Goal: Task Accomplishment & Management: Use online tool/utility

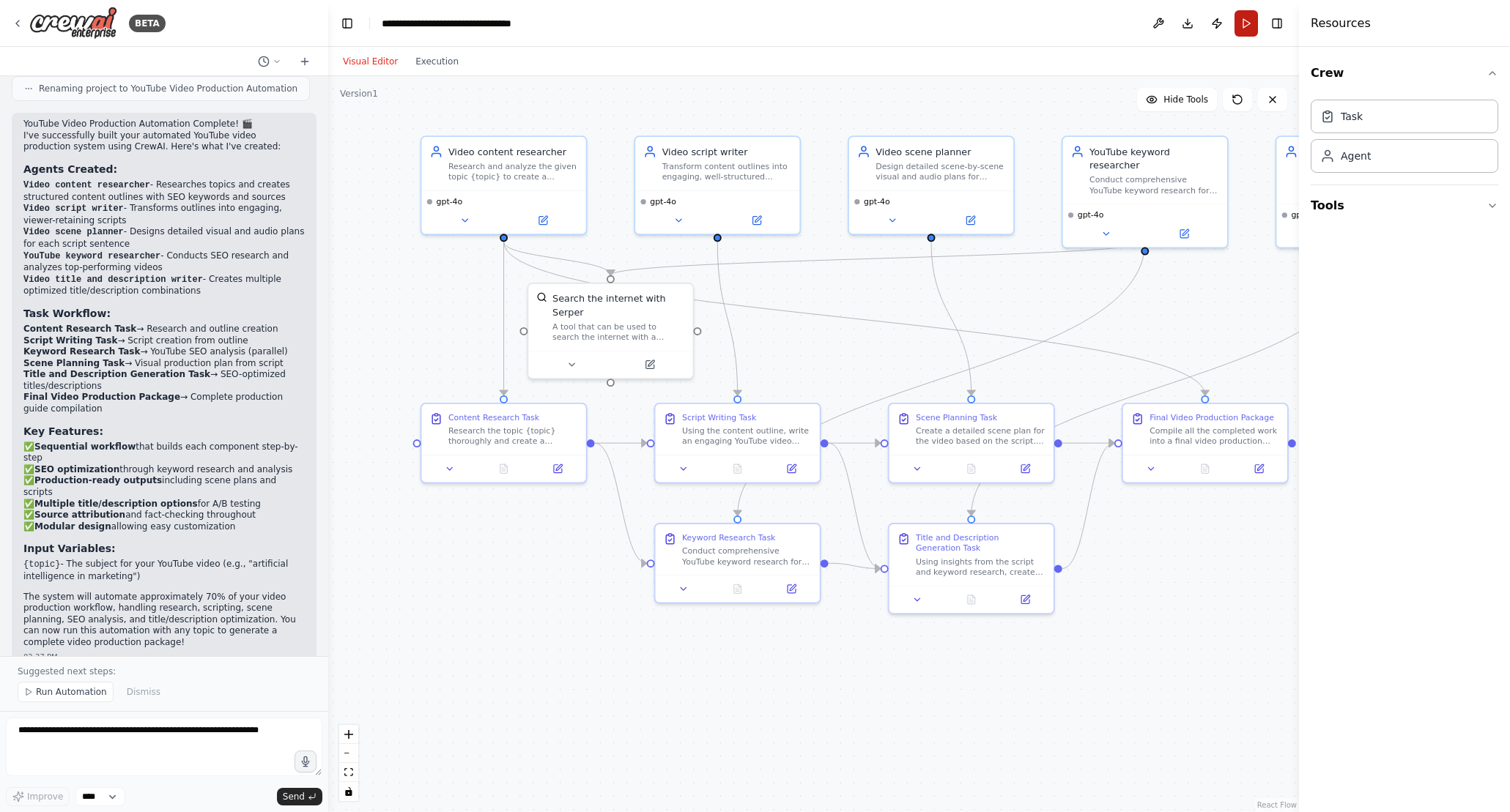
click at [1255, 16] on button "Run" at bounding box center [1246, 23] width 23 height 26
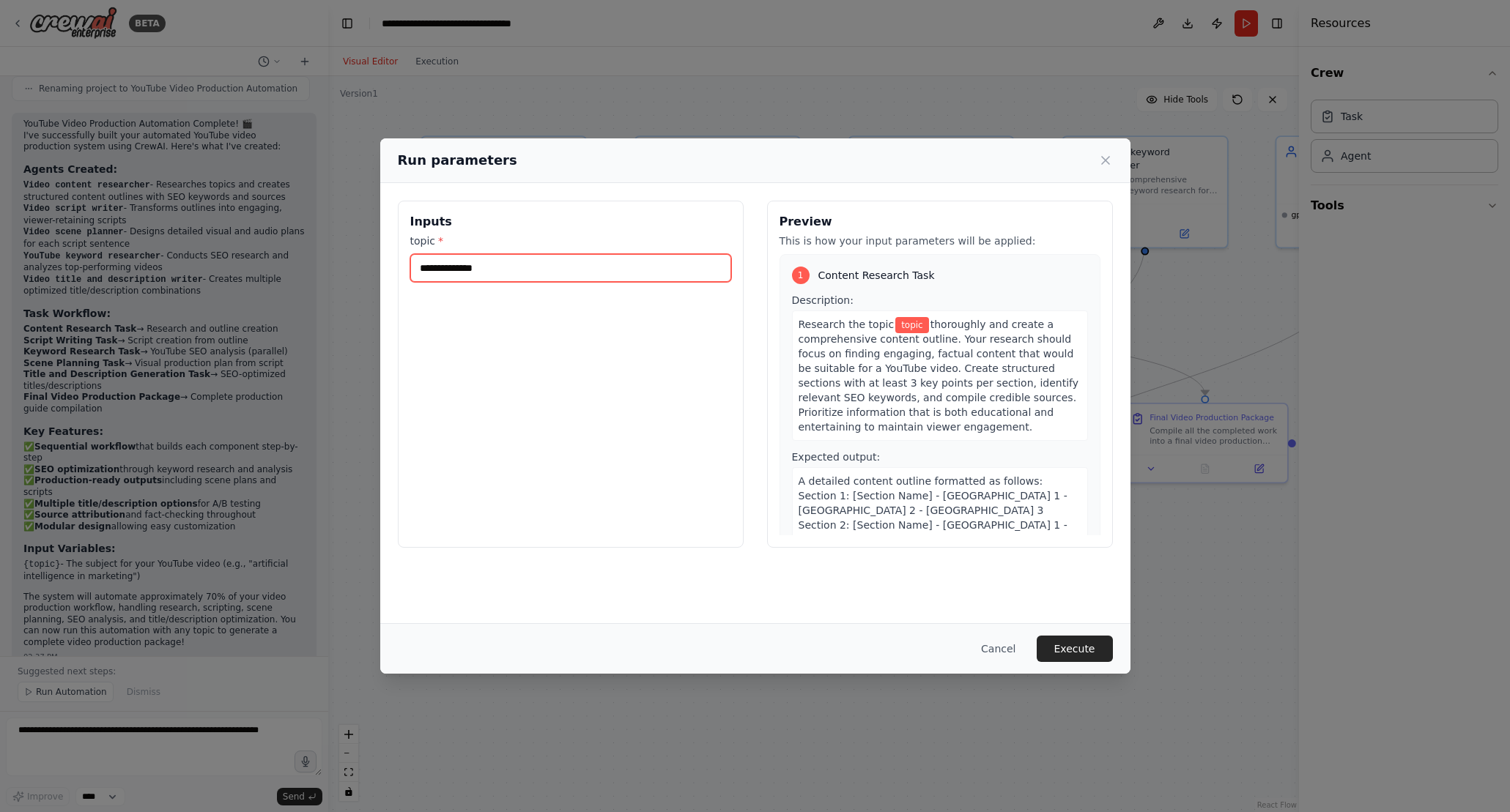
click at [510, 272] on input "topic *" at bounding box center [571, 268] width 321 height 28
click at [516, 270] on input "topic *" at bounding box center [571, 268] width 321 height 28
type input "*******"
click at [899, 176] on div "Run parameters" at bounding box center [755, 160] width 750 height 45
click at [1061, 653] on button "Execute" at bounding box center [1074, 648] width 76 height 26
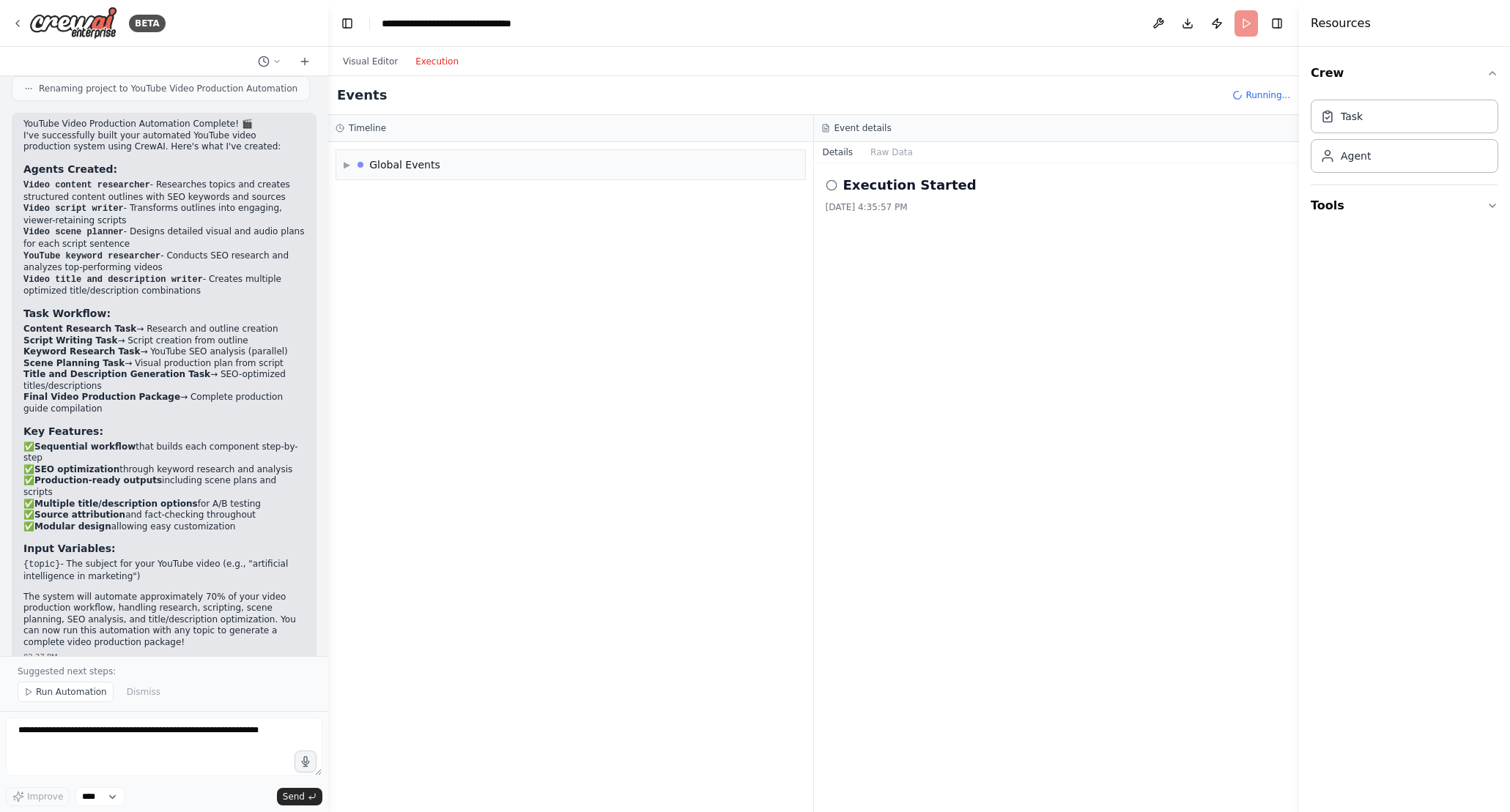
click at [423, 57] on button "Execution" at bounding box center [437, 61] width 61 height 18
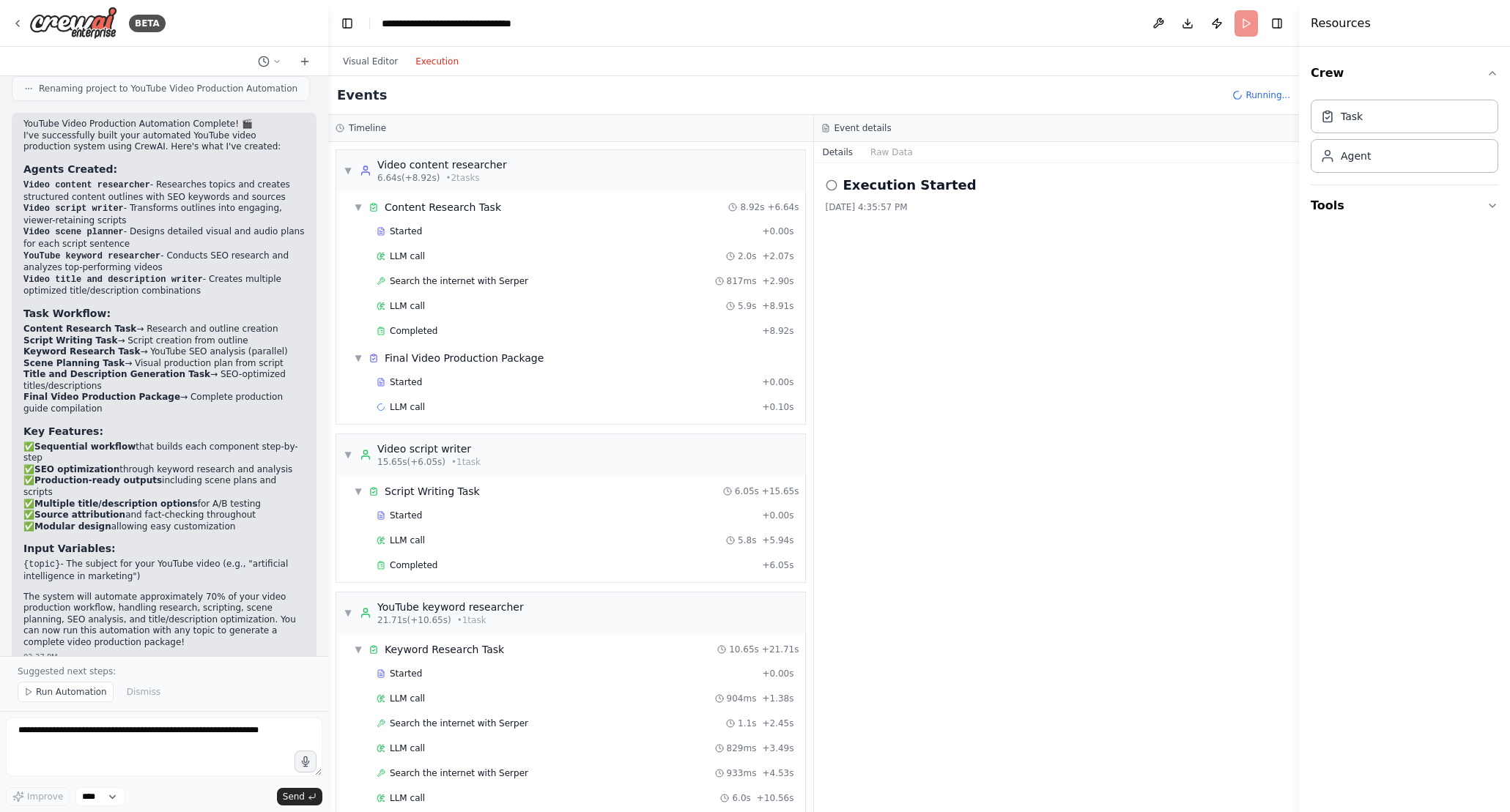
scroll to position [425, 0]
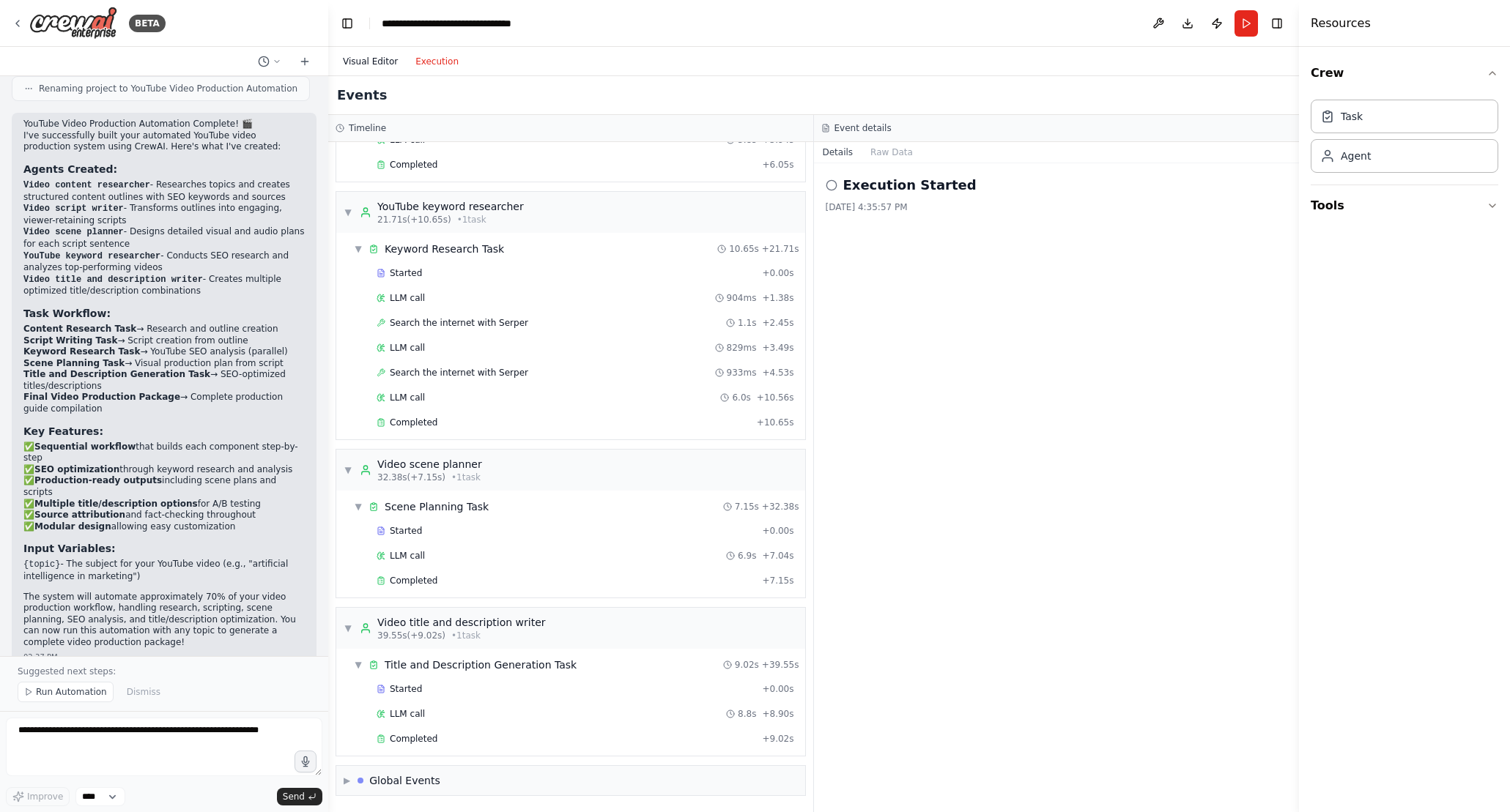
click at [358, 64] on button "Visual Editor" at bounding box center [370, 61] width 73 height 18
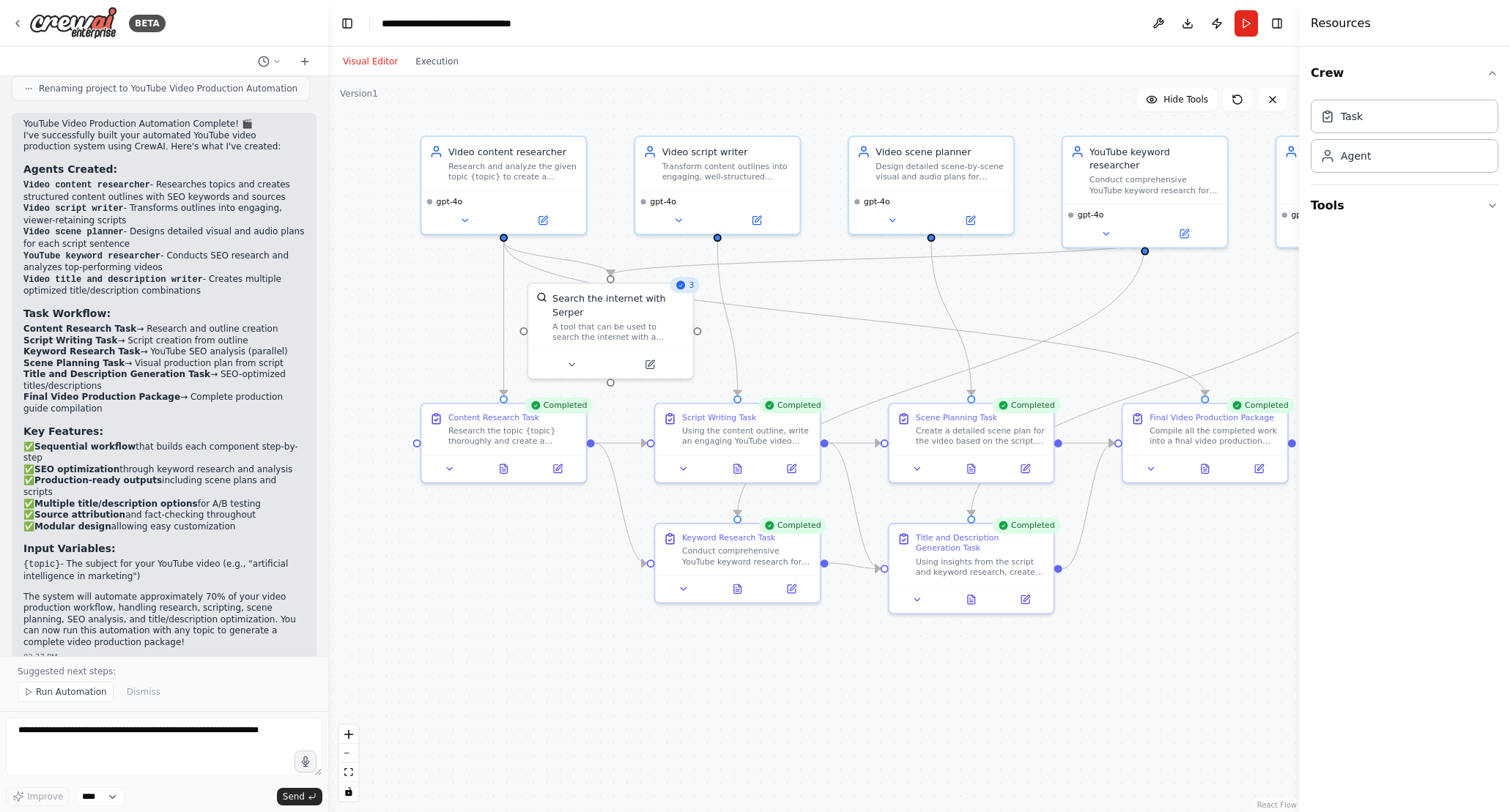
click at [1201, 542] on div ".deletable-edge-delete-btn { width: 20px; height: 20px; border: 0px solid #ffff…" at bounding box center [813, 443] width 970 height 735
drag, startPoint x: 1172, startPoint y: 459, endPoint x: 1166, endPoint y: 518, distance: 59.3
click at [1166, 519] on div at bounding box center [1199, 533] width 164 height 27
click at [1190, 500] on div "Compile all the completed work into a final video production package for the to…" at bounding box center [1208, 499] width 129 height 22
drag, startPoint x: 1292, startPoint y: 171, endPoint x: 1277, endPoint y: 198, distance: 30.9
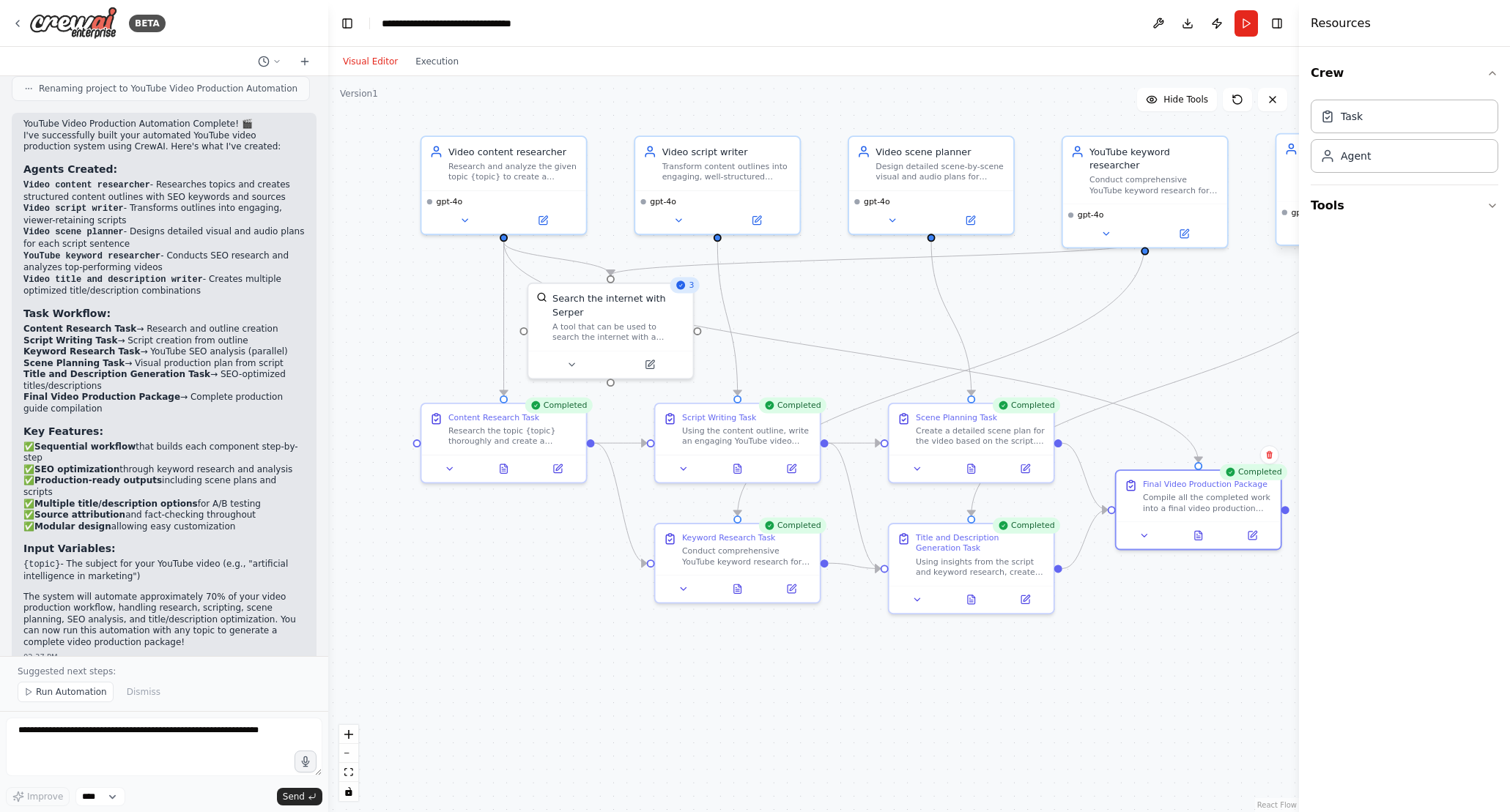
click at [1277, 198] on div "BETA Build an automated YouTube video production system using CrewAI, where a c…" at bounding box center [755, 406] width 1510 height 812
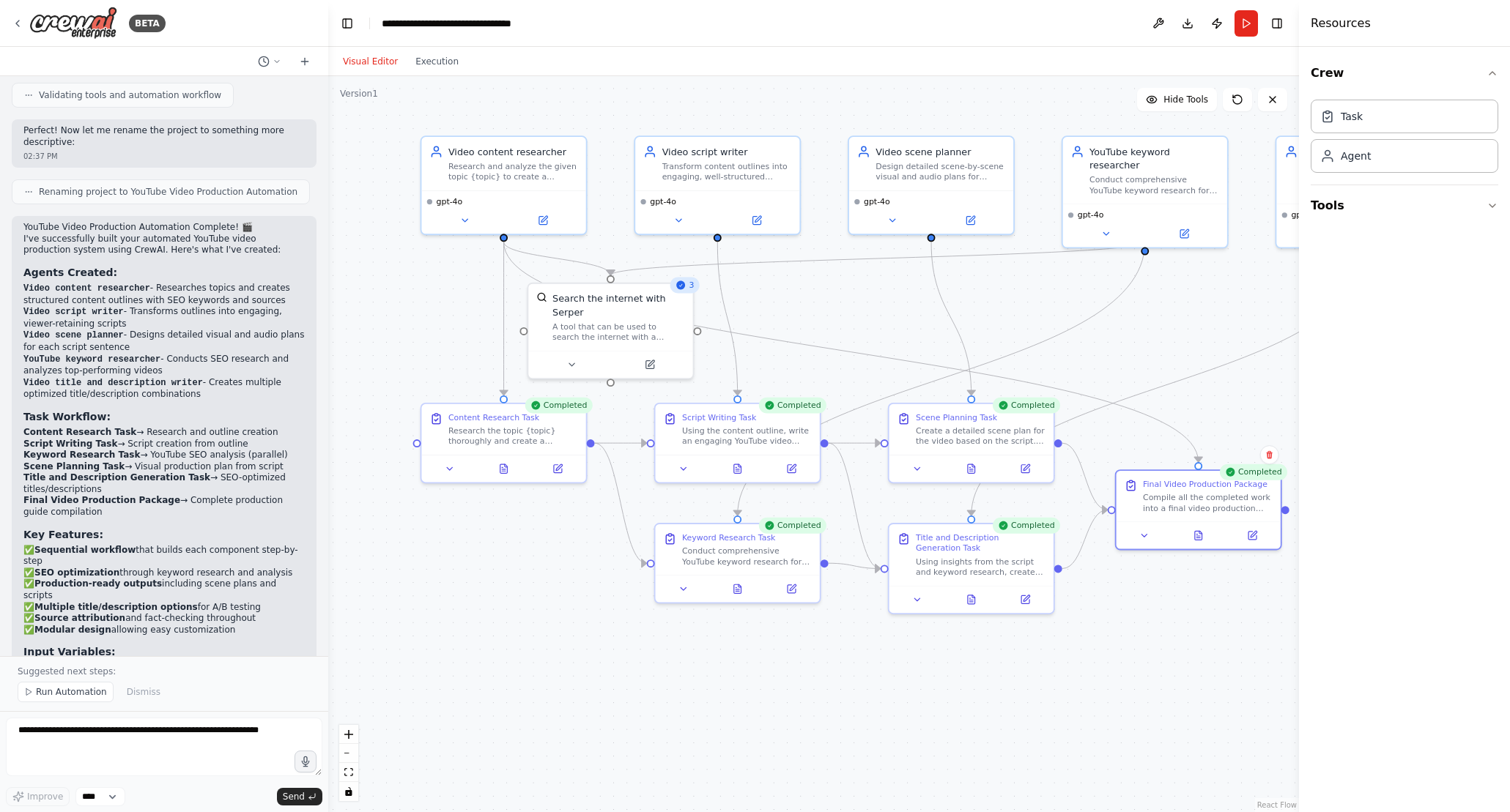
scroll to position [2911, 0]
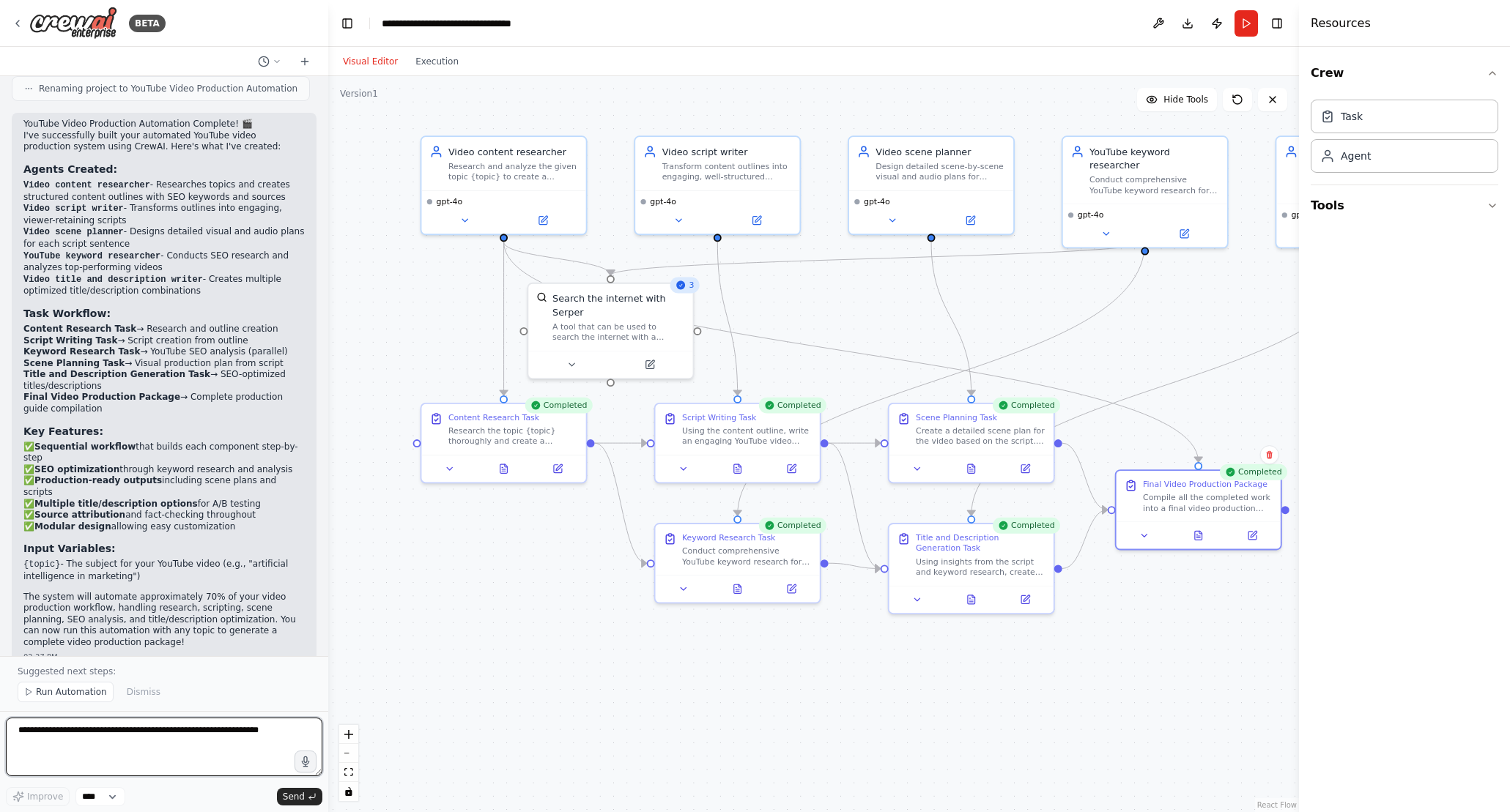
click at [132, 751] on textarea at bounding box center [164, 747] width 317 height 58
type textarea "**********"
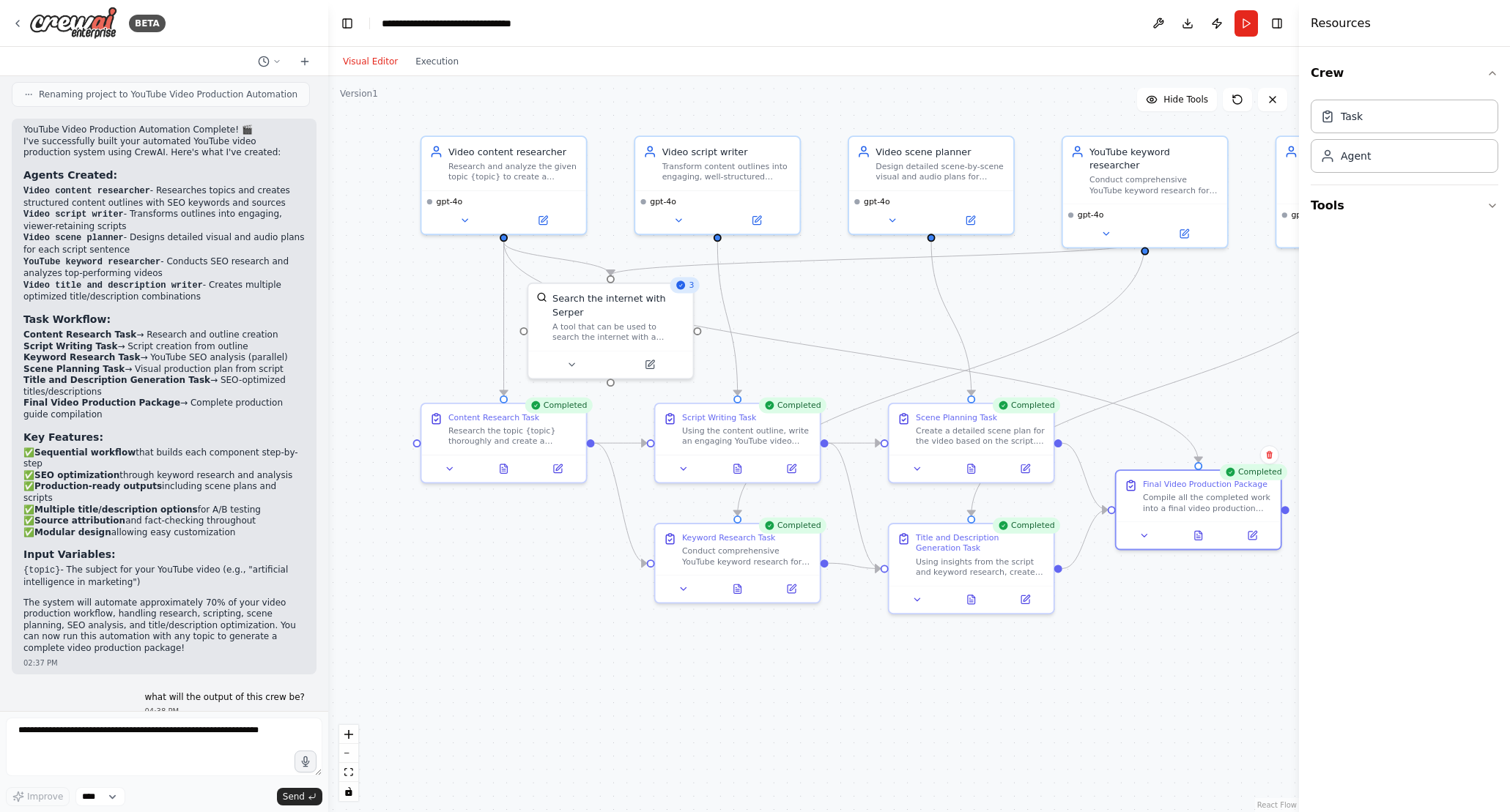
scroll to position [2943, 0]
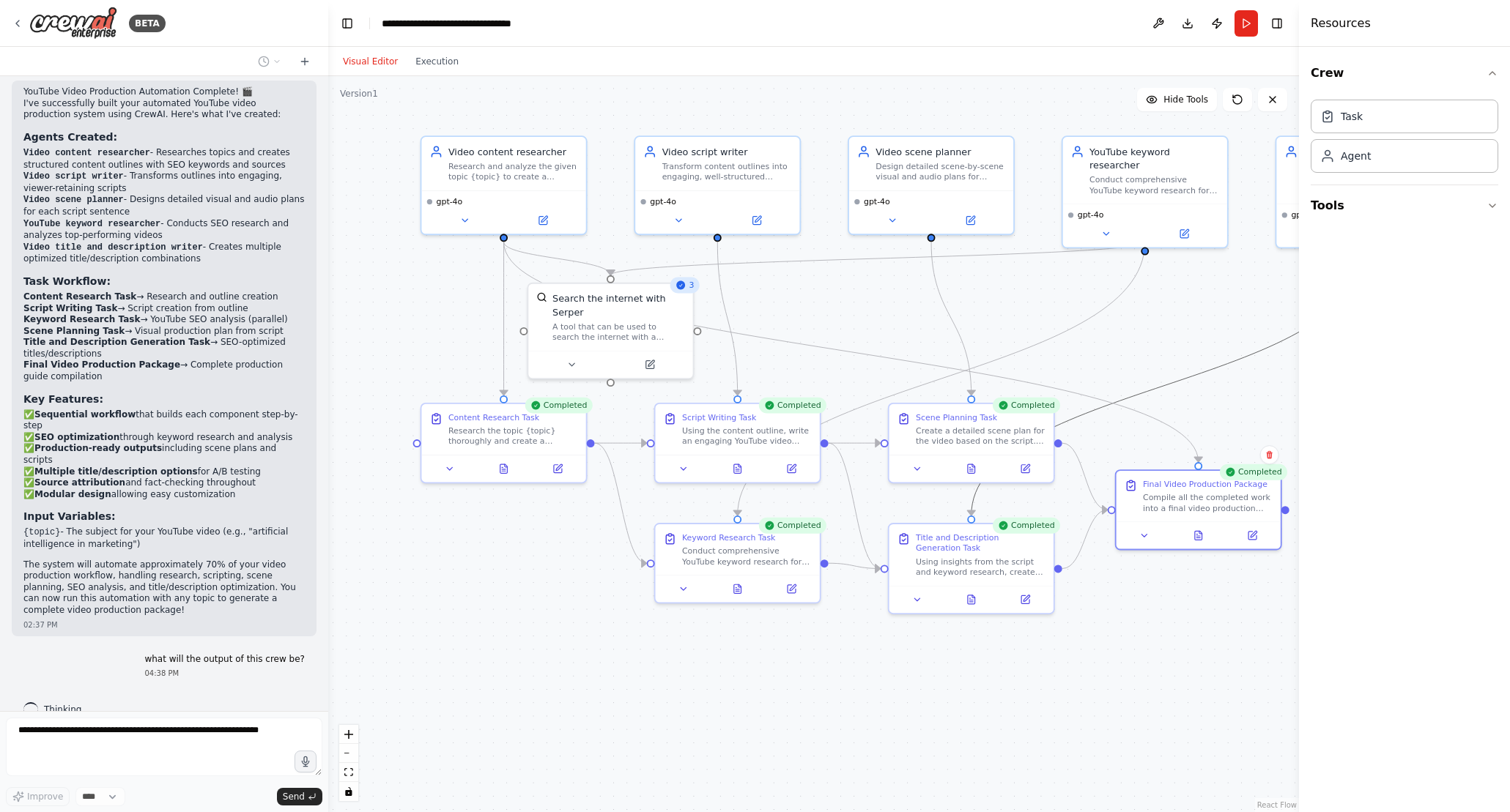
drag, startPoint x: 1200, startPoint y: 376, endPoint x: 1110, endPoint y: 305, distance: 114.6
click at [1010, 395] on div ".deletable-edge-delete-btn { width: 20px; height: 20px; border: 0px solid #ffff…" at bounding box center [813, 443] width 970 height 735
drag, startPoint x: 1120, startPoint y: 297, endPoint x: 1214, endPoint y: 323, distance: 97.5
click at [1105, 334] on div ".deletable-edge-delete-btn { width: 20px; height: 20px; border: 0px solid #ffff…" at bounding box center [813, 443] width 970 height 735
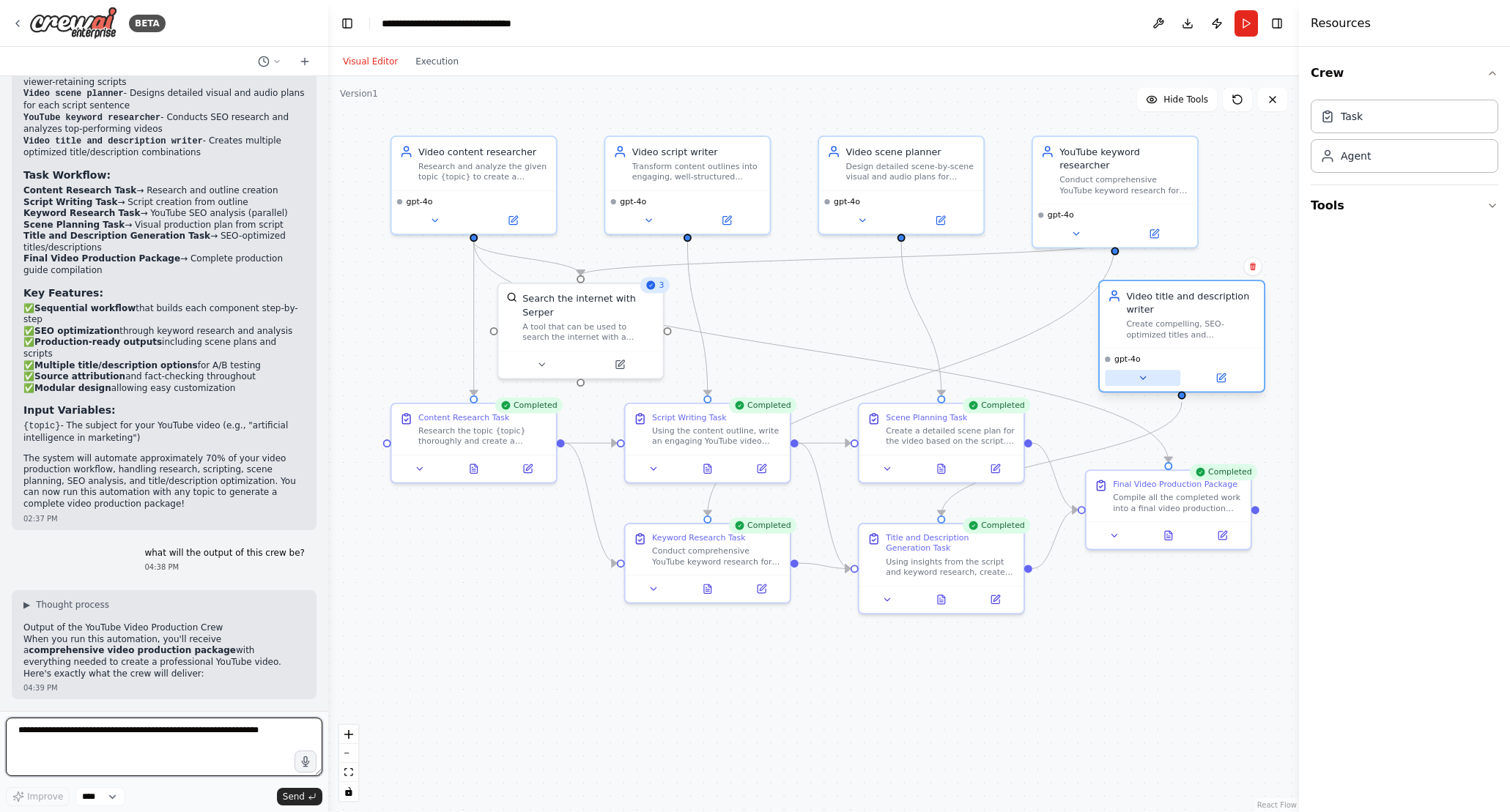
drag, startPoint x: 1287, startPoint y: 230, endPoint x: 1114, endPoint y: 376, distance: 226.4
click at [1114, 376] on button at bounding box center [1142, 378] width 76 height 16
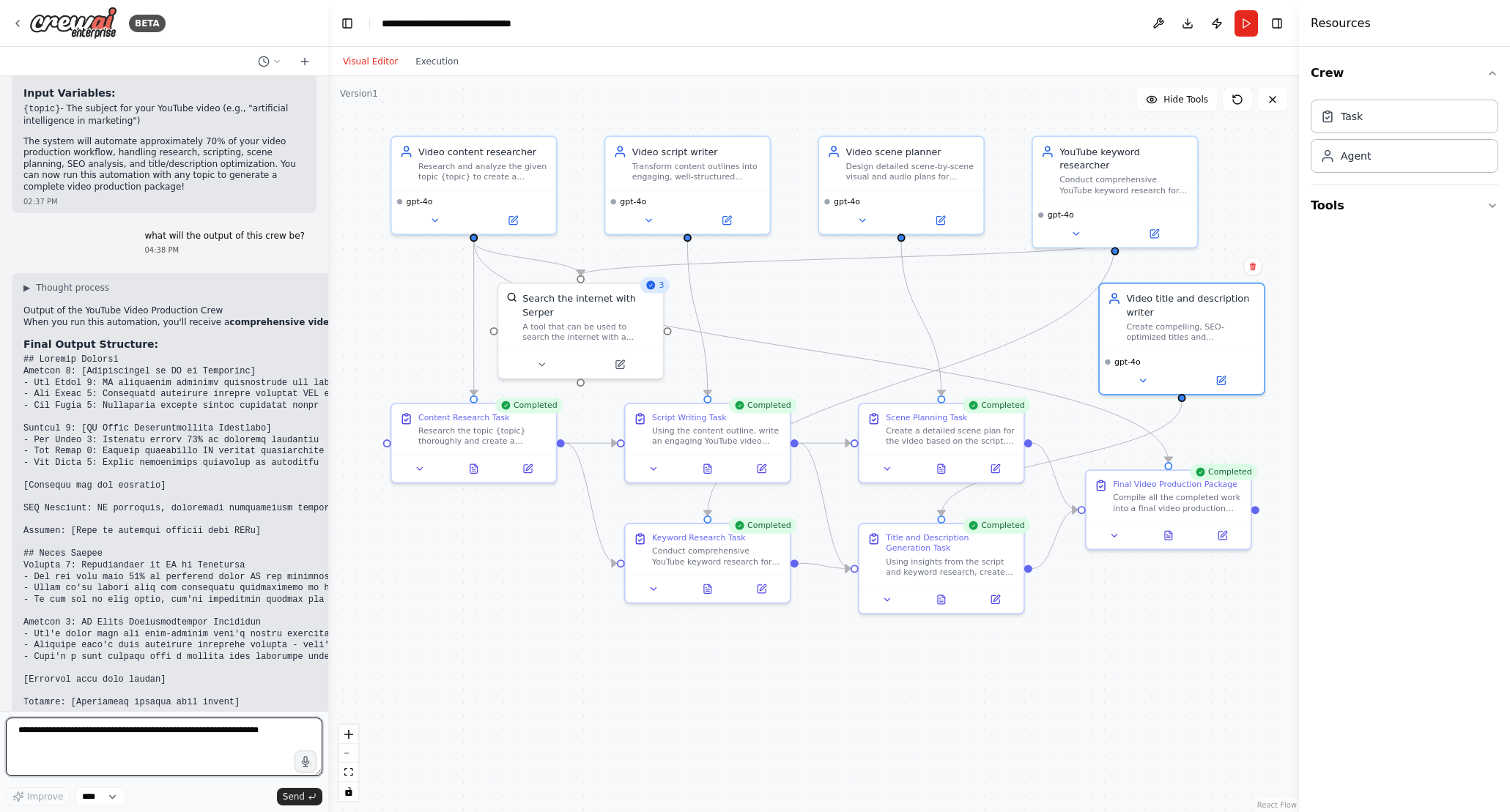
scroll to position [3400, 0]
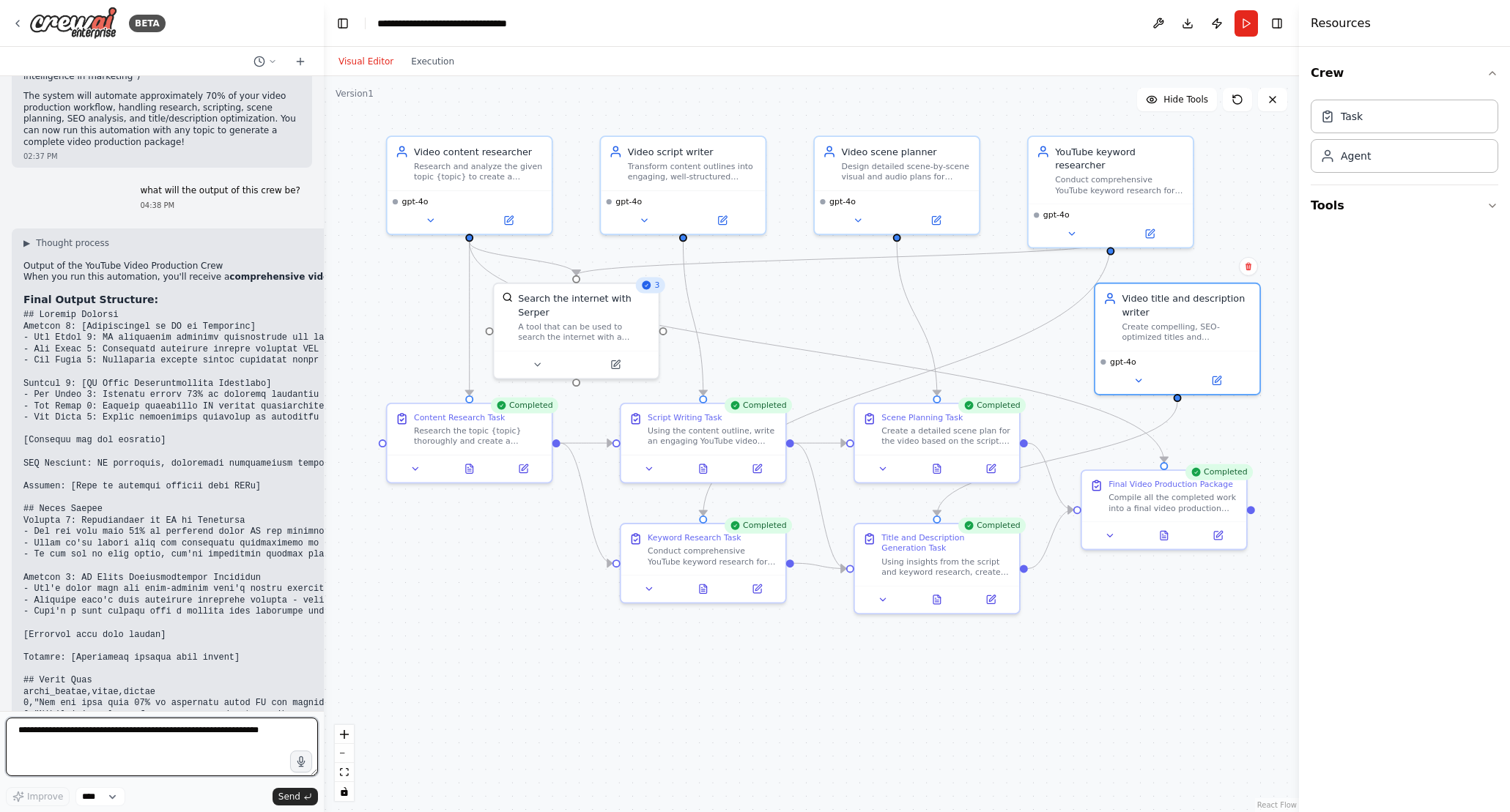
drag, startPoint x: 326, startPoint y: 598, endPoint x: 333, endPoint y: 708, distance: 110.2
click at [334, 715] on div "BETA Build an automated YouTube video production system using CrewAI, where a c…" at bounding box center [755, 406] width 1510 height 812
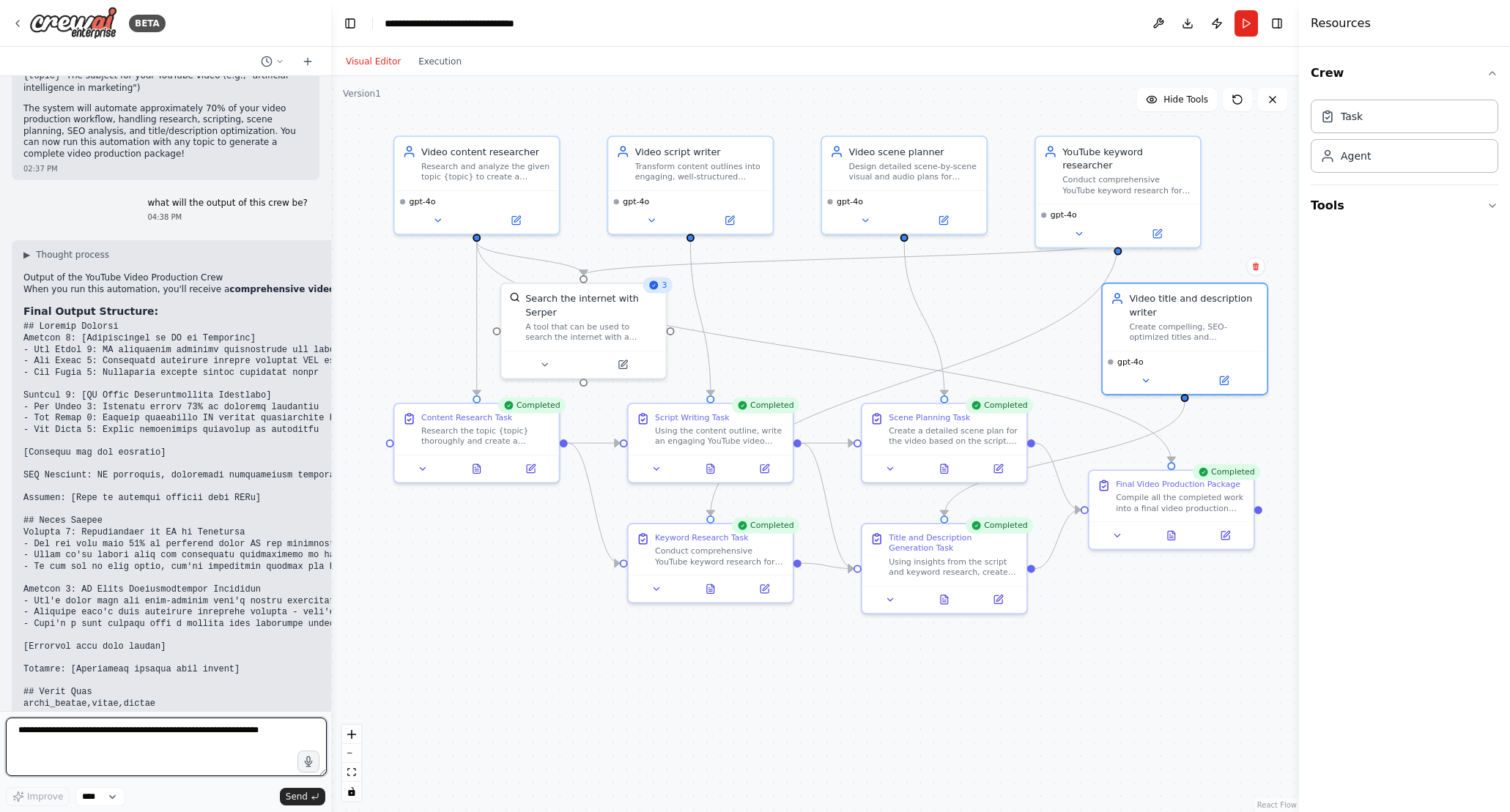
drag, startPoint x: 330, startPoint y: 610, endPoint x: 331, endPoint y: 754, distance: 144.0
click at [330, 754] on div "BETA Build an automated YouTube video production system using CrewAI, where a c…" at bounding box center [755, 406] width 1510 height 812
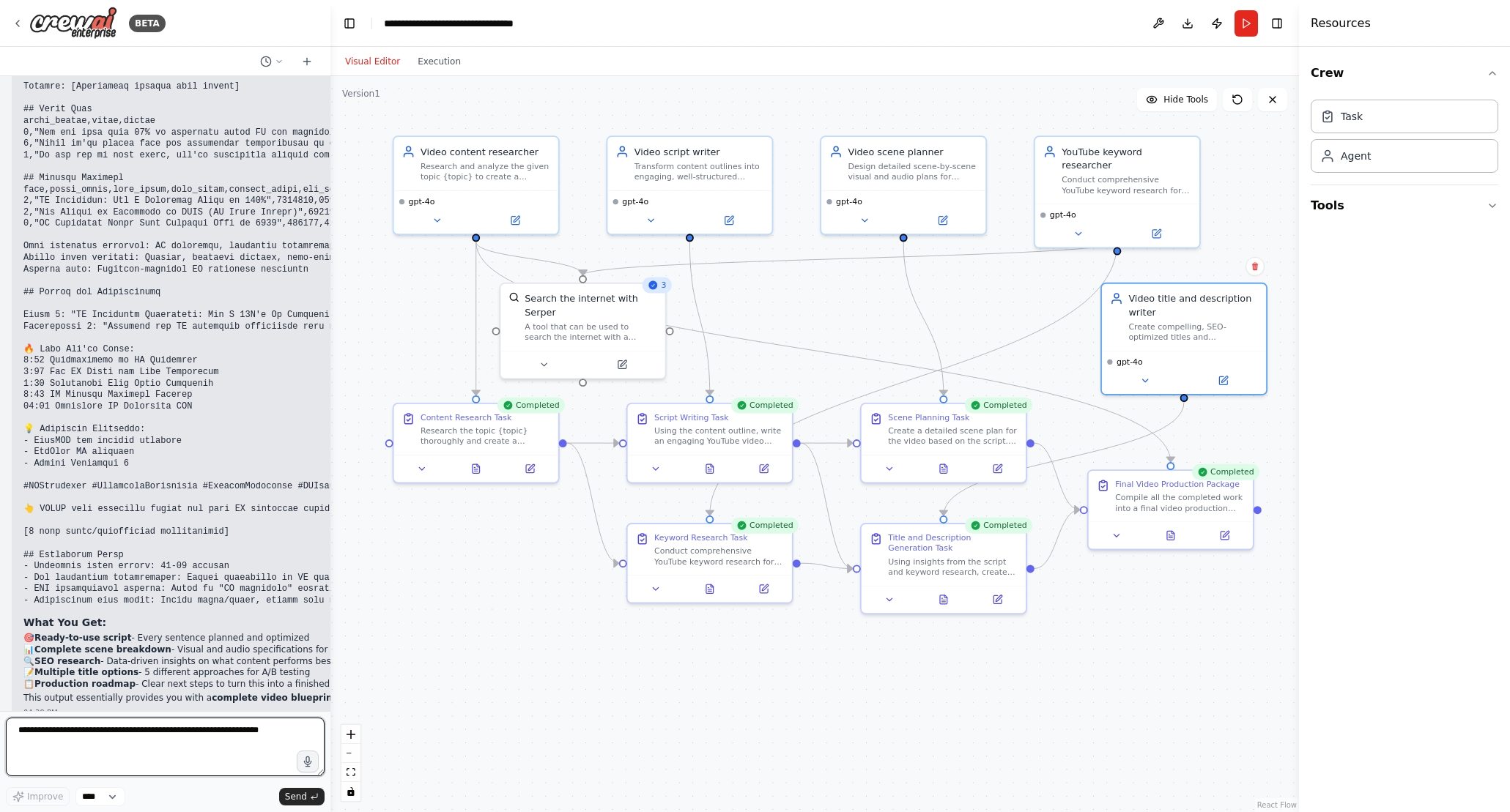
scroll to position [3983, 0]
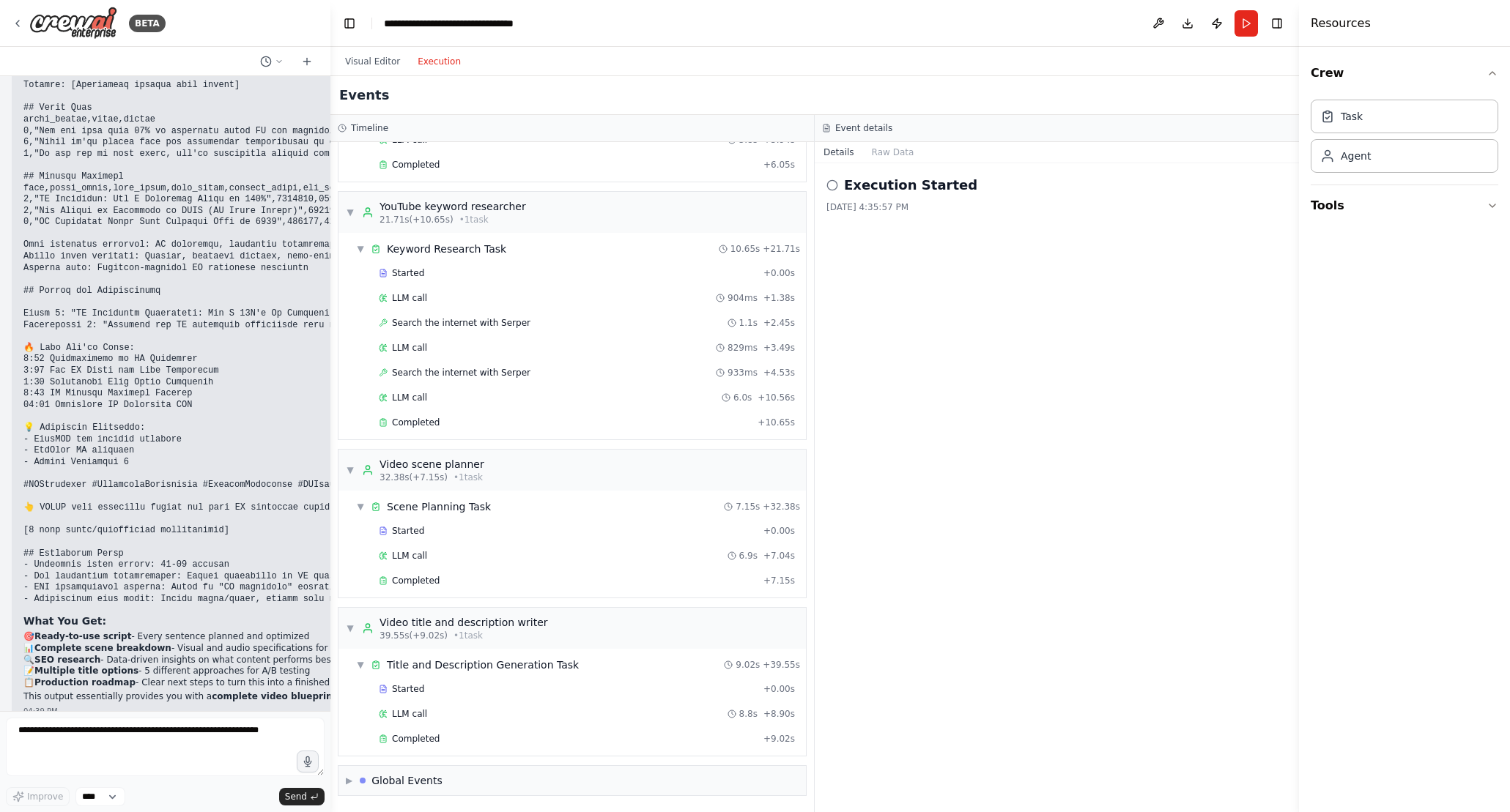
click at [441, 65] on button "Execution" at bounding box center [439, 61] width 61 height 18
click at [361, 58] on button "Visual Editor" at bounding box center [372, 61] width 73 height 18
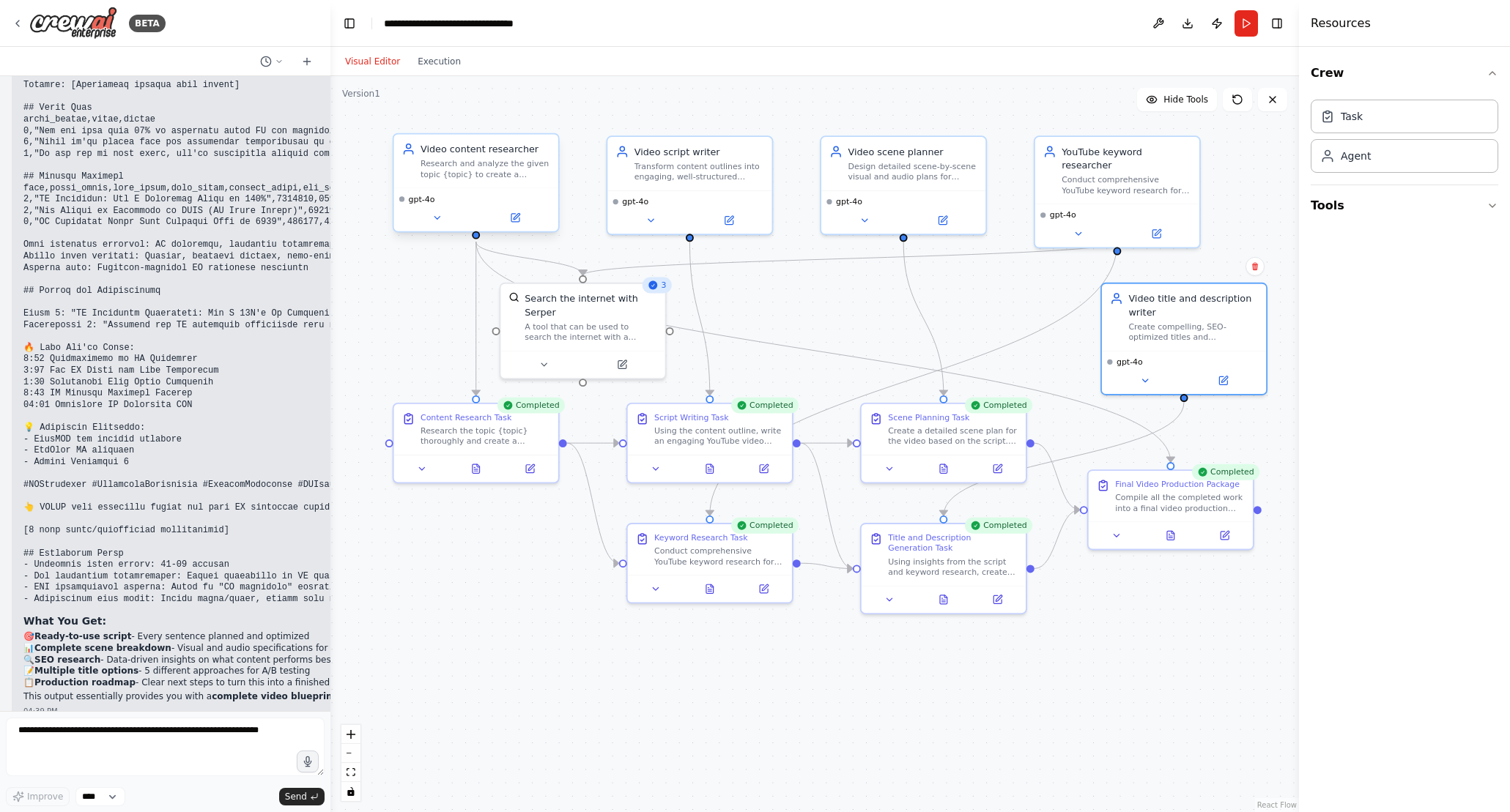
click at [474, 155] on div "Video content researcher" at bounding box center [485, 148] width 129 height 14
click at [441, 222] on icon at bounding box center [437, 218] width 11 height 11
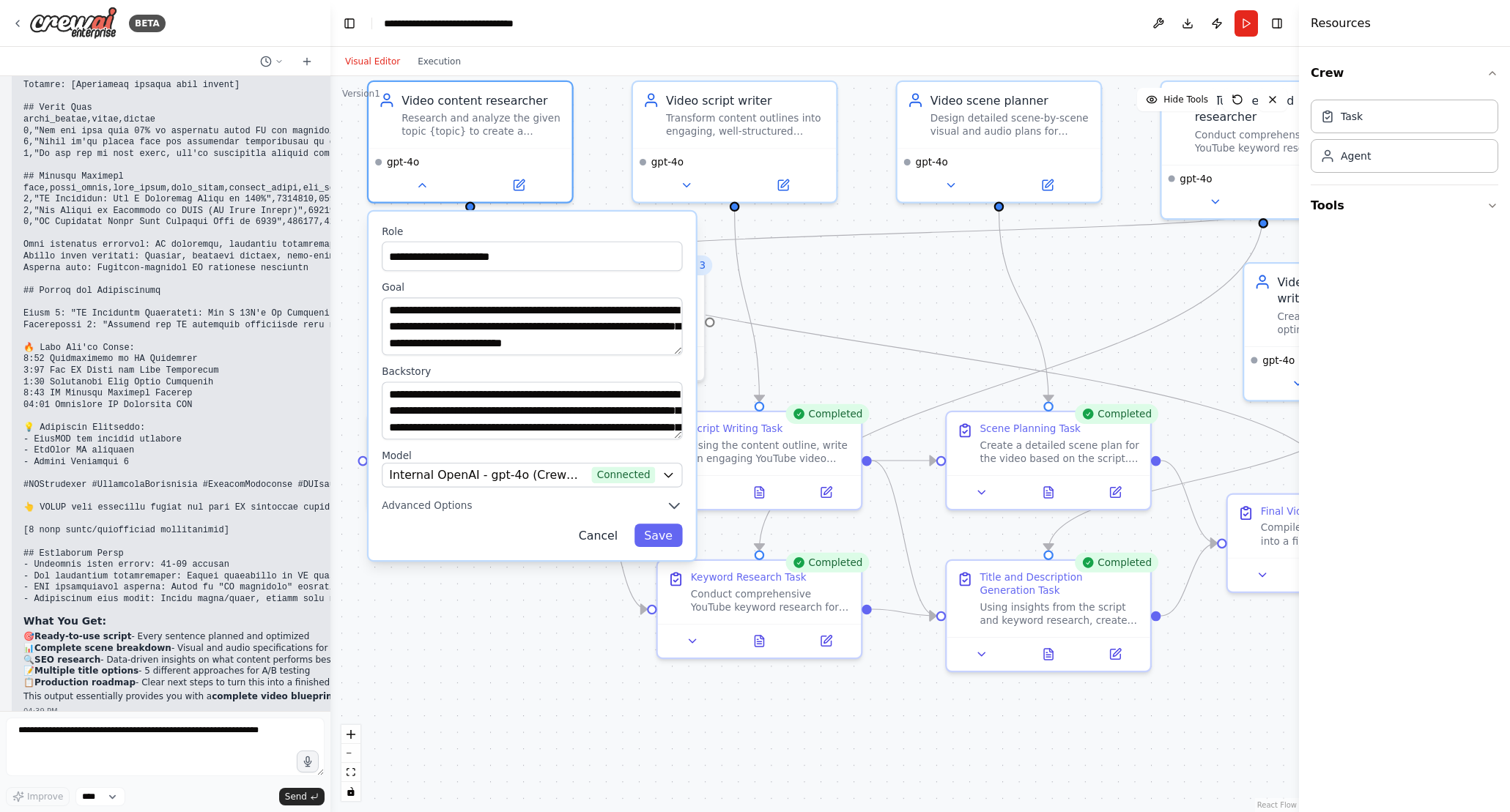
click at [589, 527] on button "Cancel" at bounding box center [598, 534] width 59 height 23
click at [594, 530] on button "Cancel" at bounding box center [598, 534] width 59 height 23
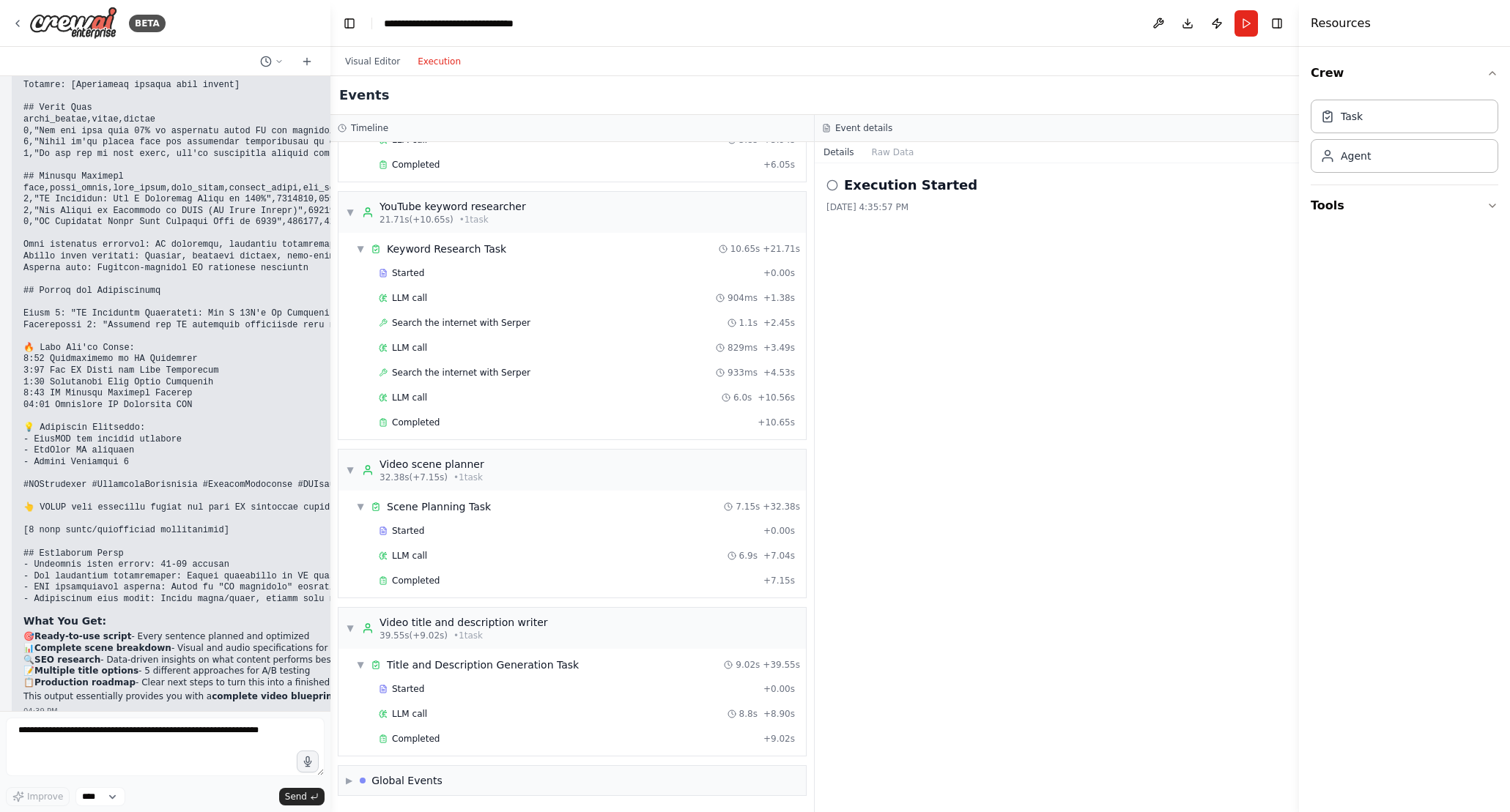
click at [431, 63] on button "Execution" at bounding box center [439, 61] width 61 height 18
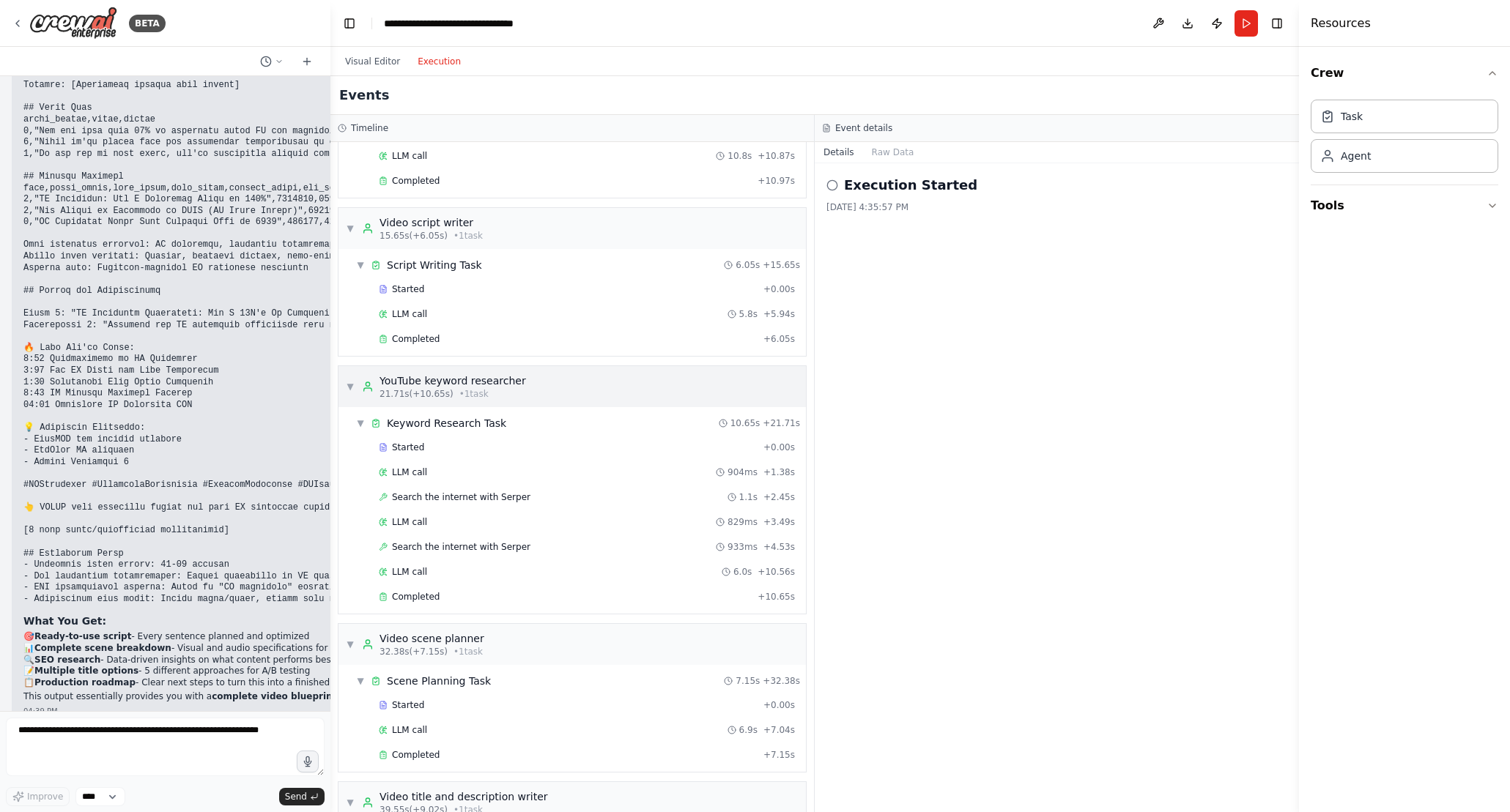
scroll to position [0, 0]
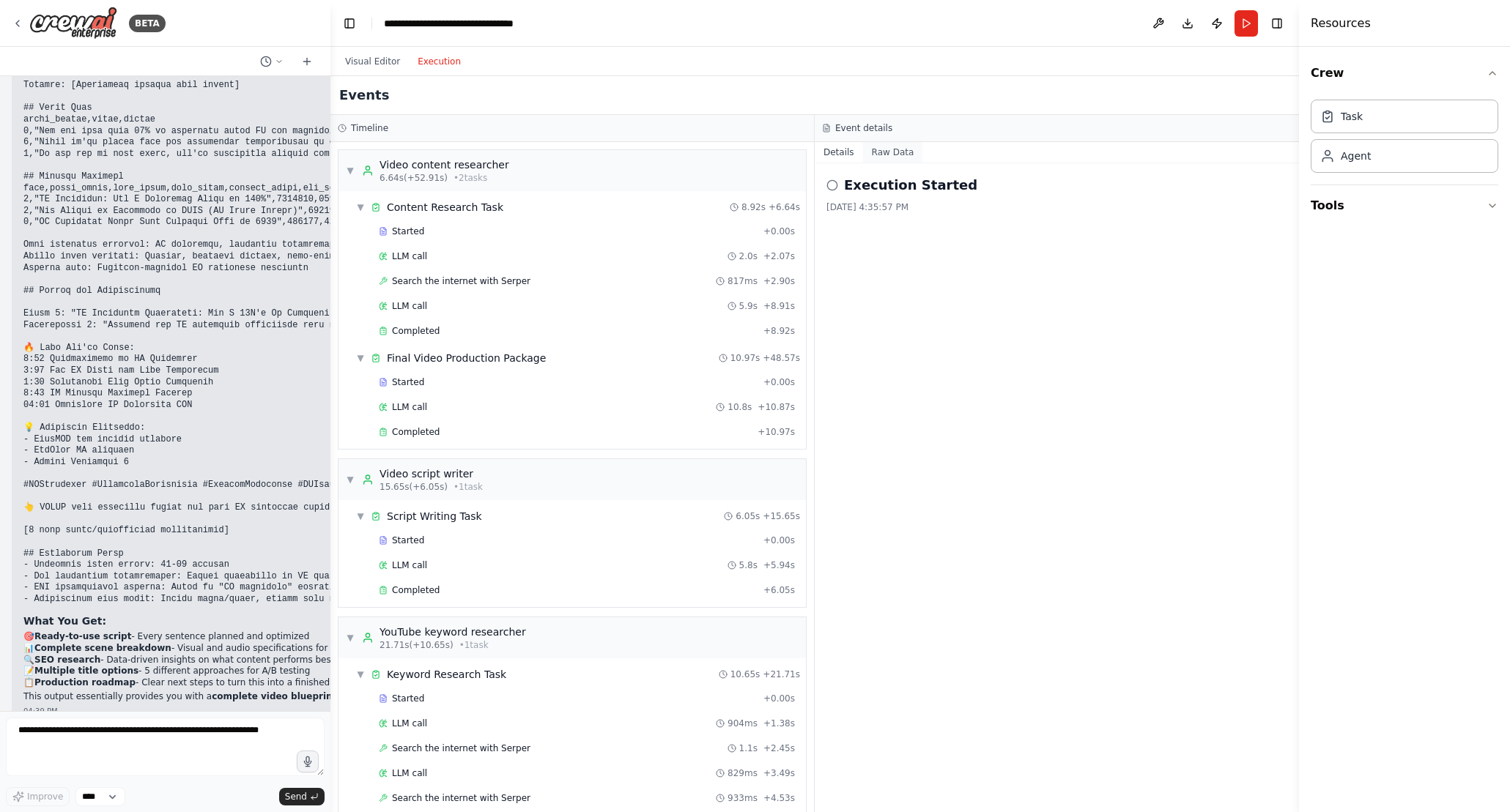
click at [891, 150] on button "Raw Data" at bounding box center [892, 152] width 60 height 21
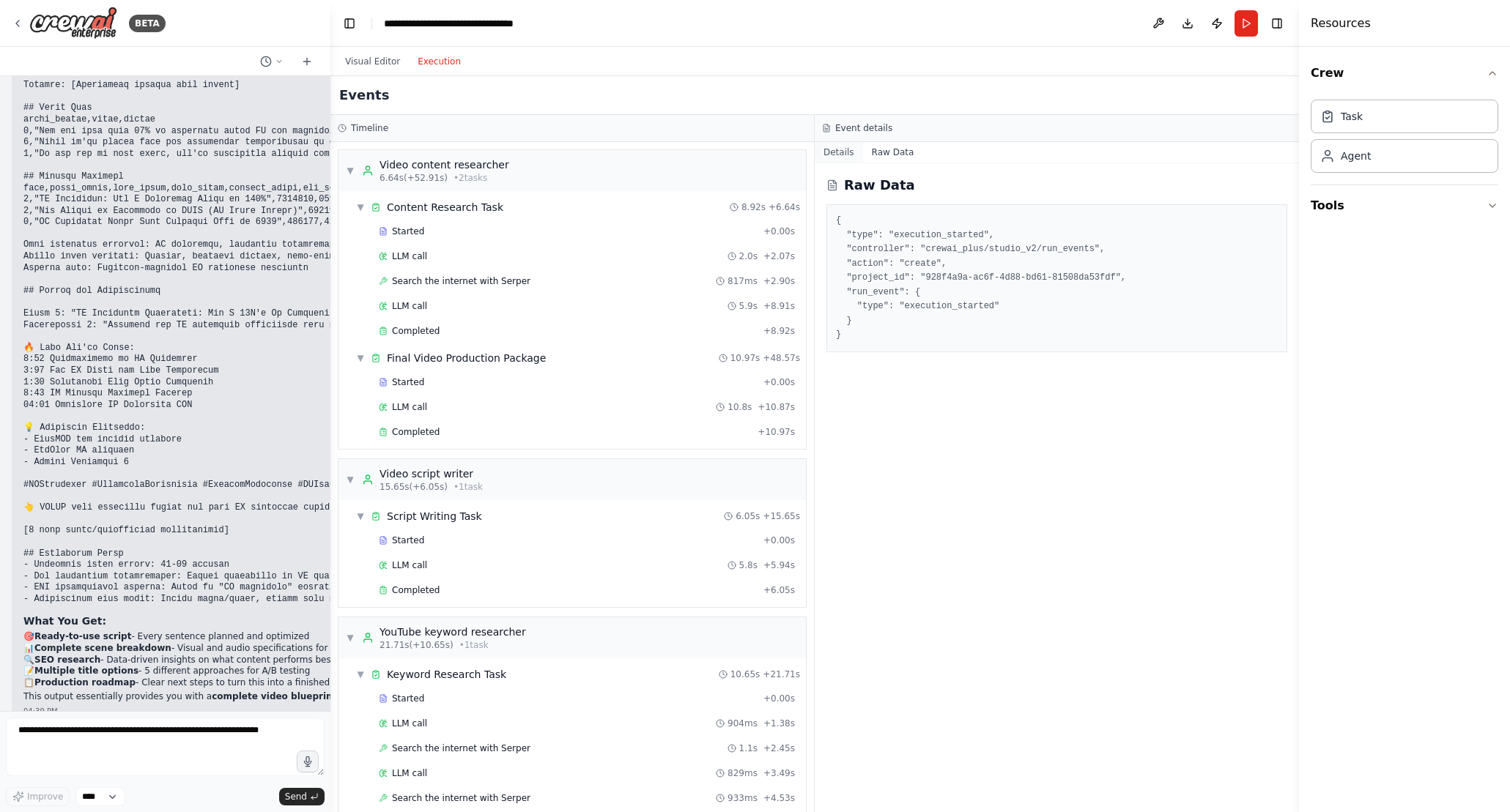
click at [847, 150] on button "Details" at bounding box center [839, 152] width 49 height 21
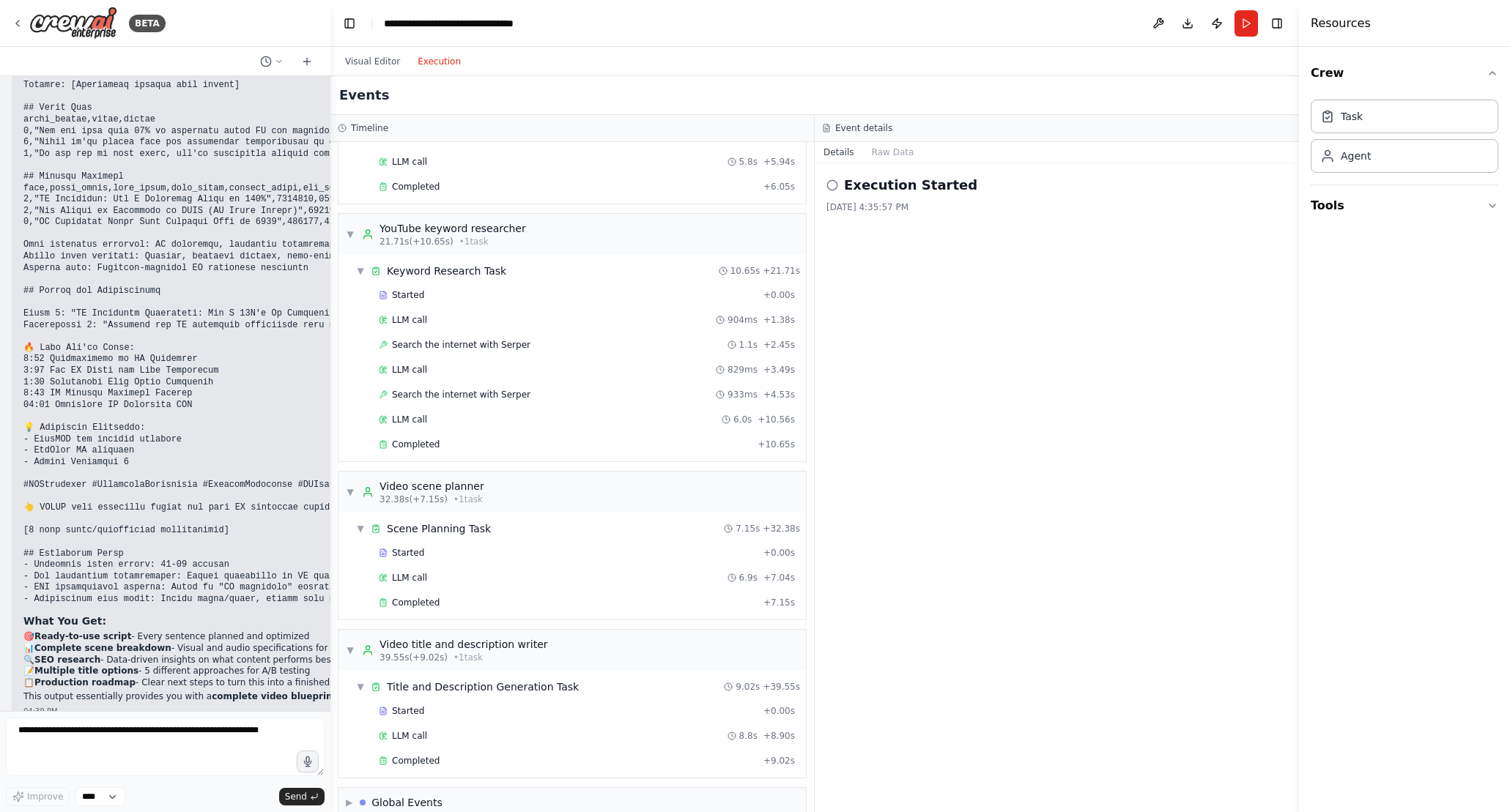
scroll to position [425, 0]
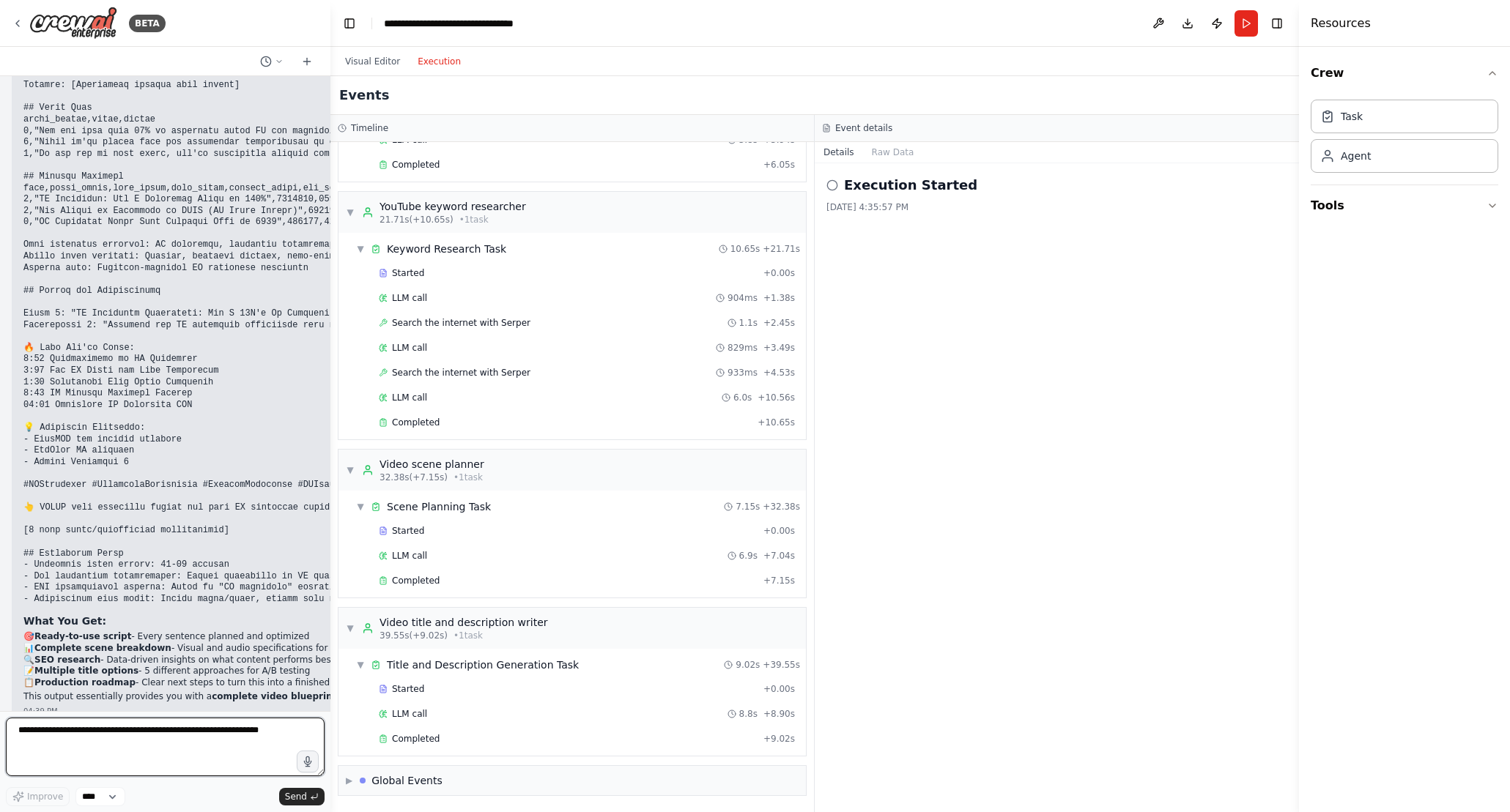
click at [168, 738] on textarea at bounding box center [164, 747] width 318 height 58
type textarea "**********"
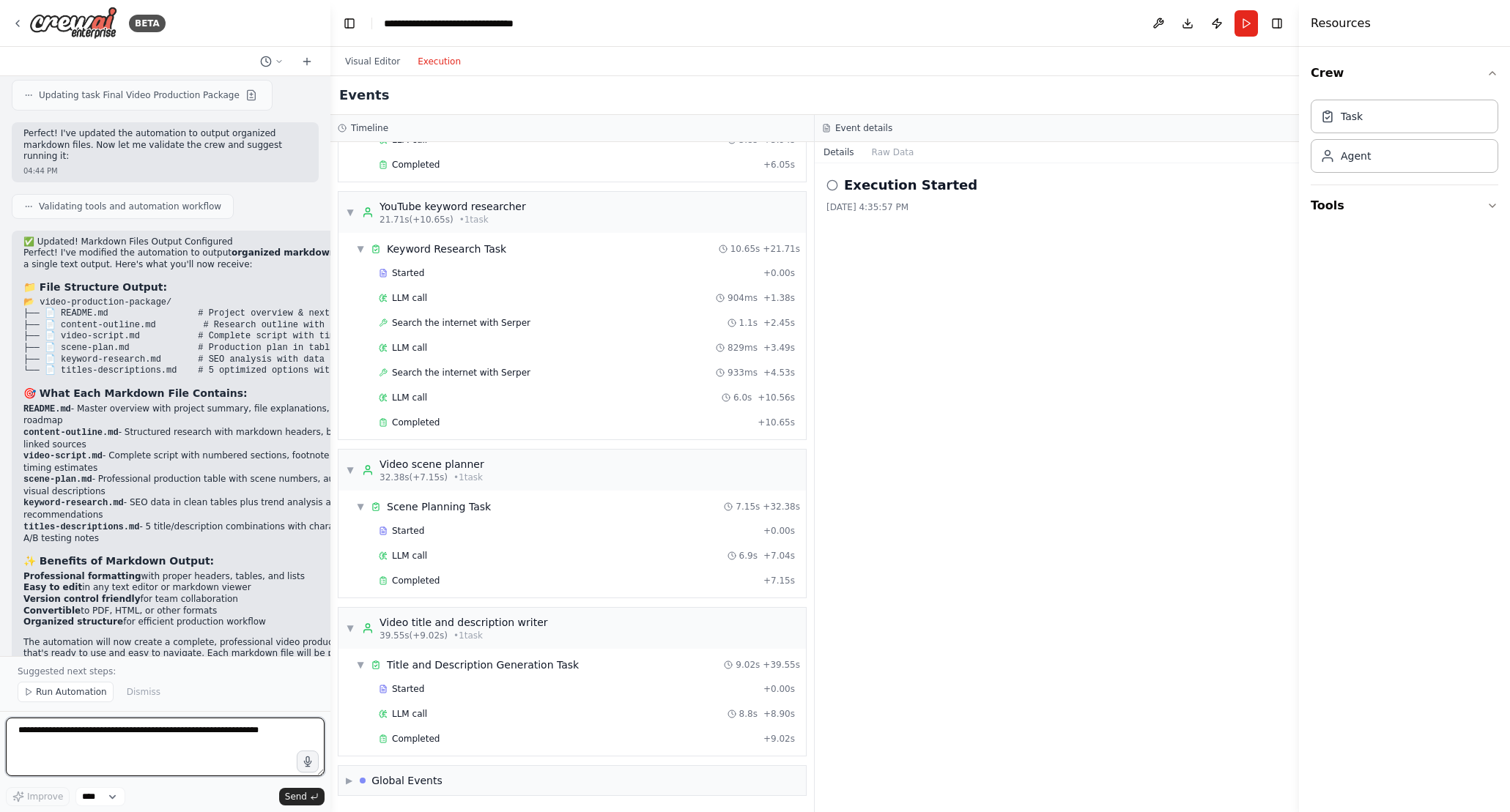
scroll to position [4930, 0]
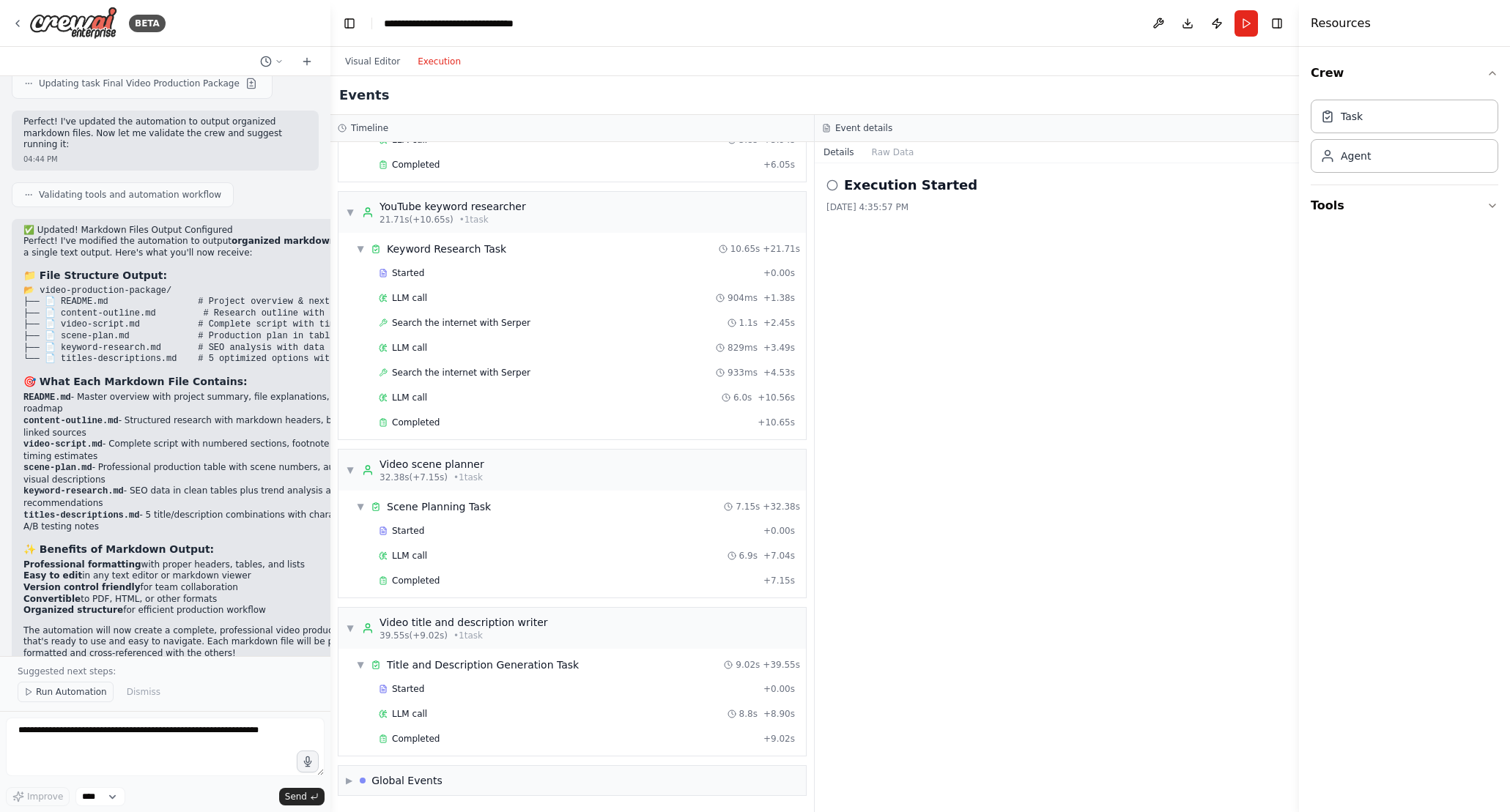
click at [48, 692] on span "Run Automation" at bounding box center [71, 692] width 71 height 12
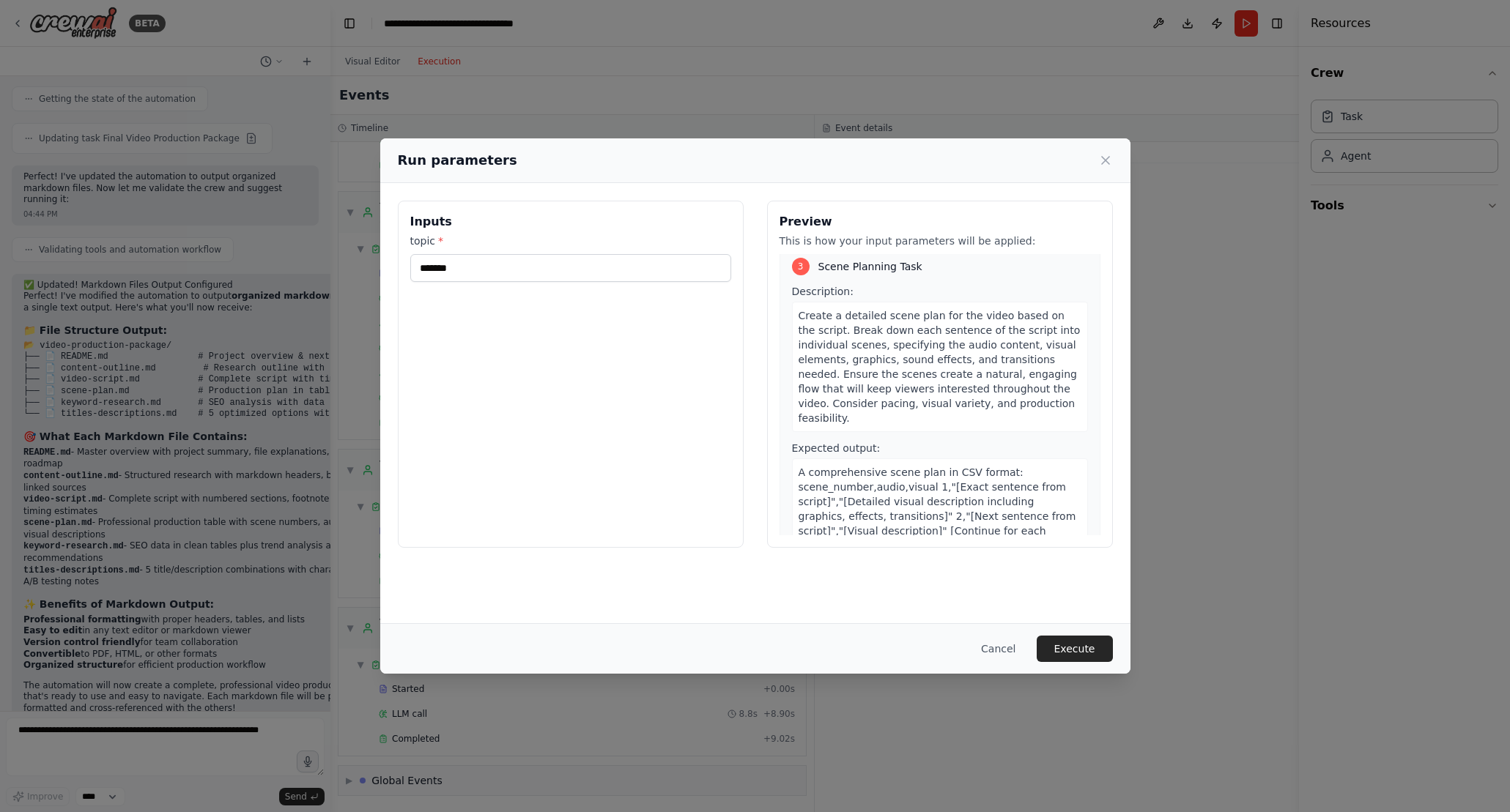
scroll to position [700, 0]
click at [1091, 651] on button "Execute" at bounding box center [1074, 648] width 76 height 26
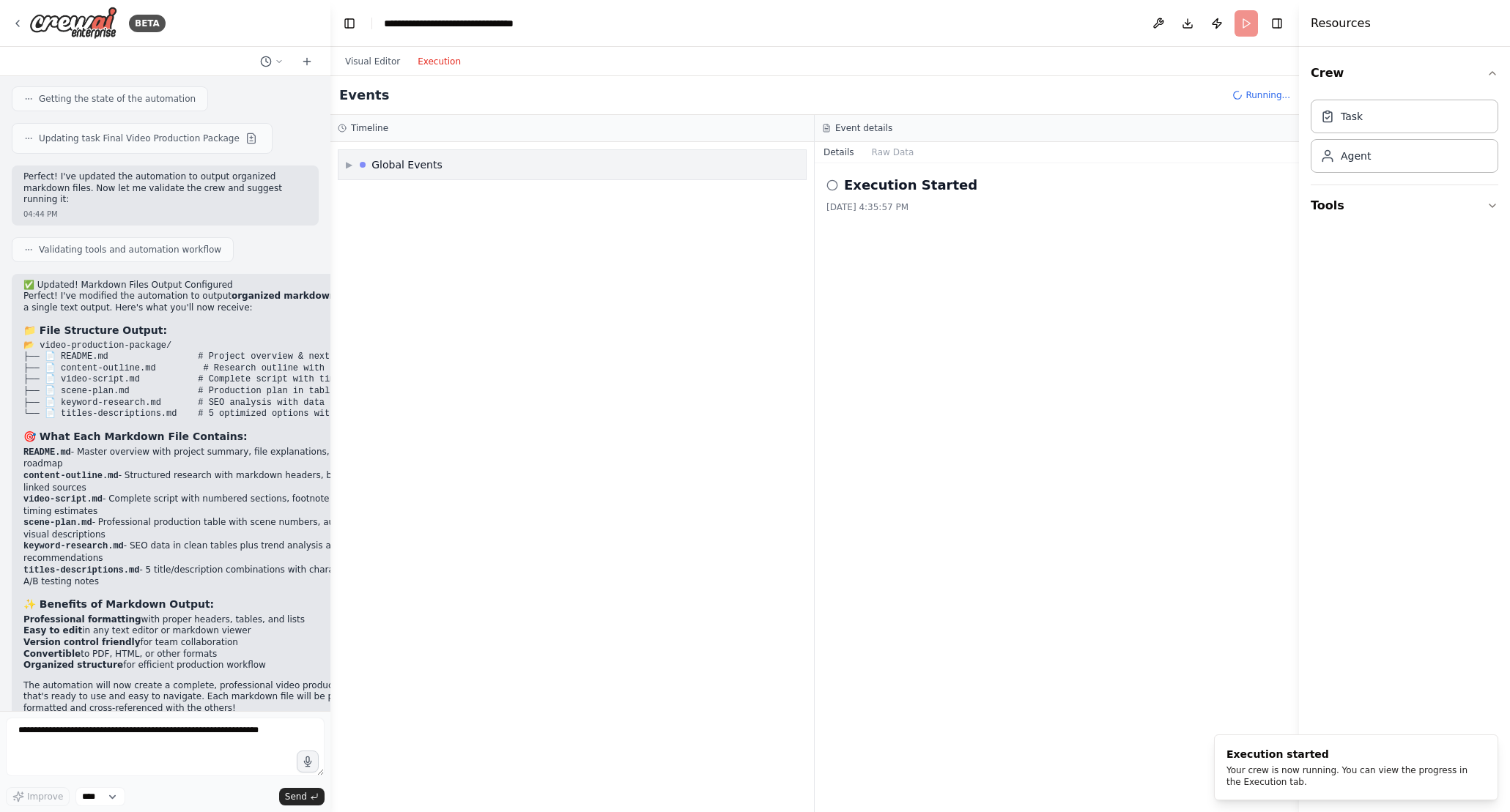
click at [346, 168] on span "▶" at bounding box center [349, 164] width 6 height 12
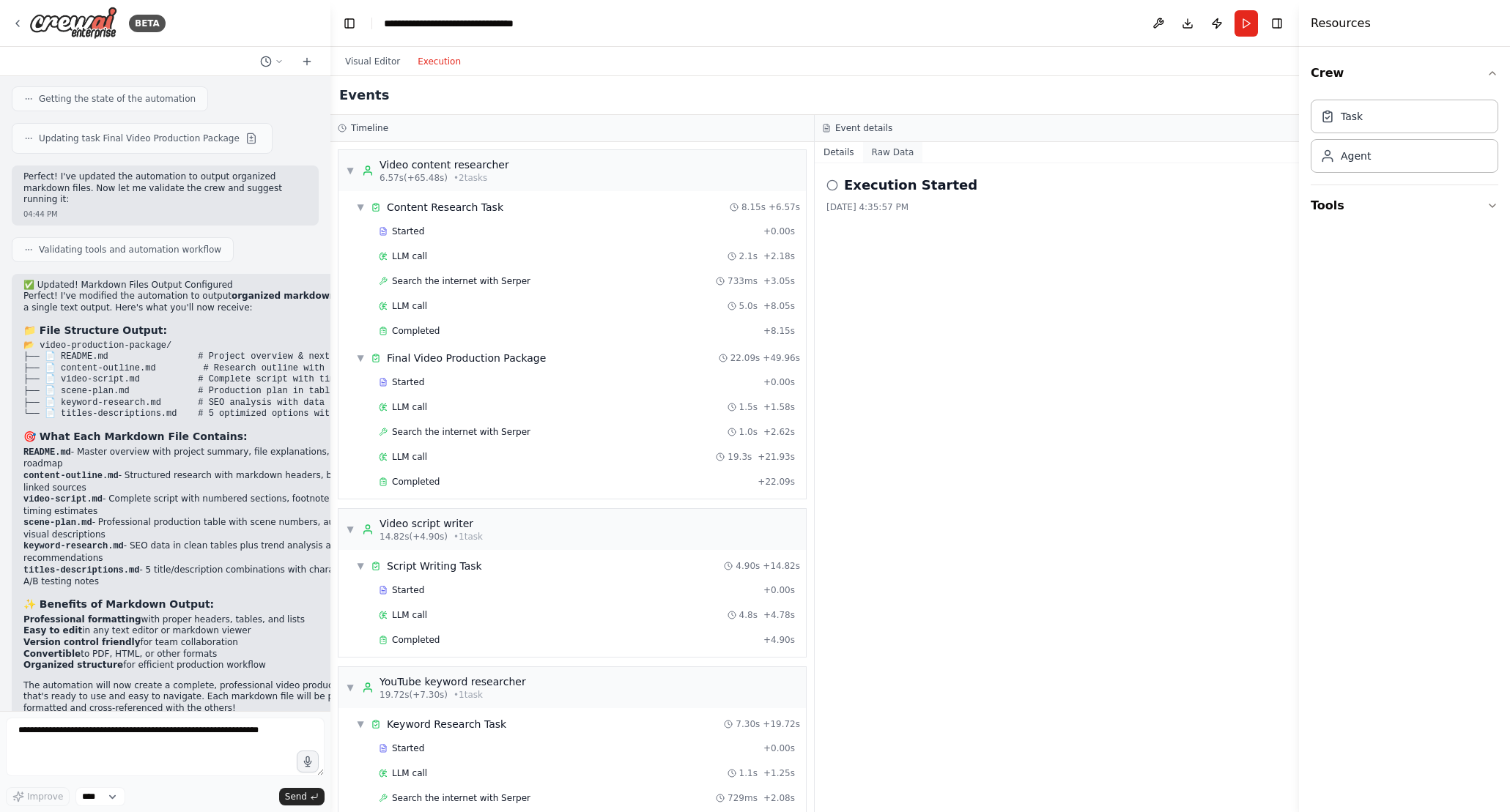
click at [903, 148] on button "Raw Data" at bounding box center [892, 152] width 60 height 21
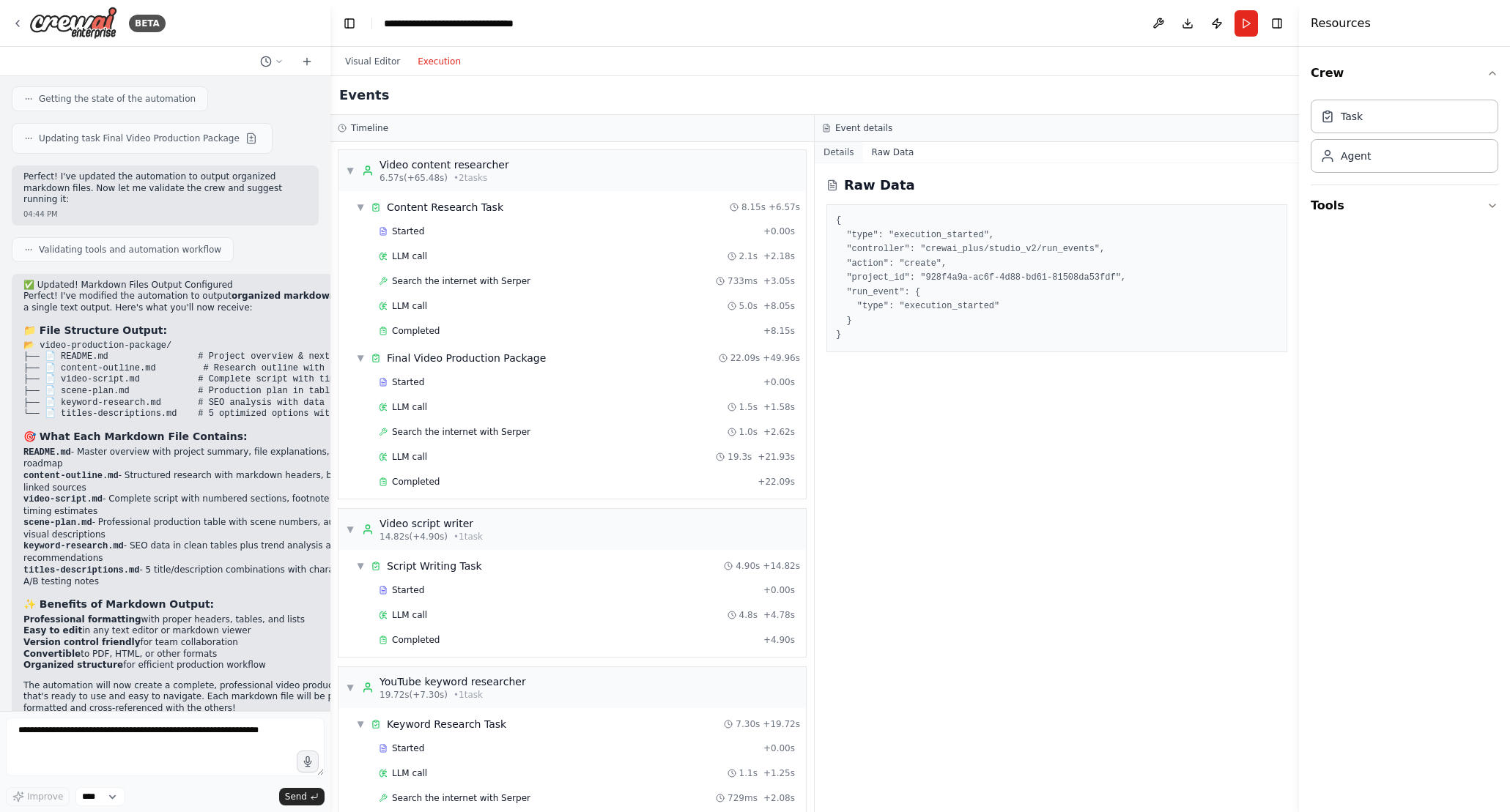
click at [848, 153] on button "Details" at bounding box center [839, 152] width 49 height 21
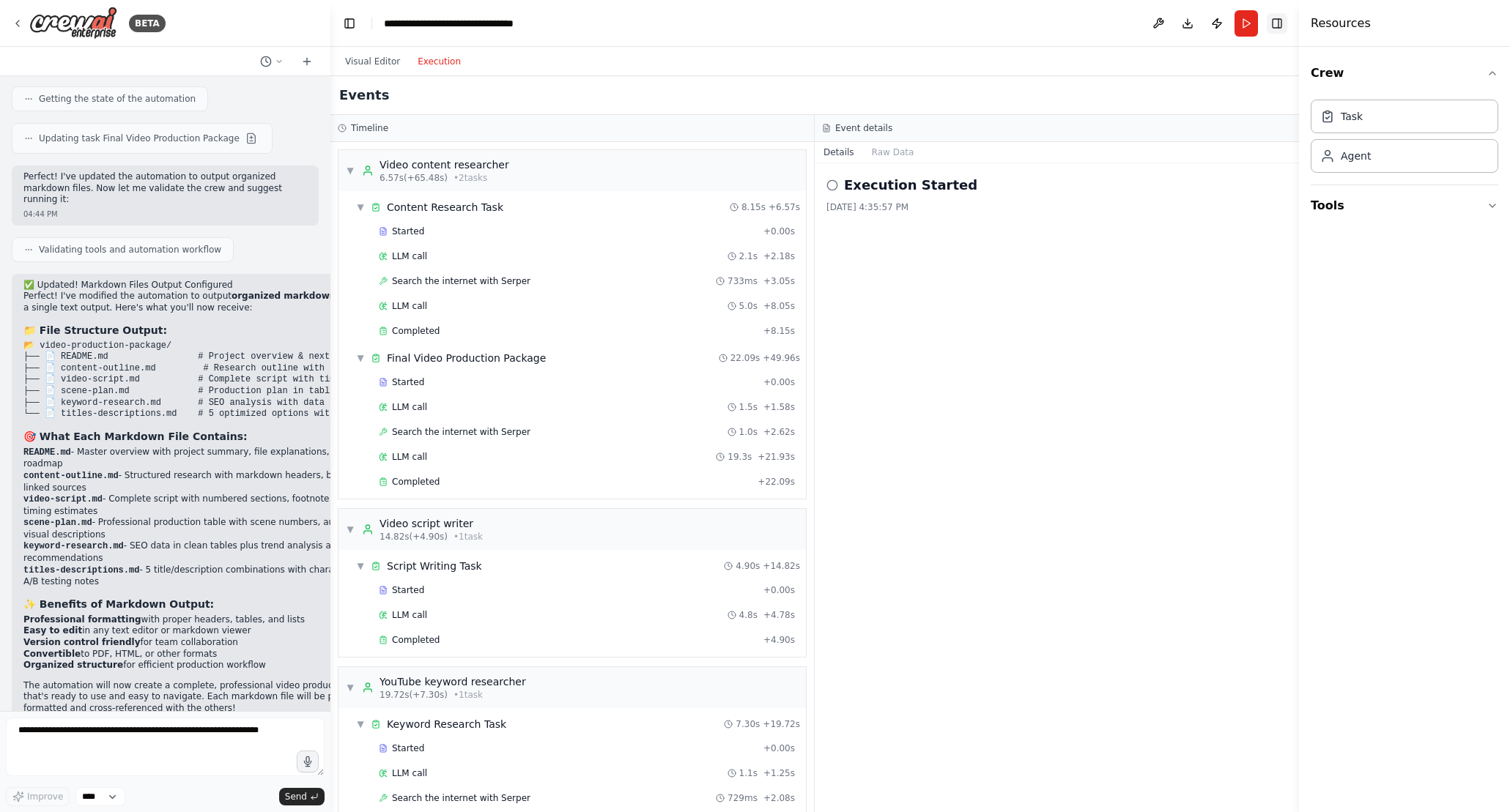
click at [1276, 23] on button "Toggle Right Sidebar" at bounding box center [1277, 24] width 21 height 21
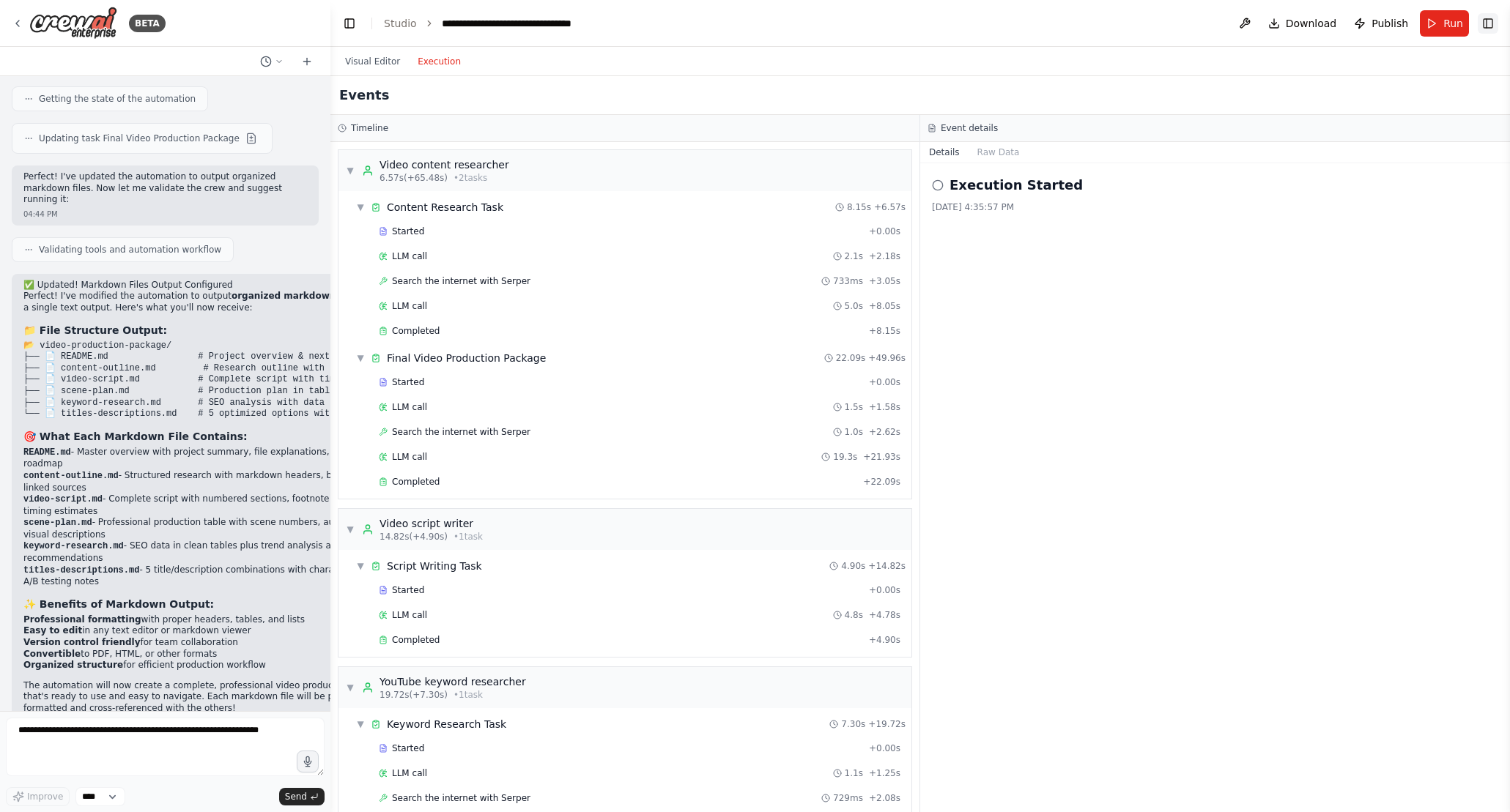
click at [1481, 26] on button "Toggle Right Sidebar" at bounding box center [1488, 24] width 21 height 21
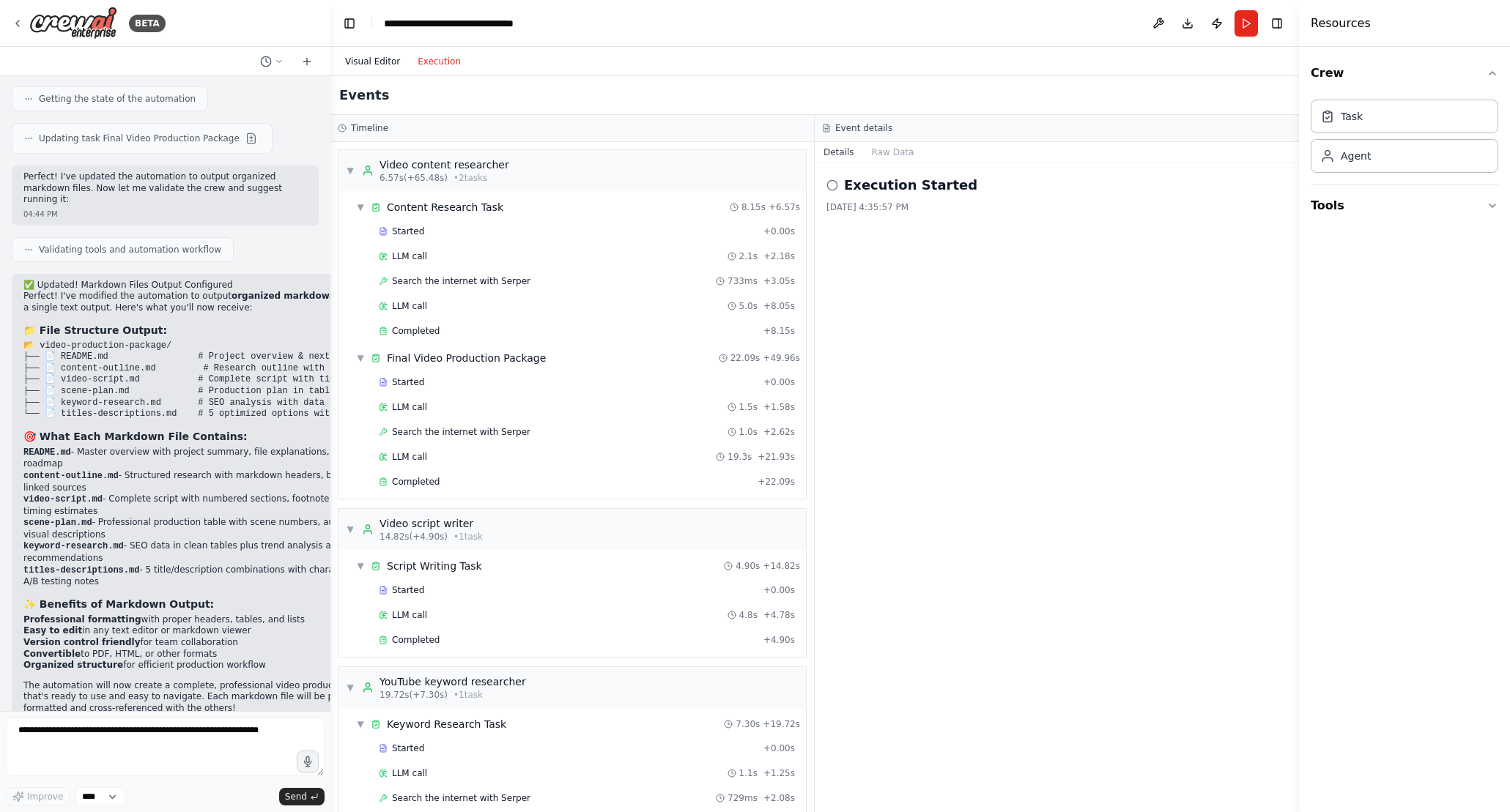
click at [350, 63] on button "Visual Editor" at bounding box center [372, 61] width 73 height 18
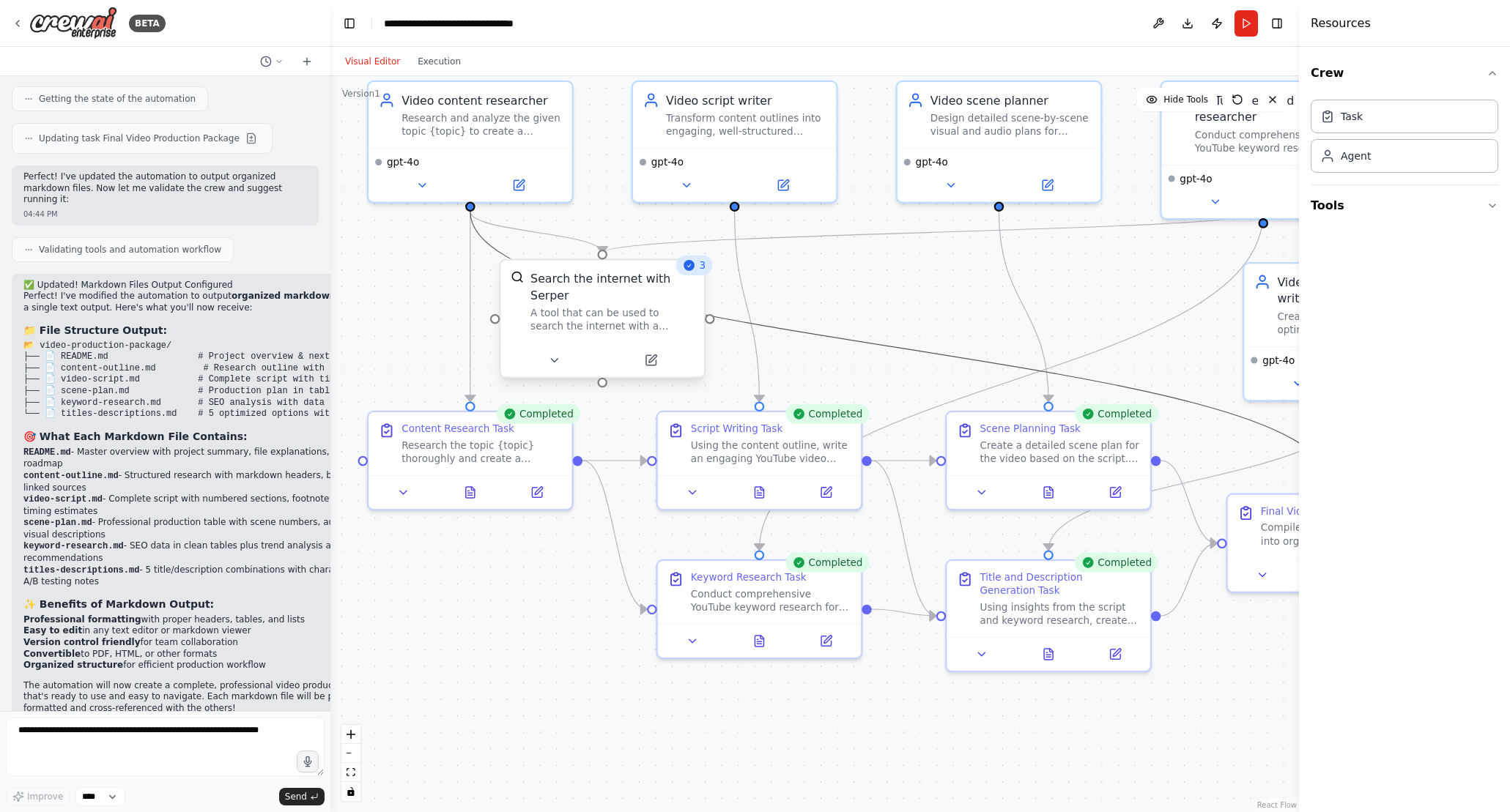
drag, startPoint x: 809, startPoint y: 343, endPoint x: 616, endPoint y: 349, distance: 193.1
click at [616, 349] on div ".deletable-edge-delete-btn { width: 20px; height: 20px; border: 0px solid #ffff…" at bounding box center [830, 412] width 1093 height 830
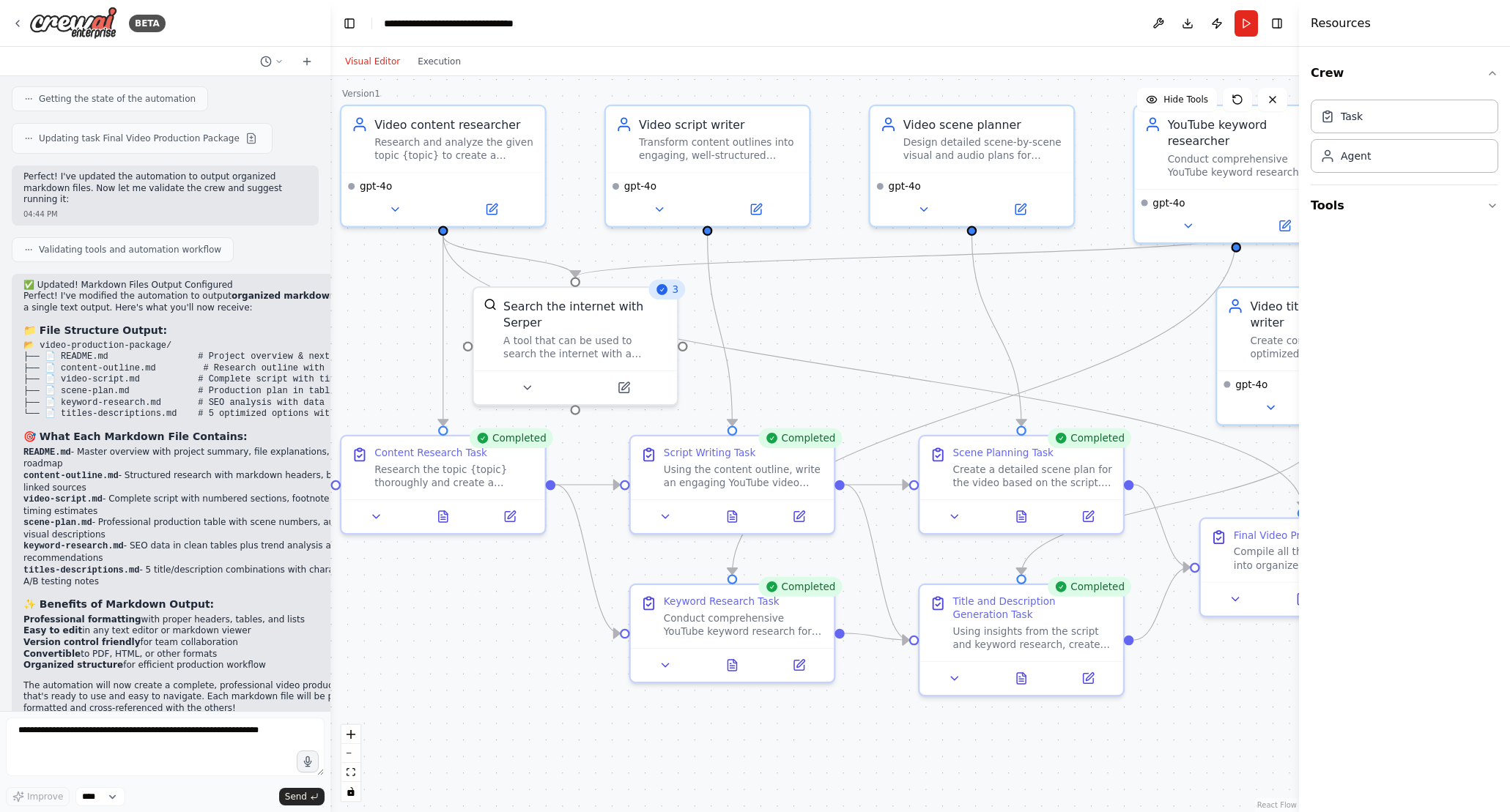
drag, startPoint x: 879, startPoint y: 286, endPoint x: 851, endPoint y: 309, distance: 36.2
click at [852, 309] on div ".deletable-edge-delete-btn { width: 20px; height: 20px; border: 0px solid #ffff…" at bounding box center [814, 443] width 968 height 735
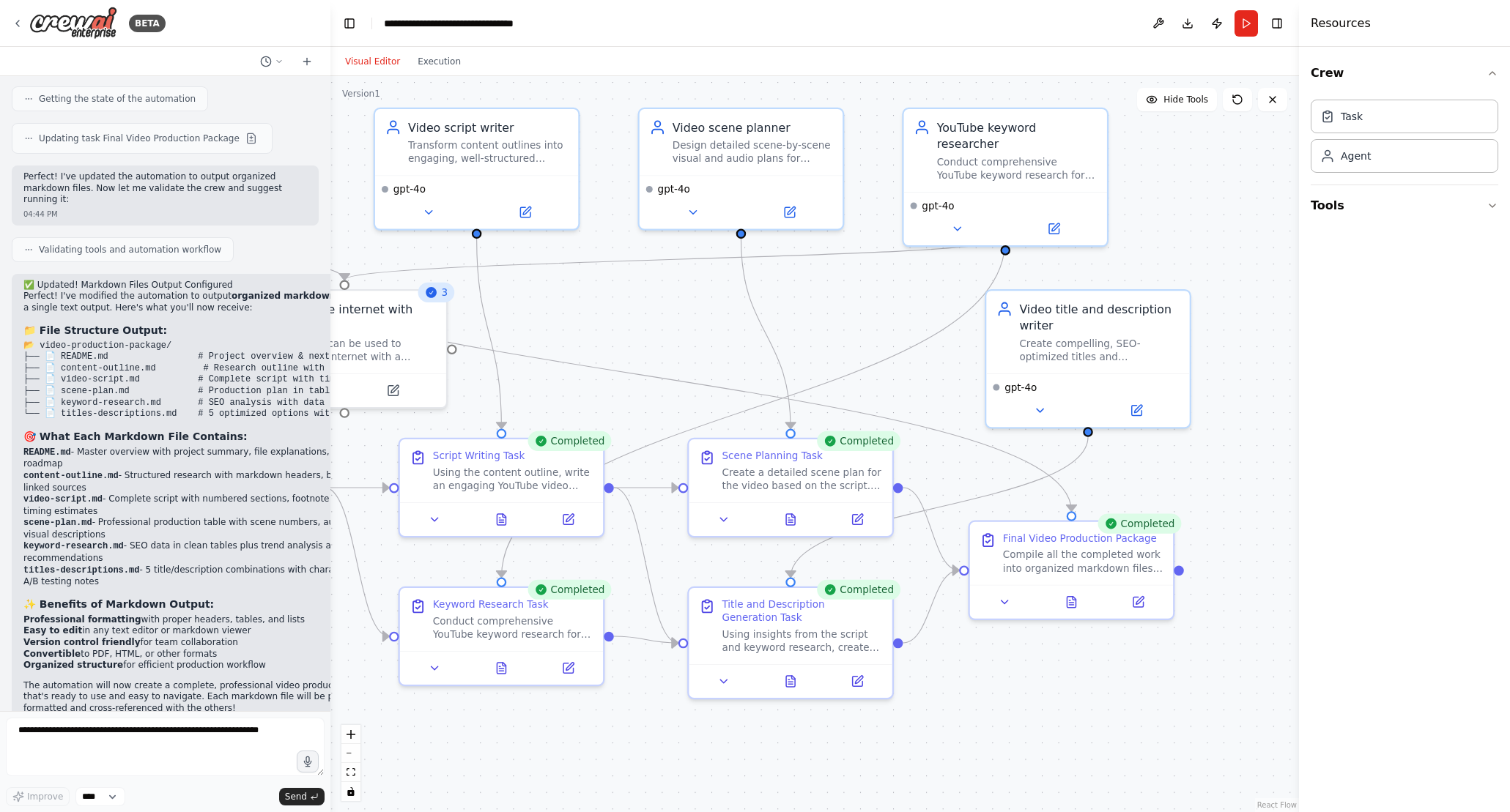
drag, startPoint x: 821, startPoint y: 287, endPoint x: 591, endPoint y: 290, distance: 230.0
click at [591, 290] on div ".deletable-edge-delete-btn { width: 20px; height: 20px; border: 0px solid #ffff…" at bounding box center [814, 443] width 968 height 735
click at [1006, 599] on icon at bounding box center [1003, 599] width 14 height 14
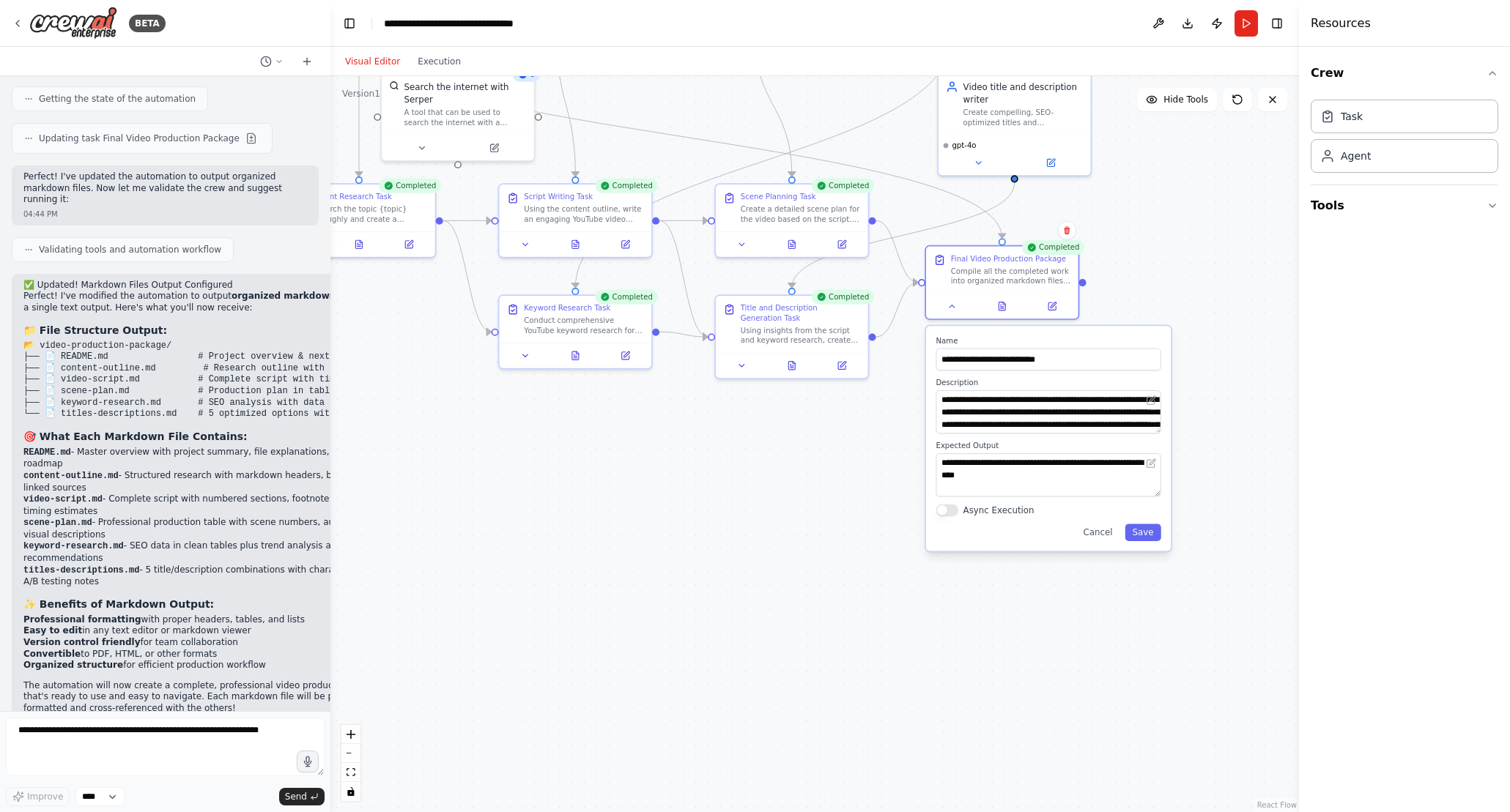
drag, startPoint x: 1209, startPoint y: 450, endPoint x: 1119, endPoint y: 168, distance: 296.0
click at [1123, 164] on div ".deletable-edge-delete-btn { width: 20px; height: 20px; border: 0px solid #ffff…" at bounding box center [814, 443] width 968 height 735
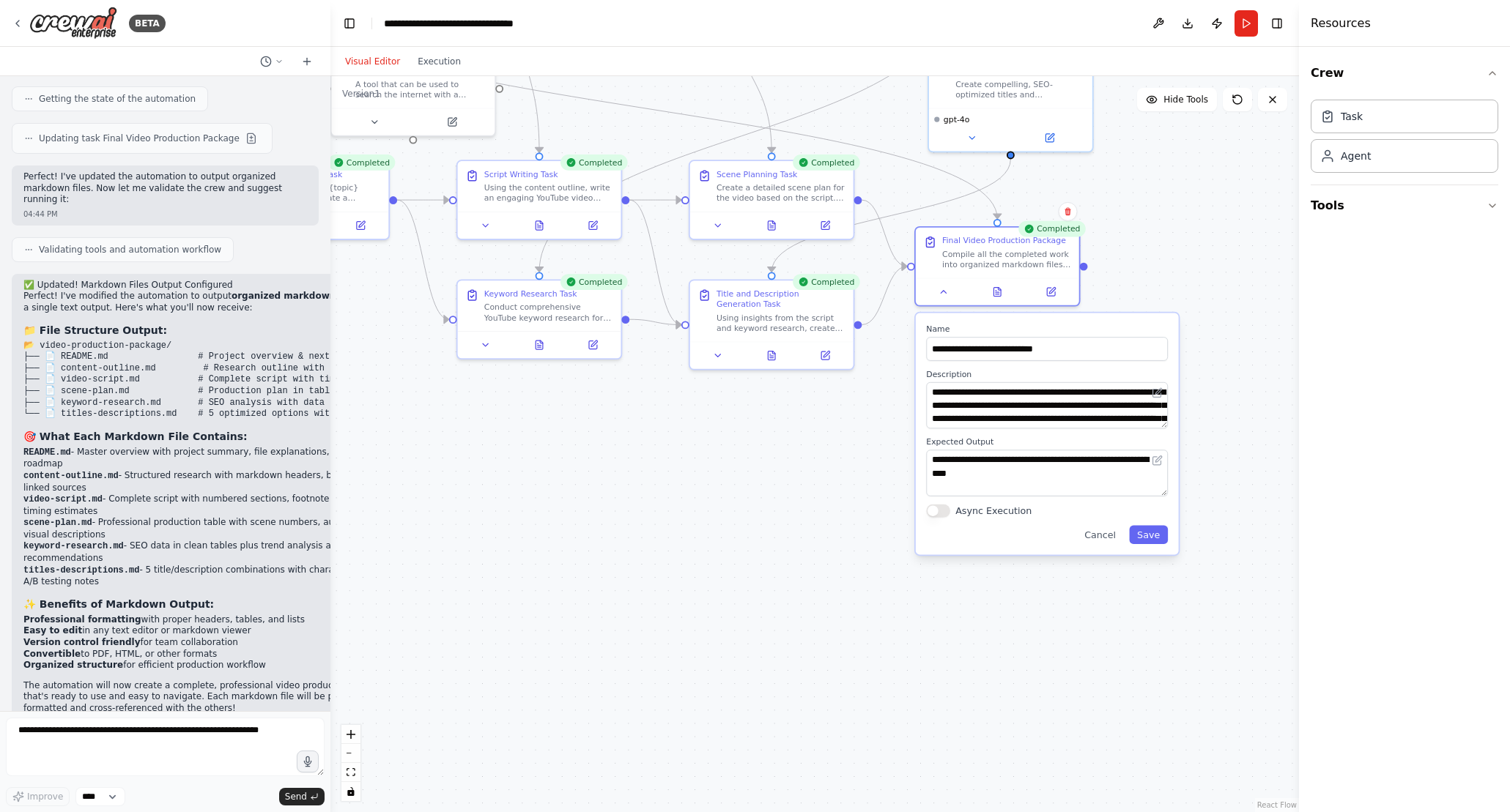
click at [1046, 661] on div ".deletable-edge-delete-btn { width: 20px; height: 20px; border: 0px solid #ffff…" at bounding box center [814, 443] width 968 height 735
click at [1217, 22] on button "Publish" at bounding box center [1216, 23] width 23 height 26
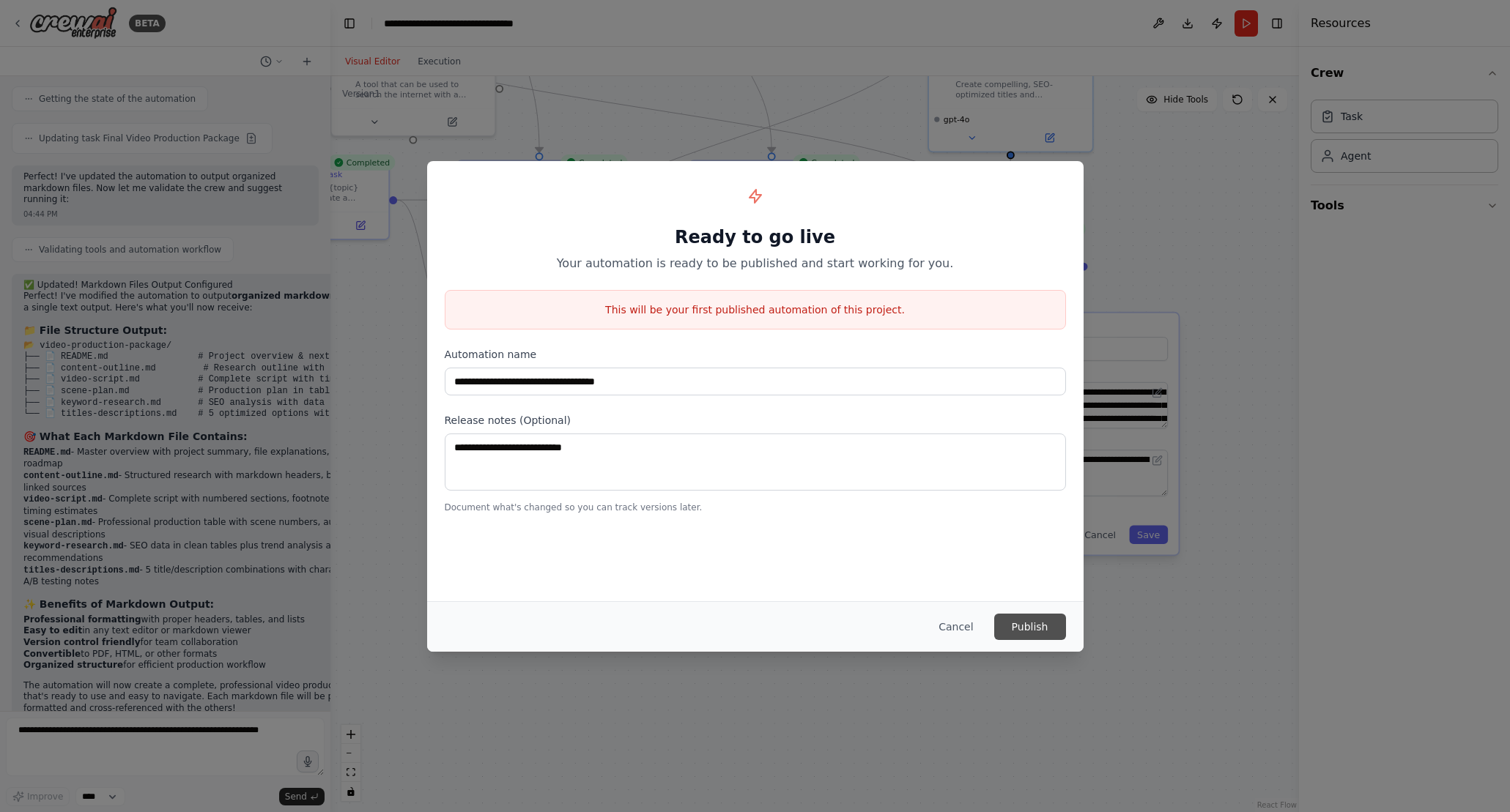
click at [1041, 633] on button "Publish" at bounding box center [1030, 626] width 72 height 26
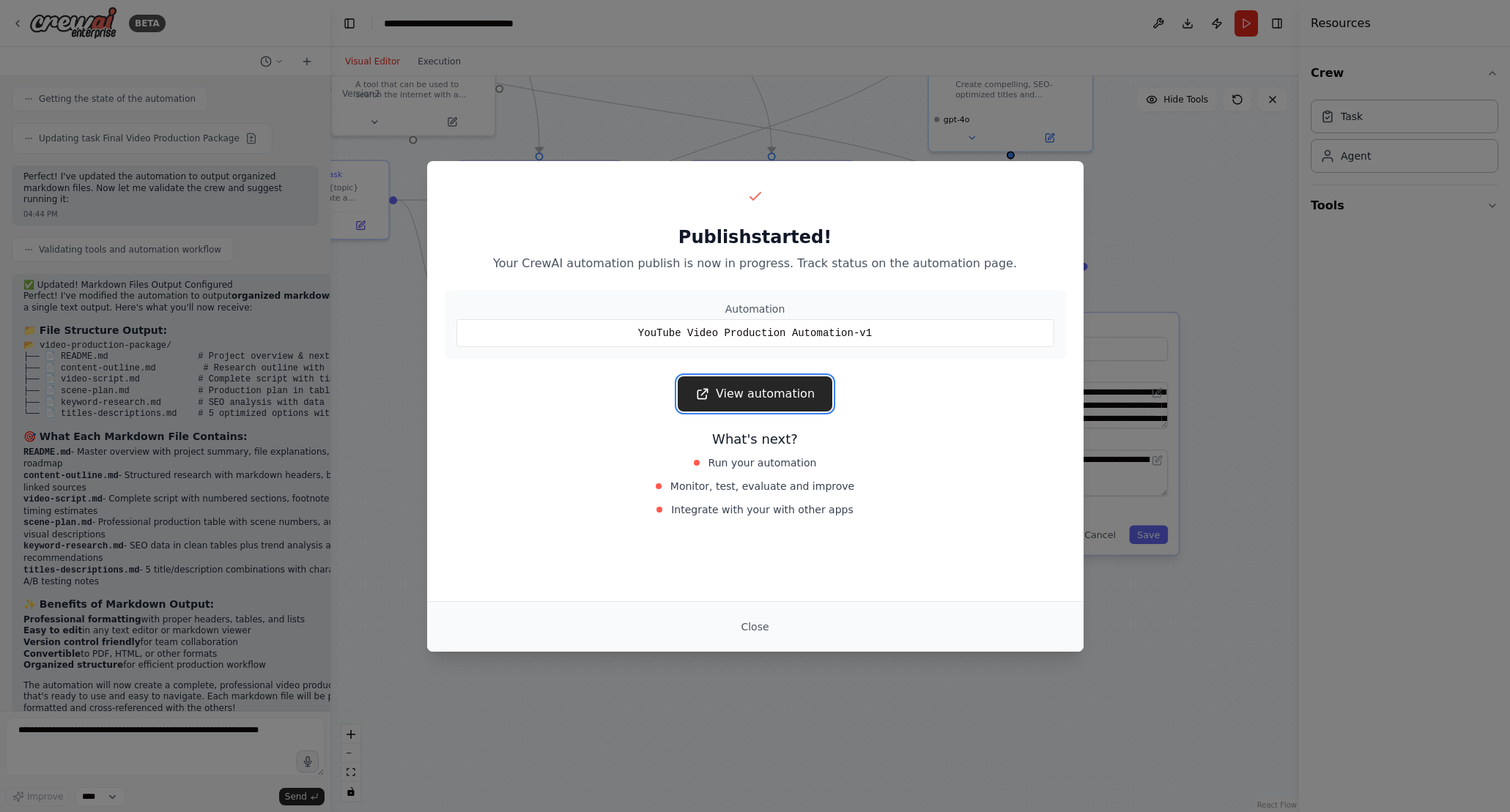
click at [757, 394] on link "View automation" at bounding box center [755, 394] width 155 height 35
click at [766, 382] on link "View automation" at bounding box center [755, 394] width 155 height 35
click at [1137, 152] on div "Publish started! Your CrewAI automation publish is now in progress. Track statu…" at bounding box center [755, 406] width 1510 height 812
click at [741, 621] on button "Close" at bounding box center [754, 626] width 51 height 26
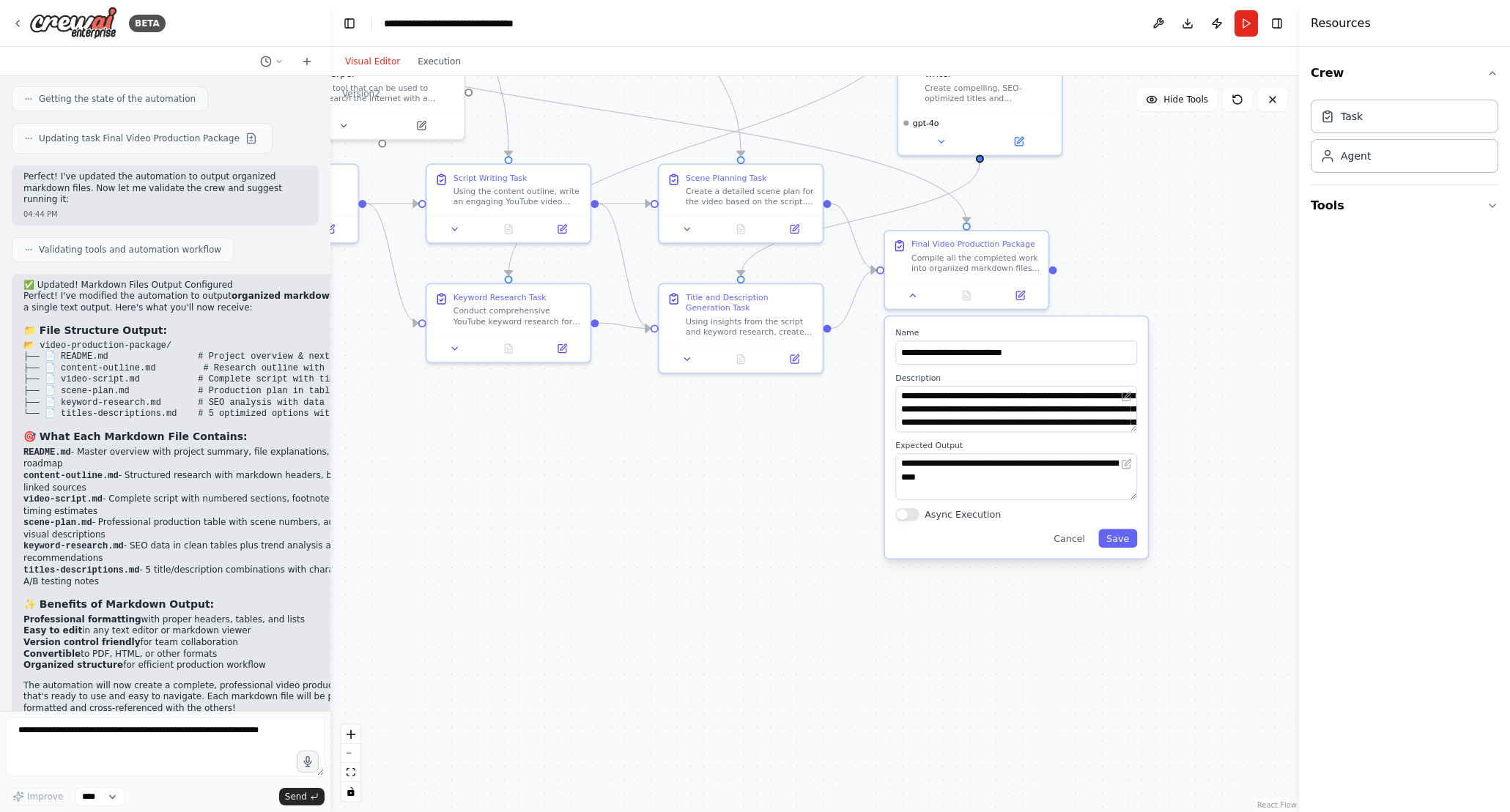
drag, startPoint x: 556, startPoint y: 489, endPoint x: 486, endPoint y: 483, distance: 70.3
click at [486, 483] on div ".deletable-edge-delete-btn { width: 20px; height: 20px; border: 0px solid #ffff…" at bounding box center [814, 443] width 968 height 735
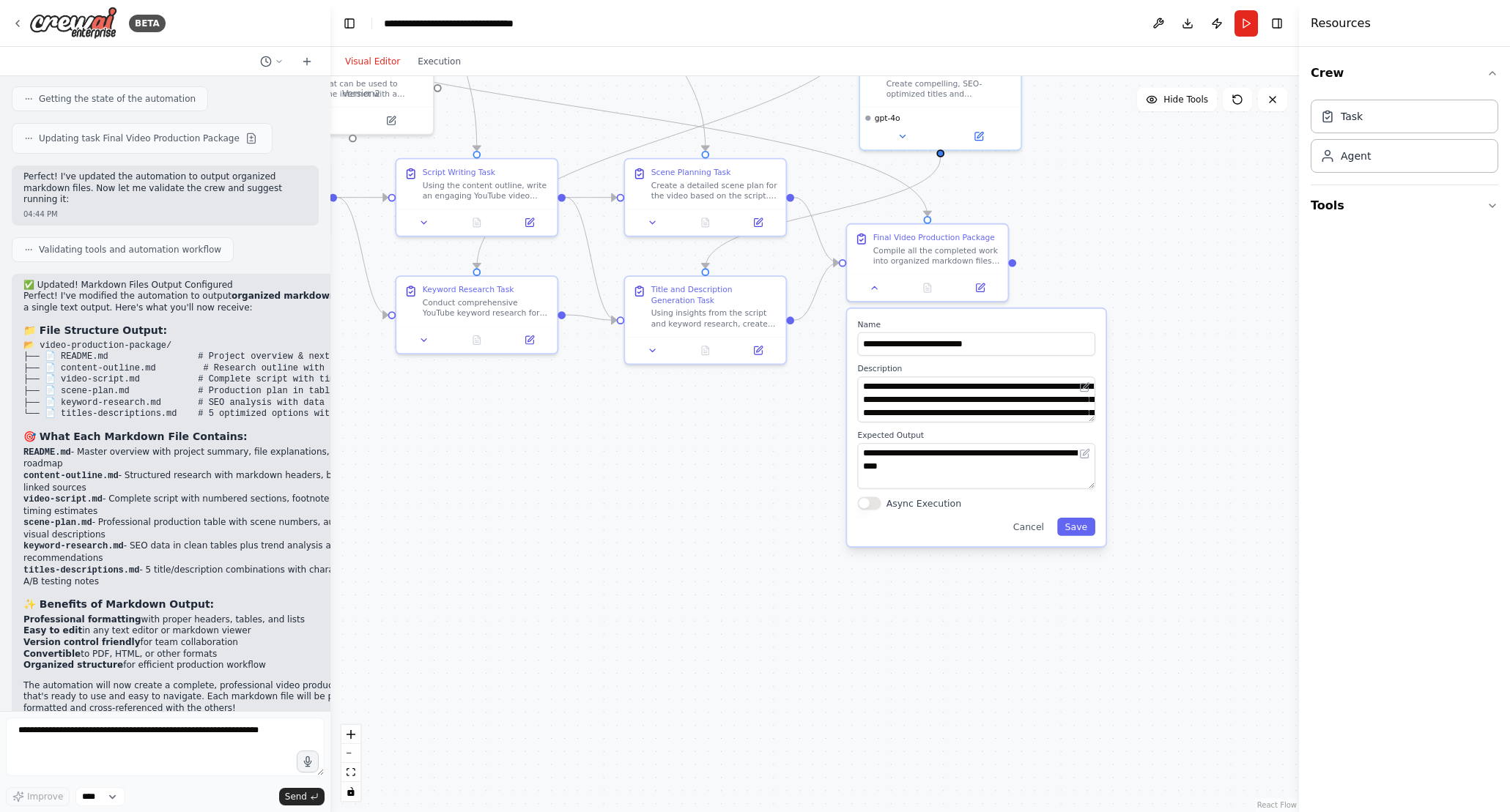
click at [800, 500] on div ".deletable-edge-delete-btn { width: 20px; height: 20px; border: 0px solid #ffff…" at bounding box center [814, 443] width 968 height 735
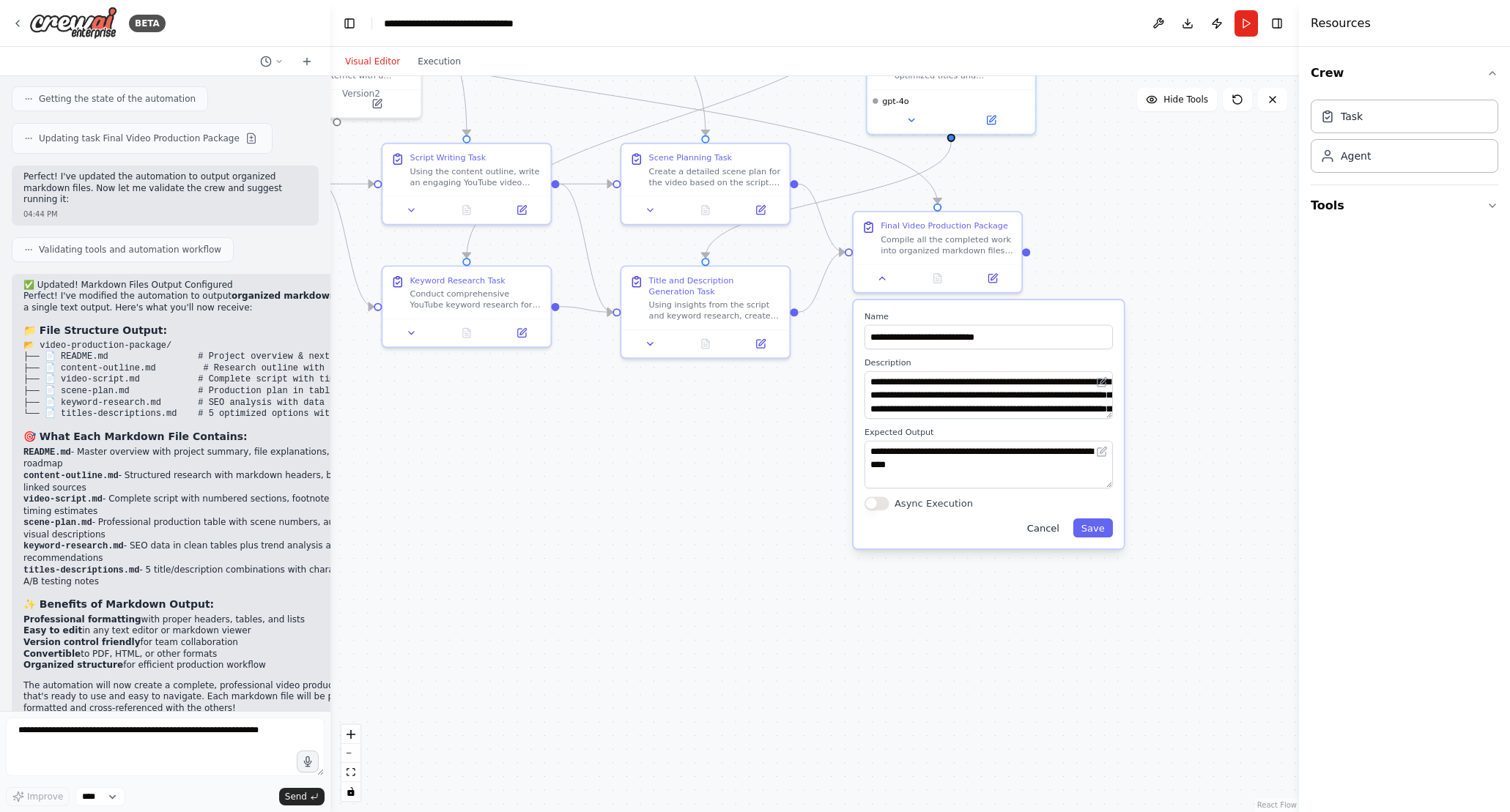
click at [1057, 535] on button "Cancel" at bounding box center [1043, 528] width 49 height 19
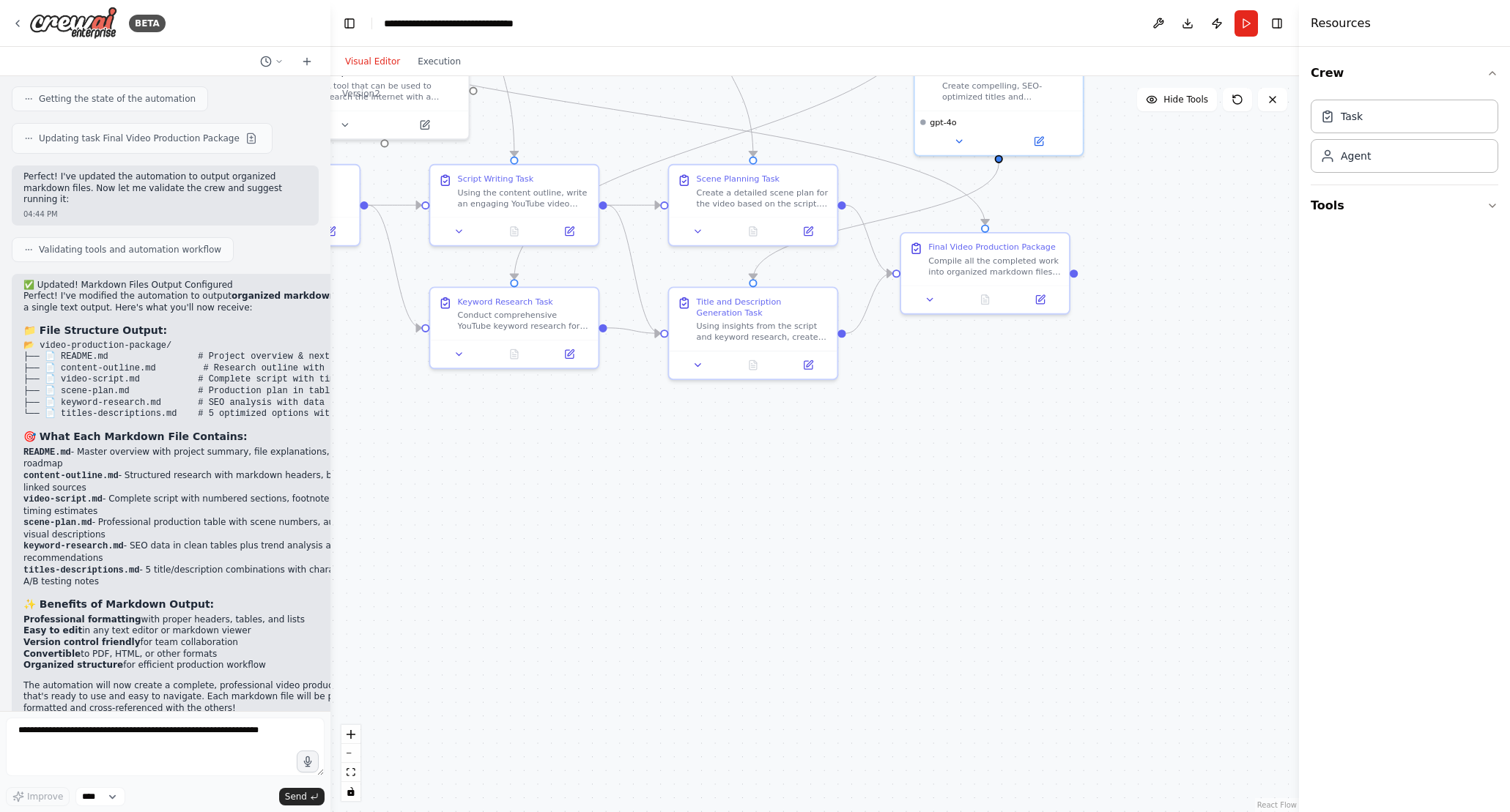
drag, startPoint x: 1193, startPoint y: 237, endPoint x: 1223, endPoint y: 249, distance: 32.3
click at [1223, 249] on div ".deletable-edge-delete-btn { width: 20px; height: 20px; border: 0px solid #ffff…" at bounding box center [814, 443] width 968 height 735
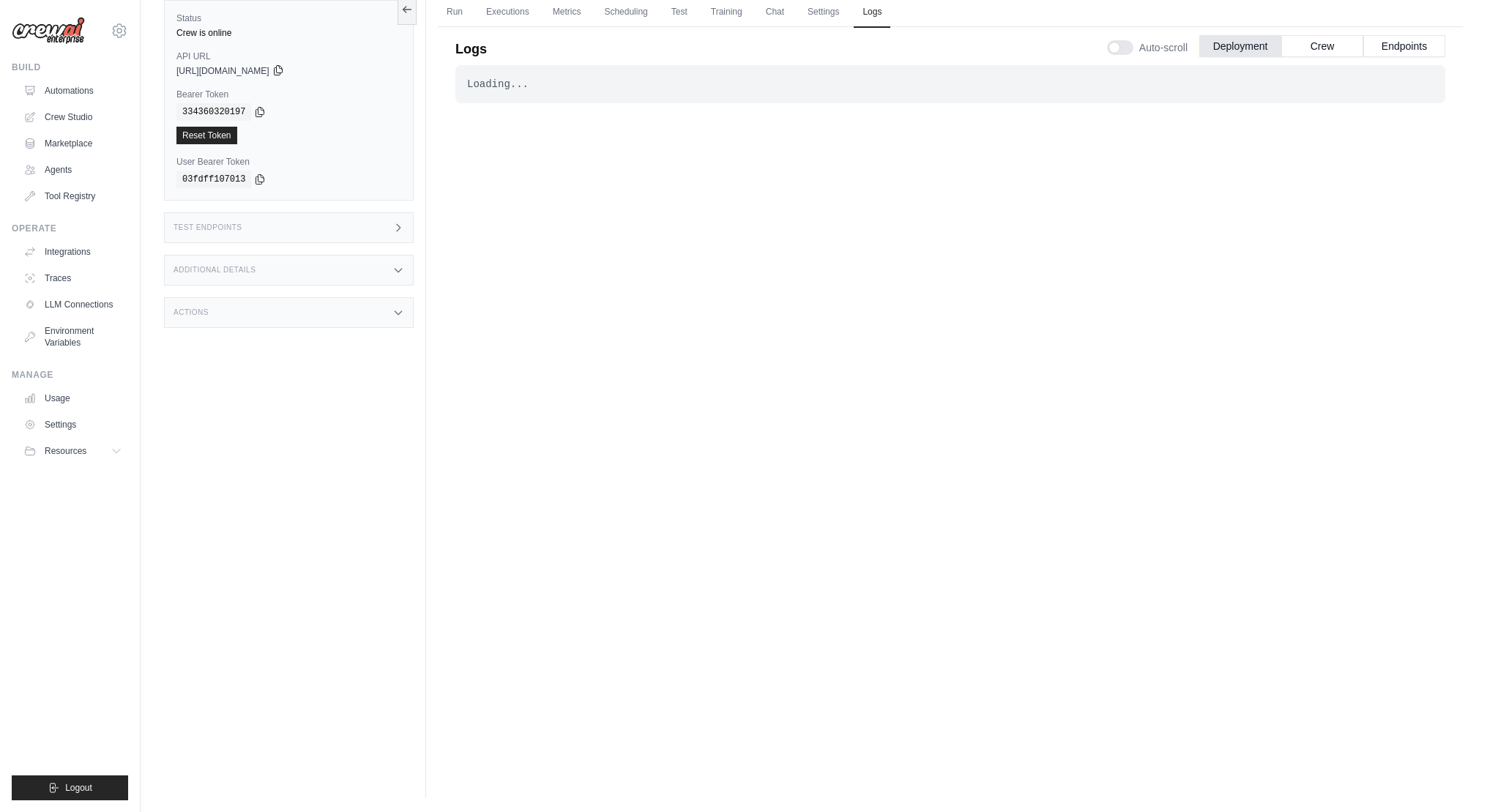
click at [284, 70] on icon at bounding box center [278, 70] width 12 height 12
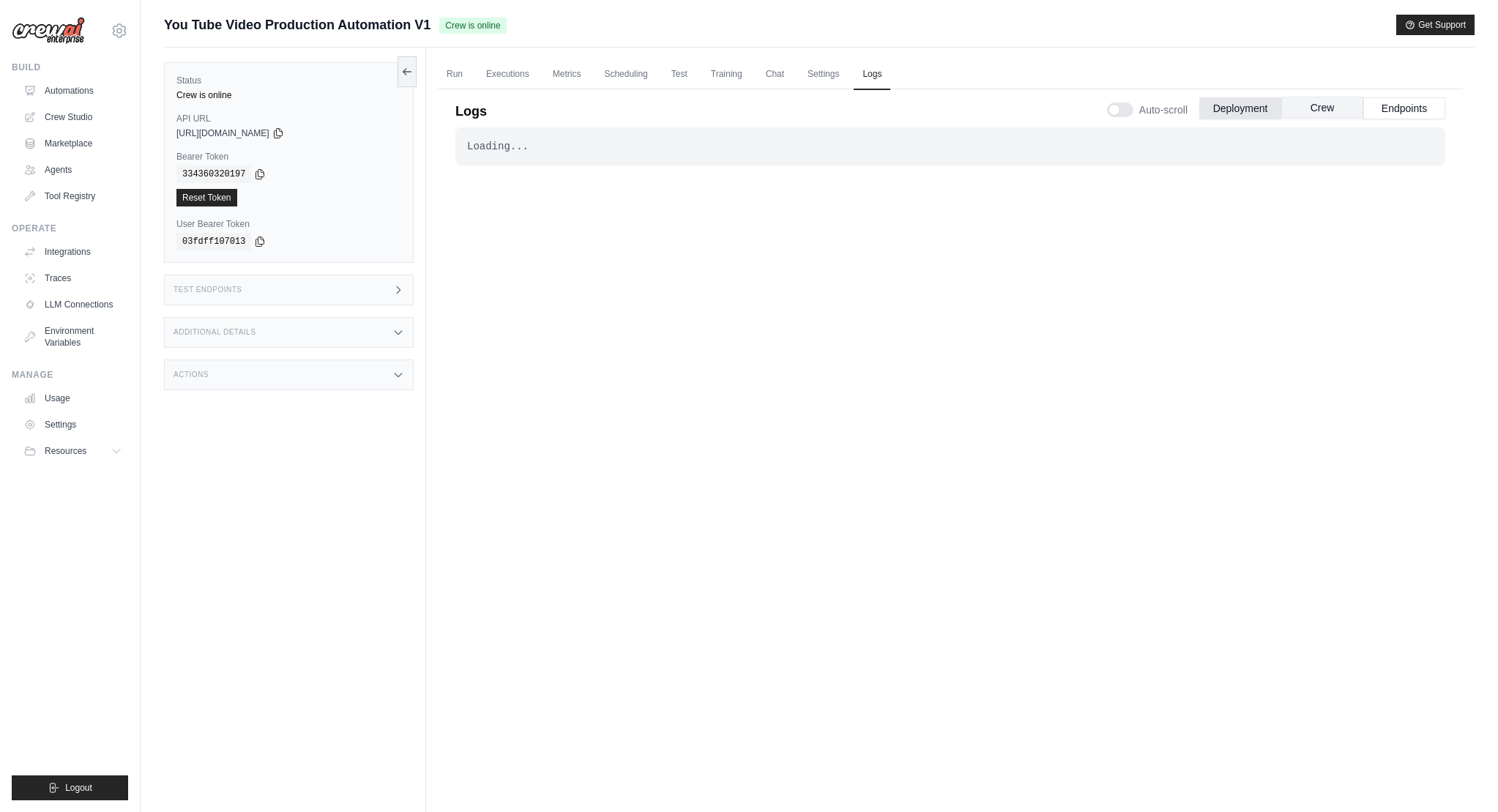
click at [1332, 105] on button "Crew" at bounding box center [1322, 108] width 82 height 22
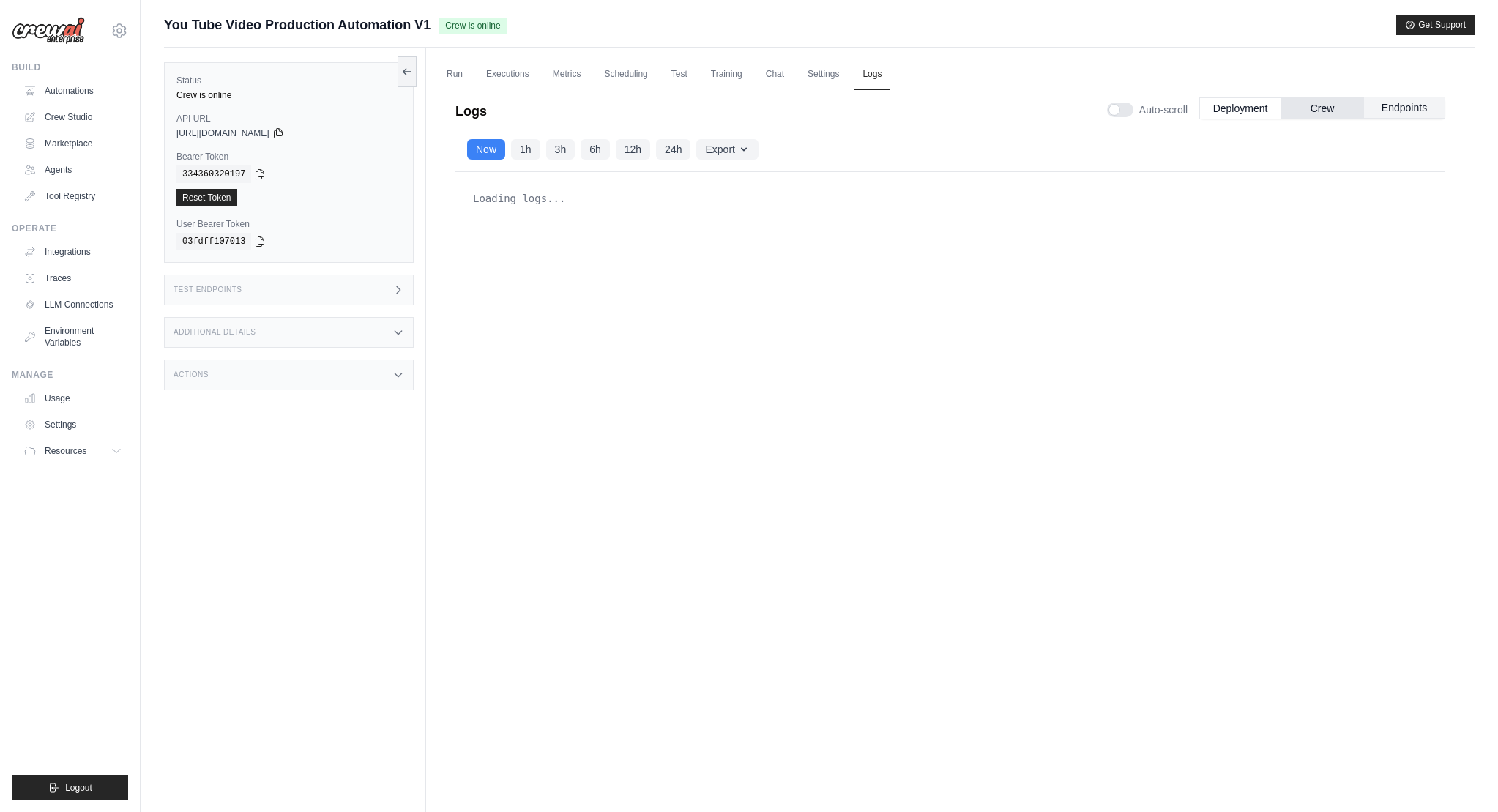
click at [1414, 112] on button "Endpoints" at bounding box center [1404, 108] width 82 height 22
click at [1386, 110] on button "Endpoints" at bounding box center [1404, 108] width 82 height 22
click at [1337, 107] on button "Crew" at bounding box center [1322, 108] width 82 height 22
click at [1244, 104] on button "Deployment" at bounding box center [1240, 108] width 82 height 22
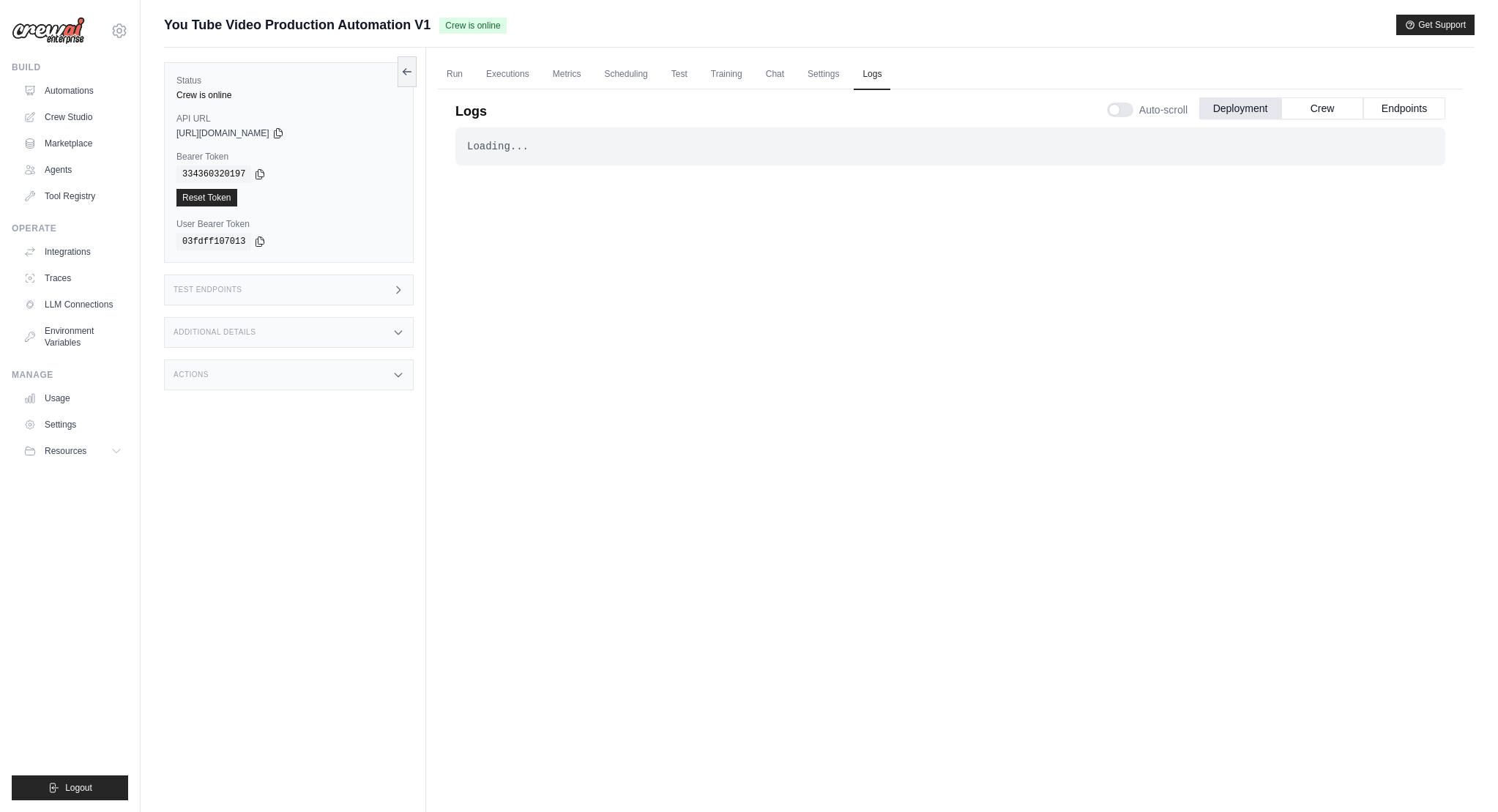
click at [396, 287] on icon at bounding box center [398, 290] width 12 height 12
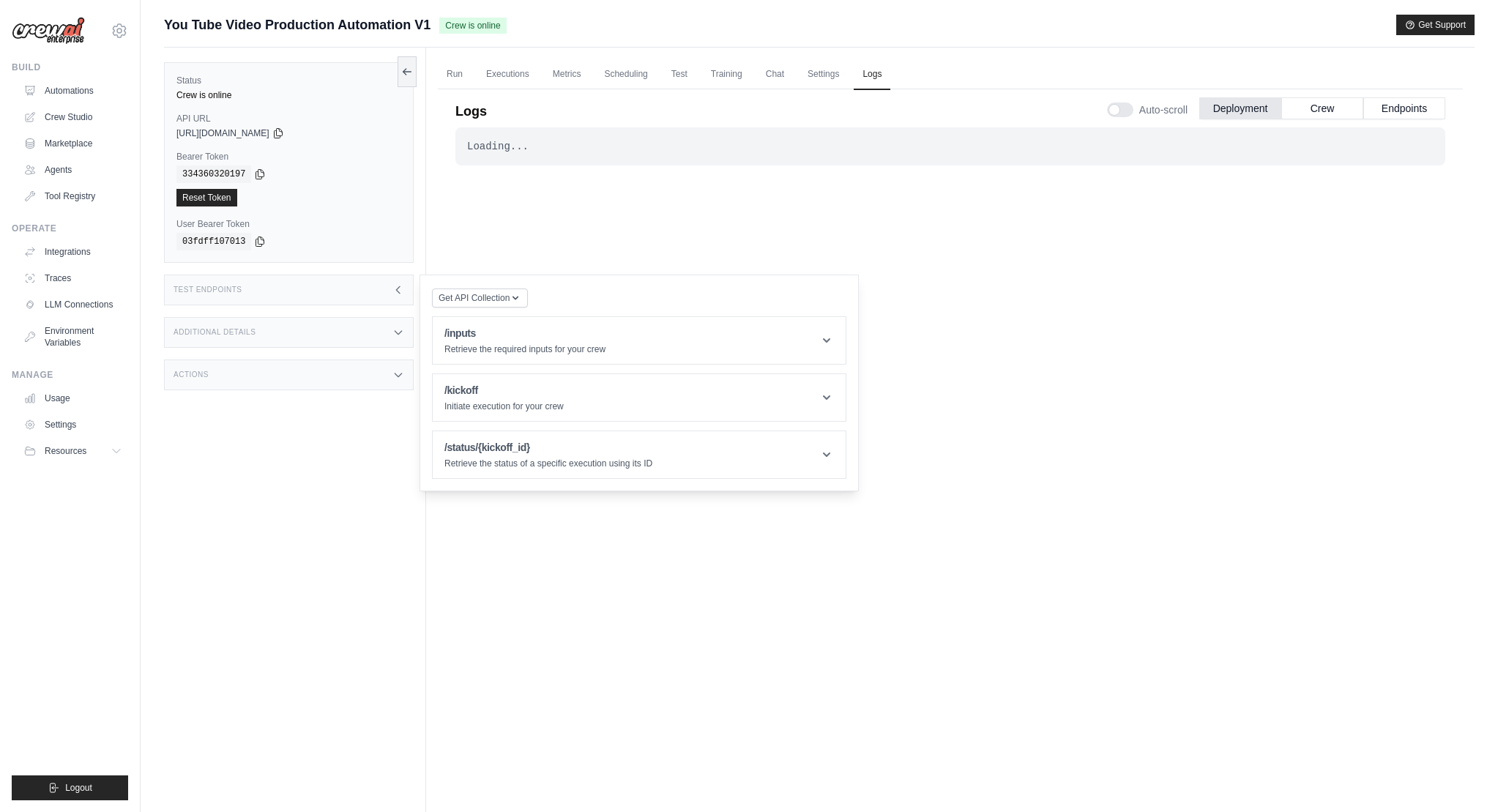
click at [314, 284] on div "Test Endpoints" at bounding box center [289, 290] width 250 height 31
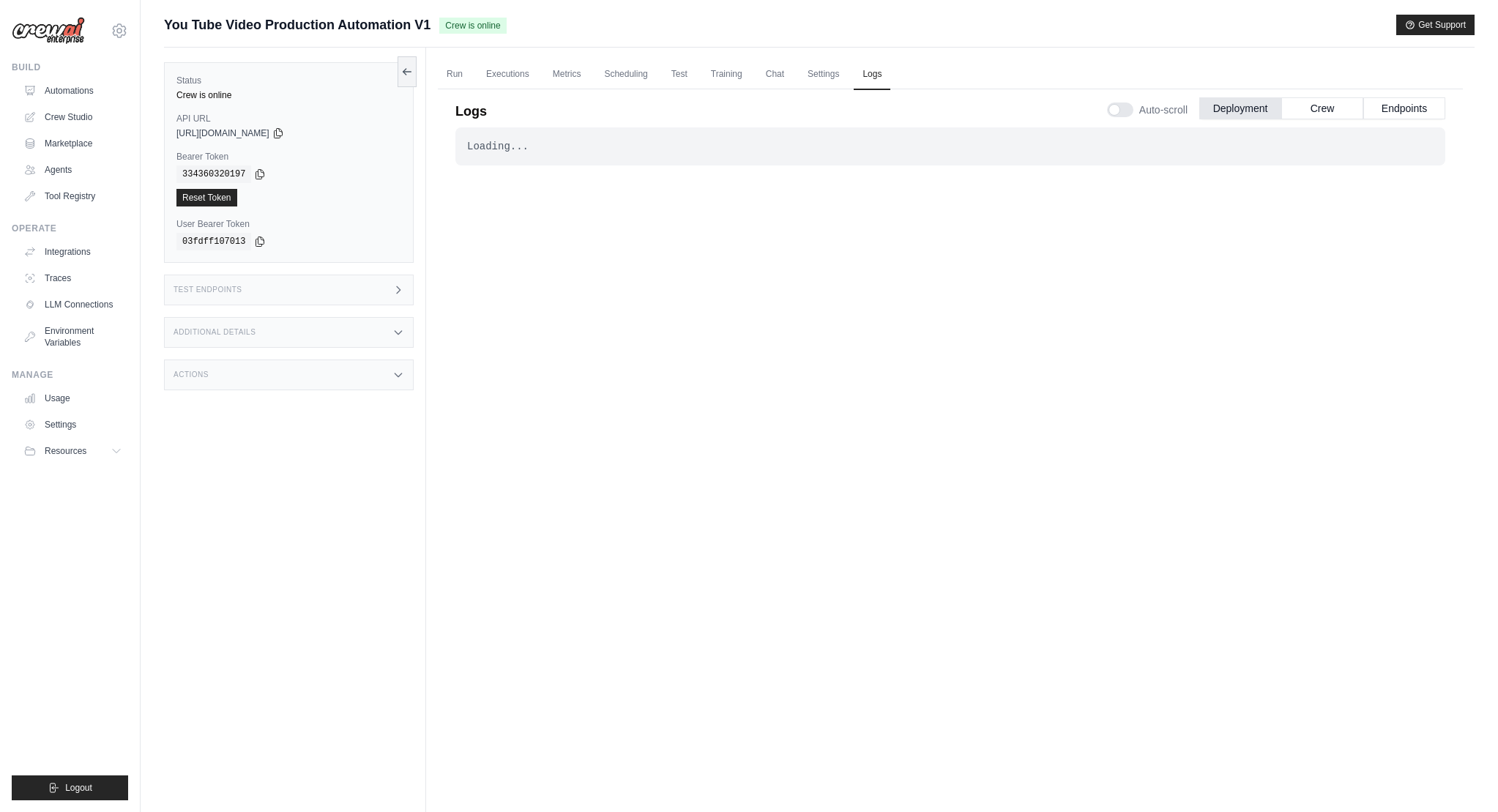
click at [643, 143] on div "Loading..." at bounding box center [951, 146] width 967 height 14
click at [830, 77] on link "Settings" at bounding box center [822, 74] width 49 height 31
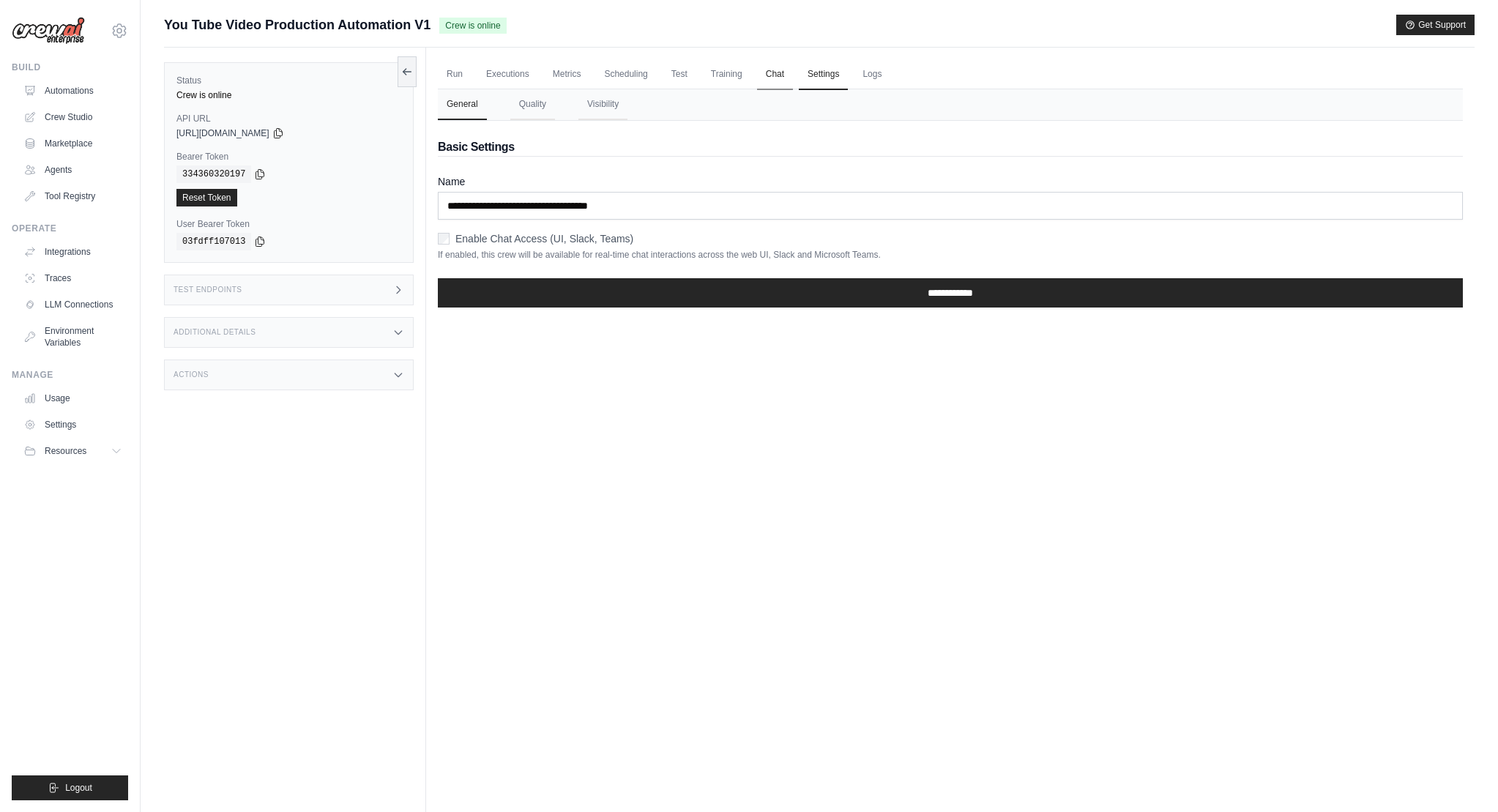
click at [773, 77] on link "Chat" at bounding box center [775, 74] width 36 height 31
click at [459, 75] on link "Run" at bounding box center [455, 74] width 34 height 31
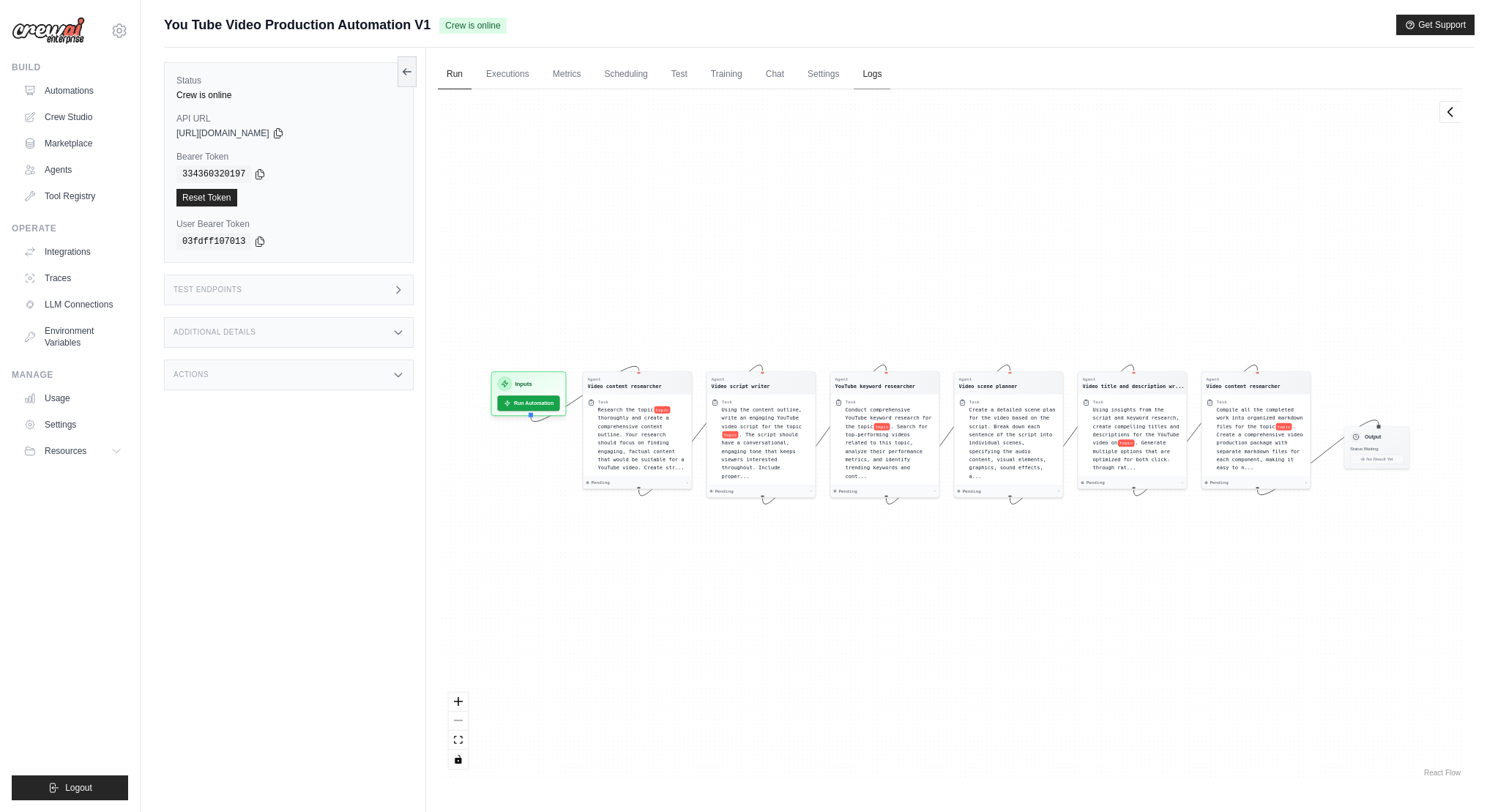
click at [861, 70] on link "Logs" at bounding box center [872, 74] width 37 height 31
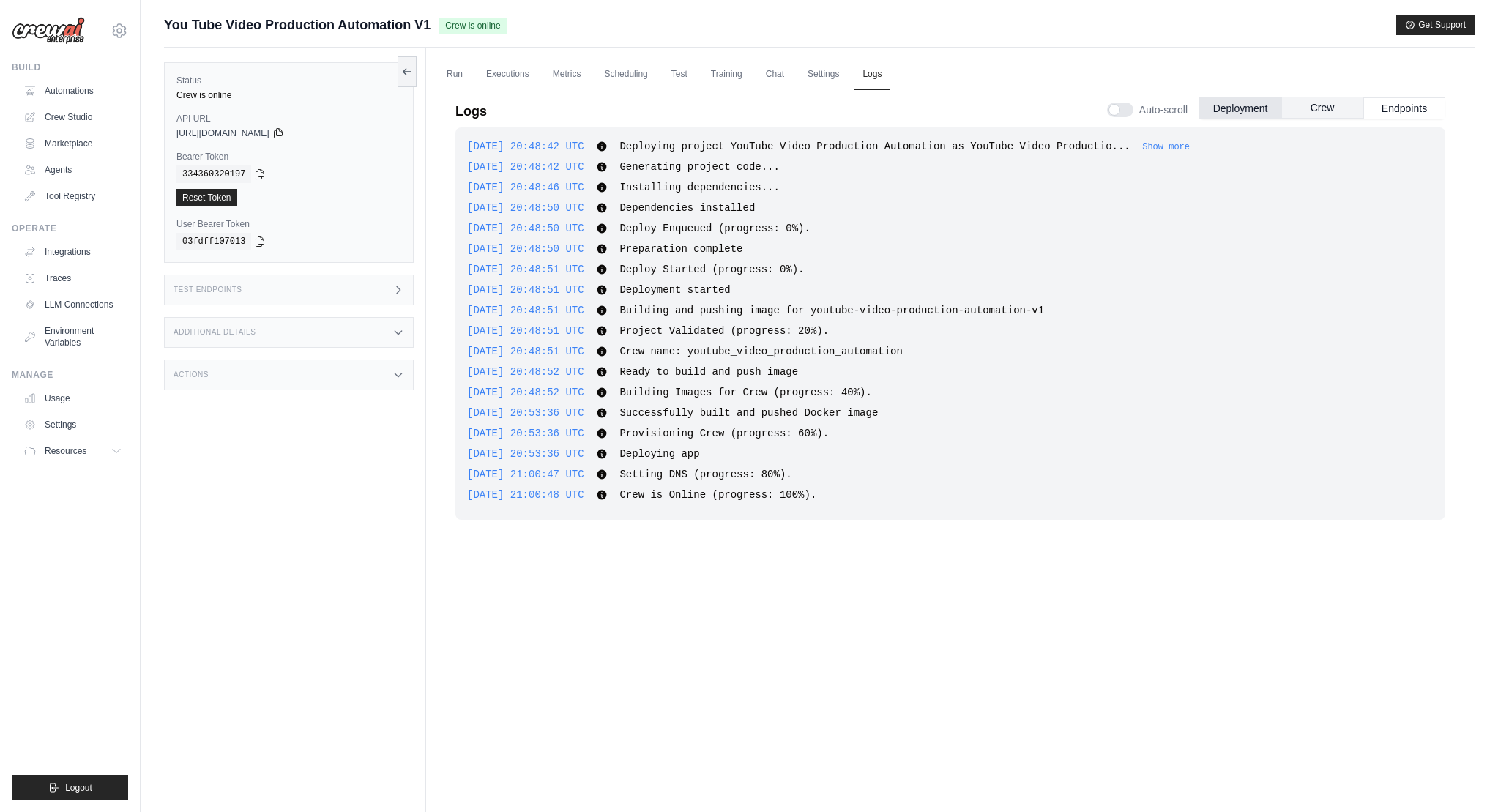
click at [1333, 106] on button "Crew" at bounding box center [1322, 108] width 82 height 22
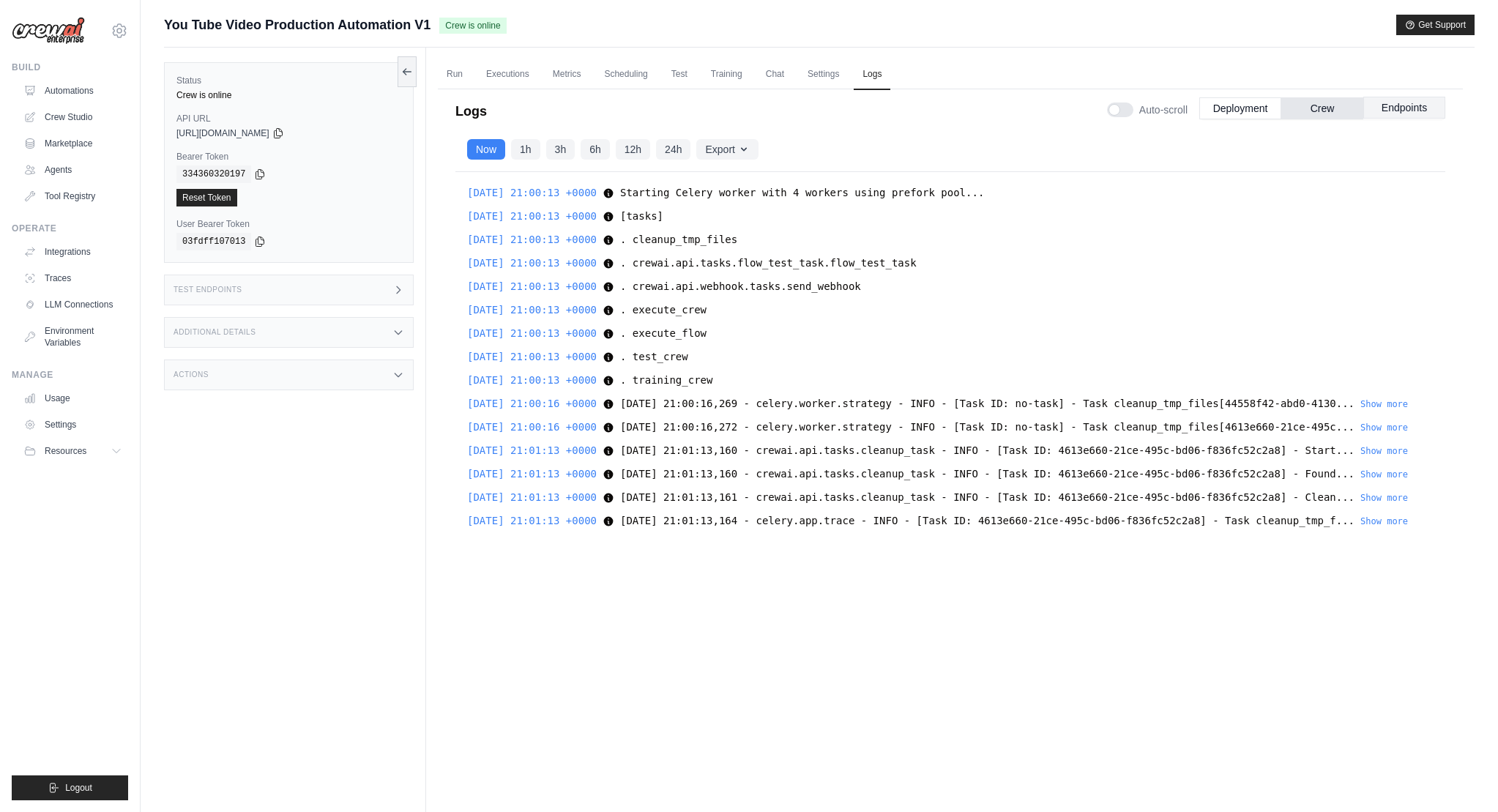
click at [1402, 103] on button "Endpoints" at bounding box center [1404, 108] width 82 height 22
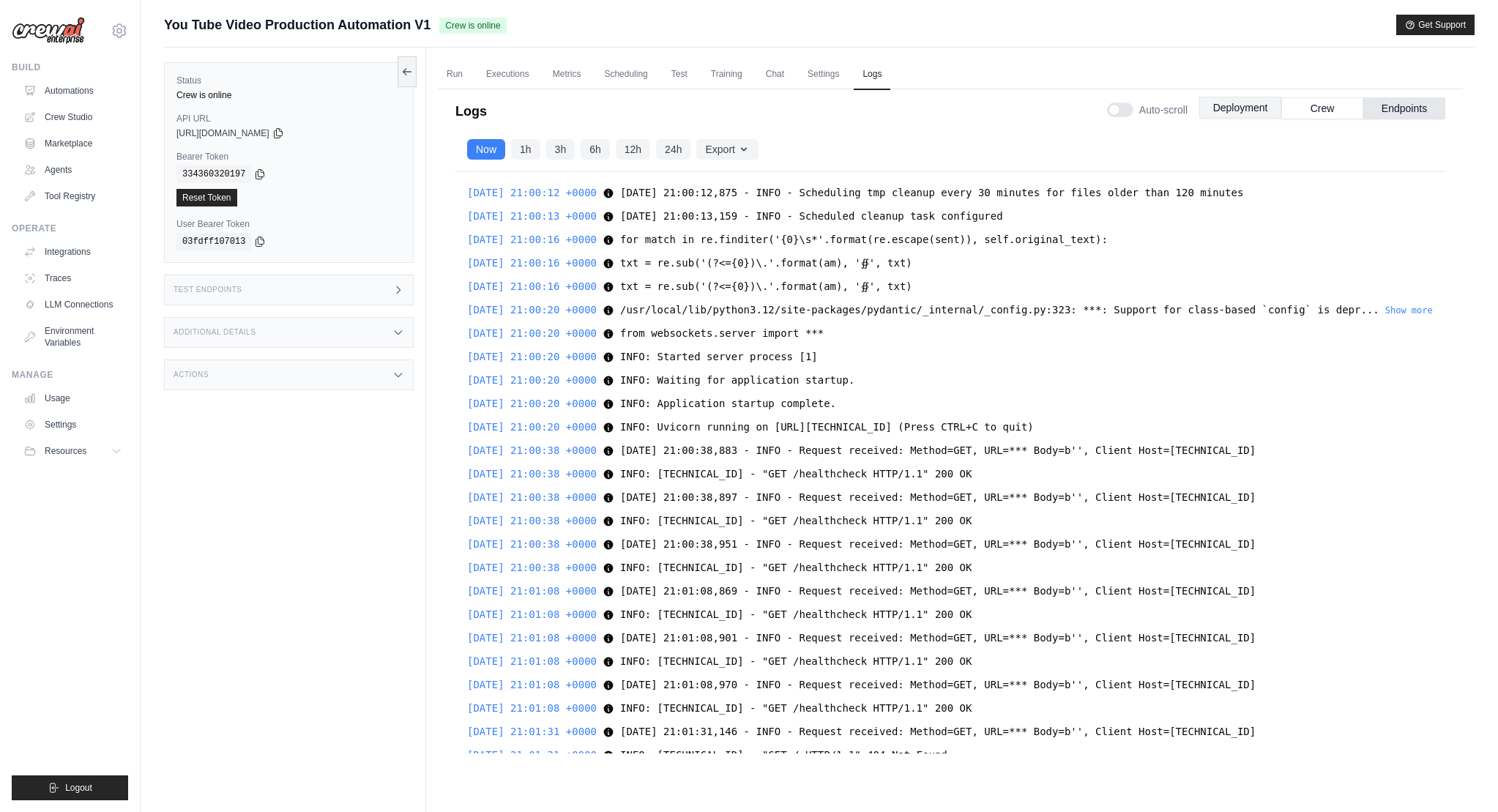
scroll to position [1217, 0]
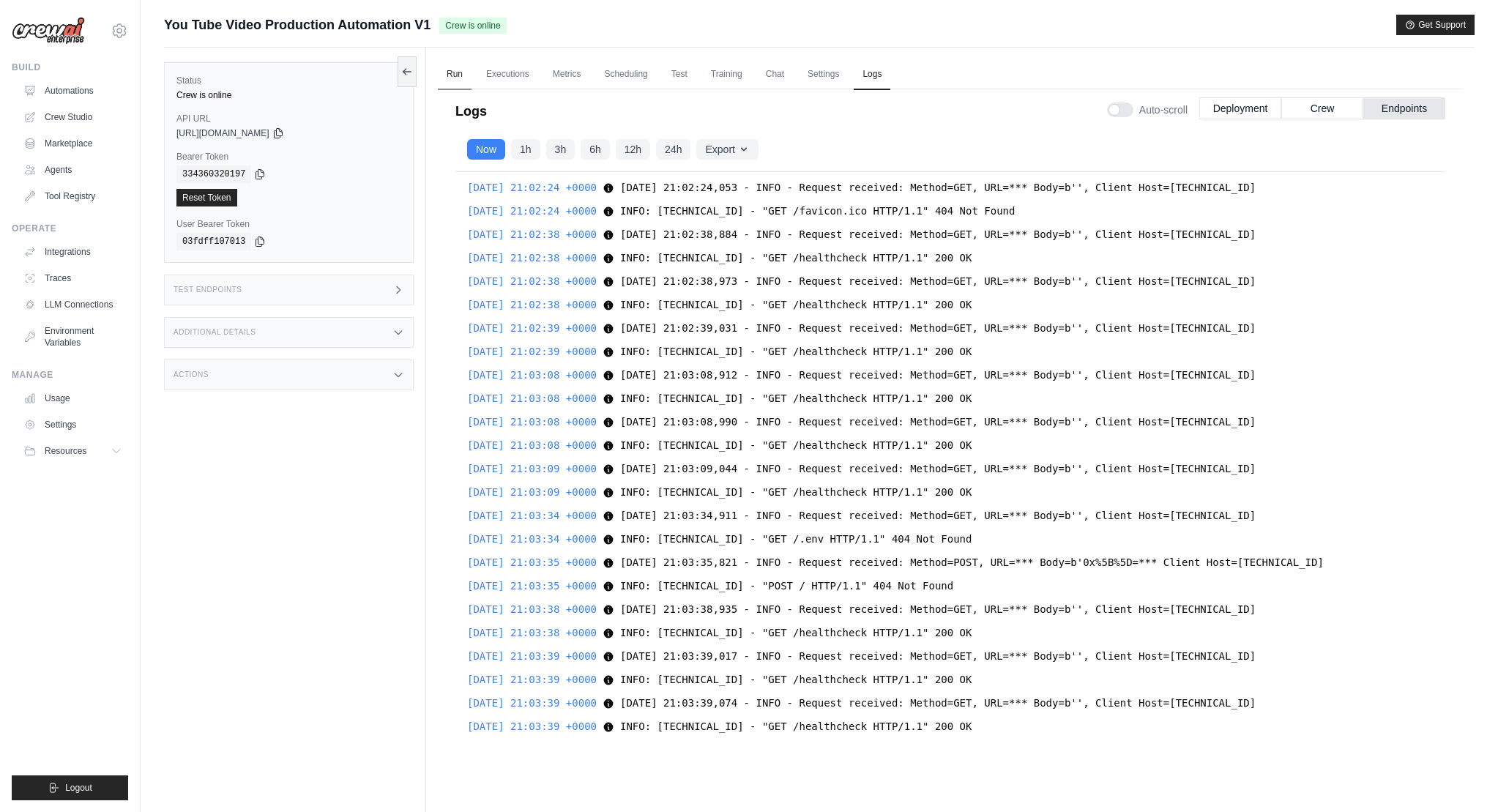
click at [451, 69] on link "Run" at bounding box center [455, 74] width 34 height 31
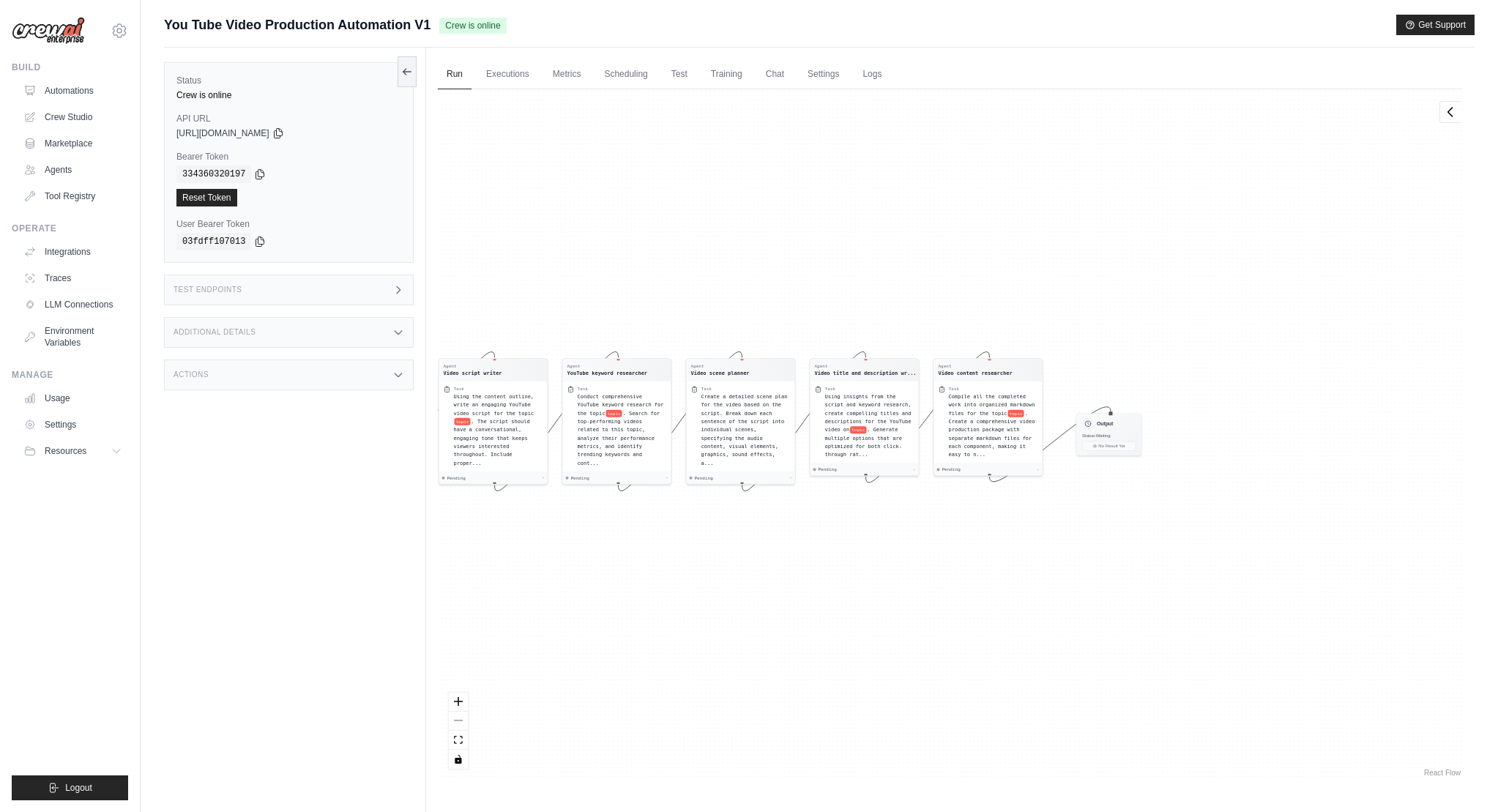
drag, startPoint x: 1205, startPoint y: 559, endPoint x: 959, endPoint y: 547, distance: 246.3
click at [972, 549] on div "Agent Video content researcher Task Research the topic topic thoroughly and cre…" at bounding box center [950, 435] width 1025 height 691
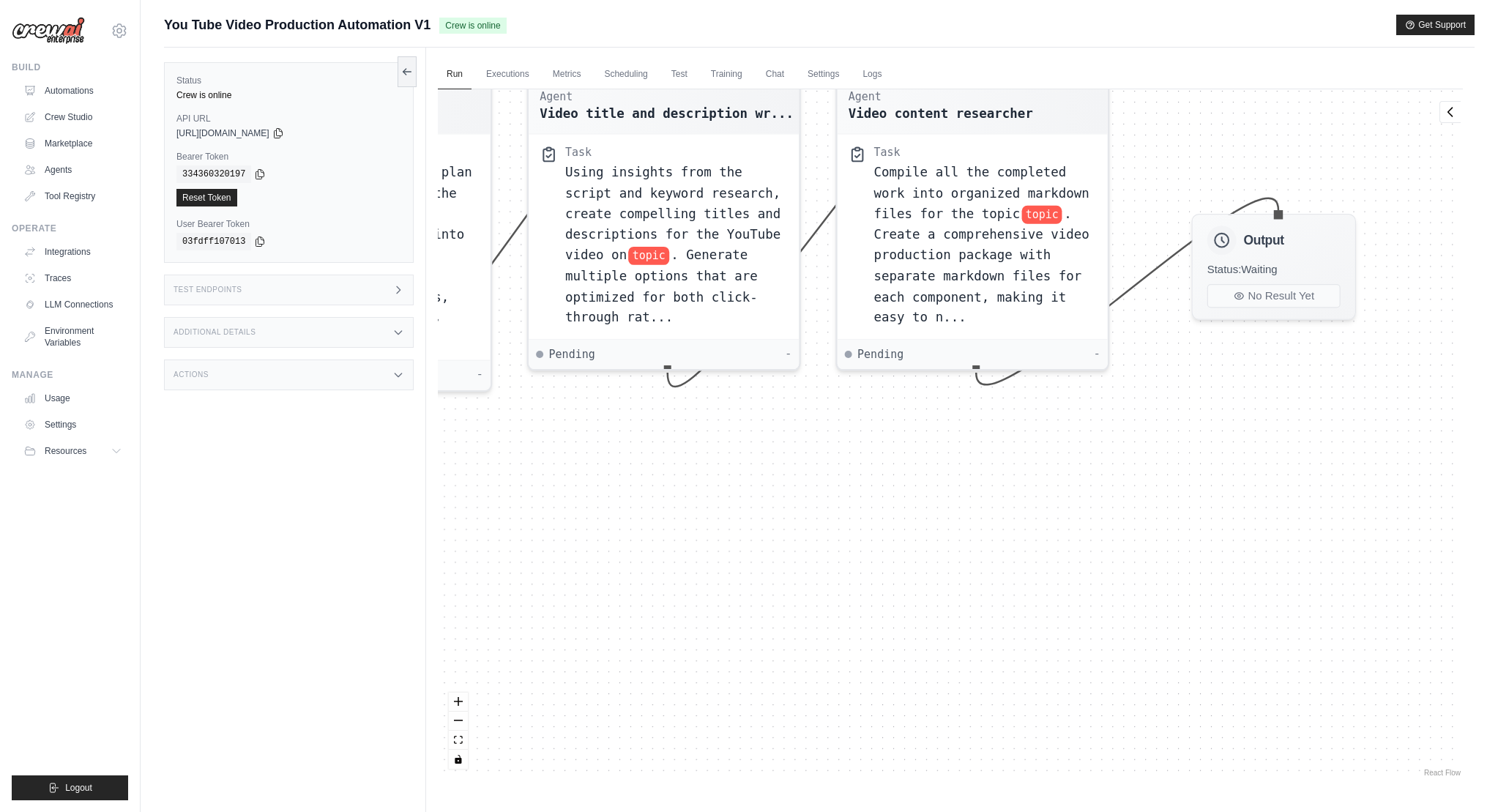
drag, startPoint x: 708, startPoint y: 445, endPoint x: 1024, endPoint y: 440, distance: 316.0
click at [1119, 445] on div "Agent Video content researcher Task Research the topic topic thoroughly and cre…" at bounding box center [950, 435] width 1025 height 691
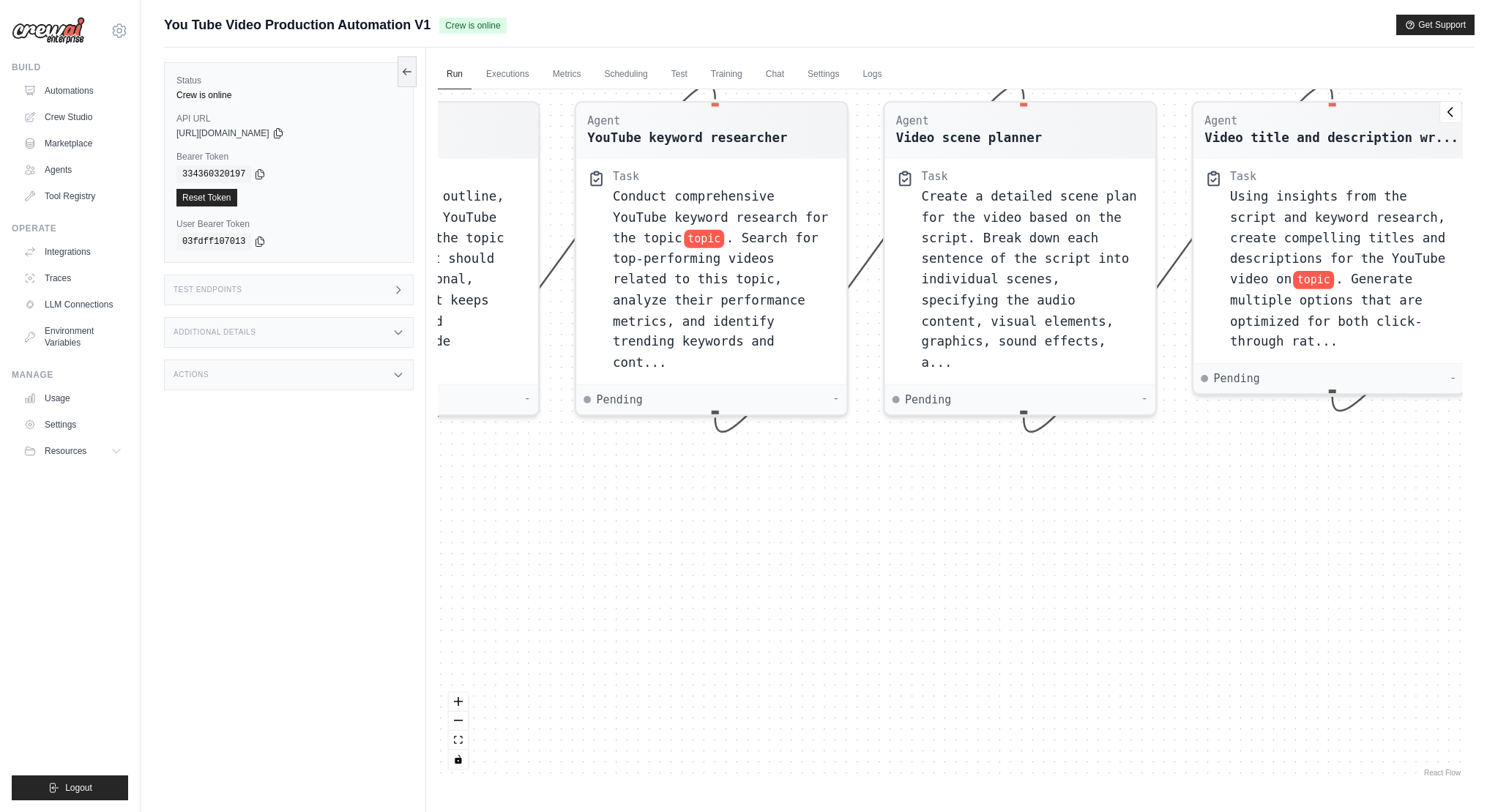
drag, startPoint x: 785, startPoint y: 460, endPoint x: 1053, endPoint y: 474, distance: 268.4
click at [1041, 475] on div "Agent Video content researcher Task Research the topic topic thoroughly and cre…" at bounding box center [950, 435] width 1025 height 691
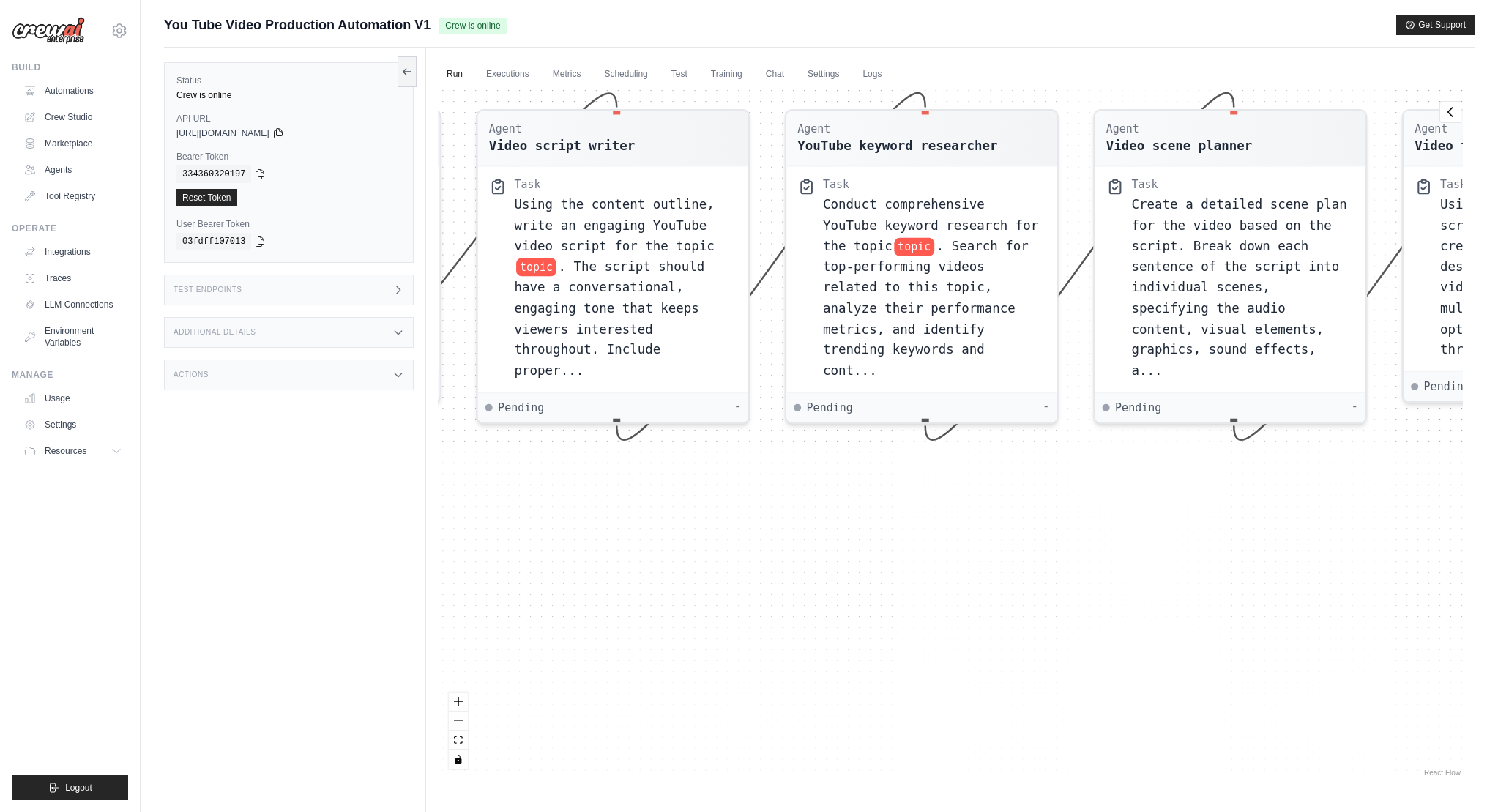
drag, startPoint x: 802, startPoint y: 477, endPoint x: 859, endPoint y: 468, distance: 57.7
click at [884, 475] on div "Agent Video content researcher Task Research the topic topic thoroughly and cre…" at bounding box center [950, 435] width 1025 height 691
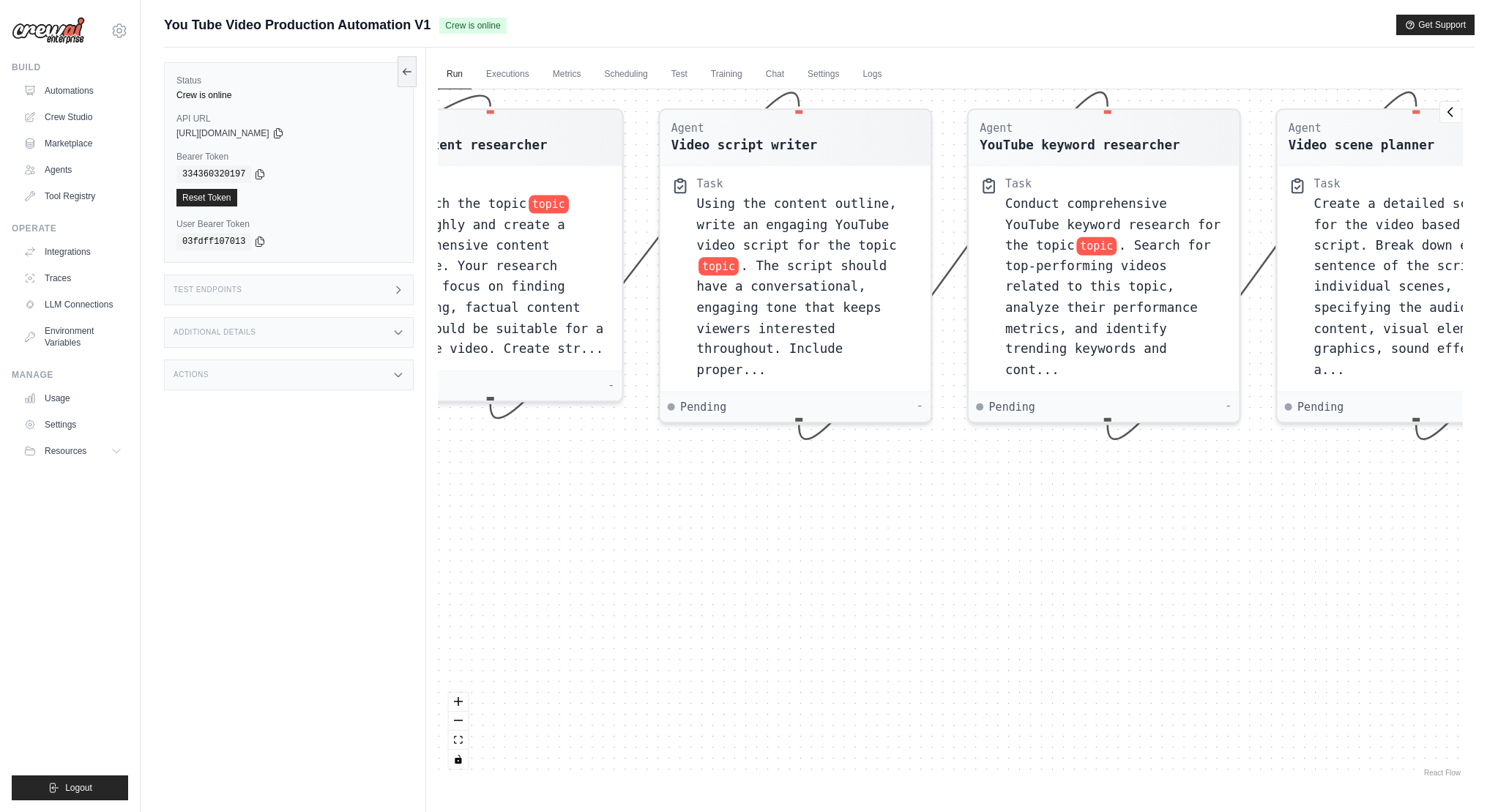
drag, startPoint x: 694, startPoint y: 487, endPoint x: 1113, endPoint y: 488, distance: 419.0
click at [1113, 488] on div "Agent Video content researcher Task Research the topic topic thoroughly and cre…" at bounding box center [950, 435] width 1025 height 691
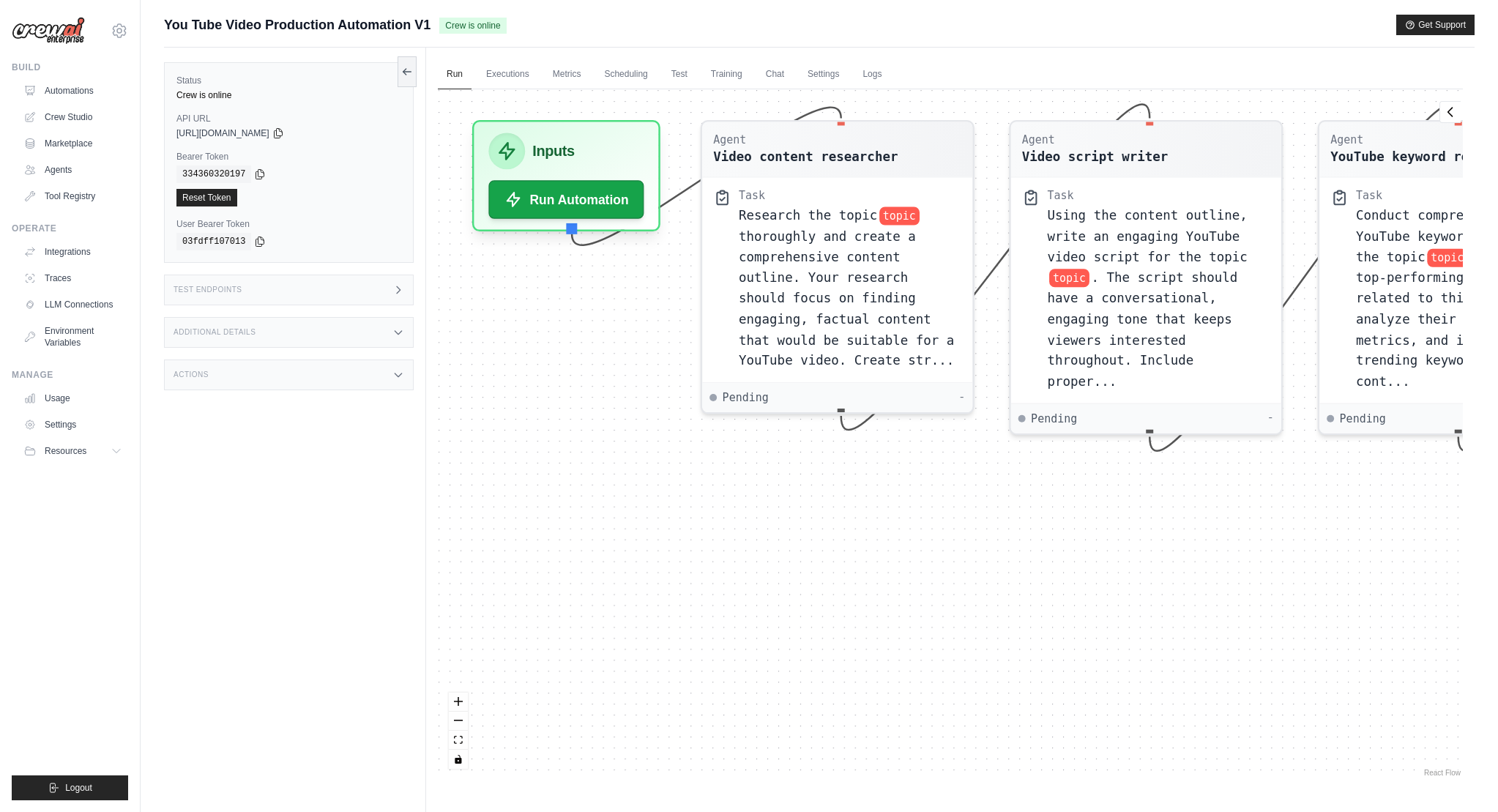
drag, startPoint x: 699, startPoint y: 489, endPoint x: 756, endPoint y: 489, distance: 57.0
click at [779, 501] on div "Agent Video content researcher Task Research the topic topic thoroughly and cre…" at bounding box center [950, 435] width 1025 height 691
click at [570, 195] on button "Run Automation" at bounding box center [566, 192] width 164 height 40
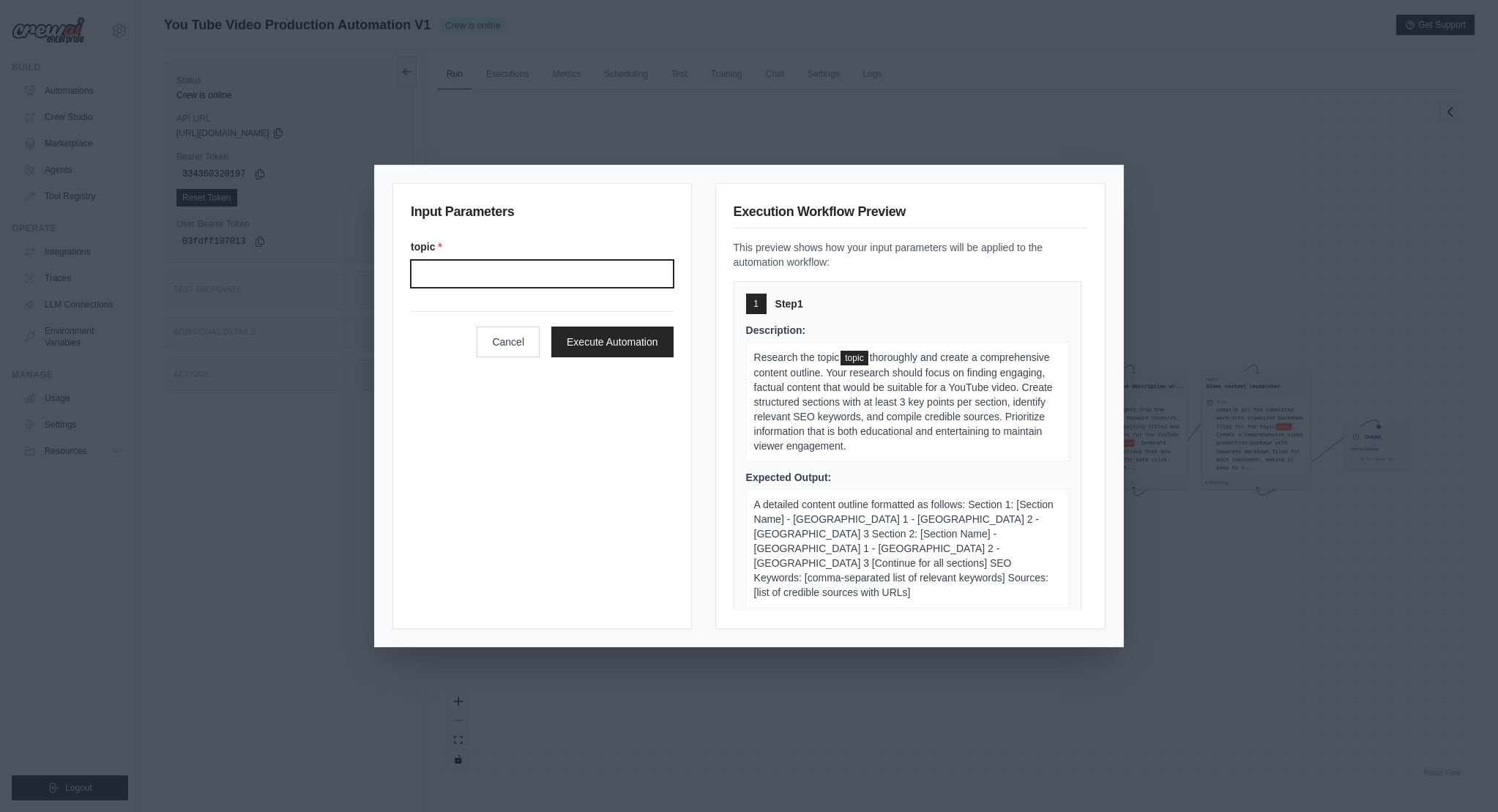
click at [473, 268] on input "Topic" at bounding box center [542, 274] width 263 height 28
type input "*******"
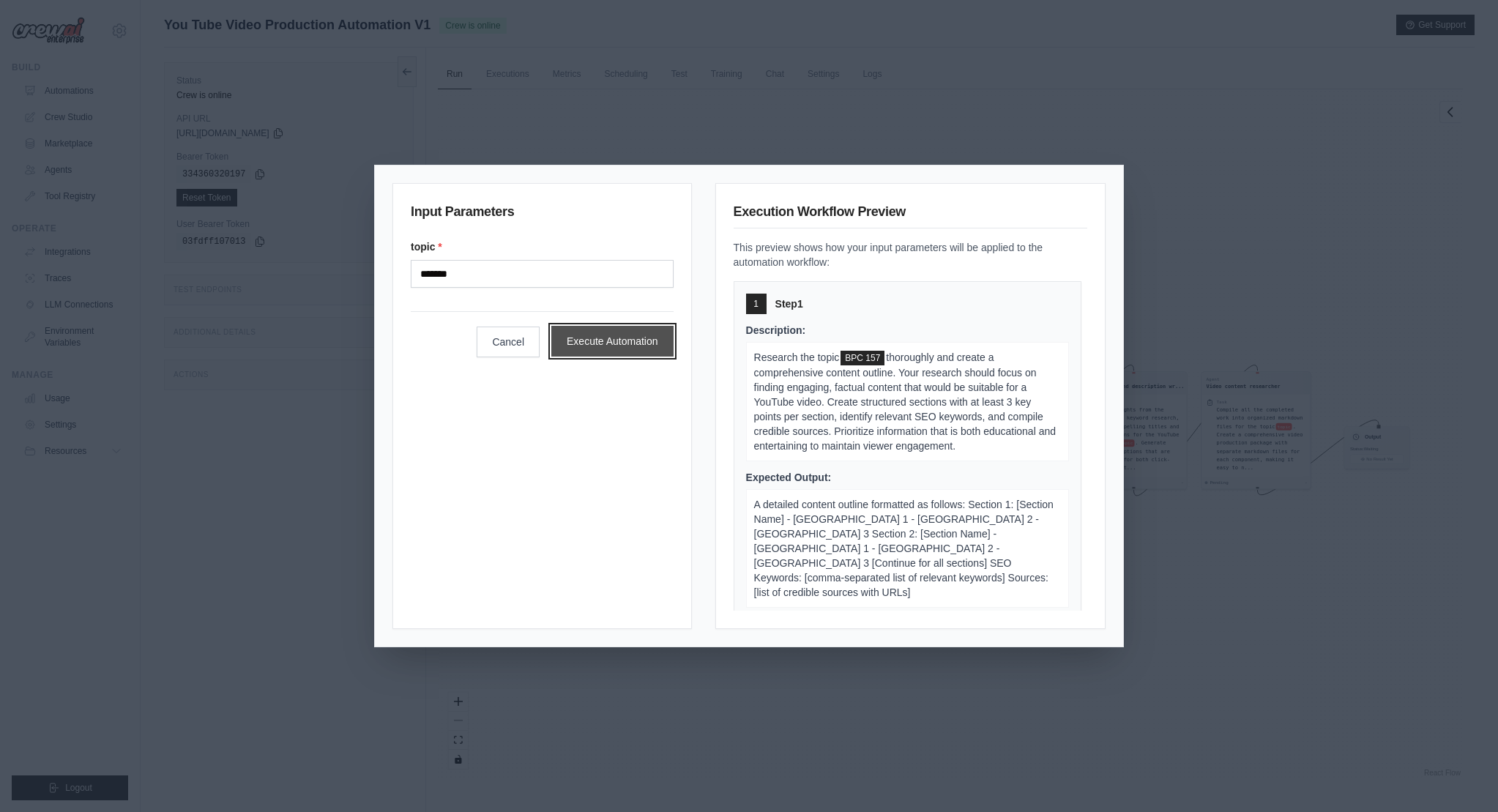
click at [611, 353] on button "Execute Automation" at bounding box center [612, 341] width 122 height 31
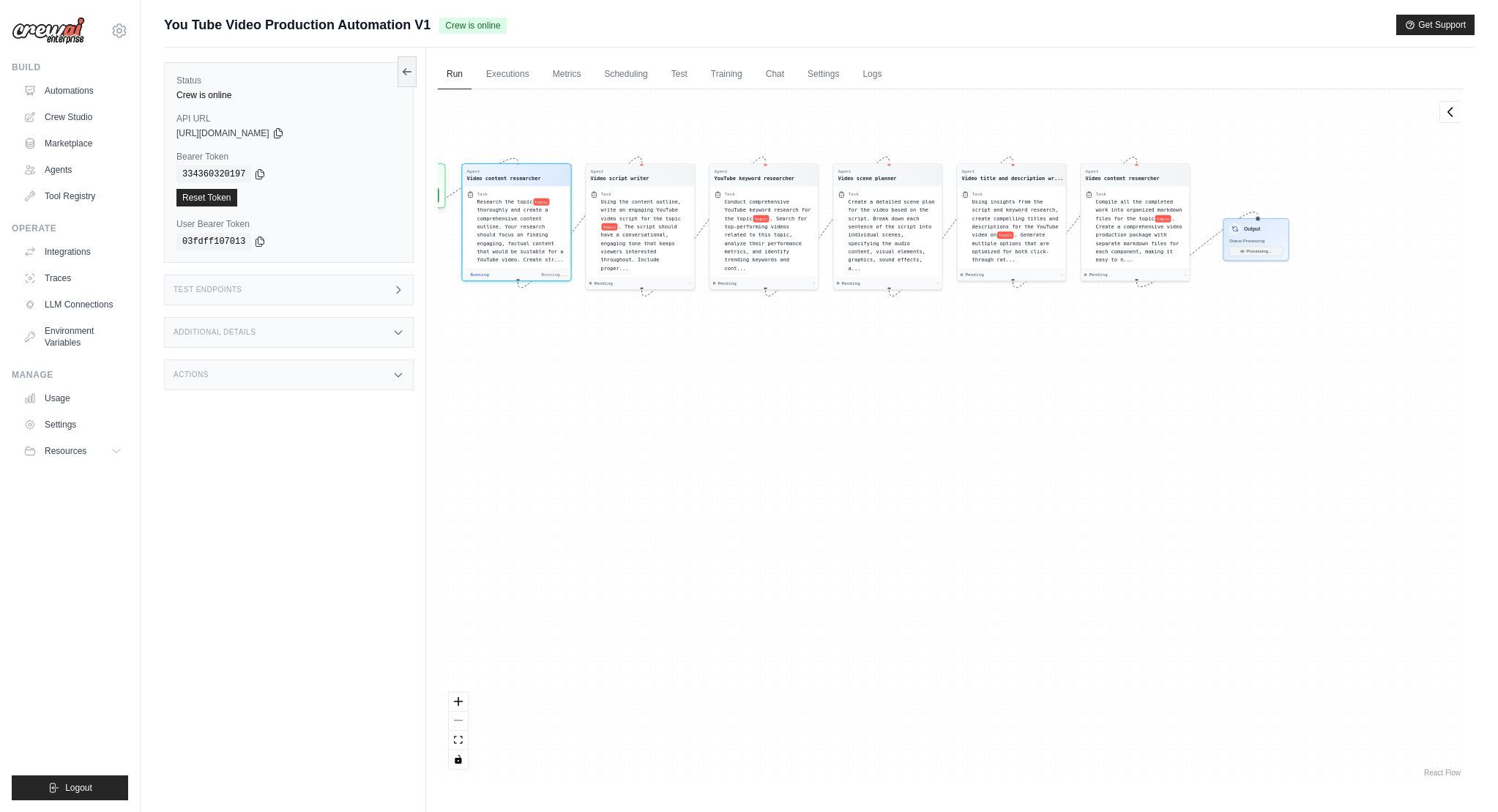
drag, startPoint x: 834, startPoint y: 606, endPoint x: 712, endPoint y: 398, distance: 241.1
click at [712, 398] on div "Agent Video content researcher Task Research the topic topic thoroughly and cre…" at bounding box center [950, 435] width 1025 height 691
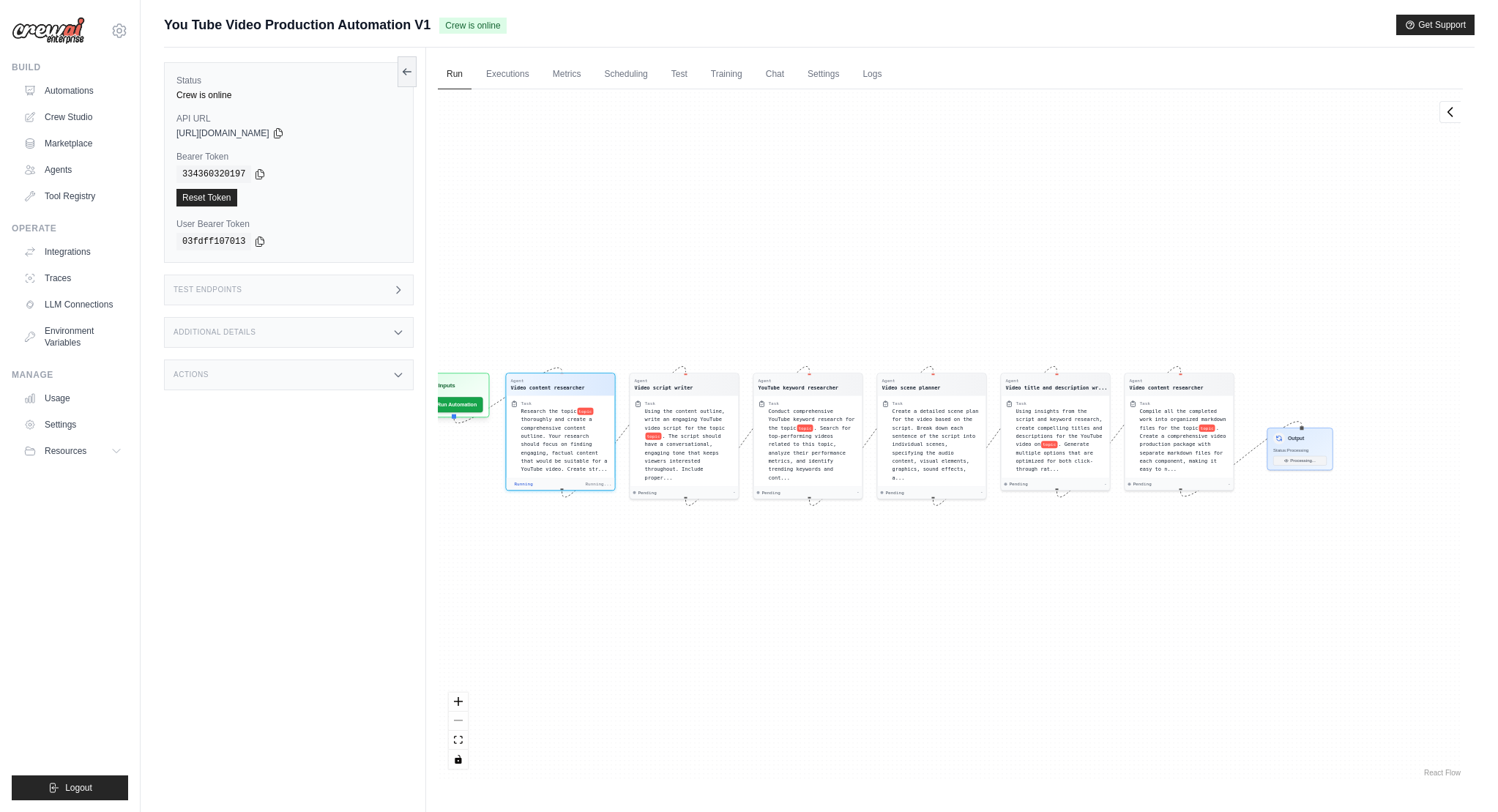
drag, startPoint x: 1060, startPoint y: 539, endPoint x: 952, endPoint y: 543, distance: 108.1
click at [952, 543] on div "Agent Video content researcher Task Research the topic topic thoroughly and cre…" at bounding box center [950, 435] width 1025 height 691
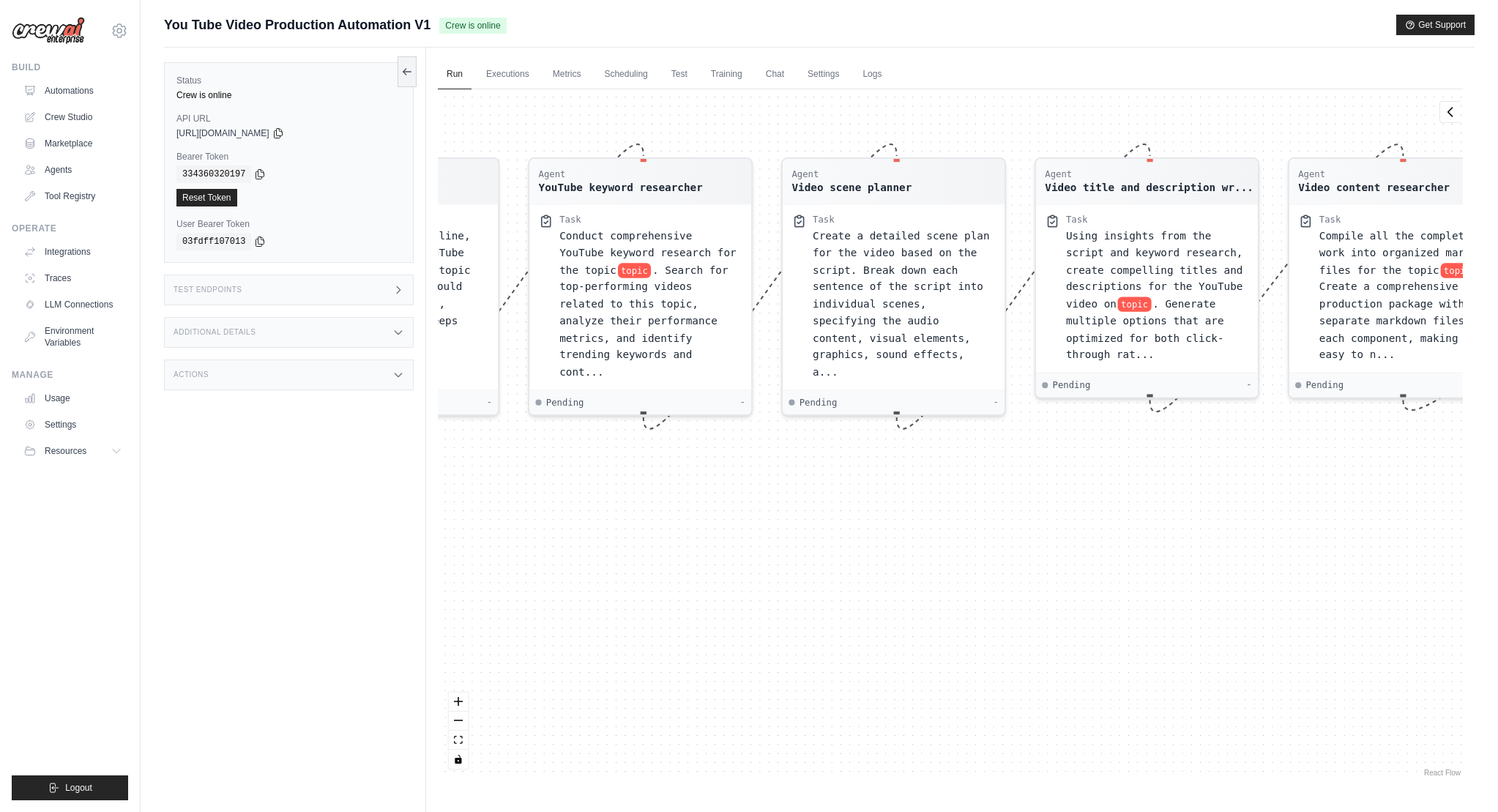
drag, startPoint x: 821, startPoint y: 571, endPoint x: 1093, endPoint y: 558, distance: 272.3
click at [1092, 558] on div "Agent Video content researcher Task Research the topic topic thoroughly and cre…" at bounding box center [950, 435] width 1025 height 691
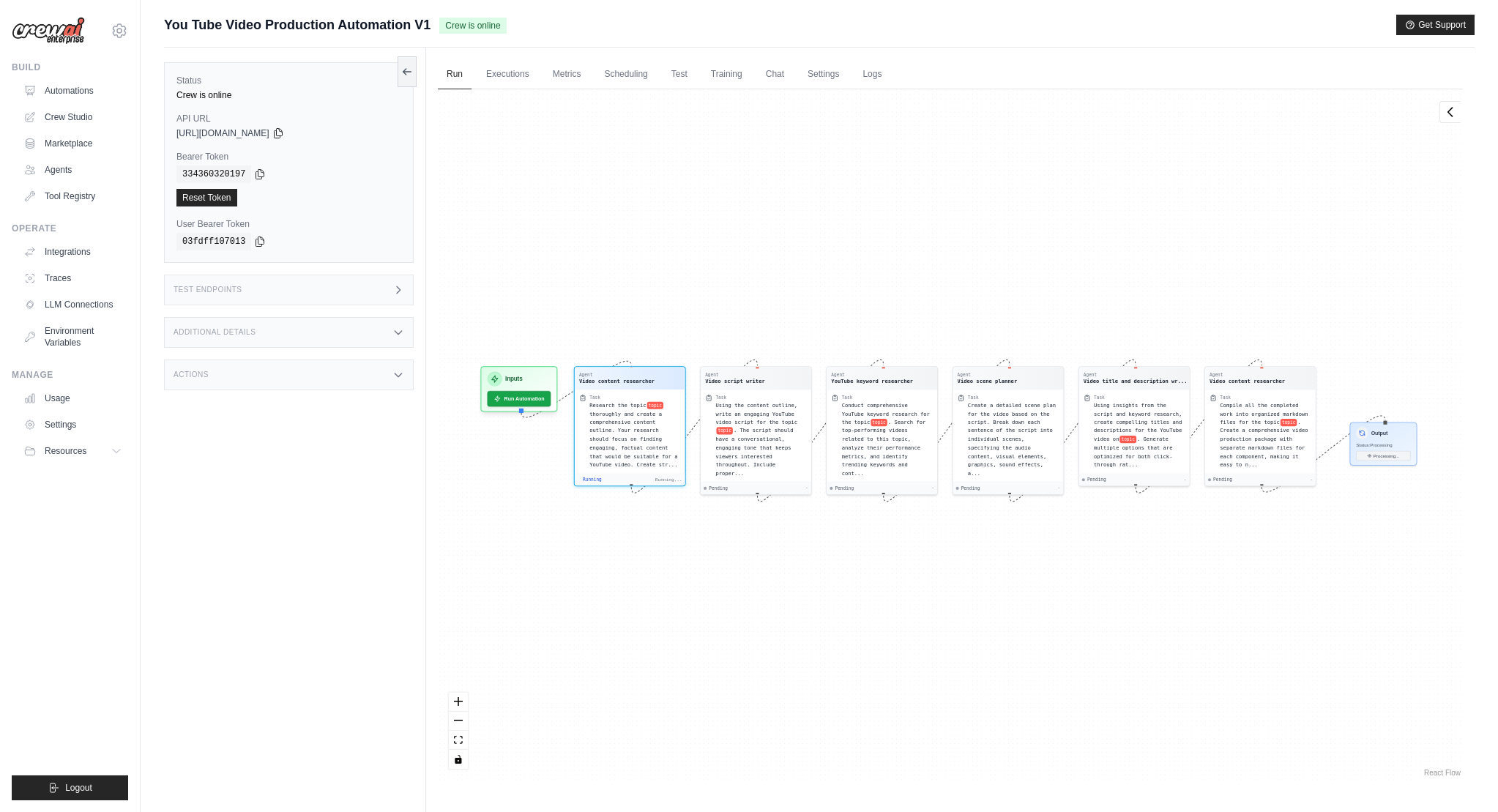
drag, startPoint x: 929, startPoint y: 560, endPoint x: 1336, endPoint y: 557, distance: 407.0
click at [1347, 557] on div "Agent Video content researcher Task Research the topic topic thoroughly and cre…" at bounding box center [950, 435] width 1025 height 691
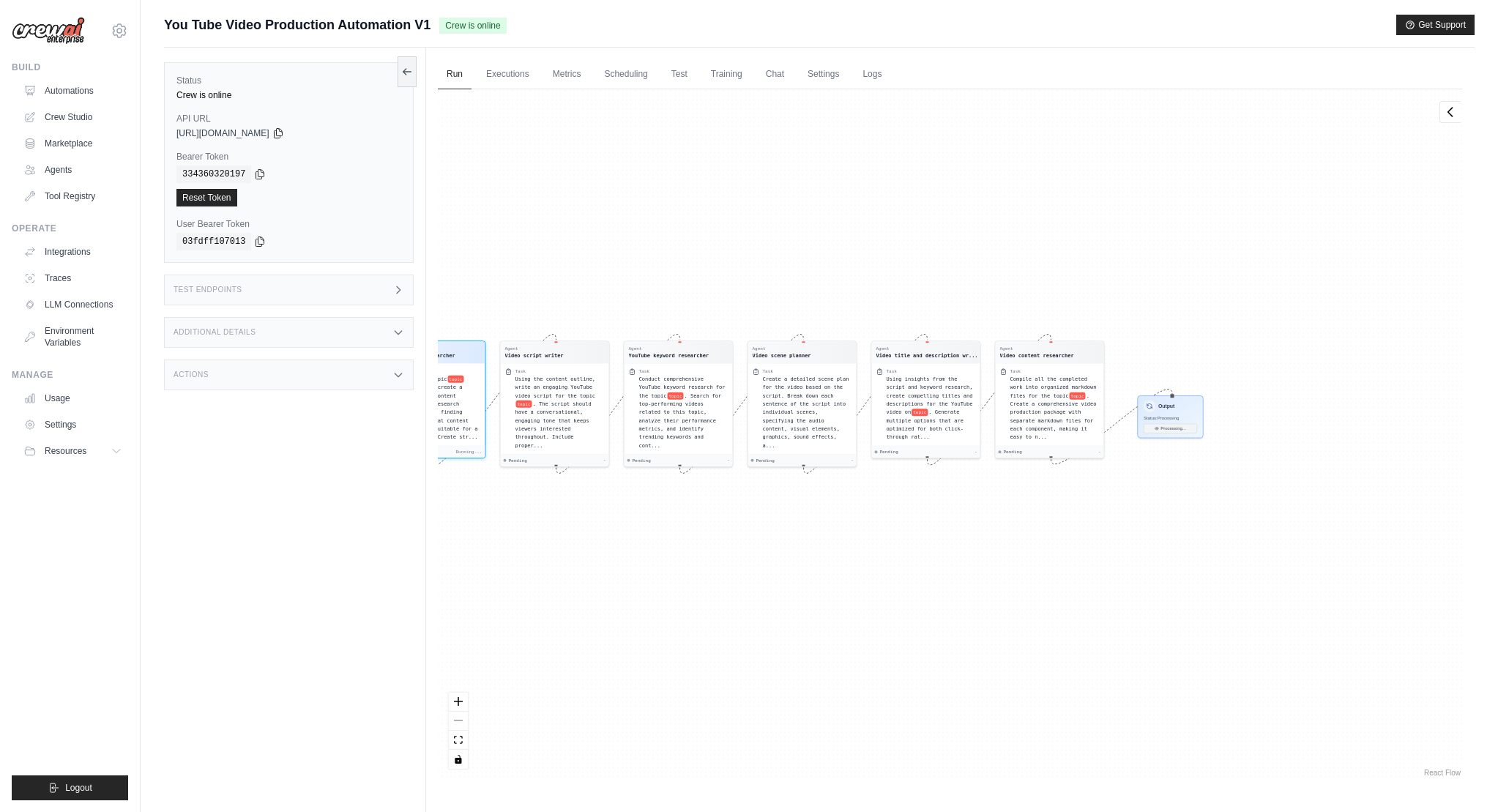
drag, startPoint x: 1094, startPoint y: 582, endPoint x: 982, endPoint y: 537, distance: 120.7
click at [932, 556] on div "Agent Video content researcher Task Research the topic topic thoroughly and cre…" at bounding box center [950, 435] width 1025 height 691
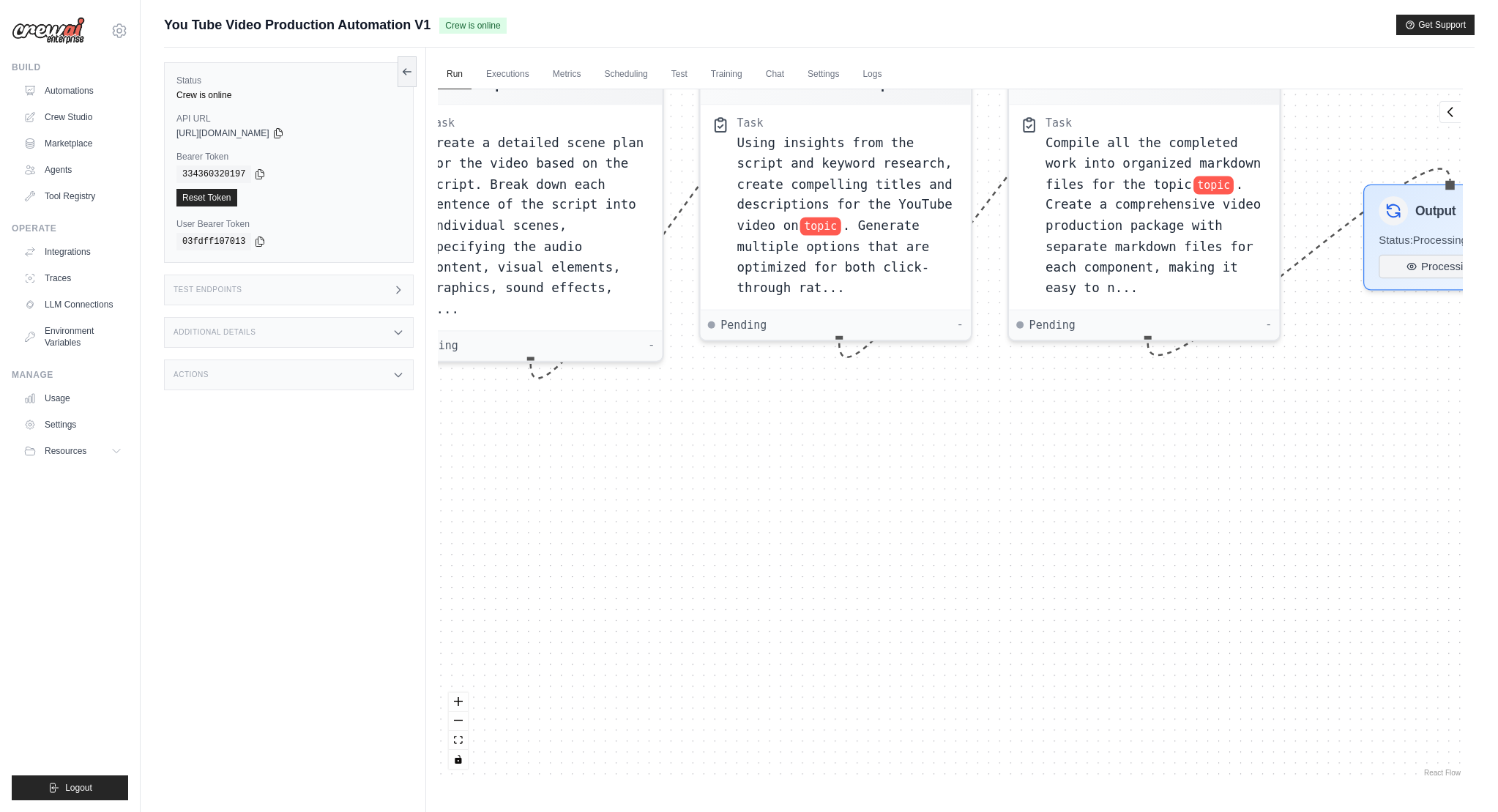
scroll to position [15, 0]
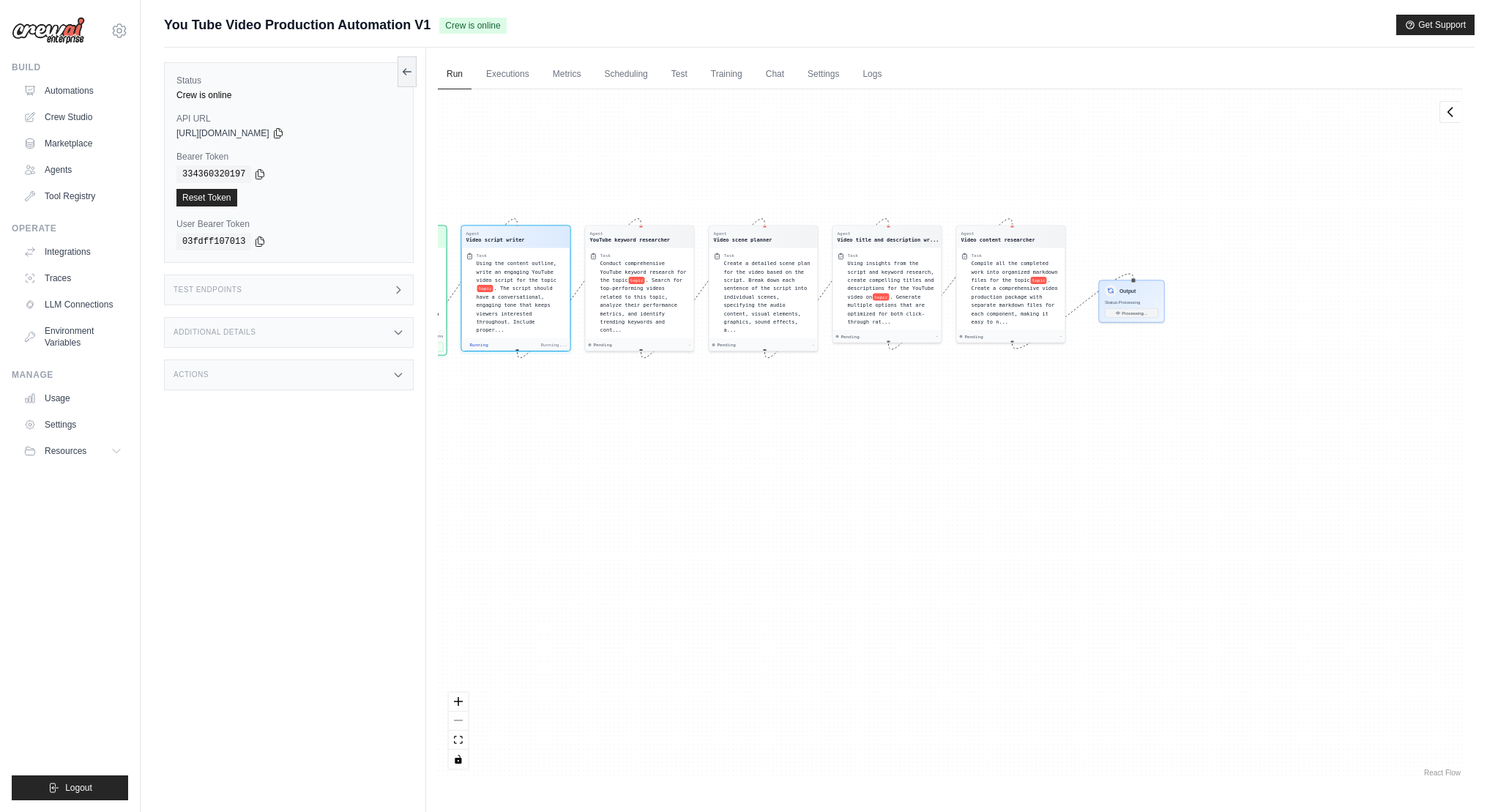
drag, startPoint x: 754, startPoint y: 554, endPoint x: 790, endPoint y: 359, distance: 198.3
click at [796, 363] on div "Agent Video content researcher Task Research the topic topic thoroughly and cre…" at bounding box center [950, 435] width 1025 height 691
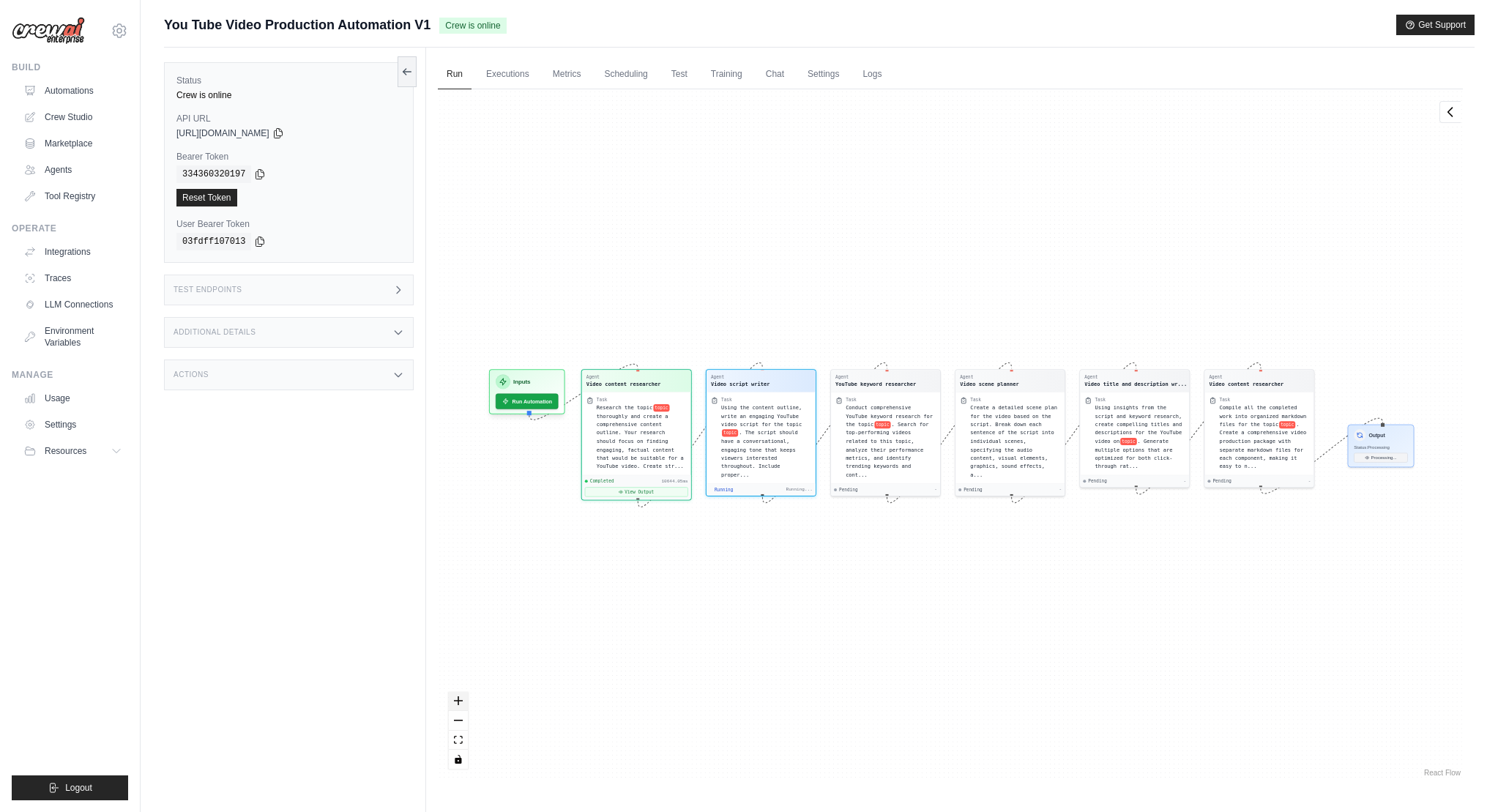
click at [465, 698] on button "zoom in" at bounding box center [459, 701] width 19 height 19
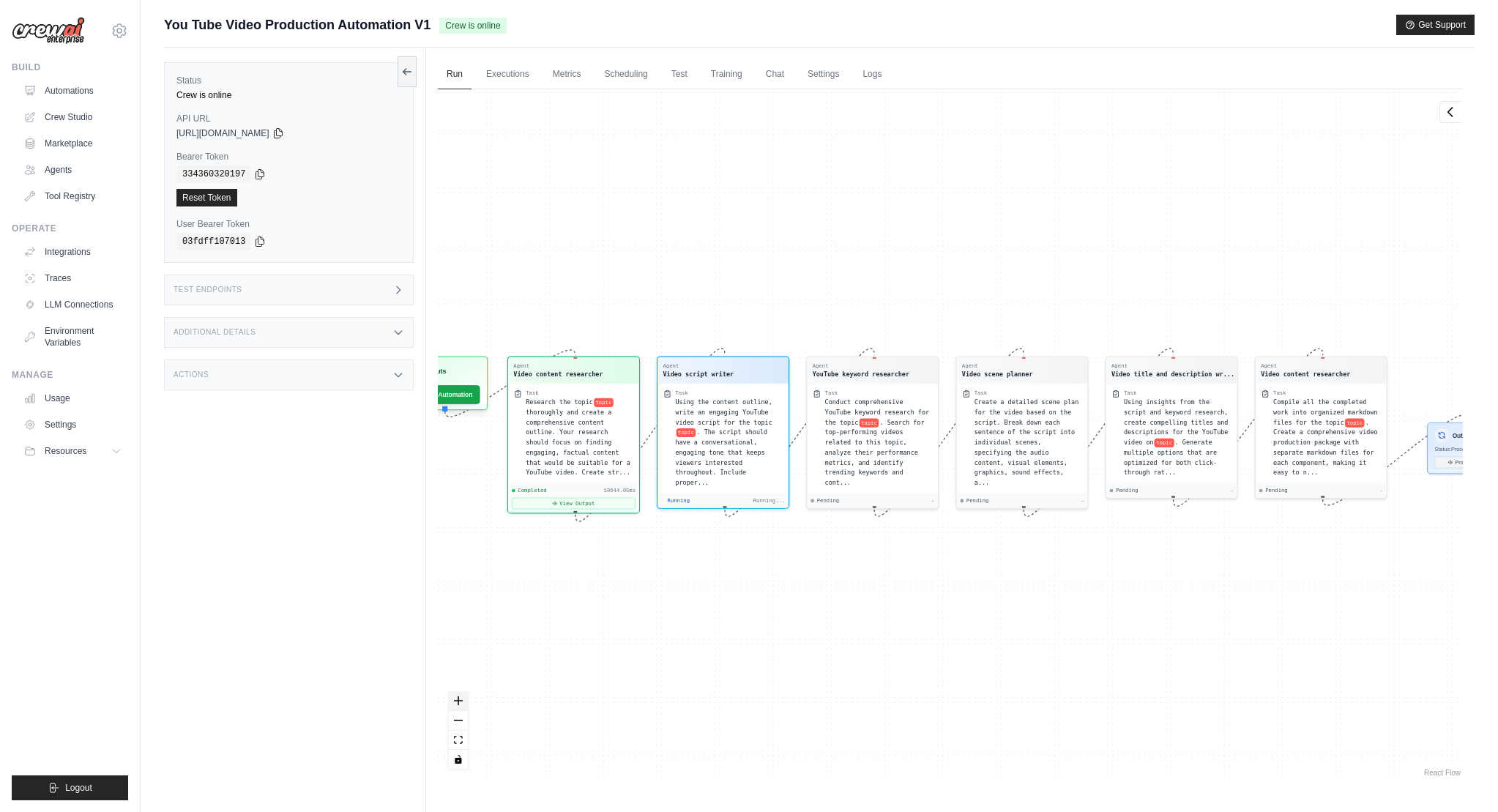
click at [465, 698] on button "zoom in" at bounding box center [459, 701] width 19 height 19
click at [459, 696] on icon "zoom in" at bounding box center [458, 700] width 9 height 9
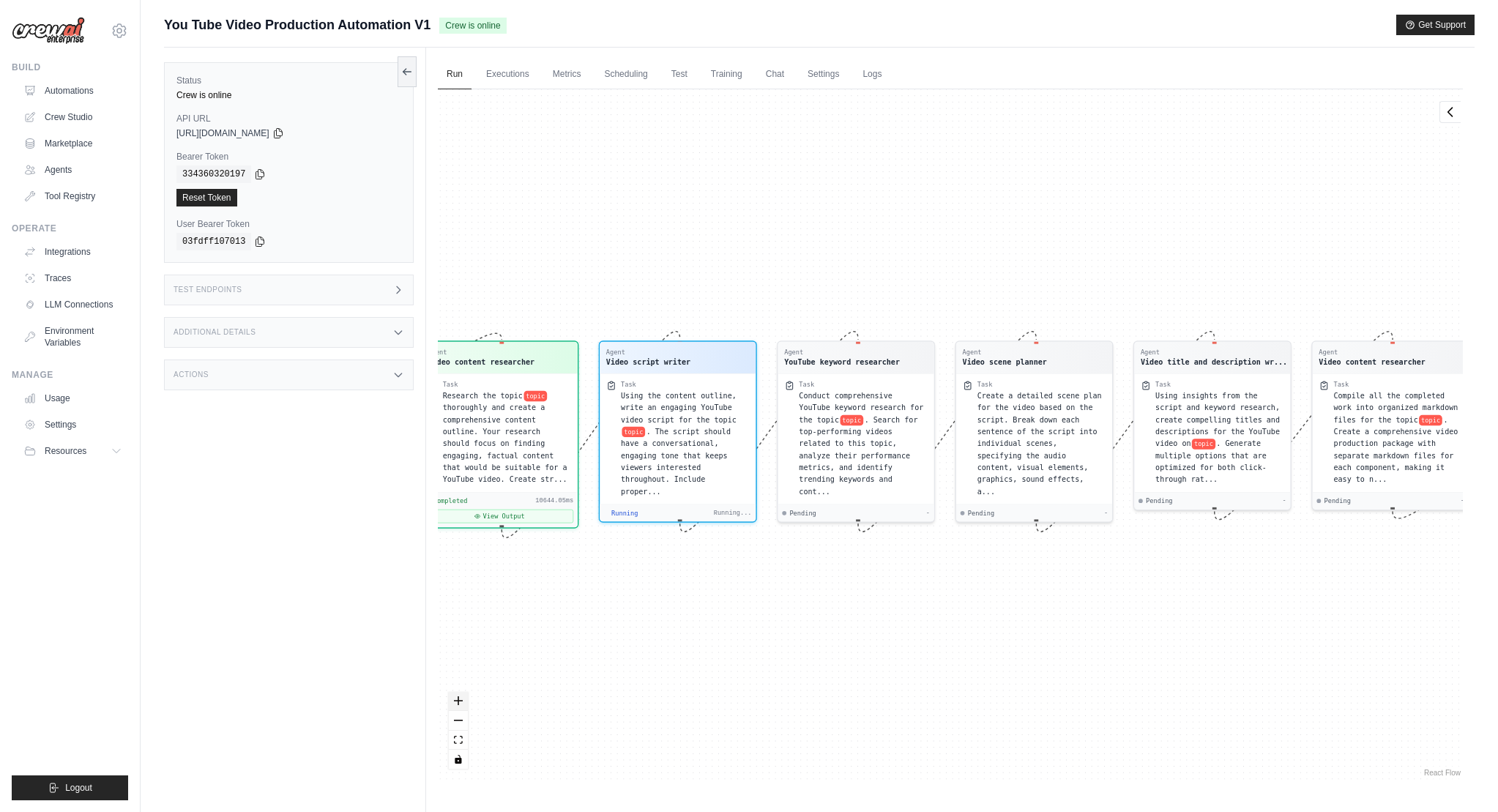
click at [459, 696] on icon "zoom in" at bounding box center [458, 700] width 9 height 9
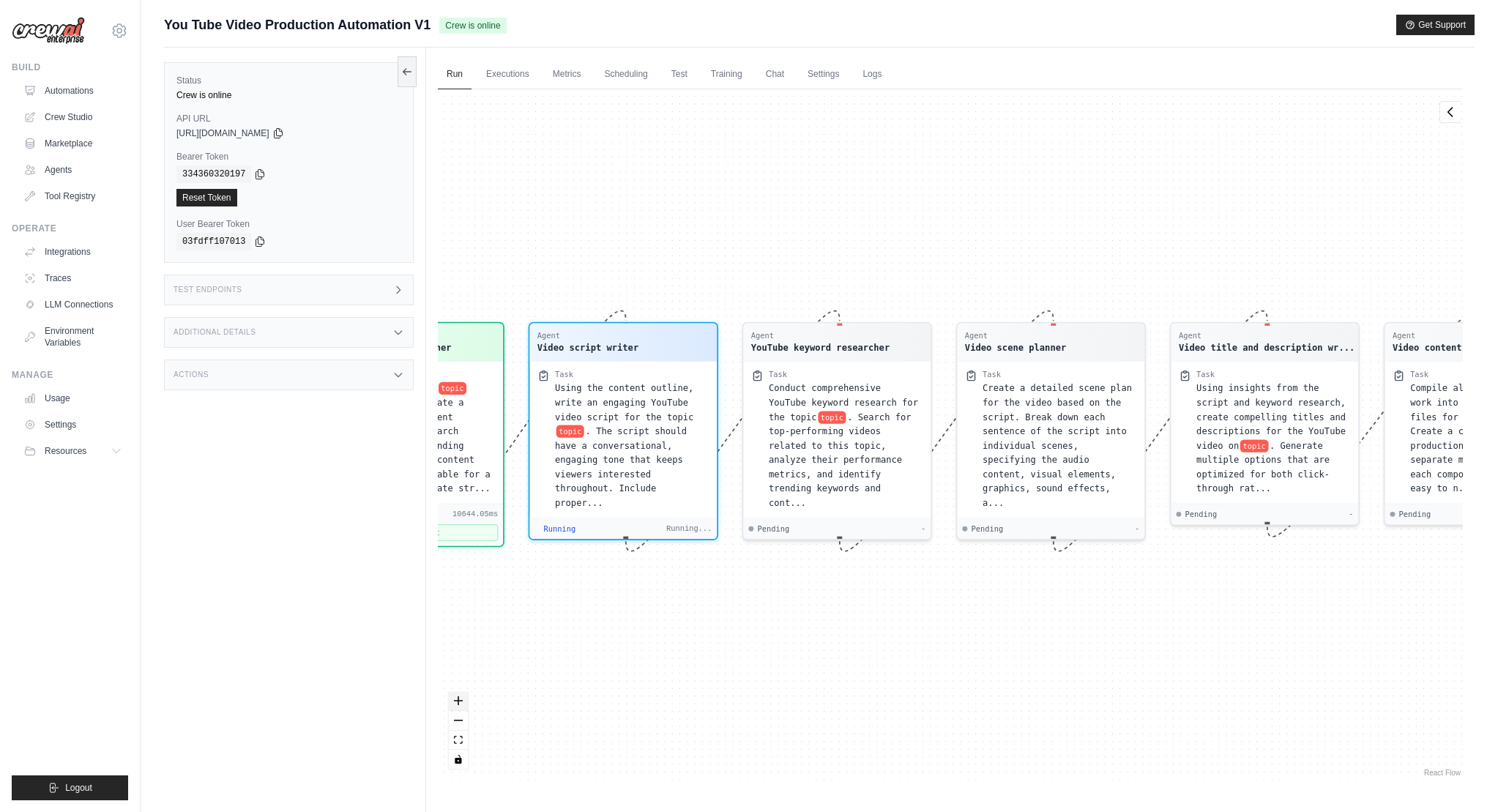
scroll to position [198, 0]
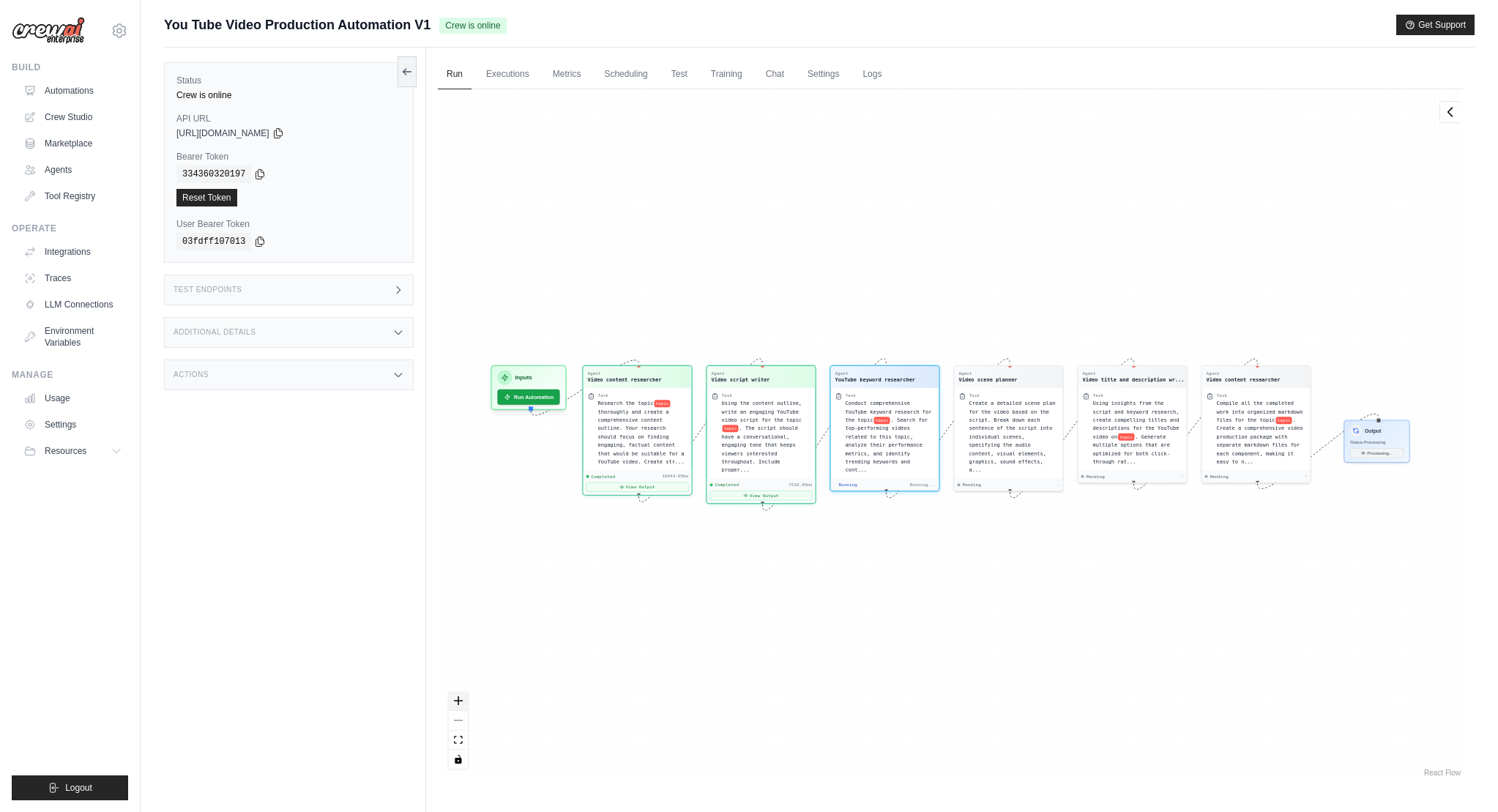
click at [455, 702] on icon "zoom in" at bounding box center [458, 700] width 9 height 9
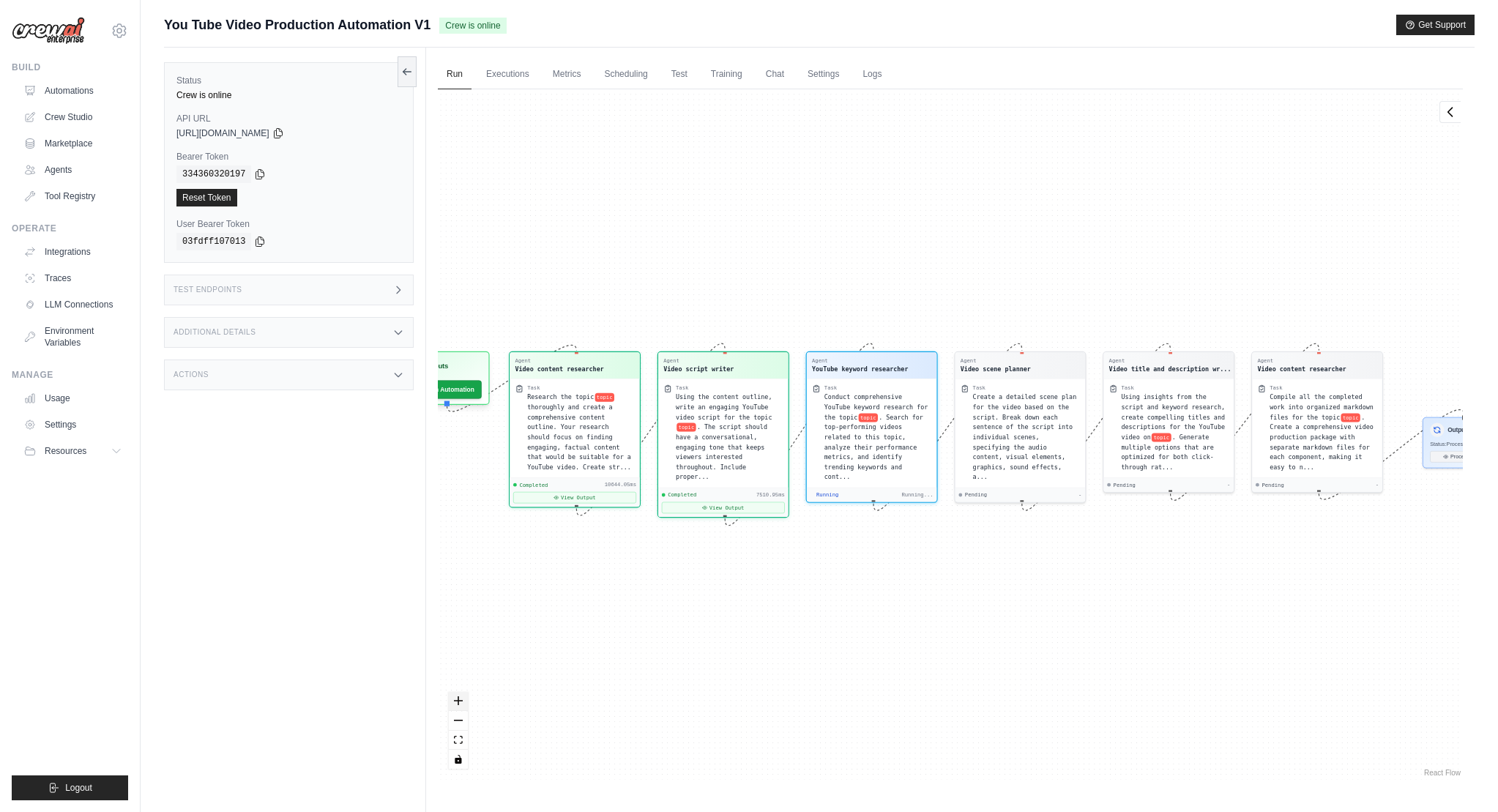
click at [455, 702] on icon "zoom in" at bounding box center [458, 700] width 9 height 9
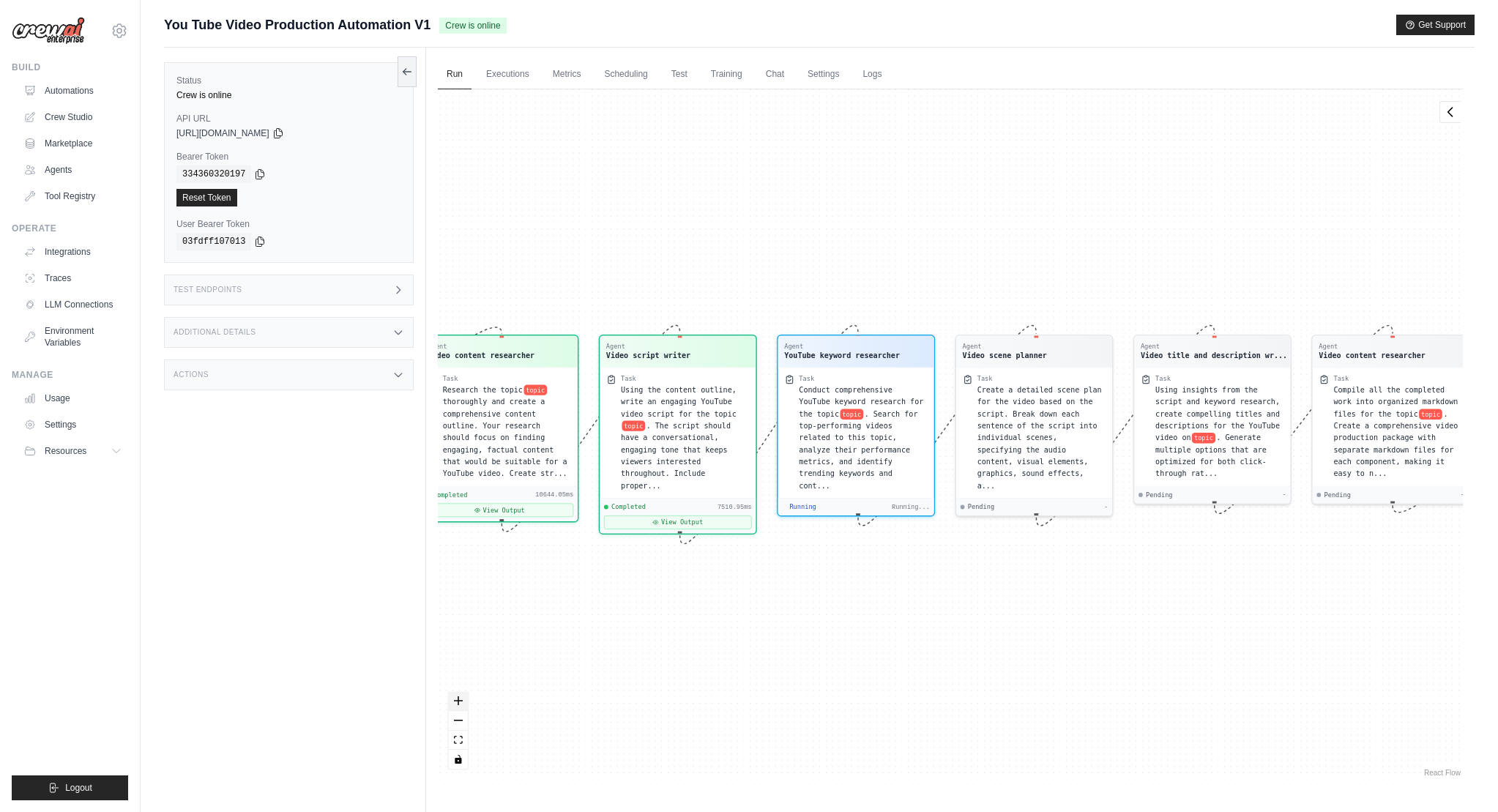
click at [455, 702] on icon "zoom in" at bounding box center [458, 700] width 9 height 9
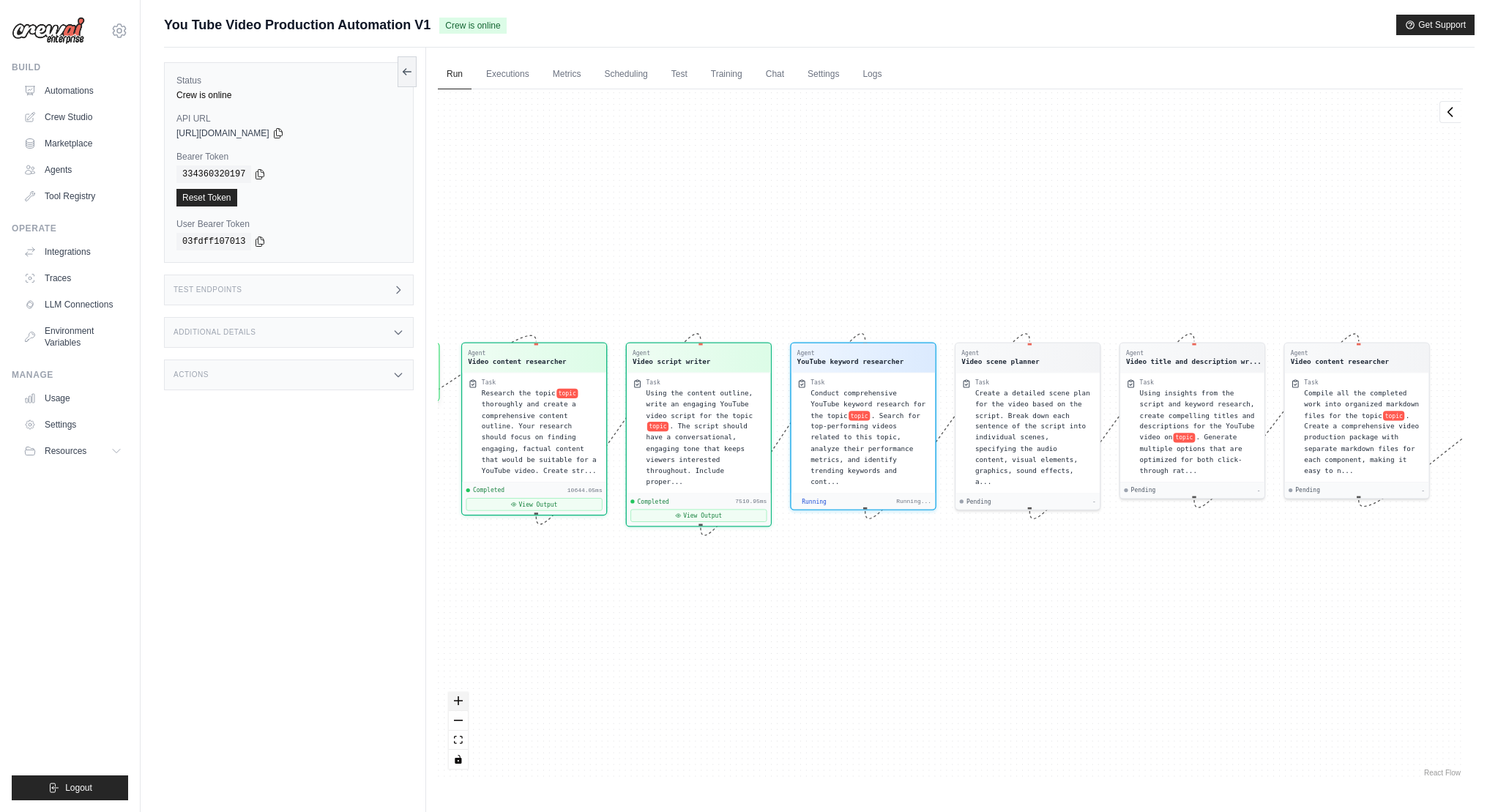
click at [455, 702] on icon "zoom in" at bounding box center [458, 700] width 9 height 9
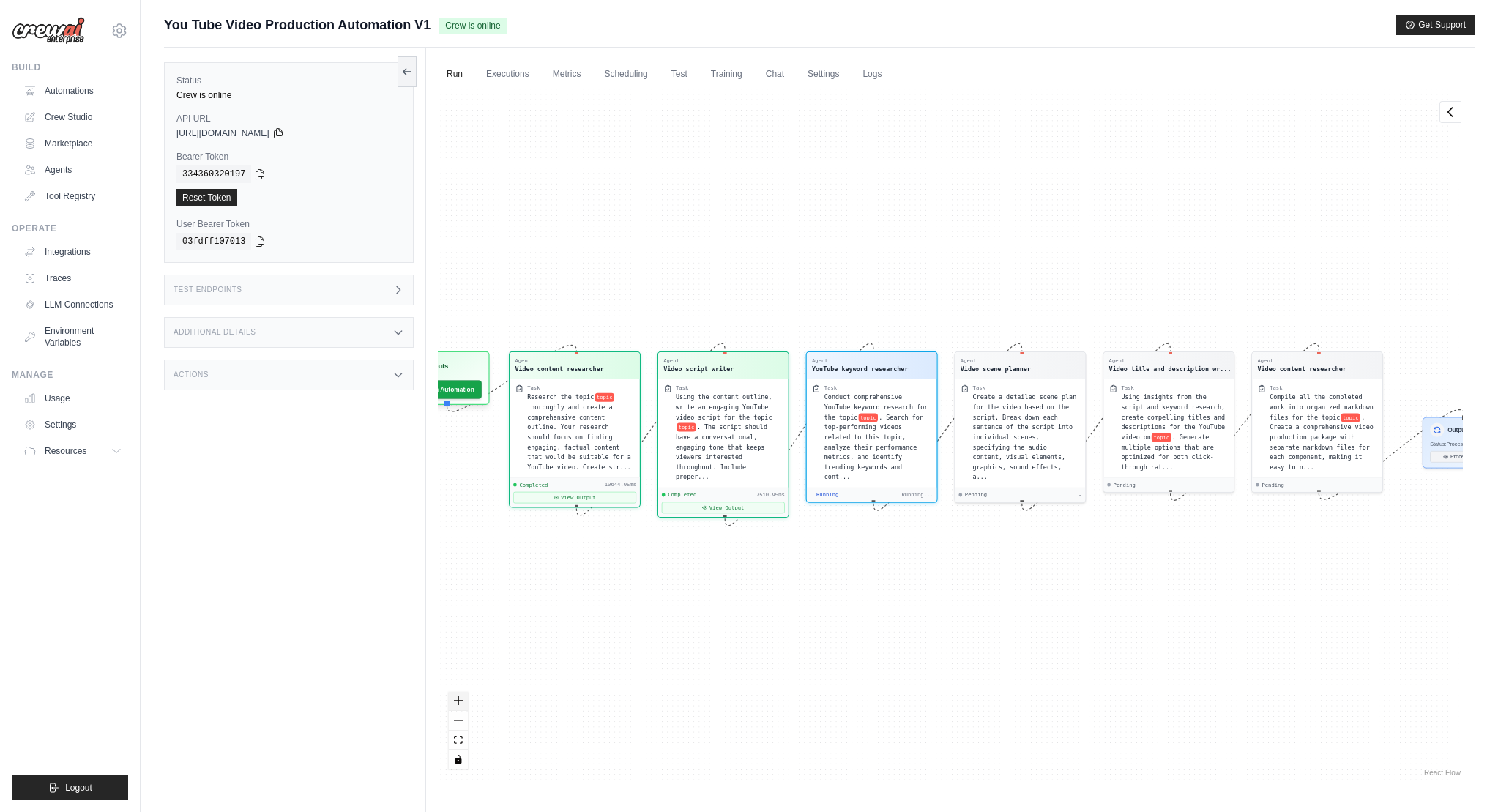
click at [456, 700] on icon "zoom in" at bounding box center [458, 700] width 9 height 9
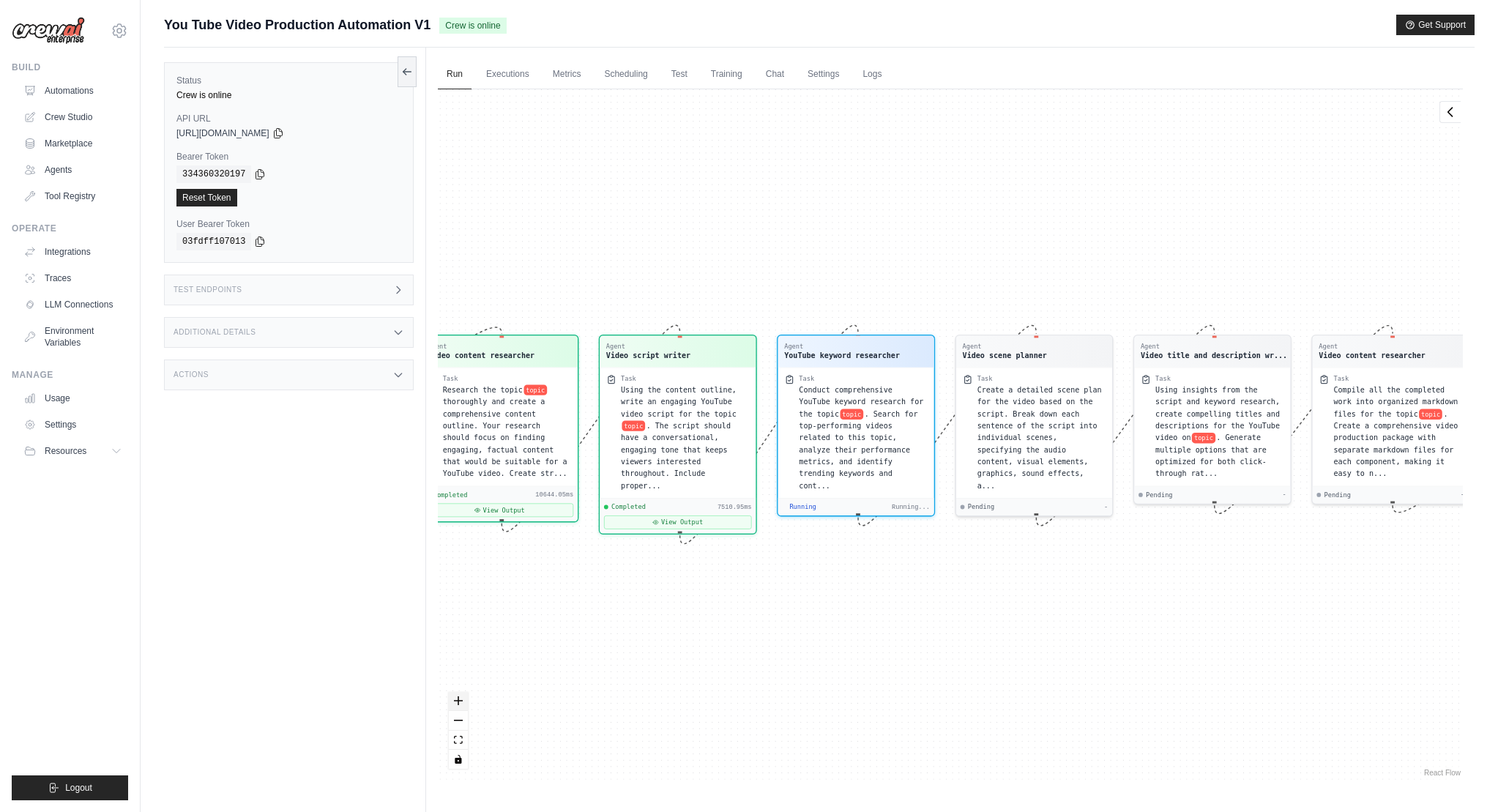
click at [456, 700] on icon "zoom in" at bounding box center [458, 700] width 9 height 9
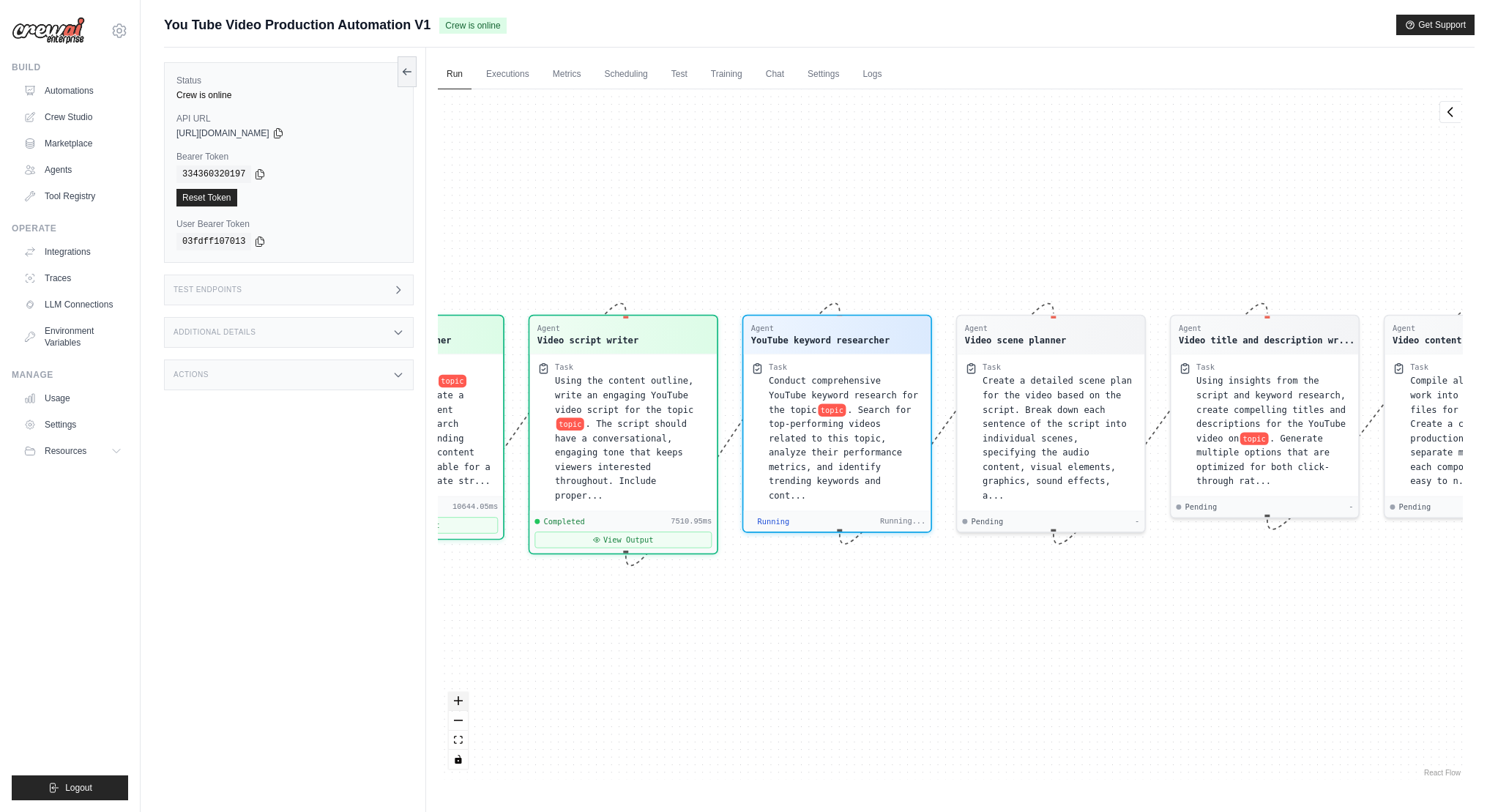
click at [456, 700] on icon "zoom in" at bounding box center [458, 700] width 9 height 9
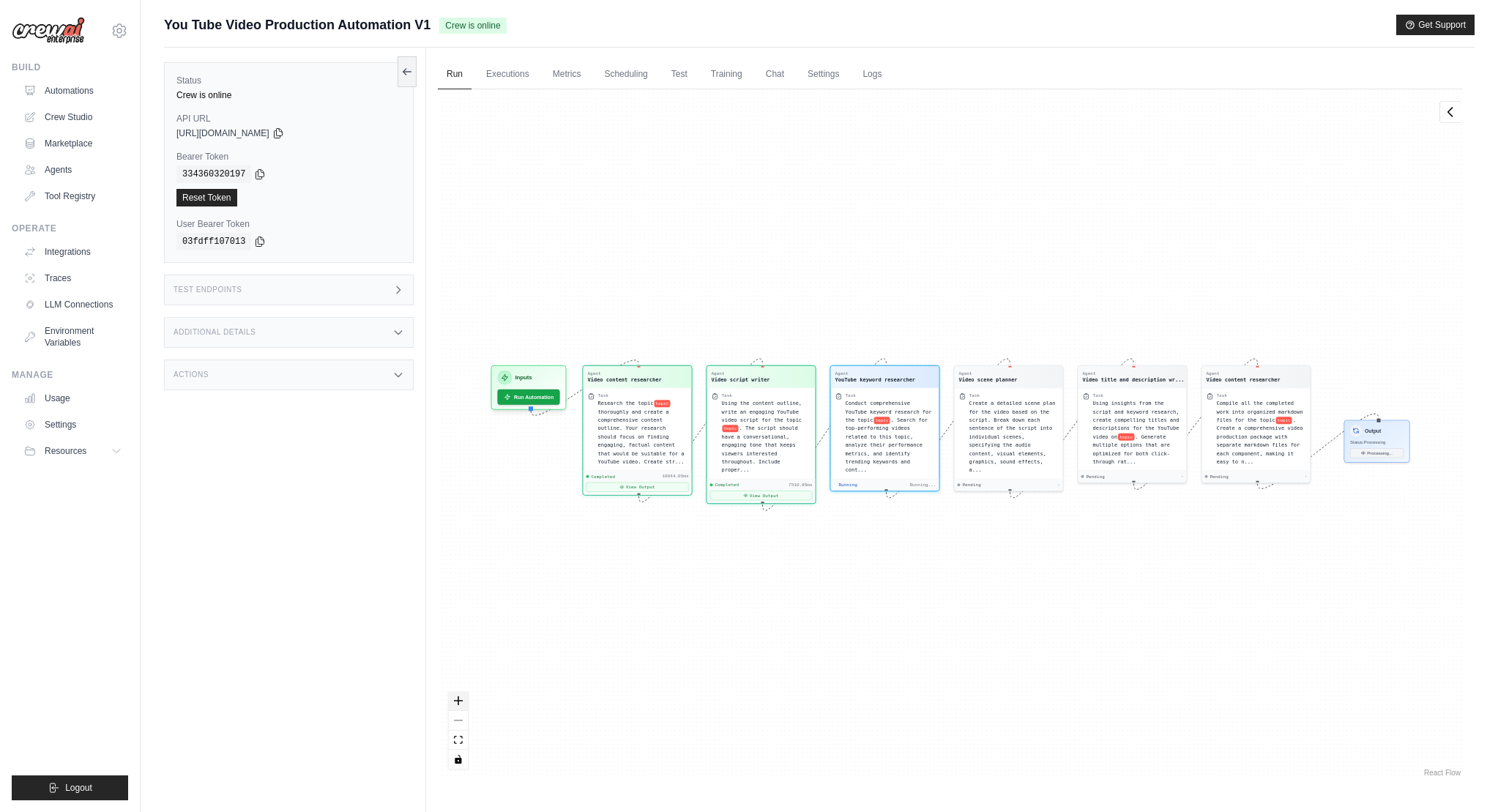
click at [456, 700] on icon "zoom in" at bounding box center [458, 700] width 9 height 9
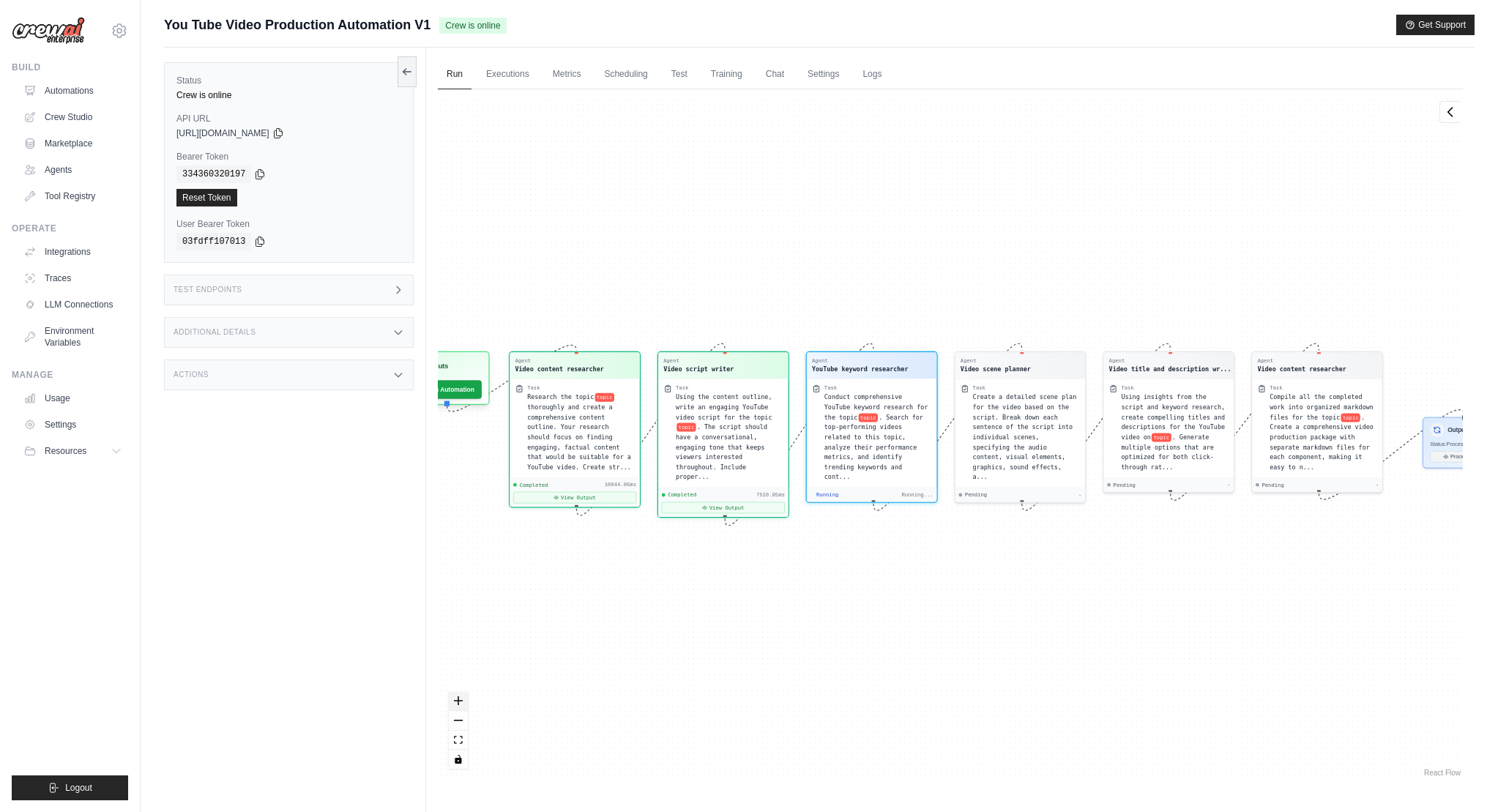
click at [456, 700] on icon "zoom in" at bounding box center [458, 700] width 9 height 9
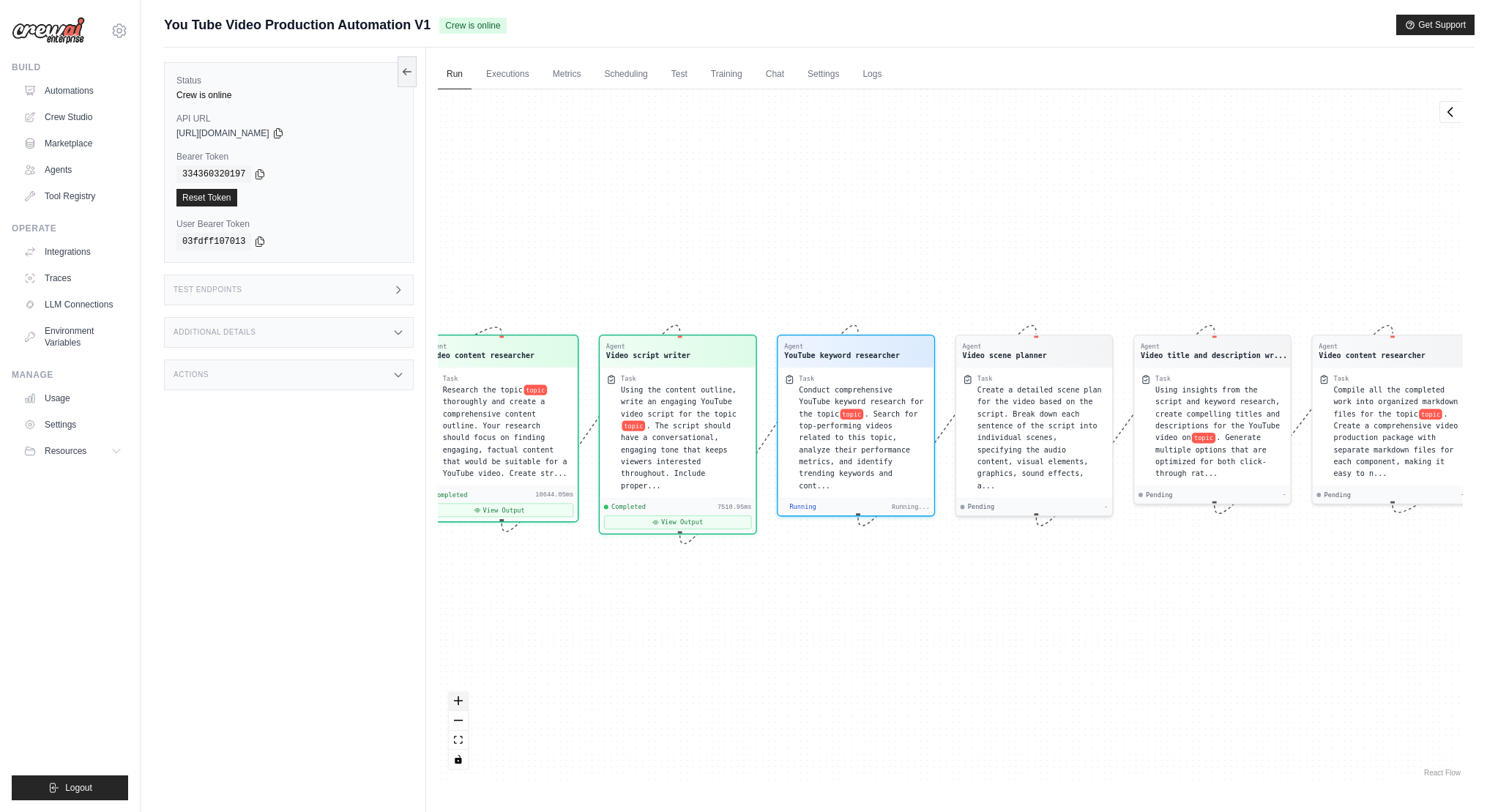
click at [456, 700] on icon "zoom in" at bounding box center [458, 700] width 9 height 9
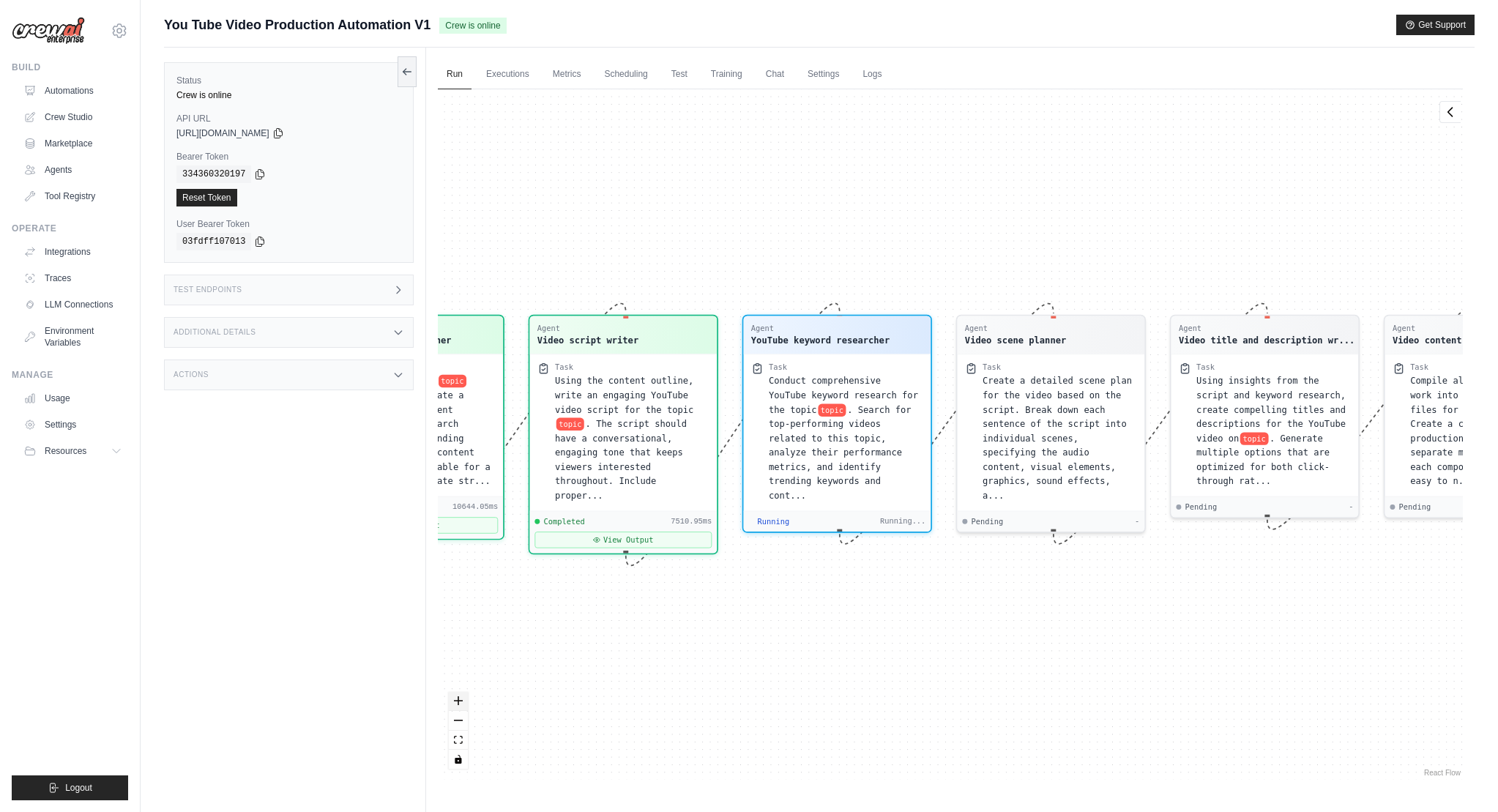
click at [456, 700] on icon "zoom in" at bounding box center [458, 700] width 9 height 9
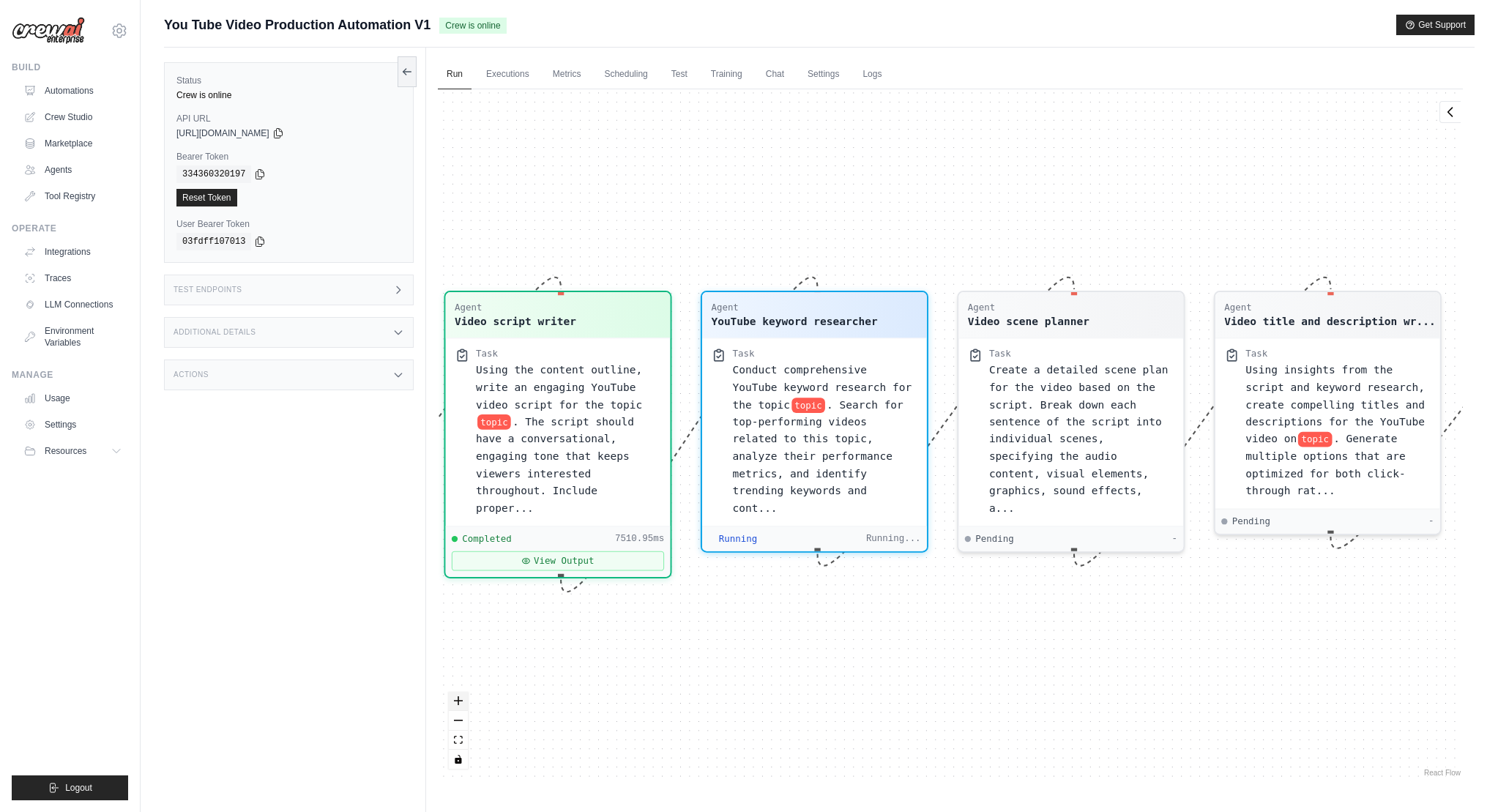
scroll to position [392, 0]
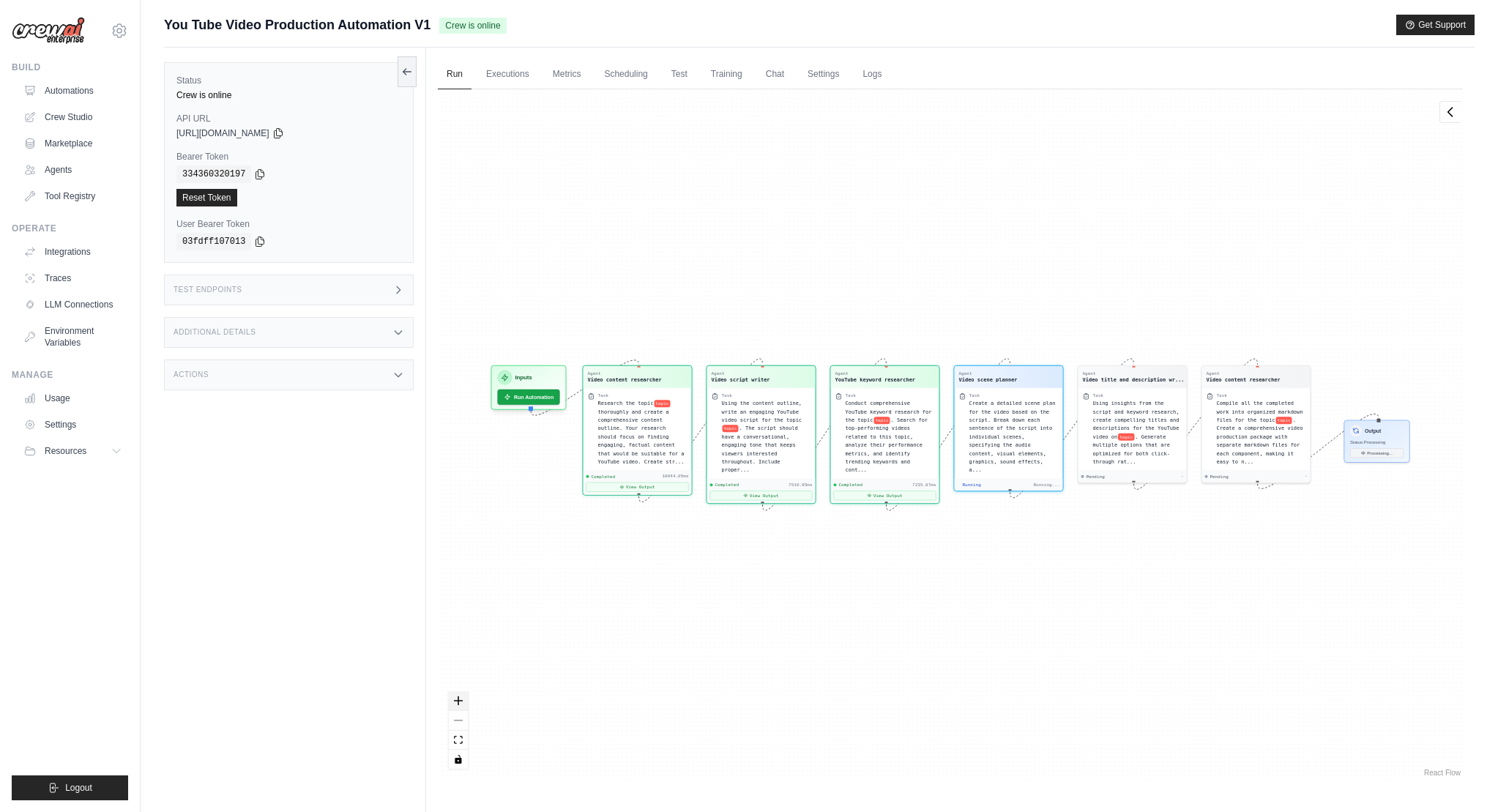
click at [456, 700] on icon "zoom in" at bounding box center [458, 700] width 9 height 9
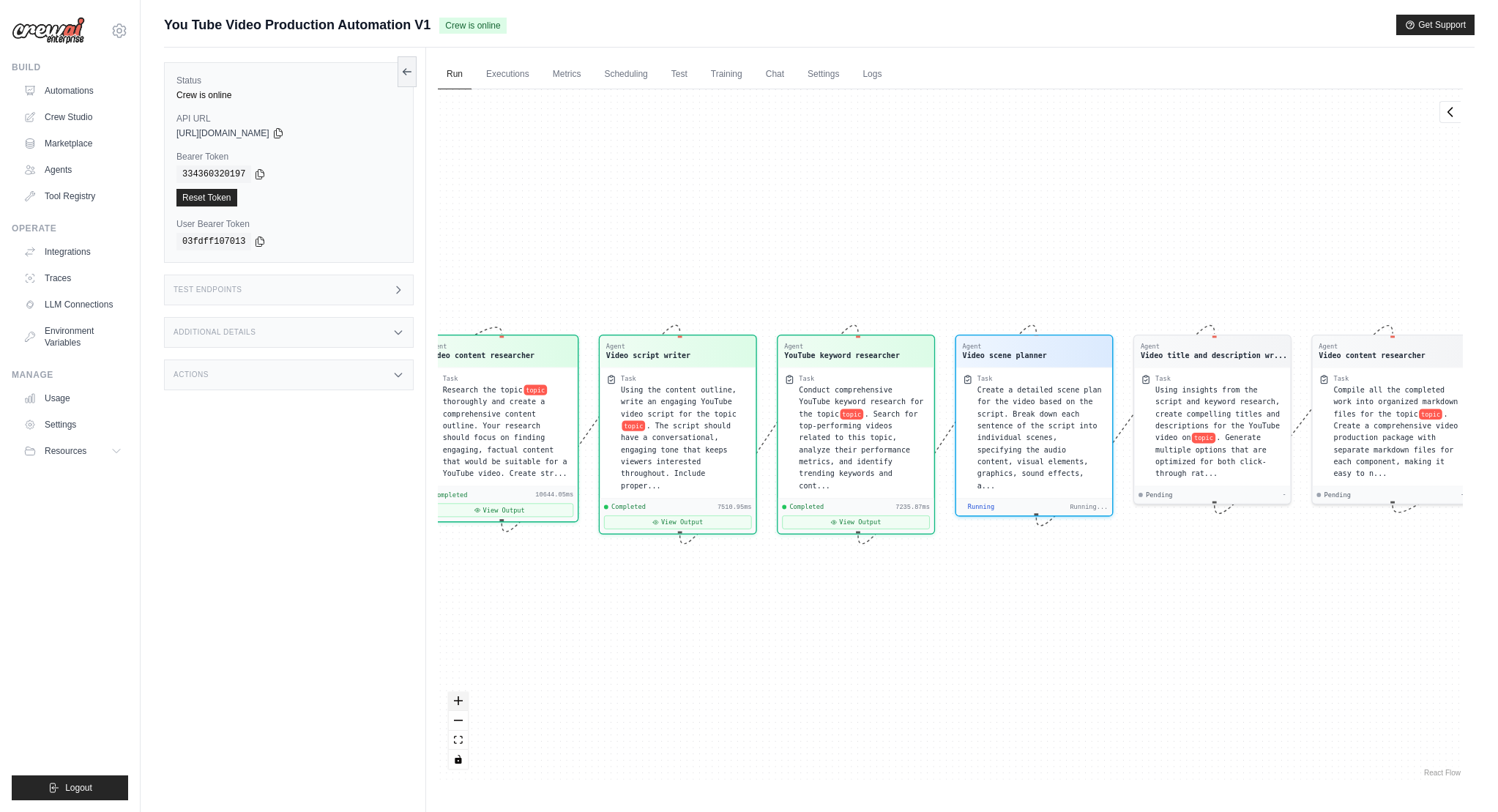
click at [456, 700] on icon "zoom in" at bounding box center [458, 700] width 9 height 9
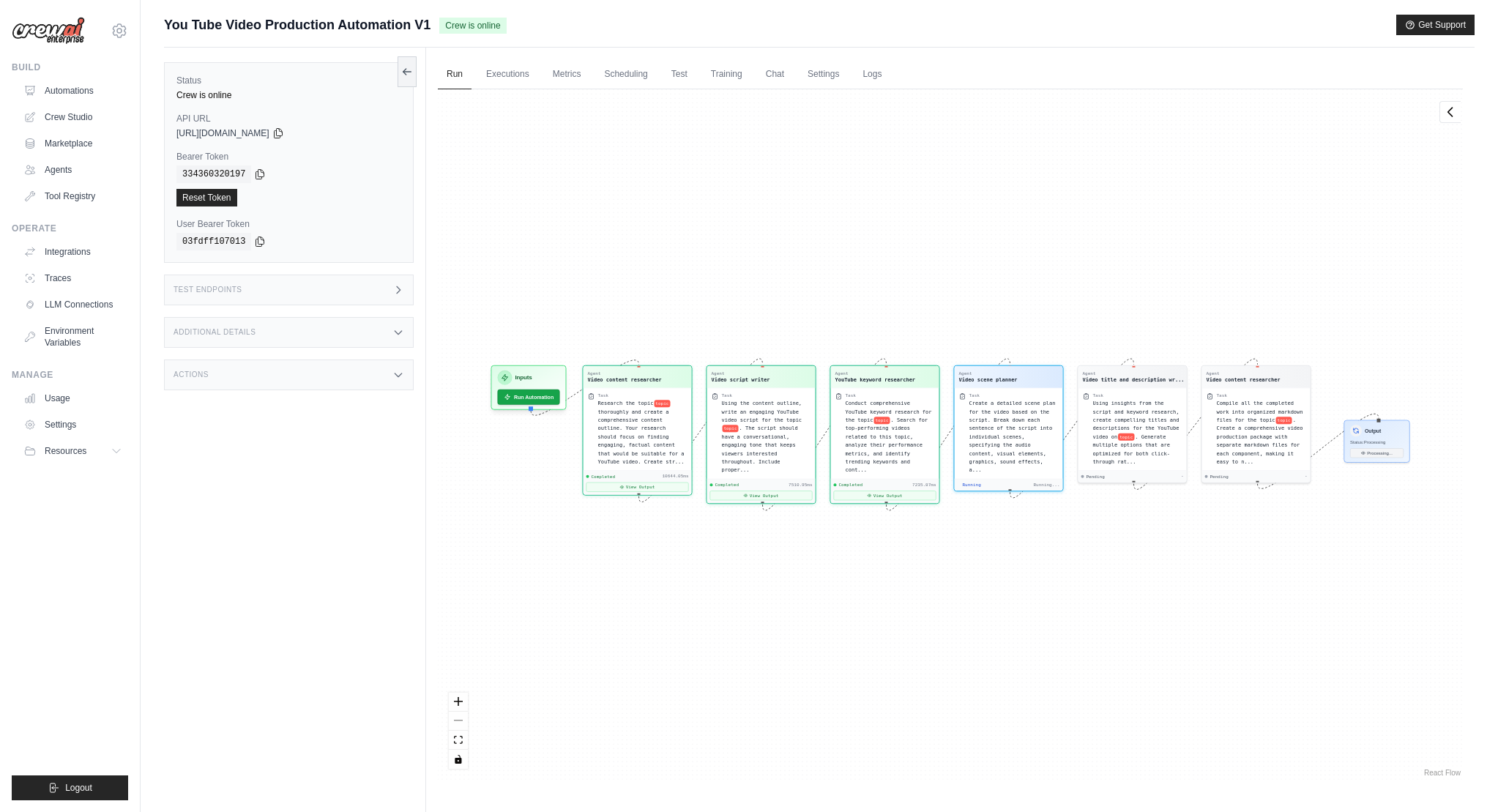
scroll to position [585, 0]
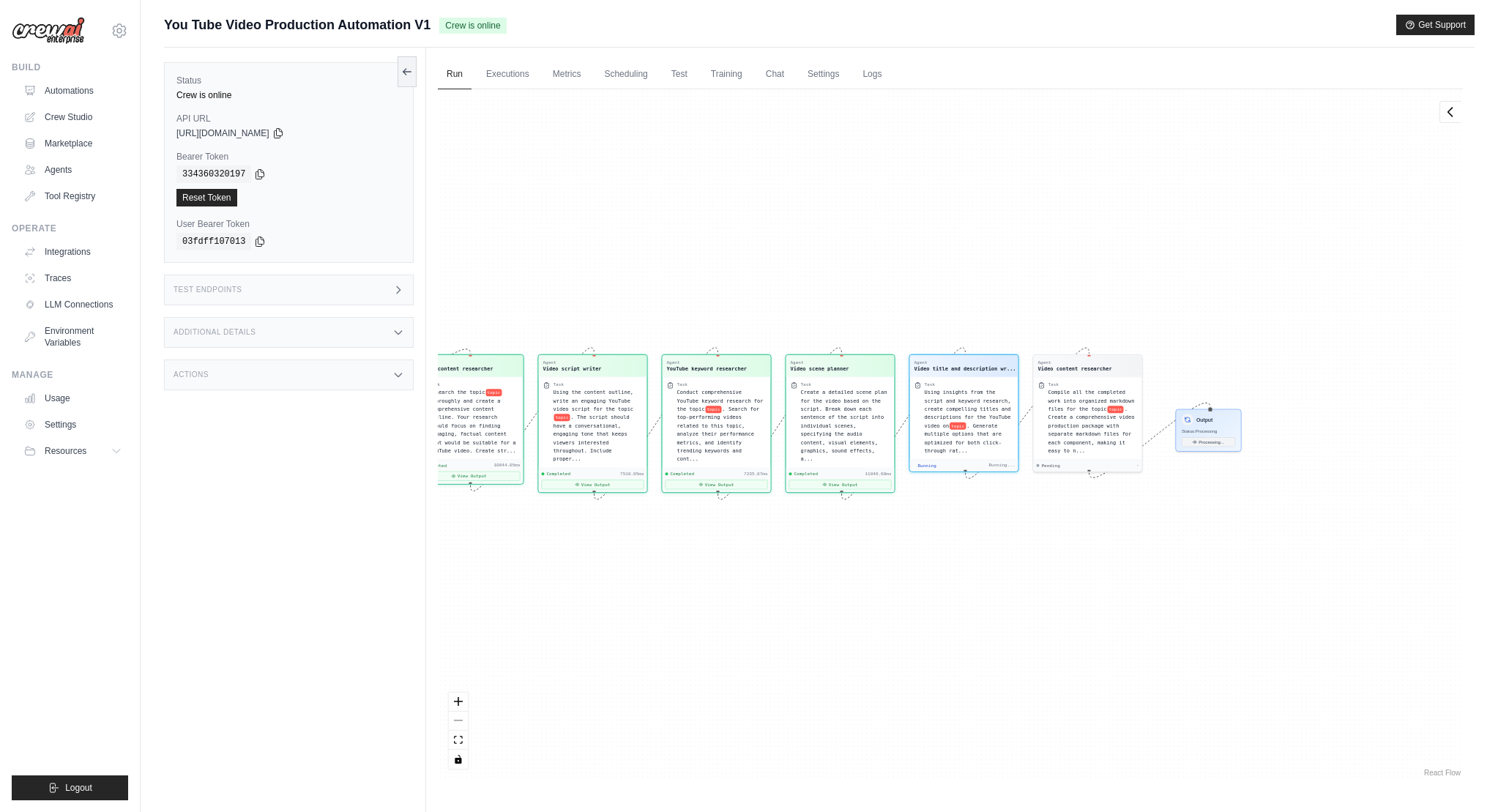
drag, startPoint x: 1299, startPoint y: 700, endPoint x: 1179, endPoint y: 697, distance: 120.0
click at [1179, 697] on div "Agent Video content researcher Task Research the topic topic thoroughly and cre…" at bounding box center [950, 435] width 1025 height 691
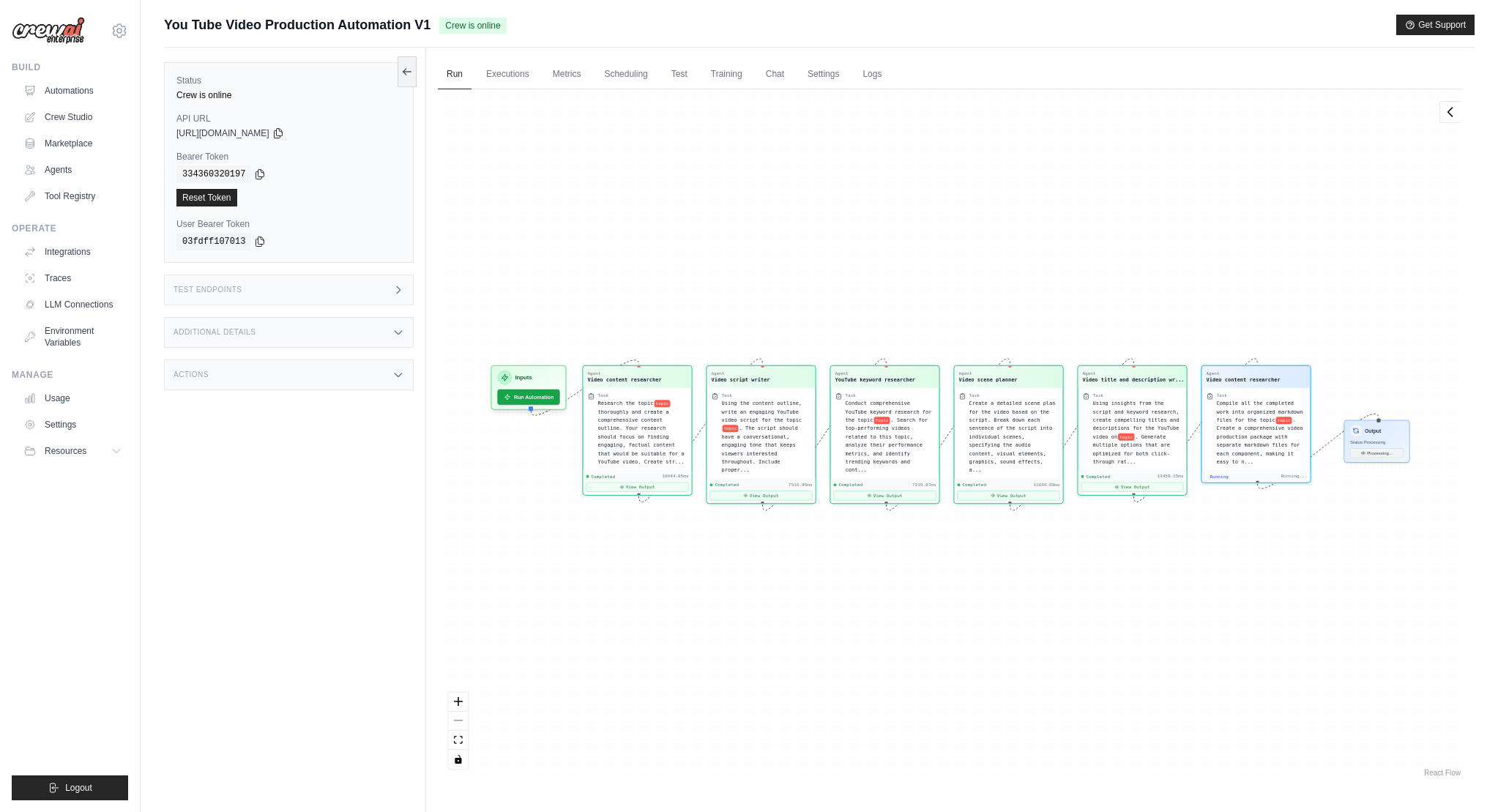
scroll to position [791, 0]
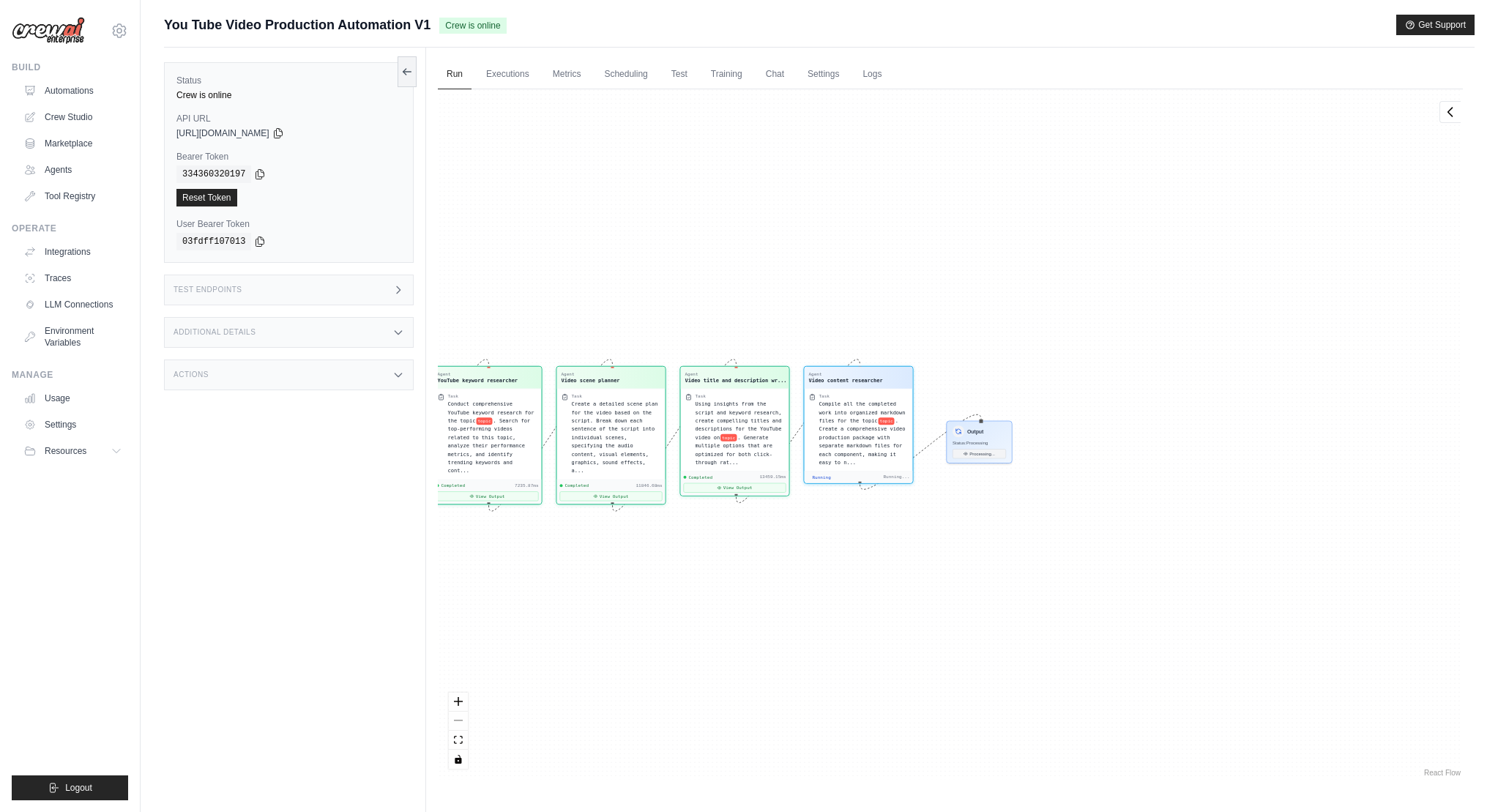
drag, startPoint x: 1325, startPoint y: 507, endPoint x: 873, endPoint y: 505, distance: 452.0
click at [881, 507] on div "Agent Video content researcher Task Research the topic topic thoroughly and cre…" at bounding box center [950, 435] width 1025 height 691
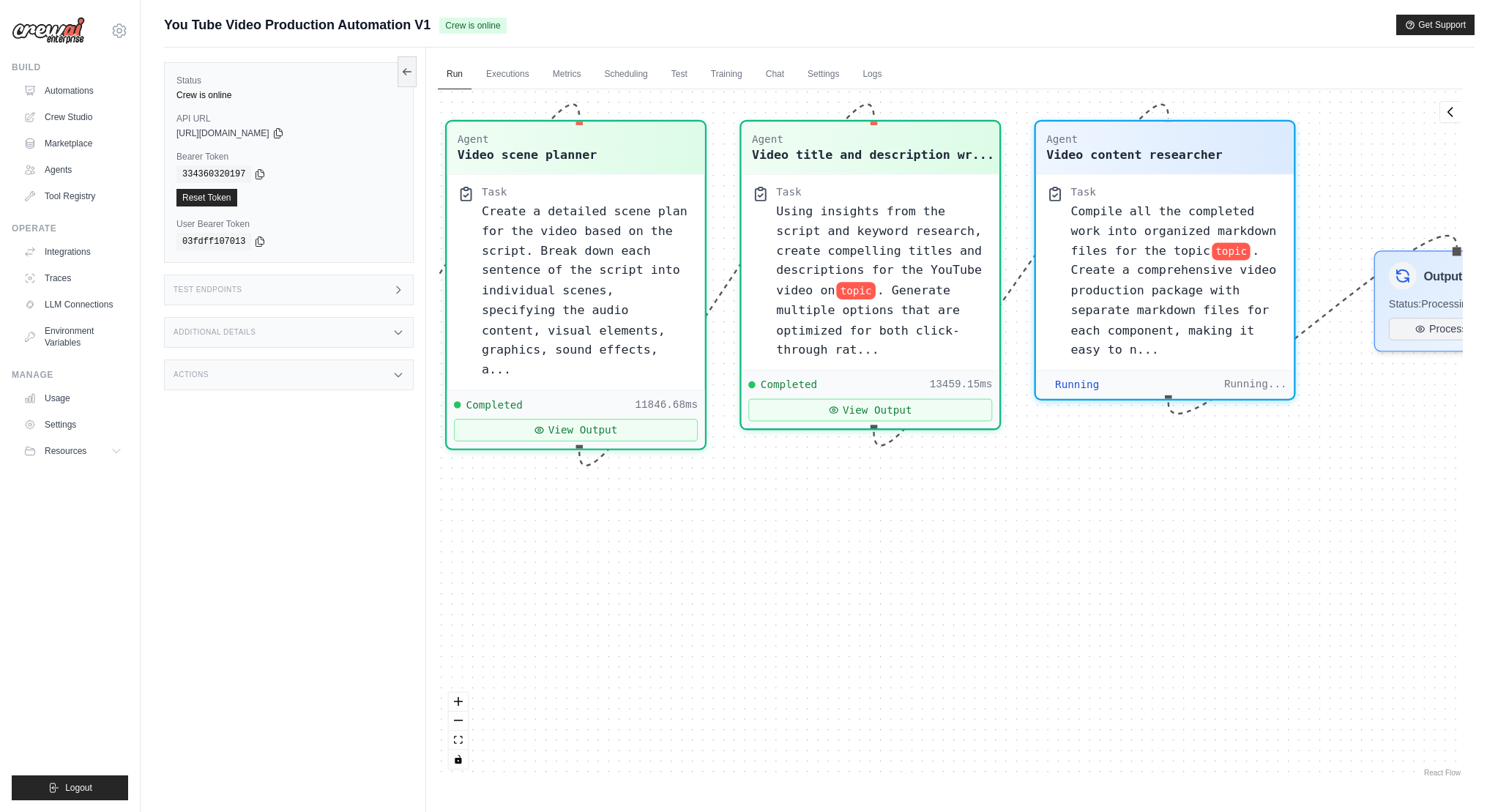
click at [530, 495] on div "Agent Video content researcher Task Research the topic topic thoroughly and cre…" at bounding box center [950, 435] width 1025 height 691
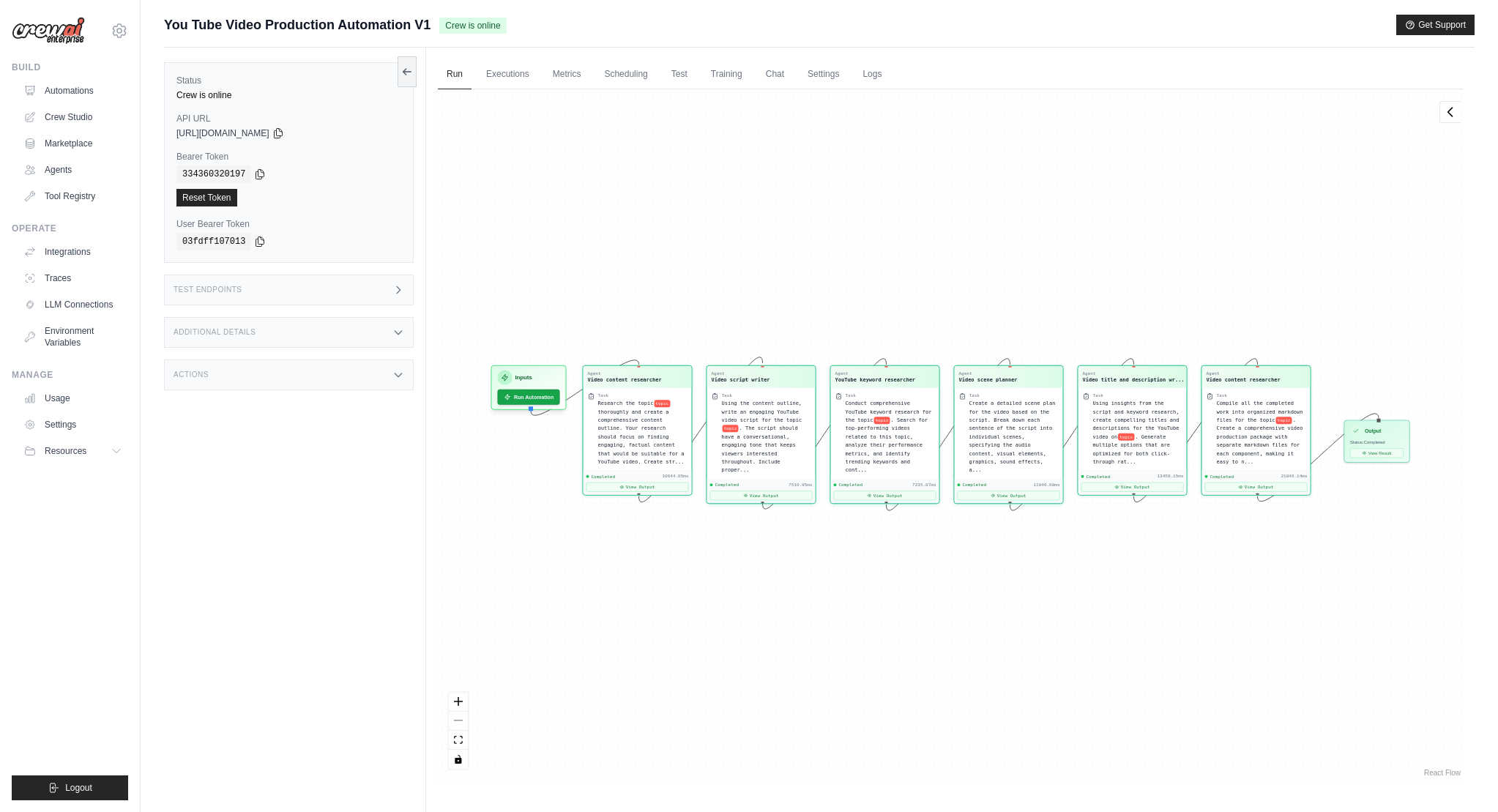
scroll to position [17948, 0]
click at [1392, 451] on button "View Result" at bounding box center [1377, 451] width 53 height 10
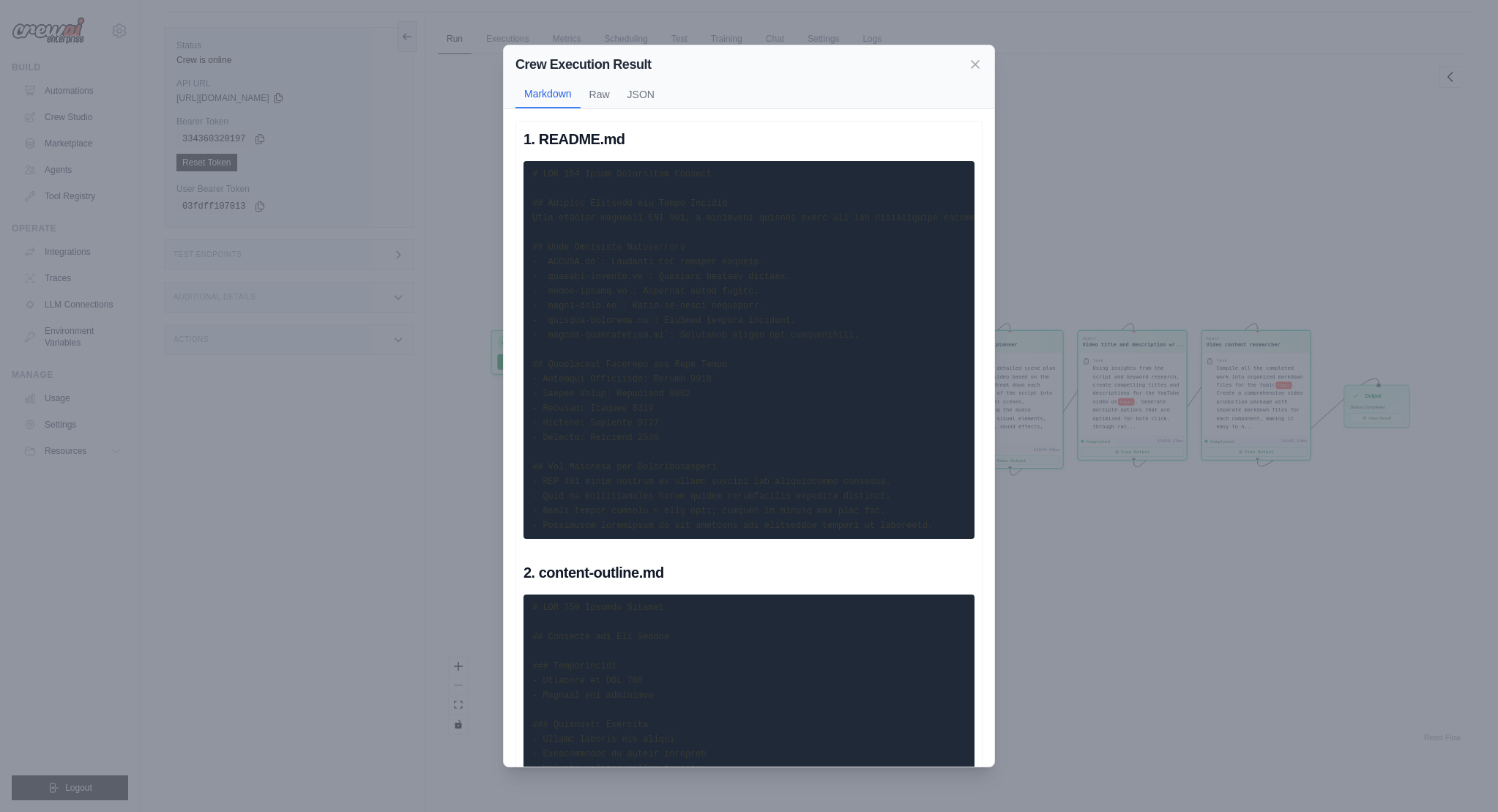
scroll to position [0, 0]
click at [593, 271] on code at bounding box center [1157, 349] width 1250 height 361
click at [605, 100] on button "Raw" at bounding box center [600, 93] width 38 height 28
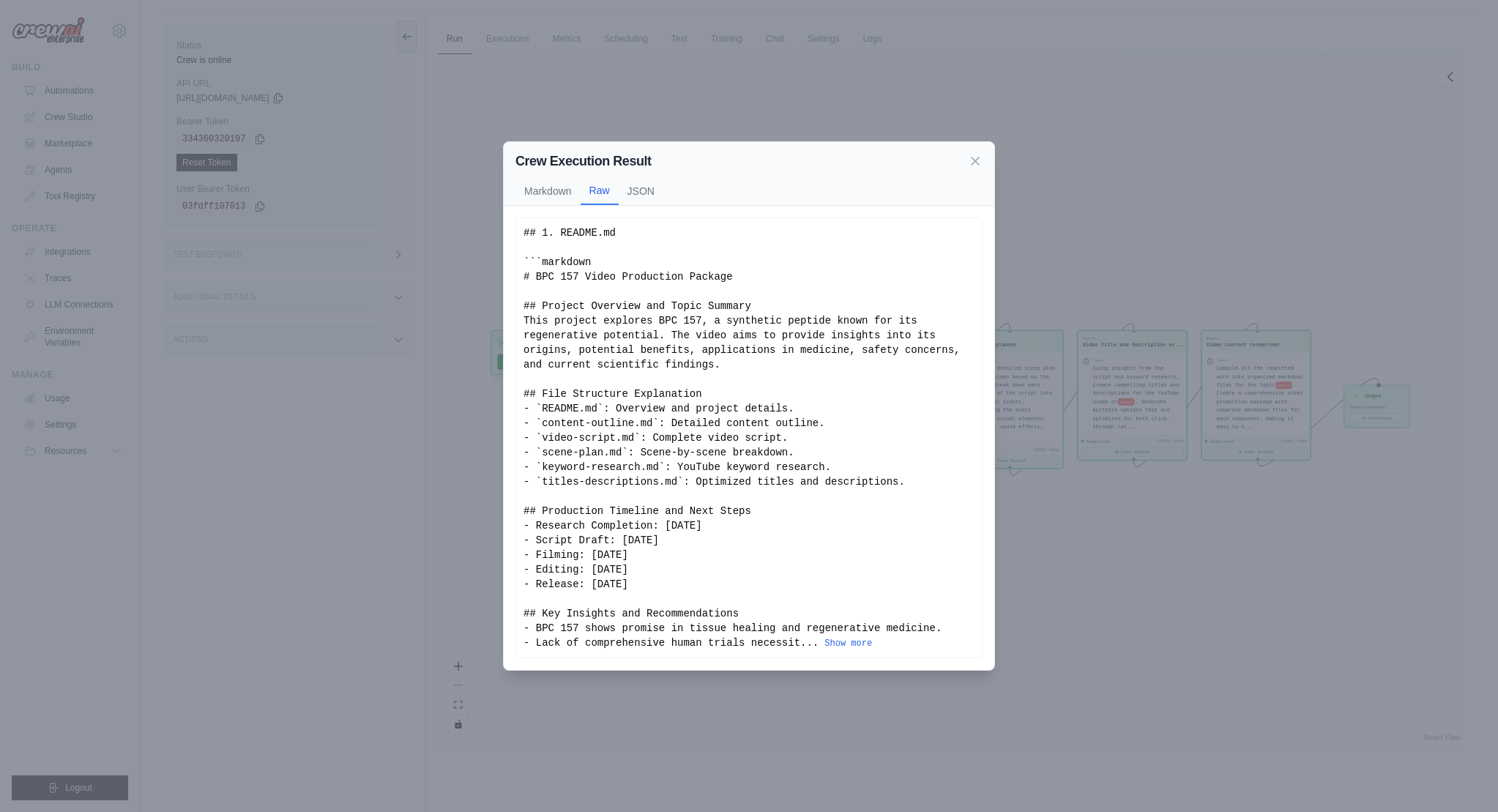
scroll to position [34, 0]
click at [659, 372] on div "## 1. README.md ```markdown # BPC 157 Video Production Package ## Project Overv…" at bounding box center [748, 438] width 451 height 424
click at [539, 197] on button "Markdown" at bounding box center [548, 190] width 65 height 28
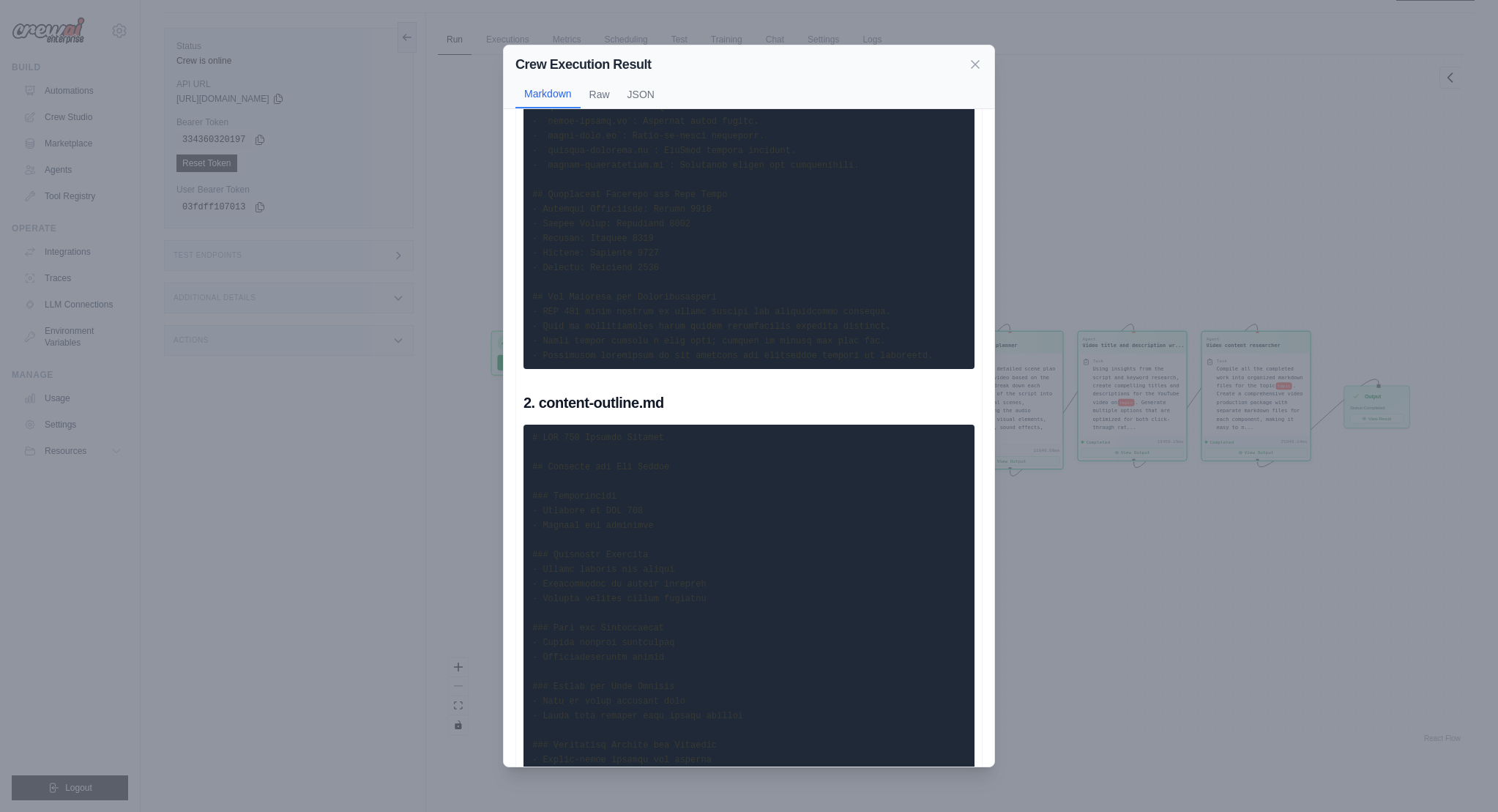
scroll to position [0, 0]
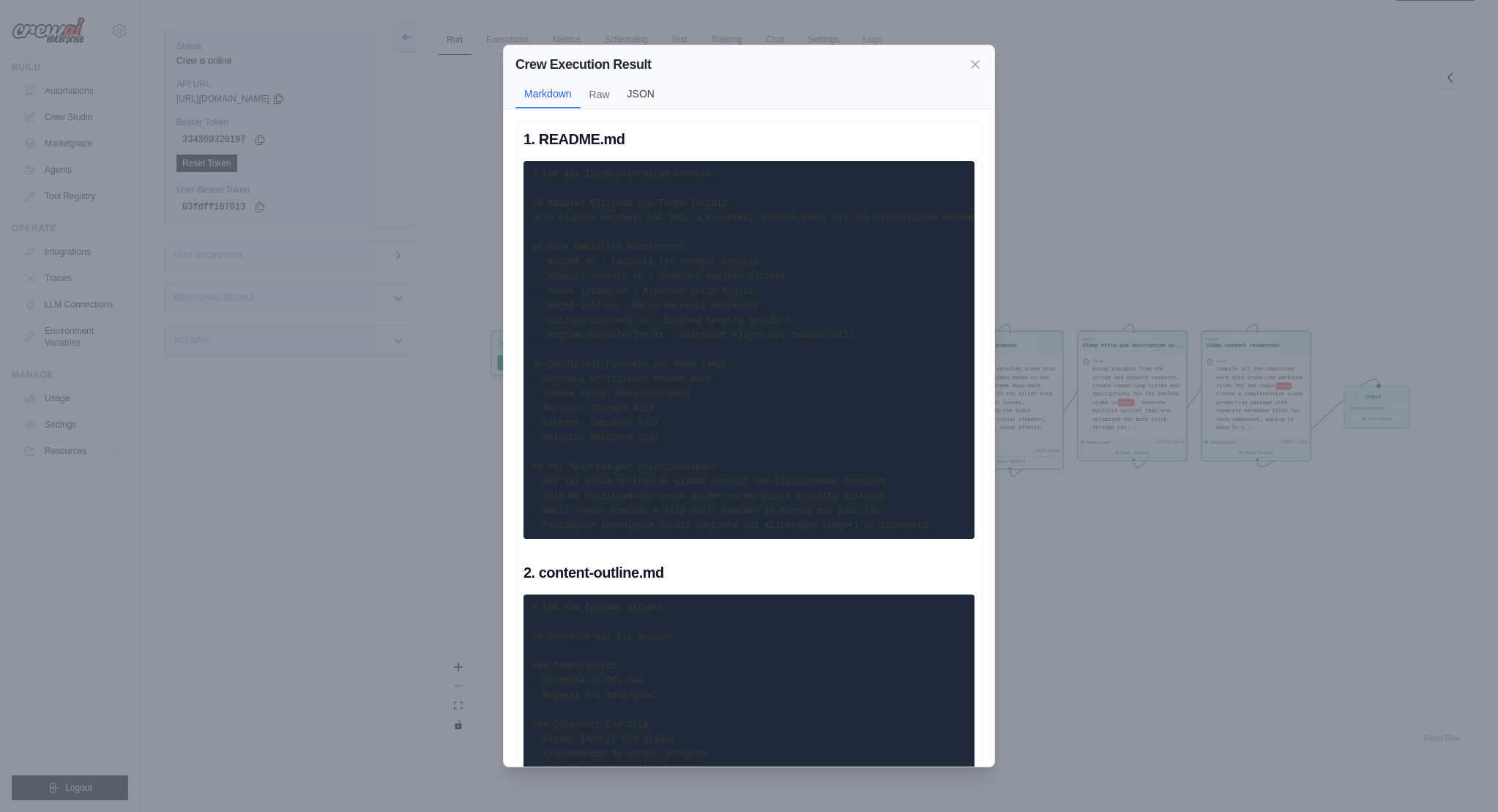
click at [632, 95] on button "JSON" at bounding box center [641, 93] width 45 height 28
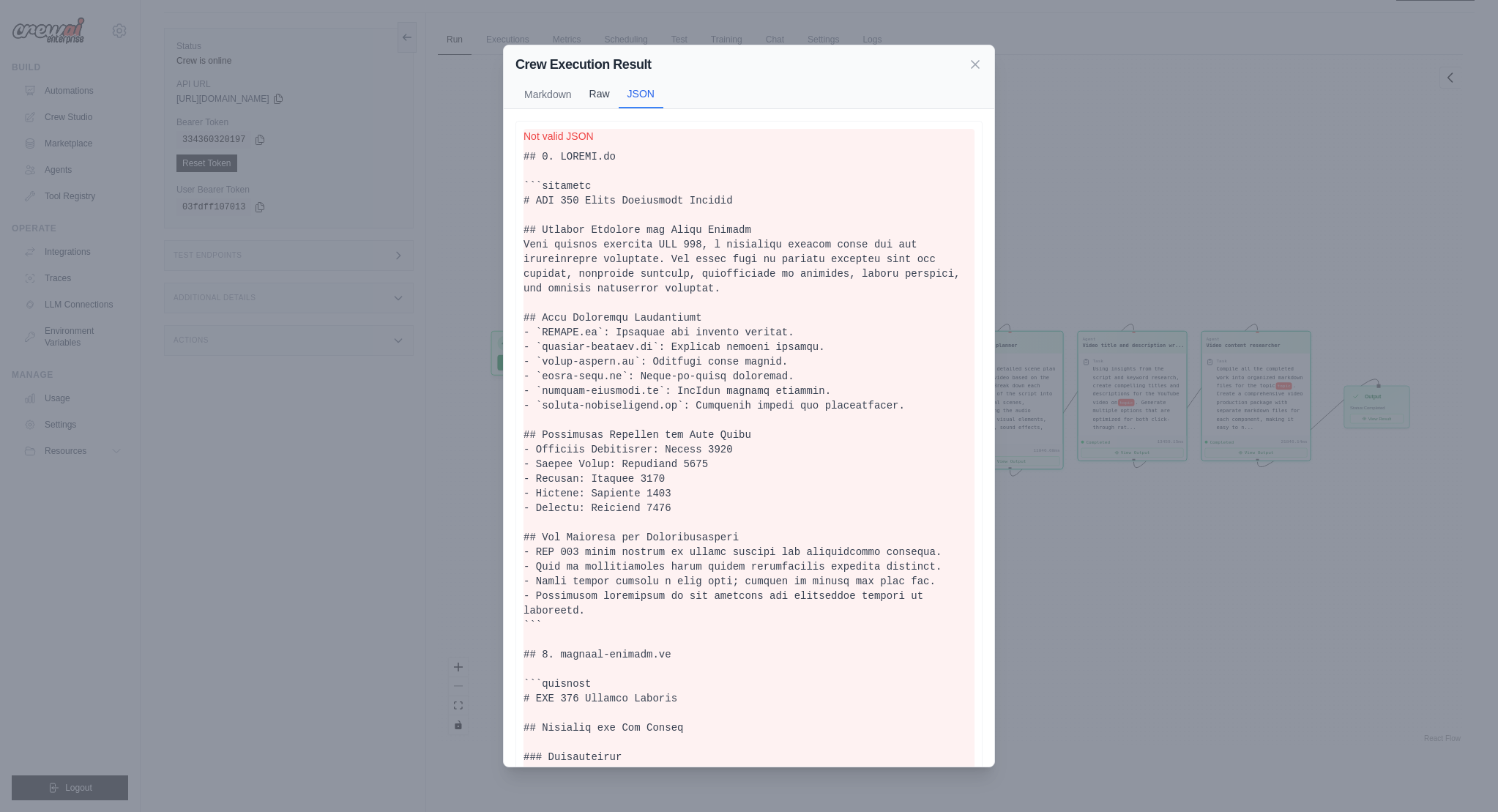
click at [609, 92] on button "Raw" at bounding box center [600, 93] width 38 height 28
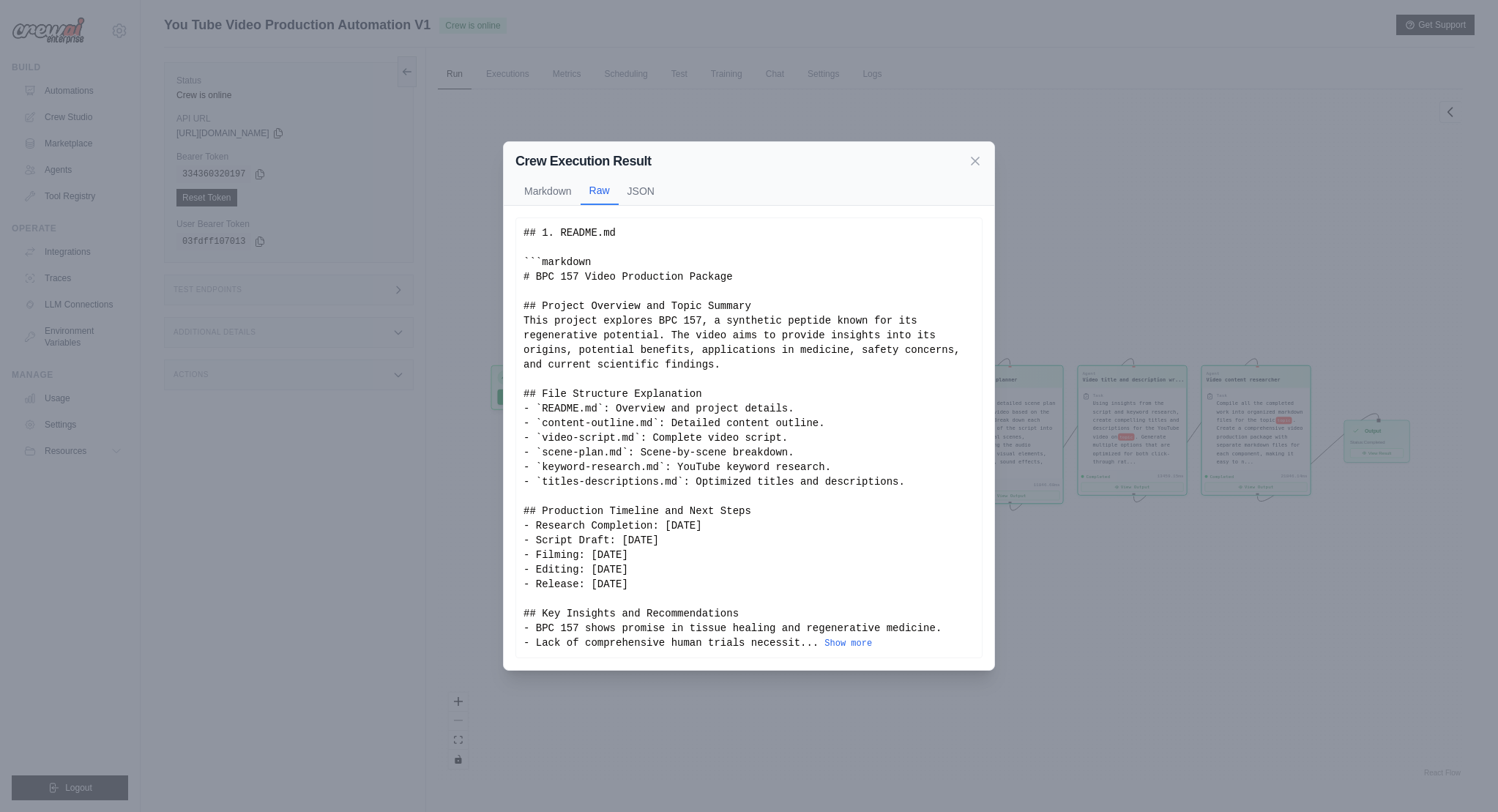
scroll to position [3, 0]
click at [539, 197] on button "Markdown" at bounding box center [548, 190] width 65 height 28
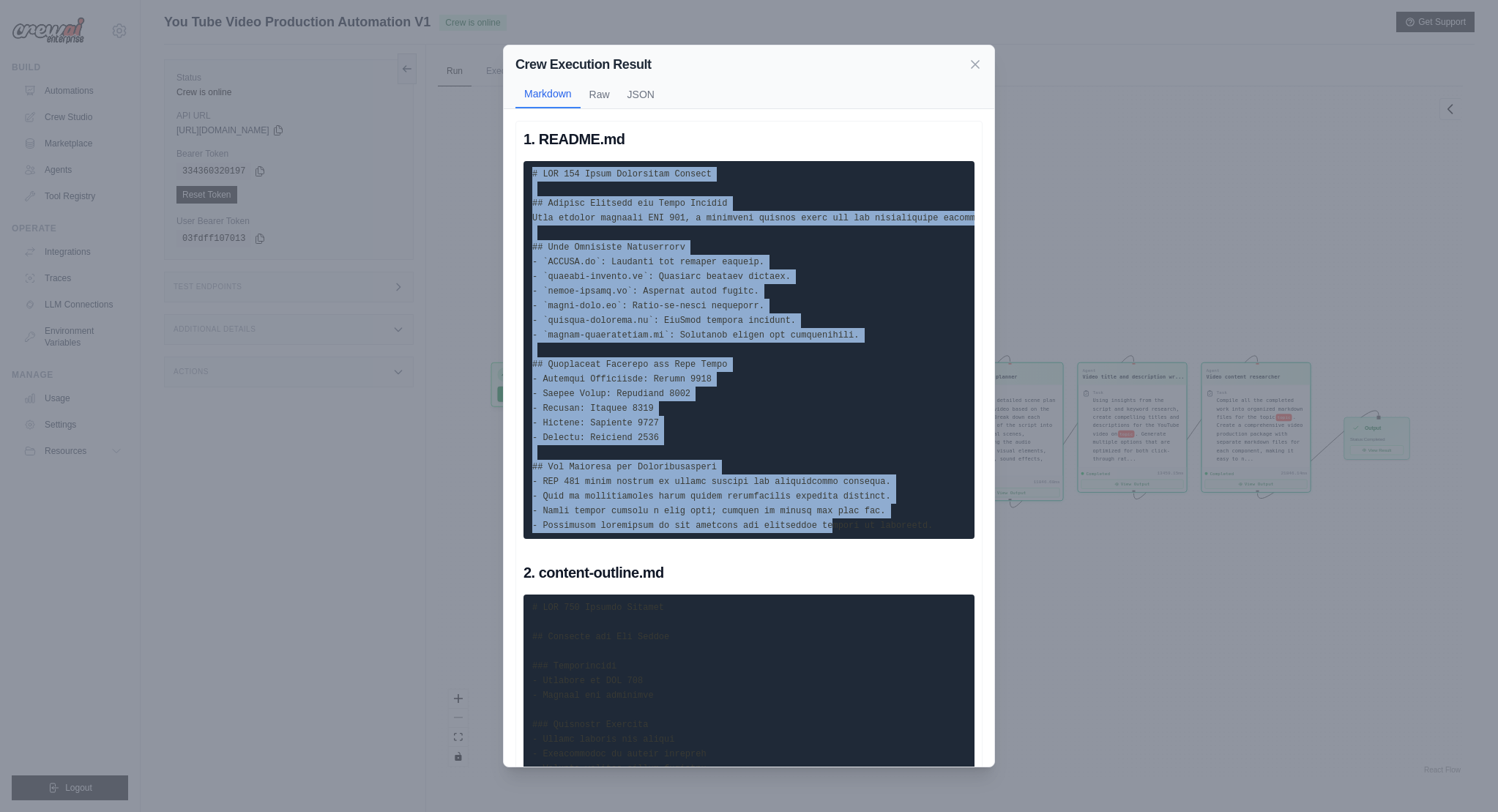
drag, startPoint x: 531, startPoint y: 171, endPoint x: 834, endPoint y: 528, distance: 468.2
click at [834, 528] on code at bounding box center [1157, 349] width 1250 height 361
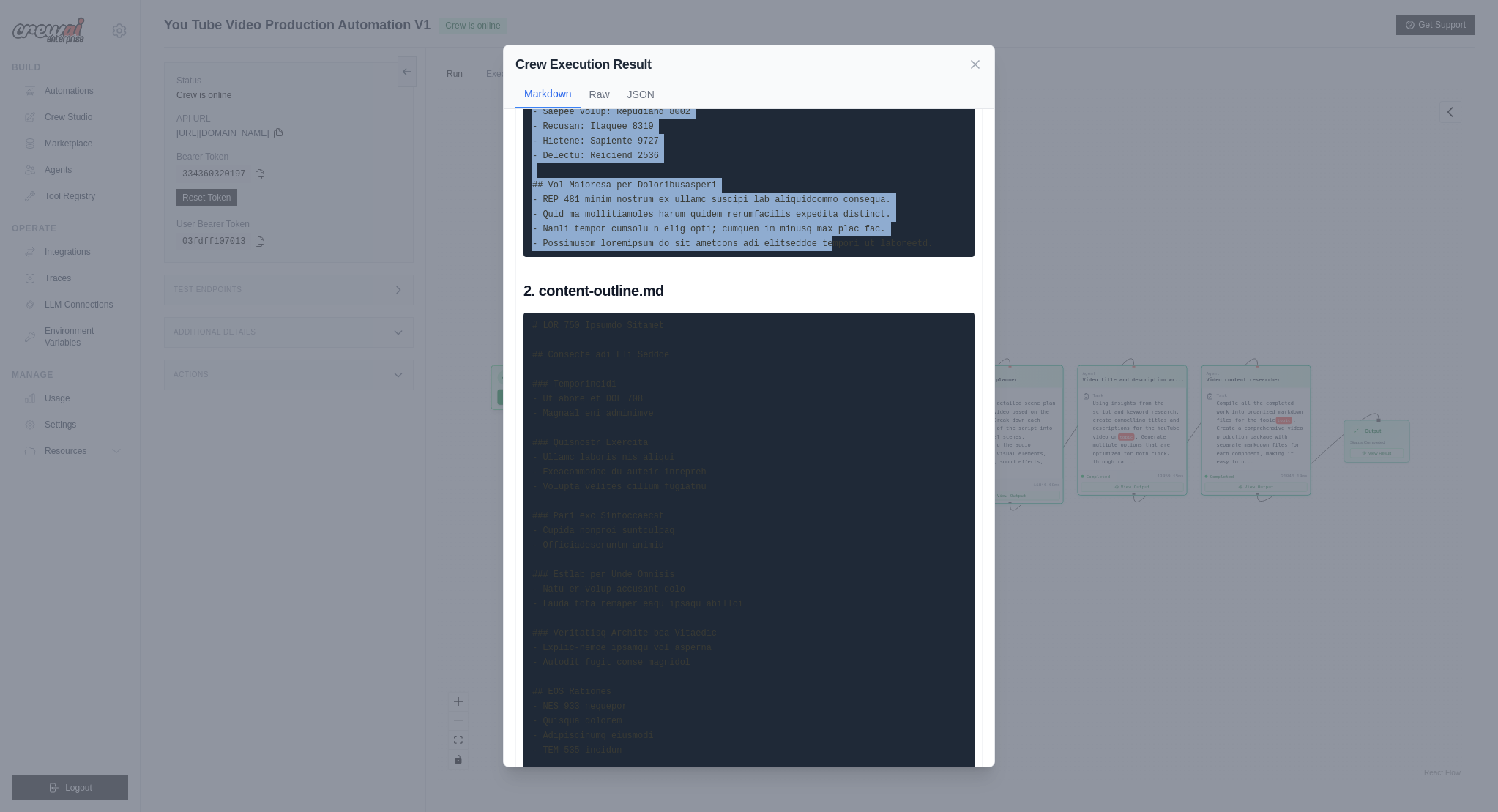
scroll to position [282, 0]
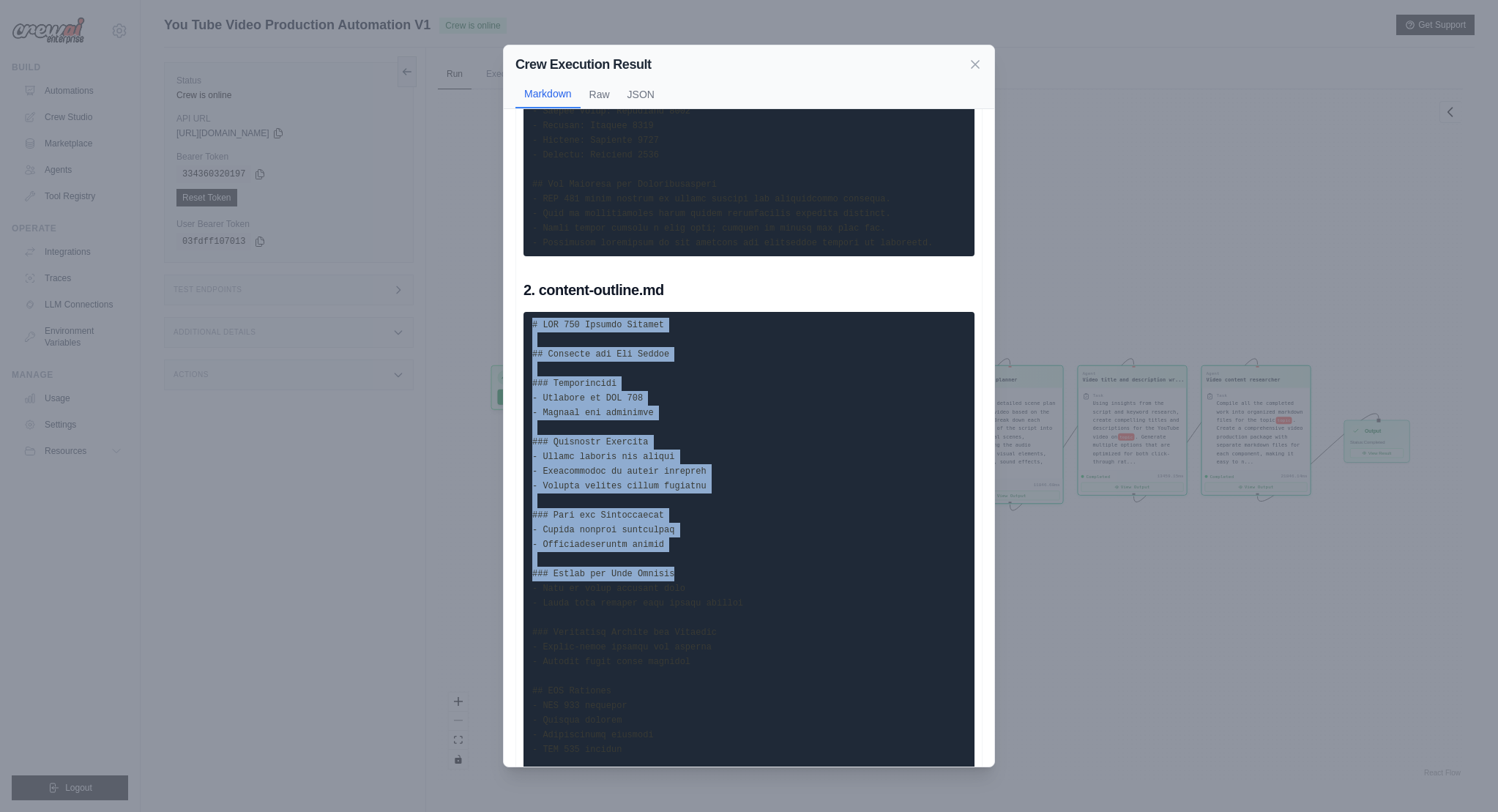
drag, startPoint x: 530, startPoint y: 333, endPoint x: 700, endPoint y: 608, distance: 323.3
click at [698, 606] on pre at bounding box center [748, 603] width 451 height 583
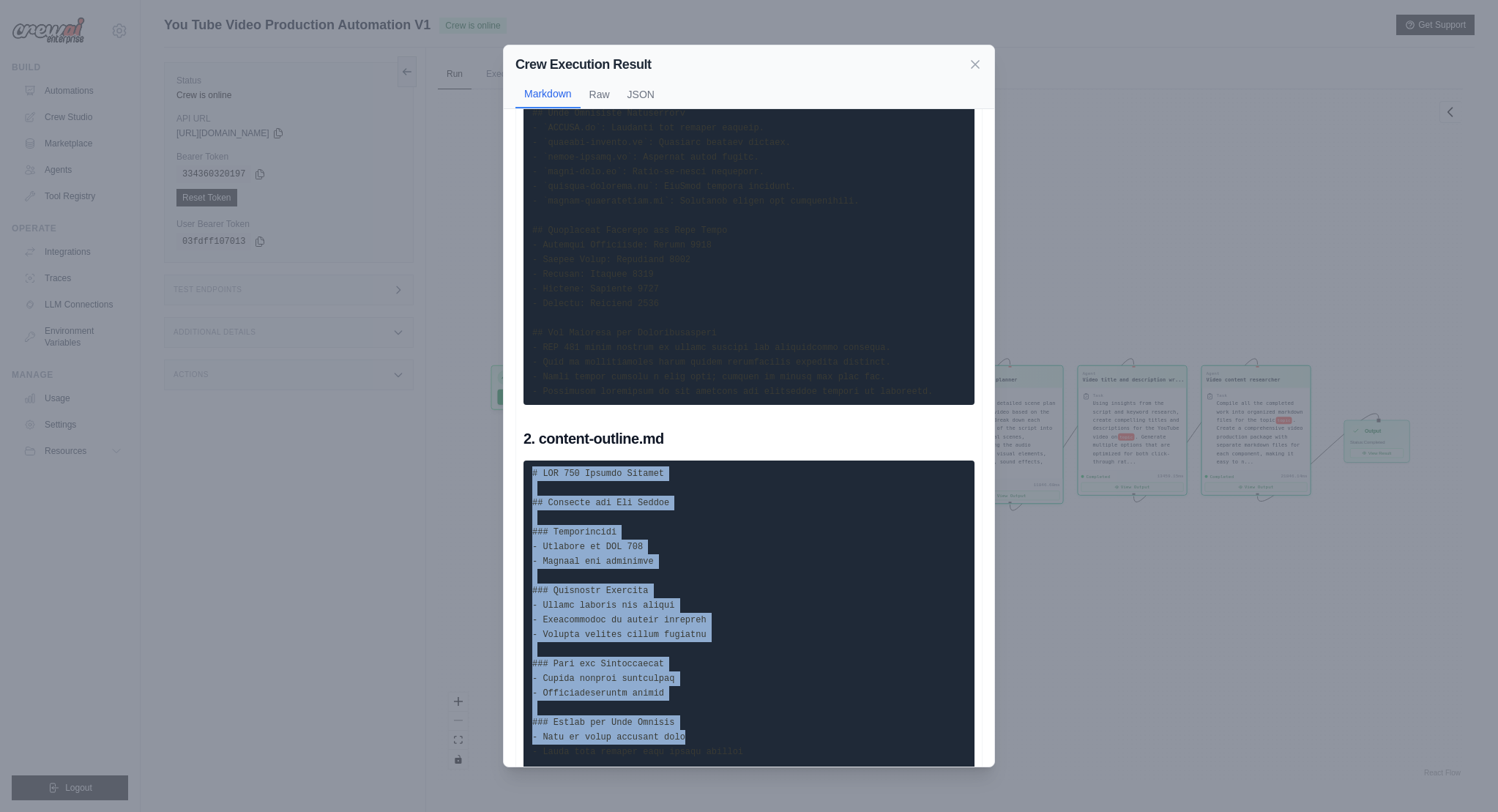
scroll to position [0, 0]
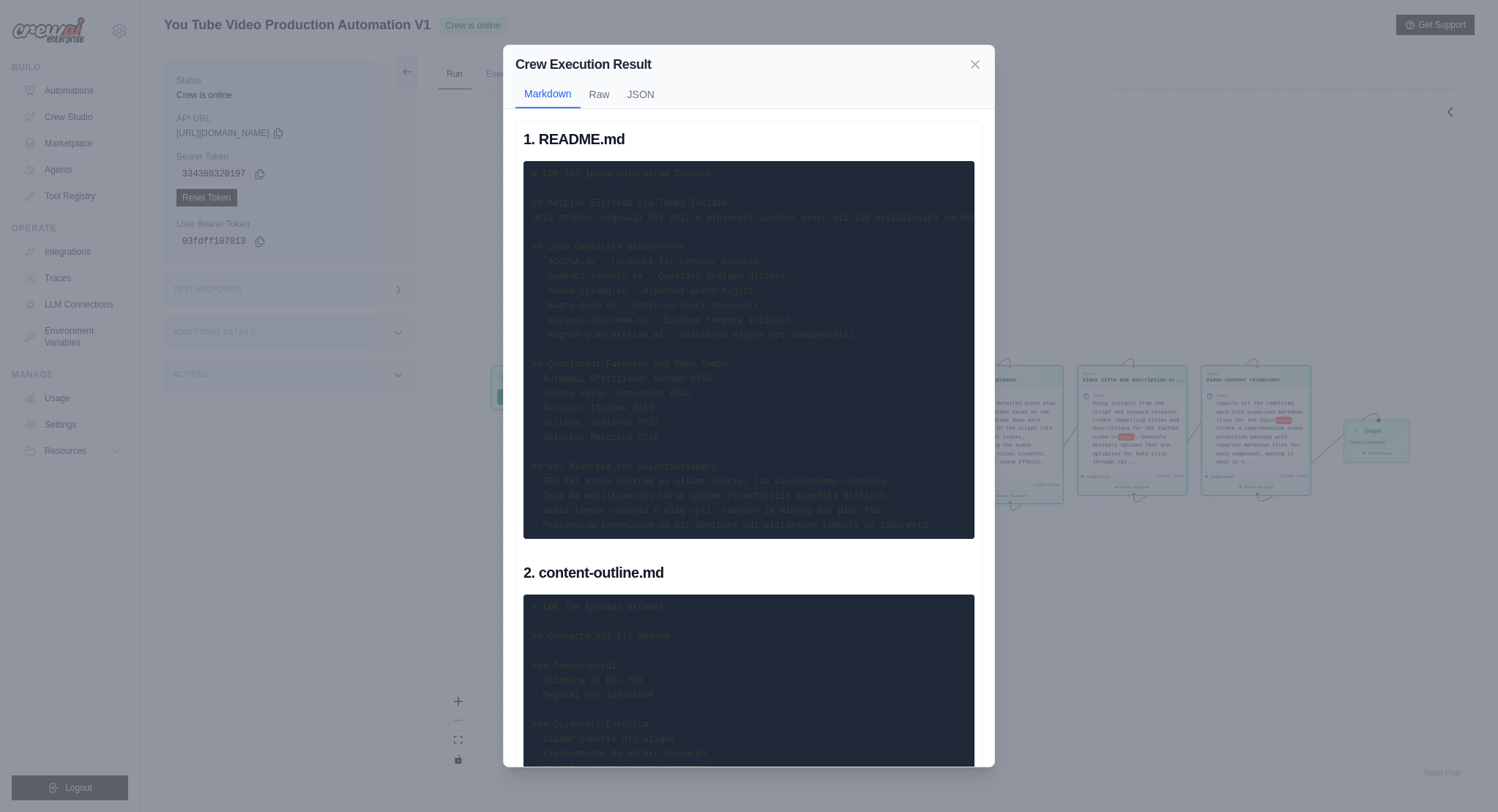
click at [718, 414] on pre at bounding box center [748, 350] width 451 height 378
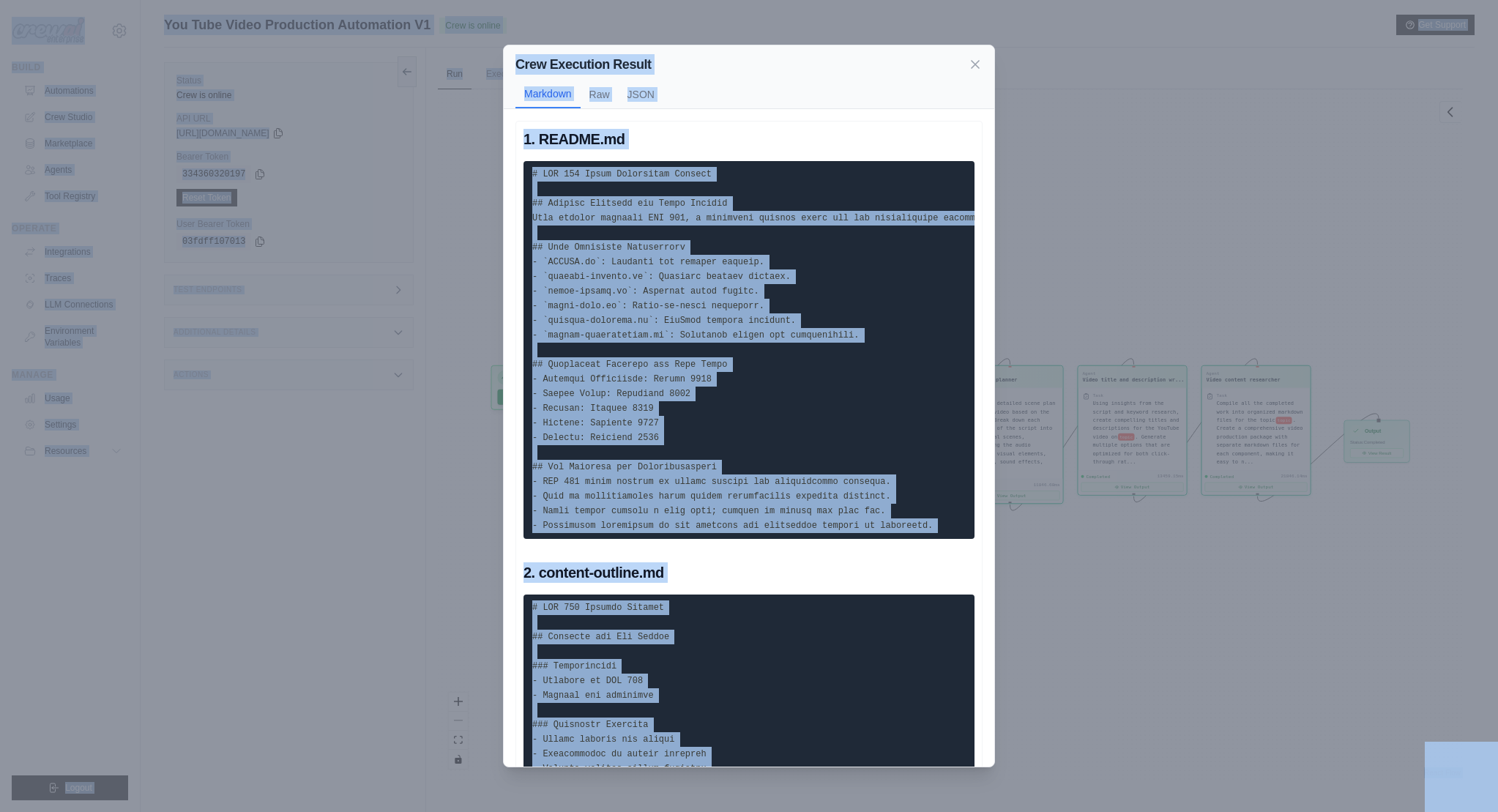
copy body "[EMAIL_ADDRESS][DOMAIN_NAME] Settings Build Automations Crew Studio Marketplace…"
click at [727, 229] on pre at bounding box center [748, 350] width 451 height 378
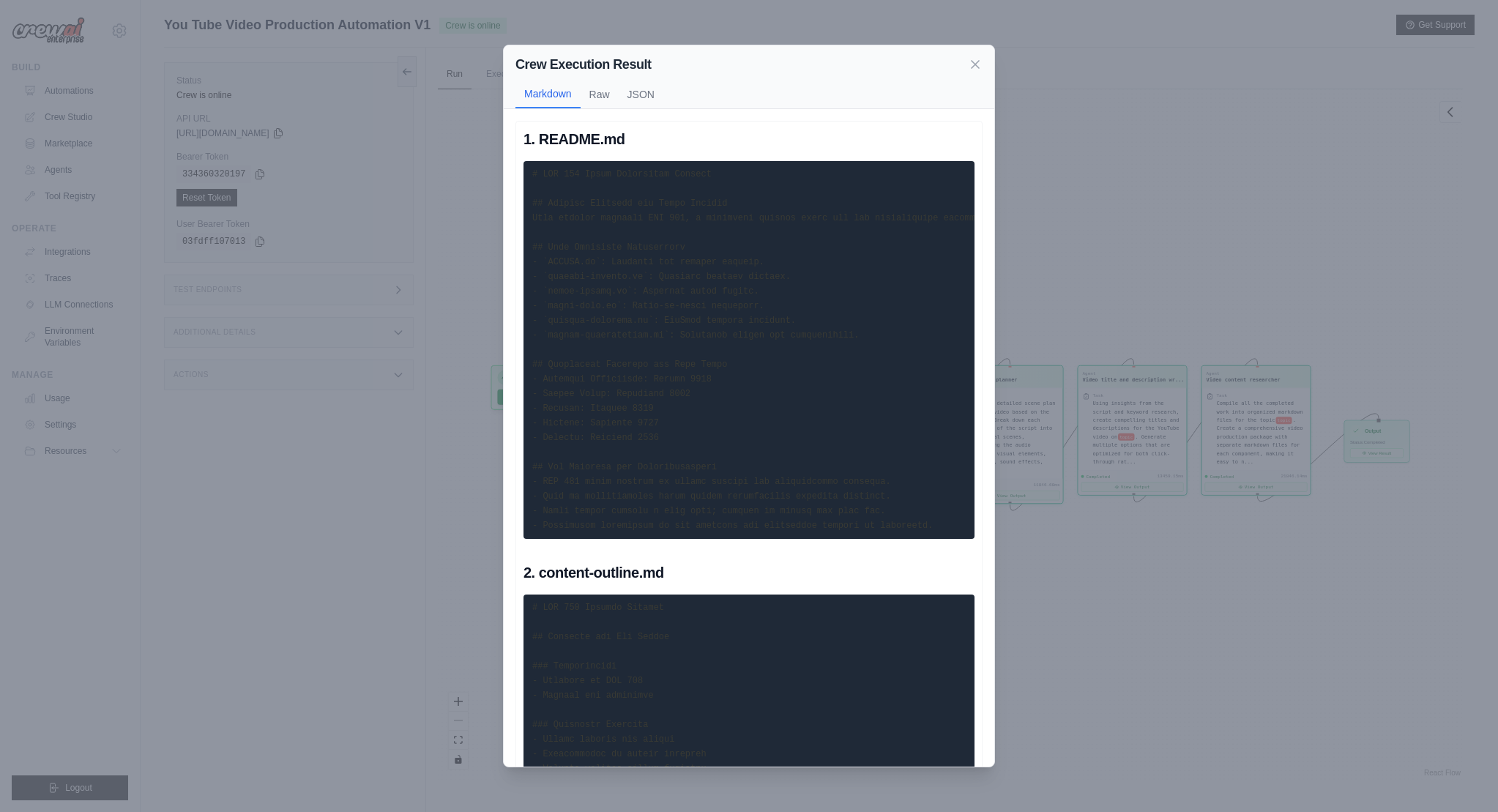
click at [654, 298] on pre at bounding box center [748, 350] width 451 height 378
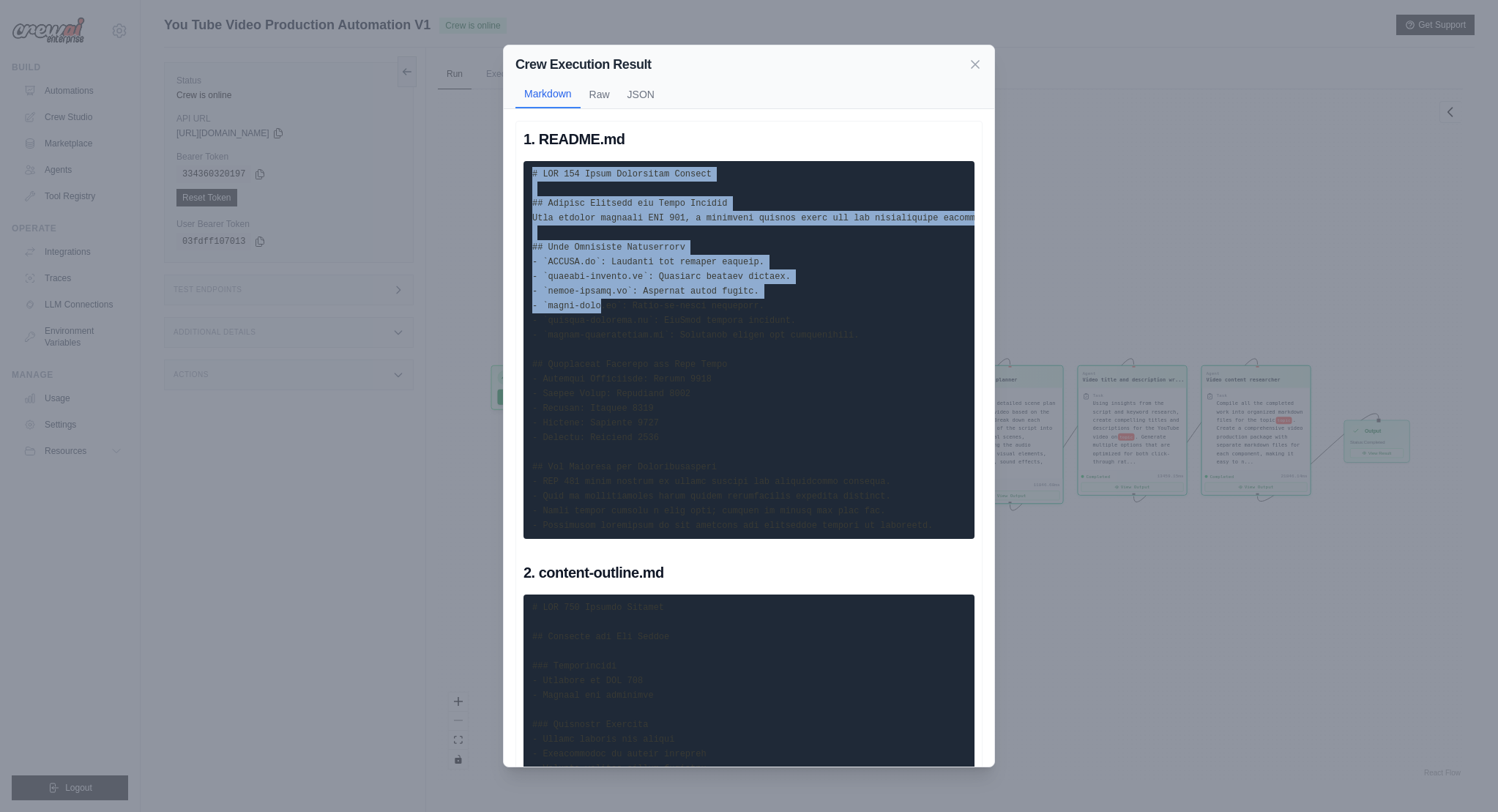
drag, startPoint x: 530, startPoint y: 170, endPoint x: 602, endPoint y: 308, distance: 155.7
click at [602, 308] on pre at bounding box center [748, 350] width 451 height 378
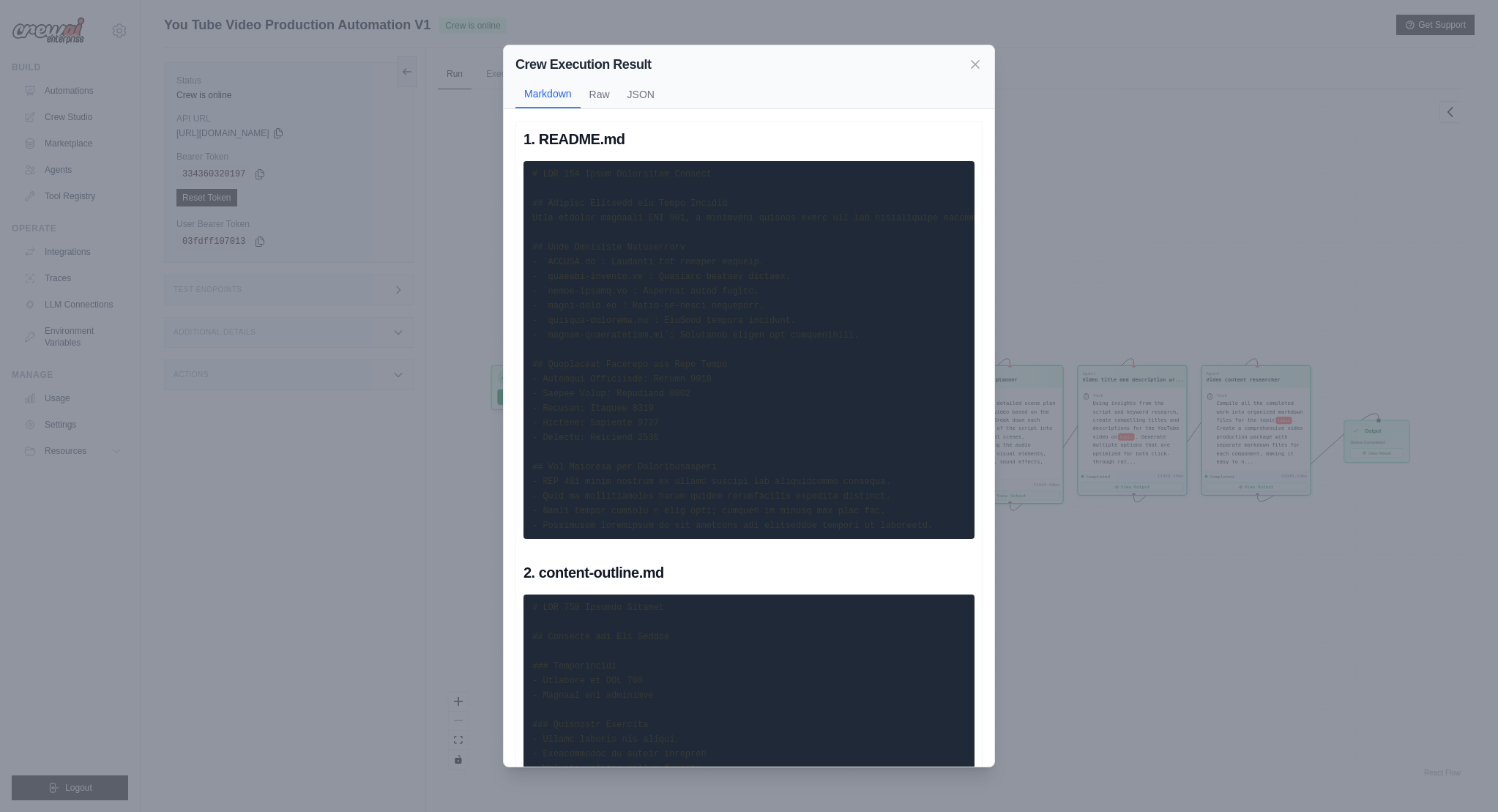
click at [662, 312] on pre at bounding box center [748, 350] width 451 height 378
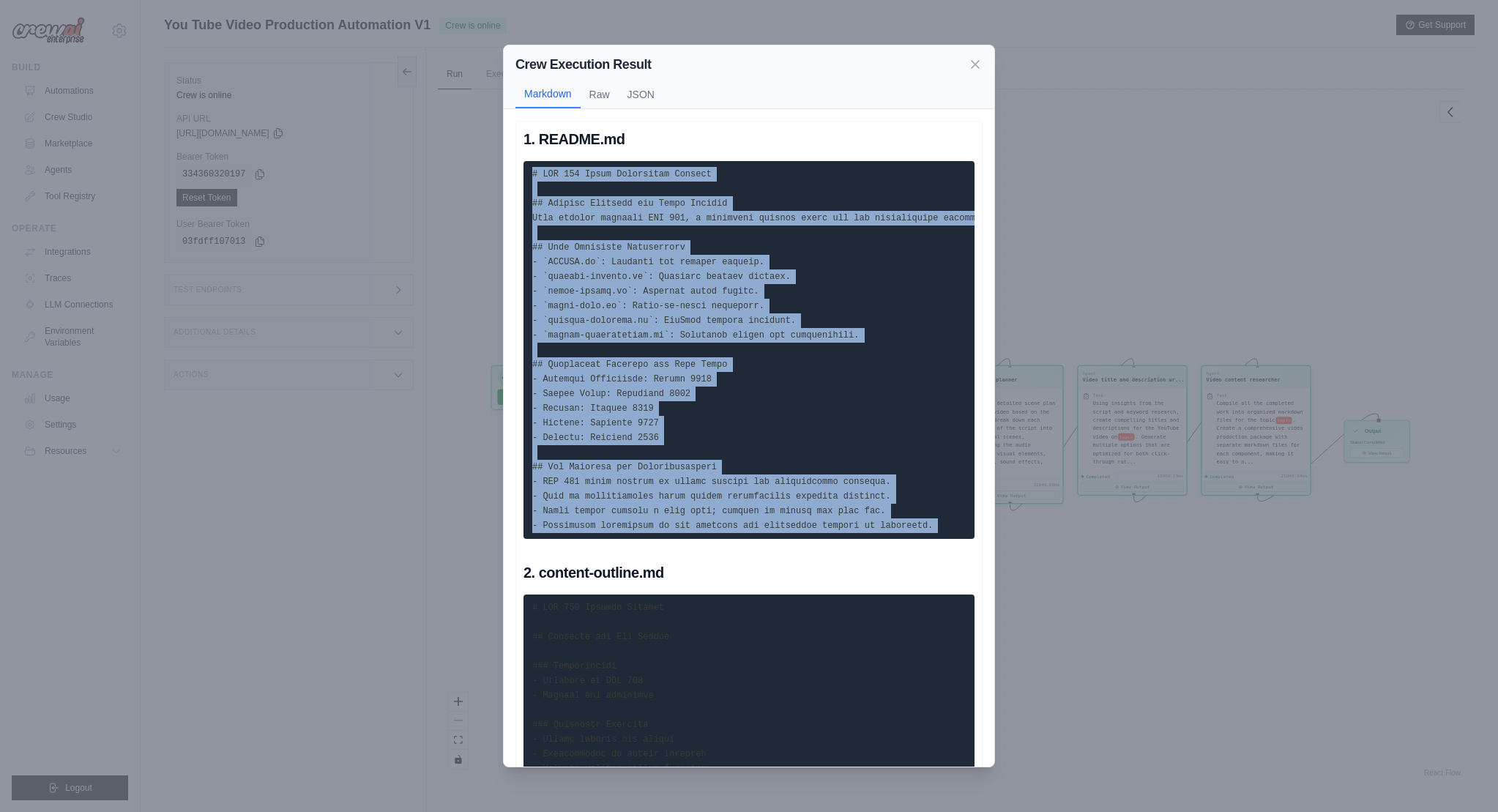
drag, startPoint x: 531, startPoint y: 175, endPoint x: 759, endPoint y: 562, distance: 449.2
copy div "# BPC 157 Video Production Package ## Project Overview and Topic Summary This p…"
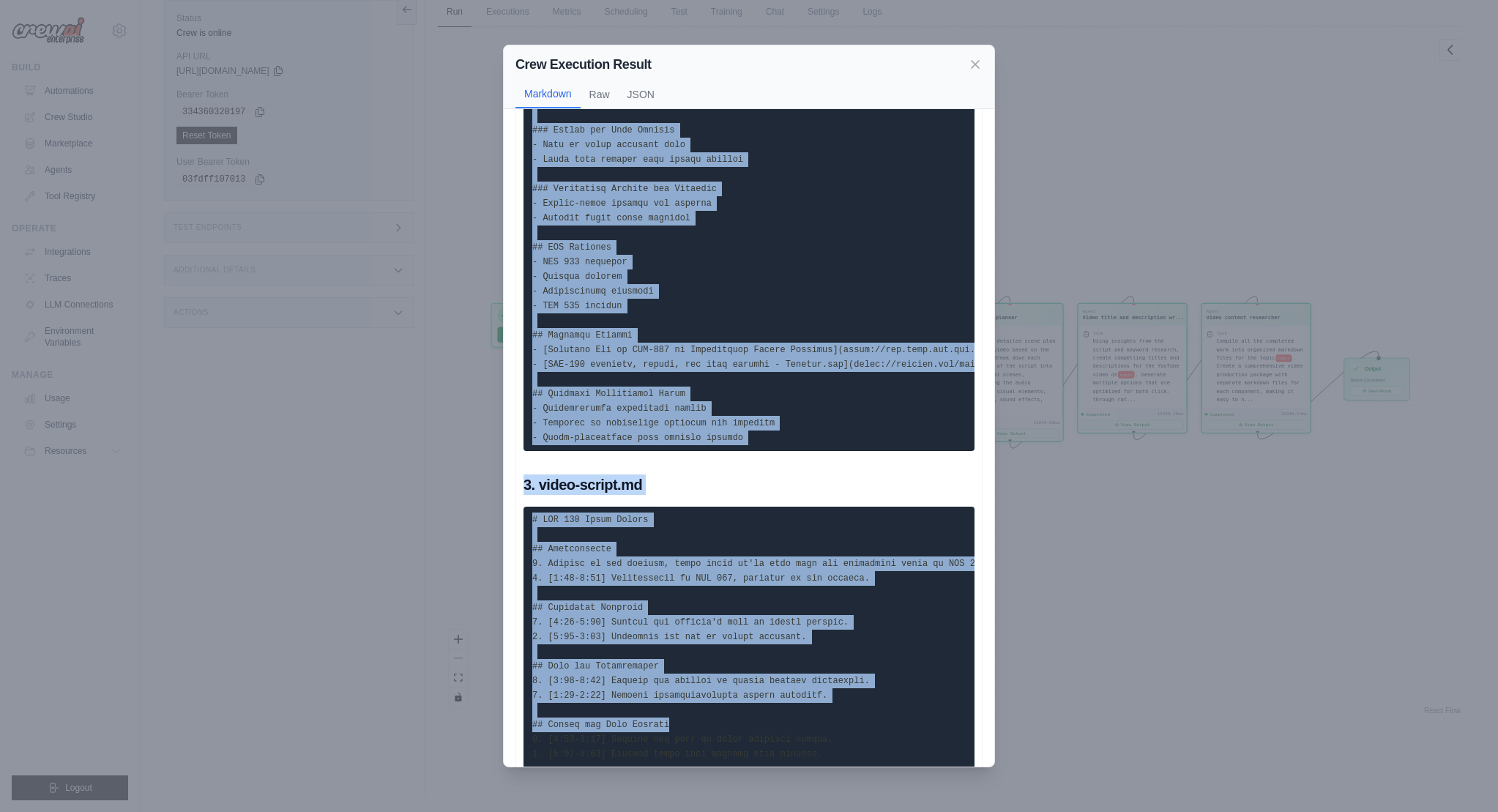
scroll to position [742, 0]
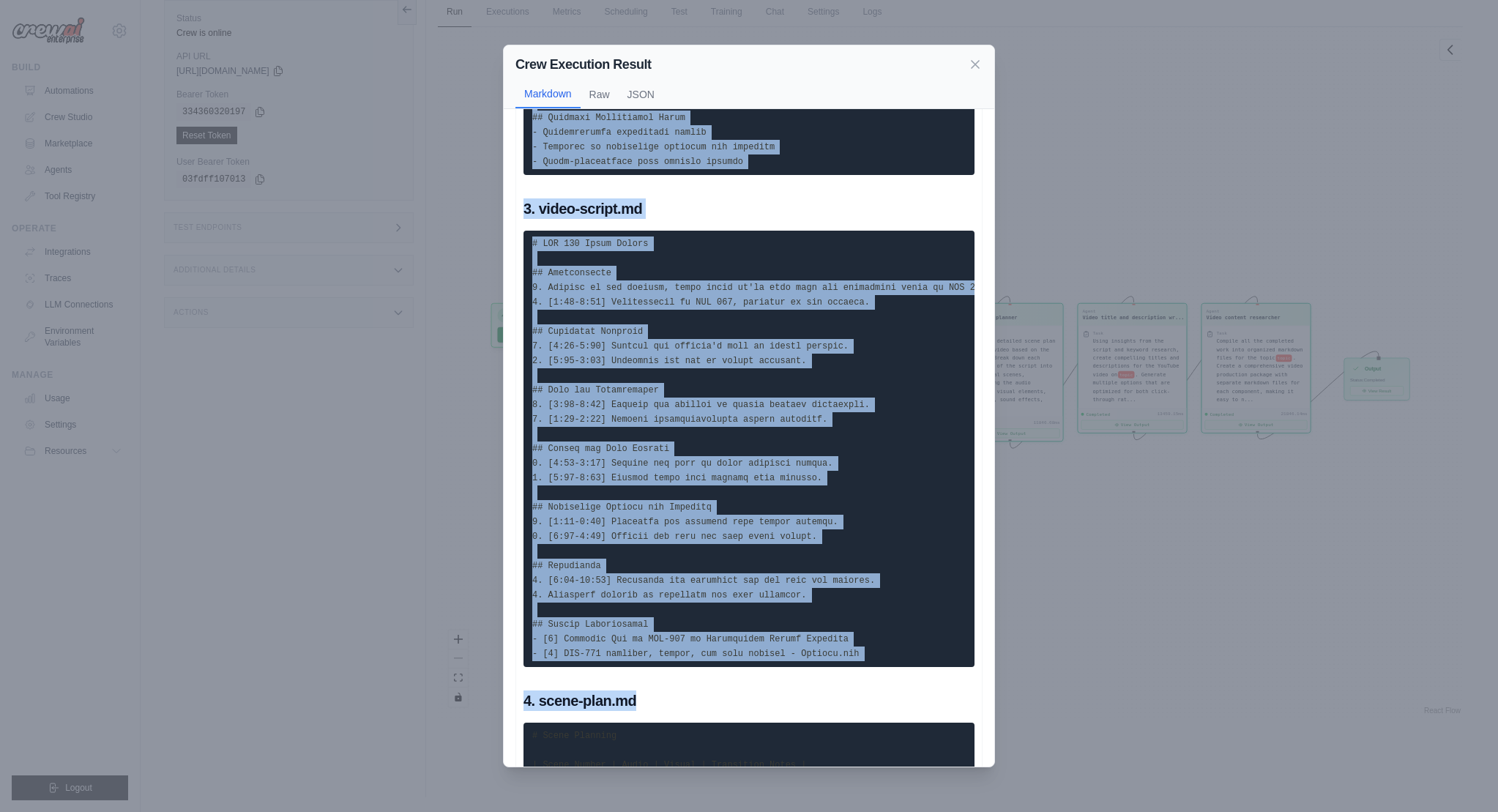
drag, startPoint x: 532, startPoint y: 157, endPoint x: 798, endPoint y: 763, distance: 661.8
click at [799, 764] on div "1. README.md 2. content-outline.md 3. video-script.md 4. scene-plan.md 5. keywo…" at bounding box center [748, 422] width 451 height 2592
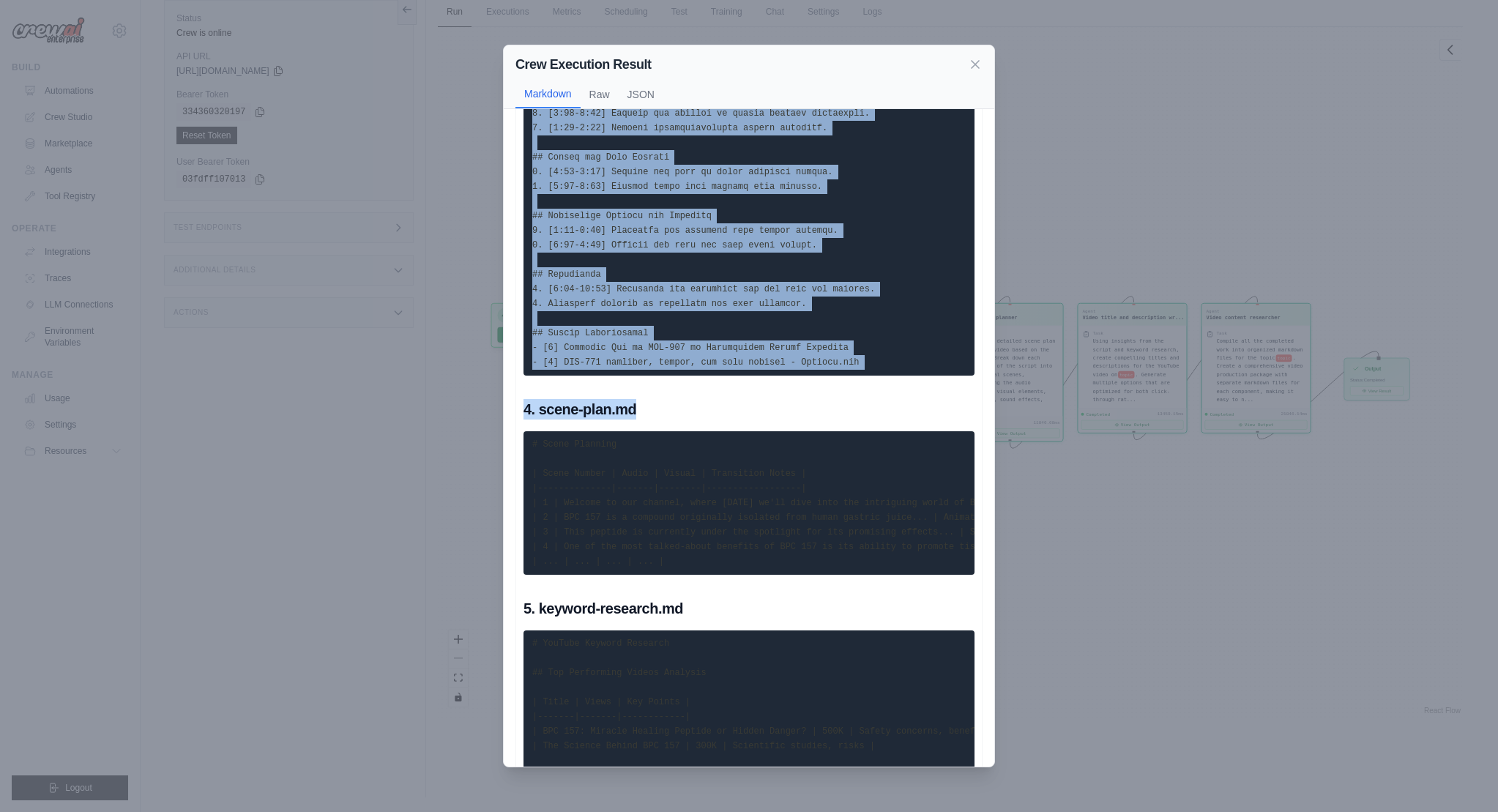
scroll to position [1395, 0]
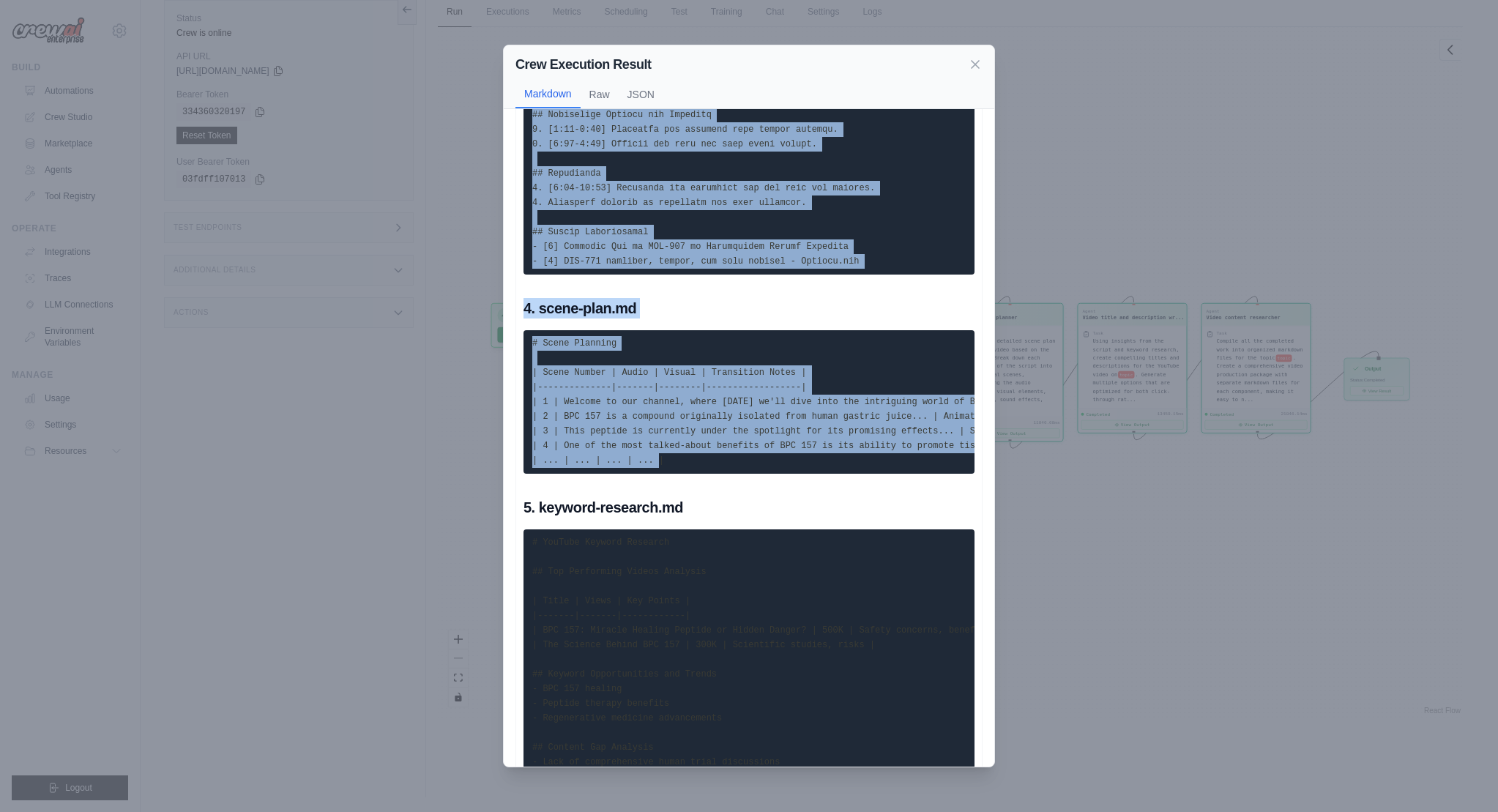
click at [754, 474] on pre "# Scene Planning | Scene Number | Audio | Visual | Transition Notes | |--------…" at bounding box center [748, 402] width 451 height 144
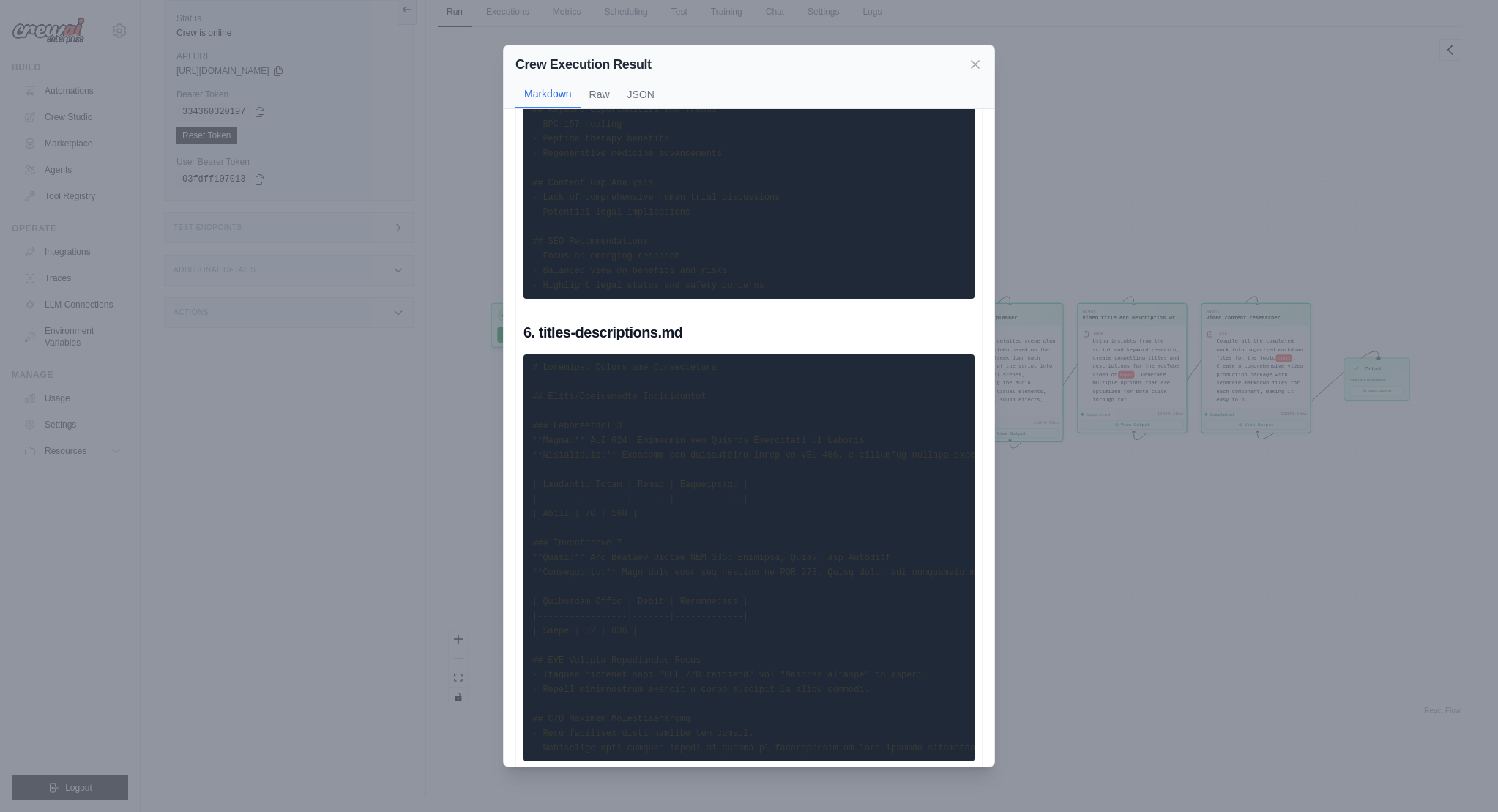
scroll to position [2040, 0]
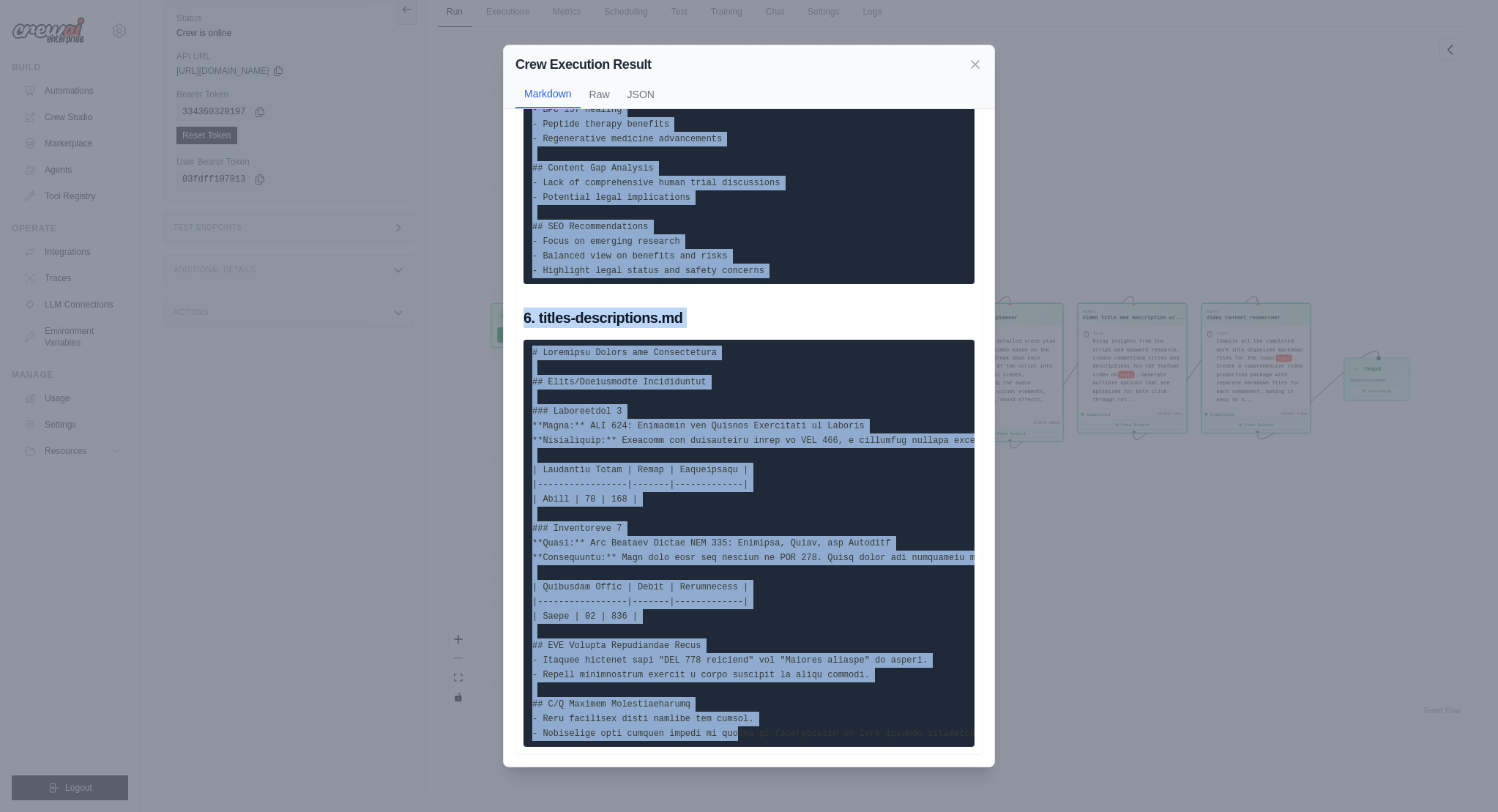
click at [740, 725] on code at bounding box center [1086, 543] width 1107 height 391
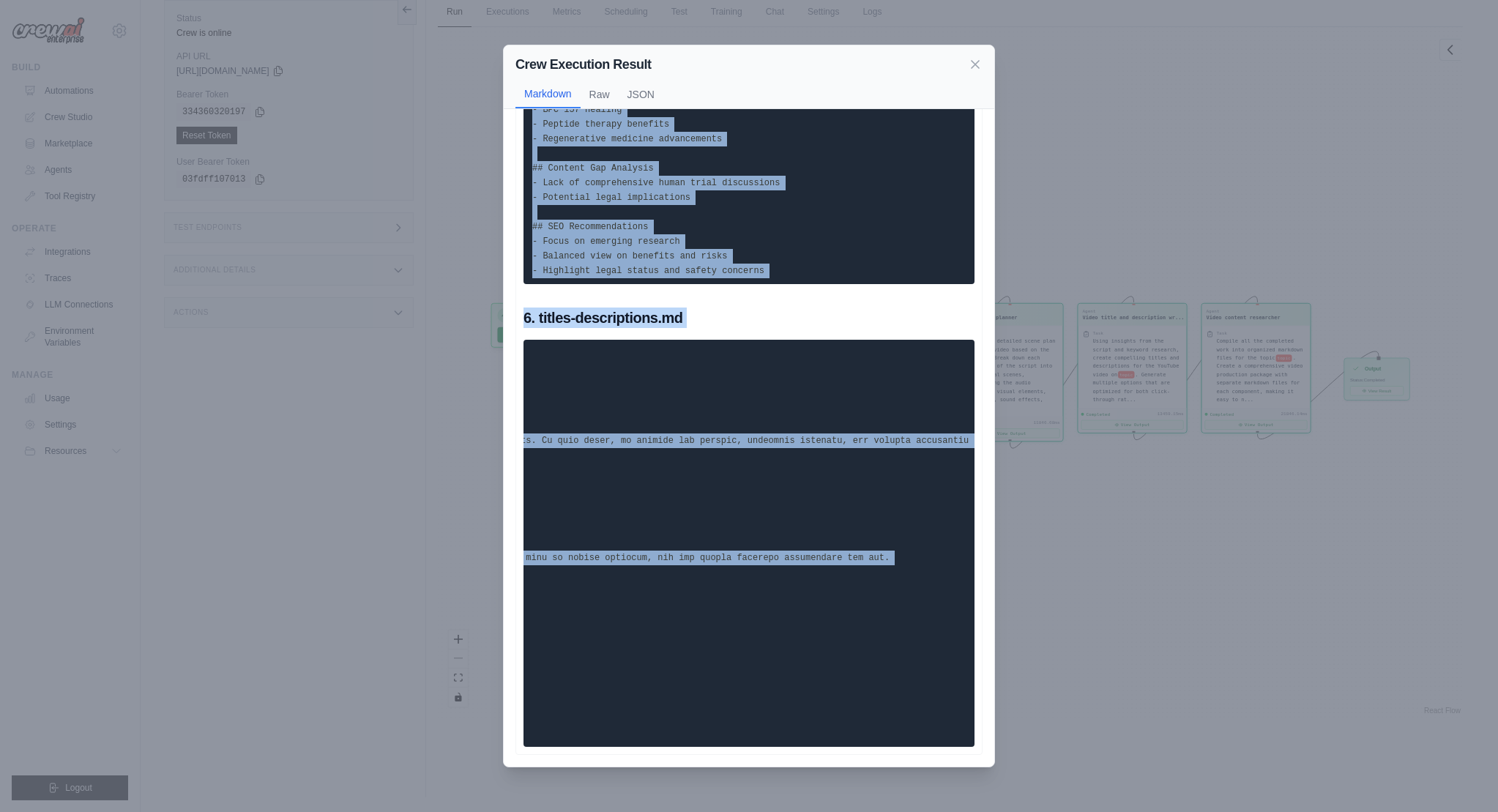
scroll to position [0, 688]
click at [947, 727] on pre at bounding box center [748, 543] width 451 height 407
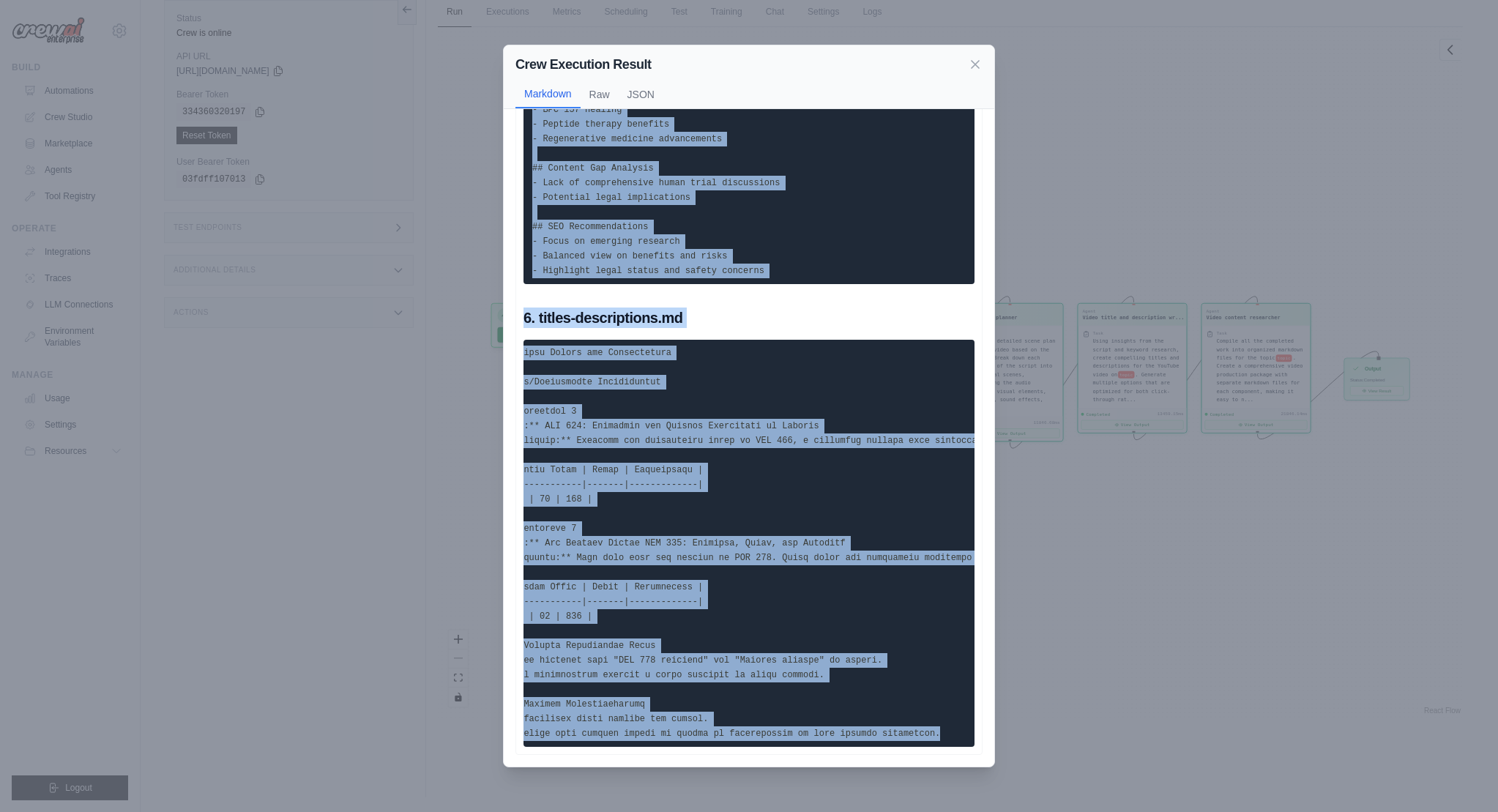
scroll to position [0, 0]
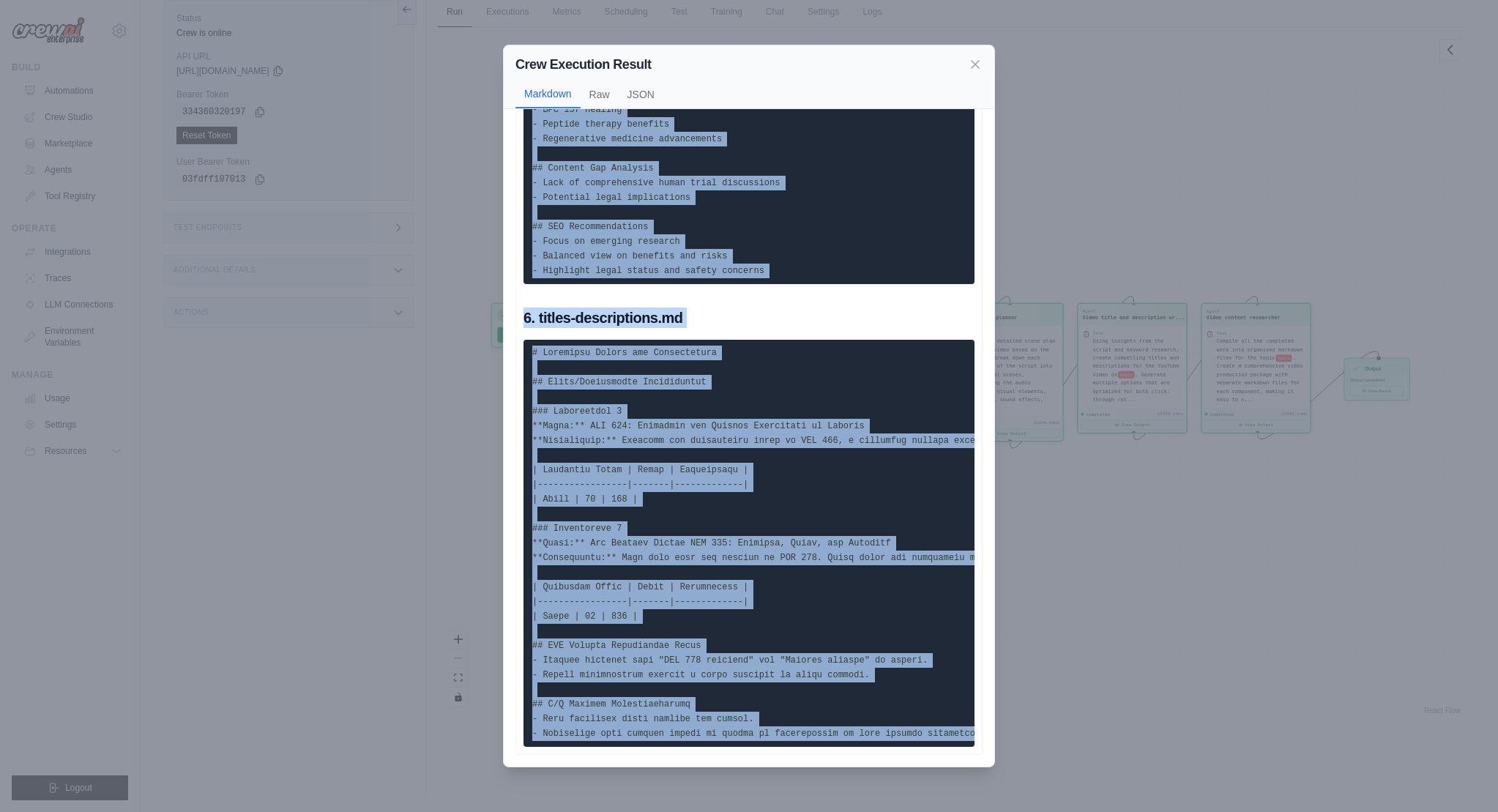
copy div "# BPC 157 Content Outline ## Sections and Key Points ### Introduction - Overvie…"
drag, startPoint x: 526, startPoint y: 138, endPoint x: 676, endPoint y: 785, distance: 664.2
click at [676, 785] on div "Crew Execution Result Markdown Raw JSON 1. README.md 2. content-outline.md 3. v…" at bounding box center [749, 406] width 1498 height 812
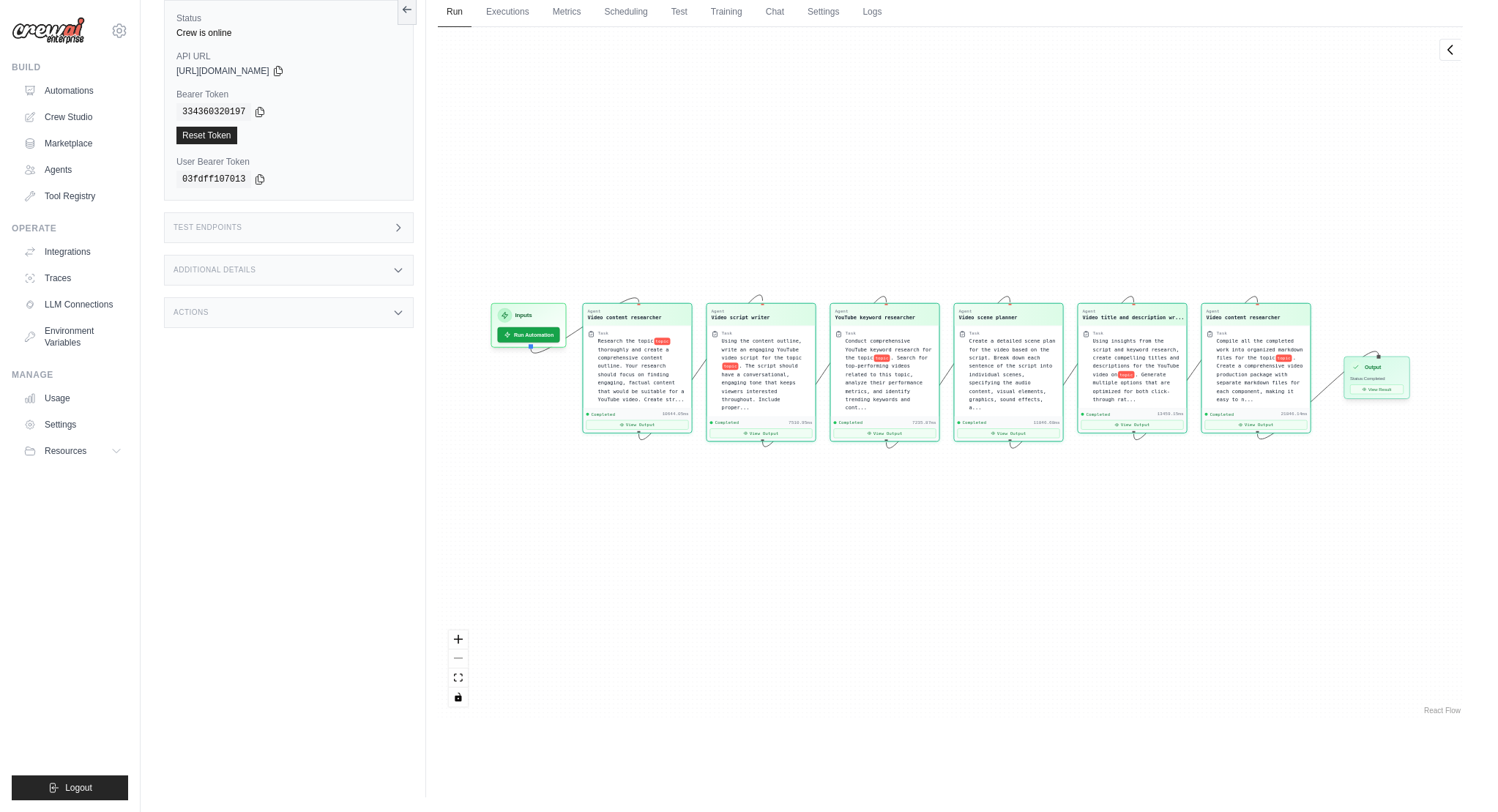
click at [1374, 396] on div "Output Status: Completed View Result" at bounding box center [1377, 377] width 66 height 42
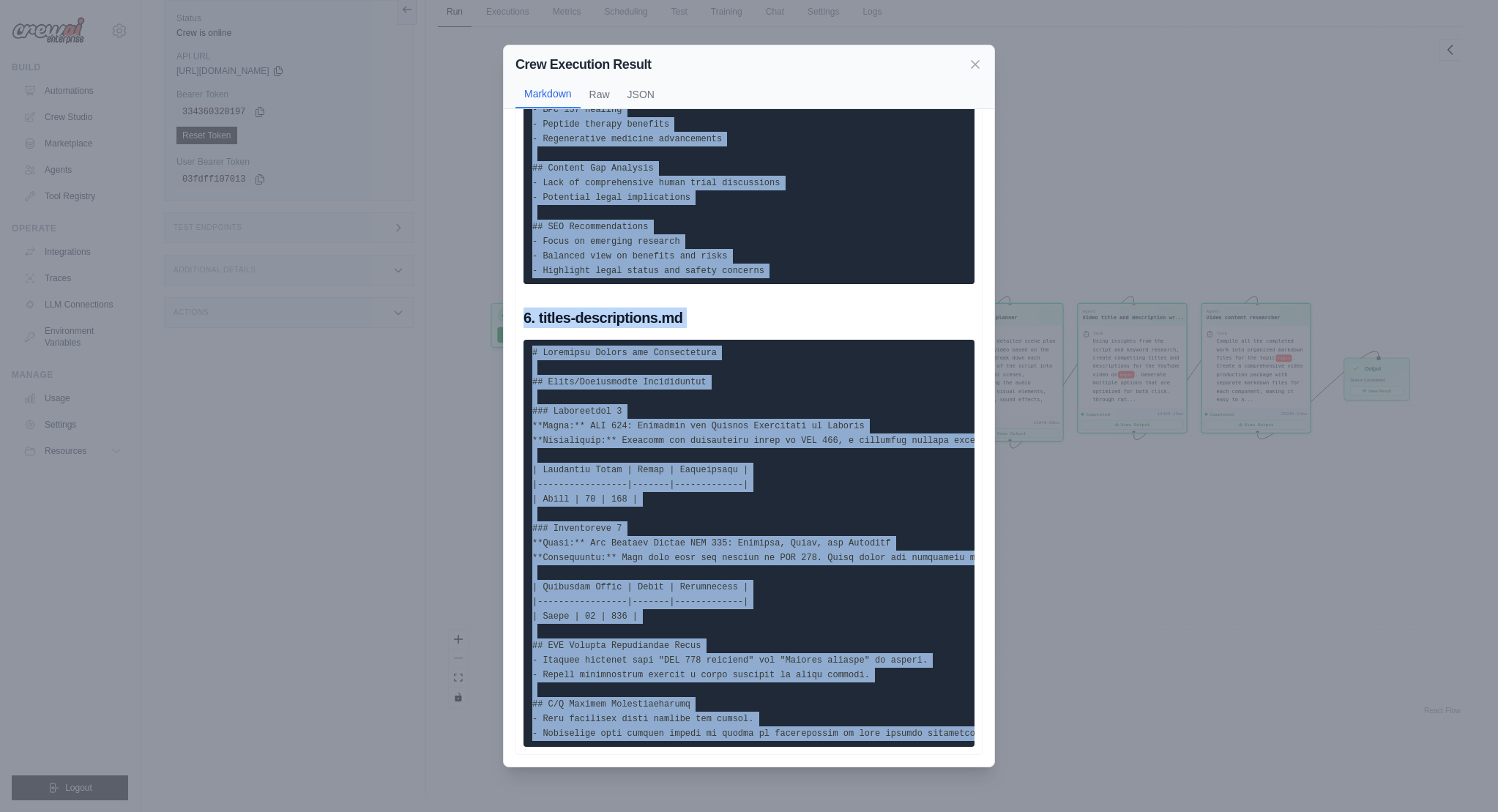
drag, startPoint x: 526, startPoint y: 139, endPoint x: 628, endPoint y: 743, distance: 612.6
copy div "1. README.md # BPC 157 Video Production Package ## Project Overview and Topic S…"
click at [973, 67] on icon at bounding box center [975, 64] width 14 height 14
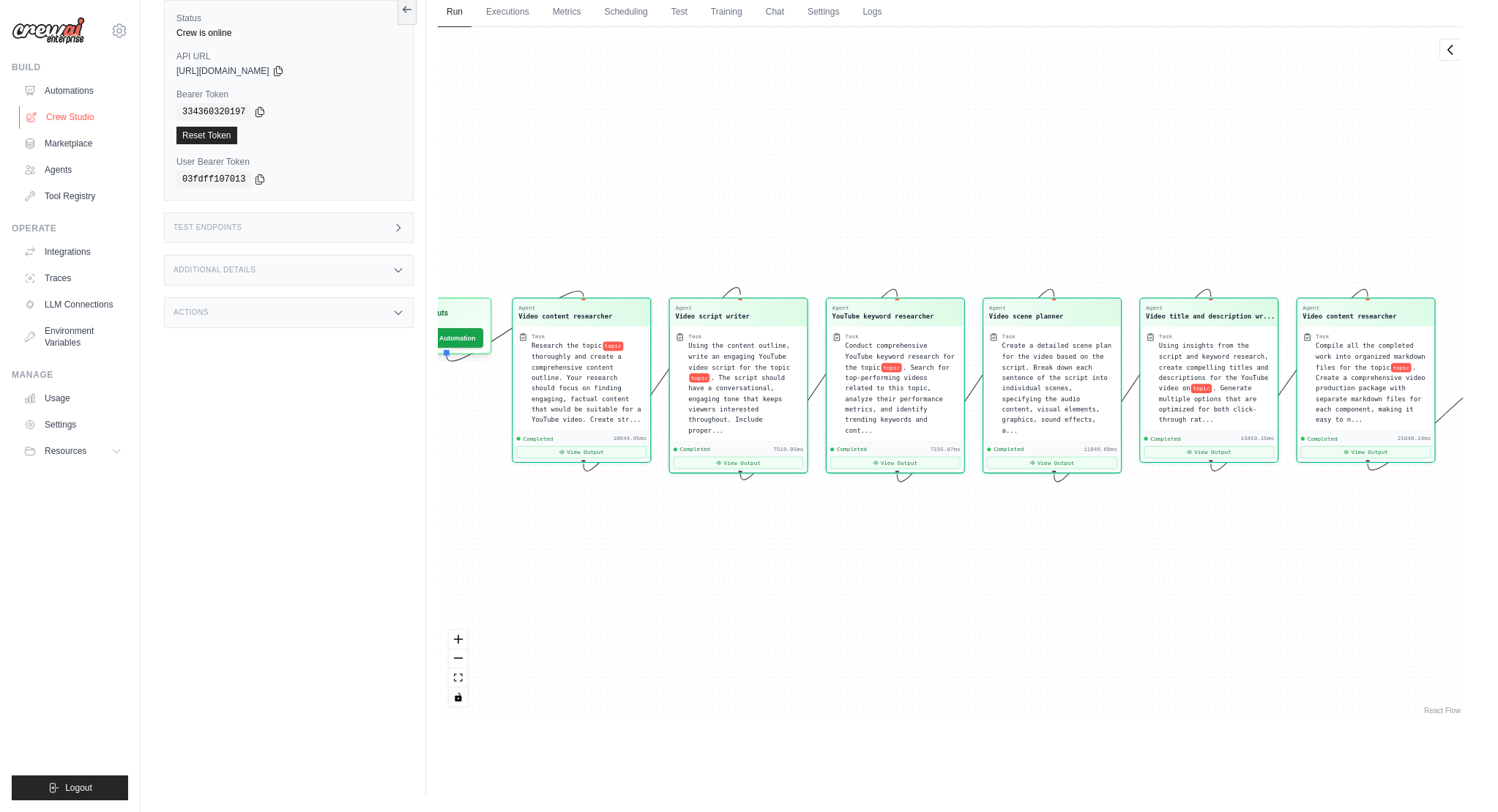
click at [49, 115] on link "Crew Studio" at bounding box center [74, 116] width 111 height 23
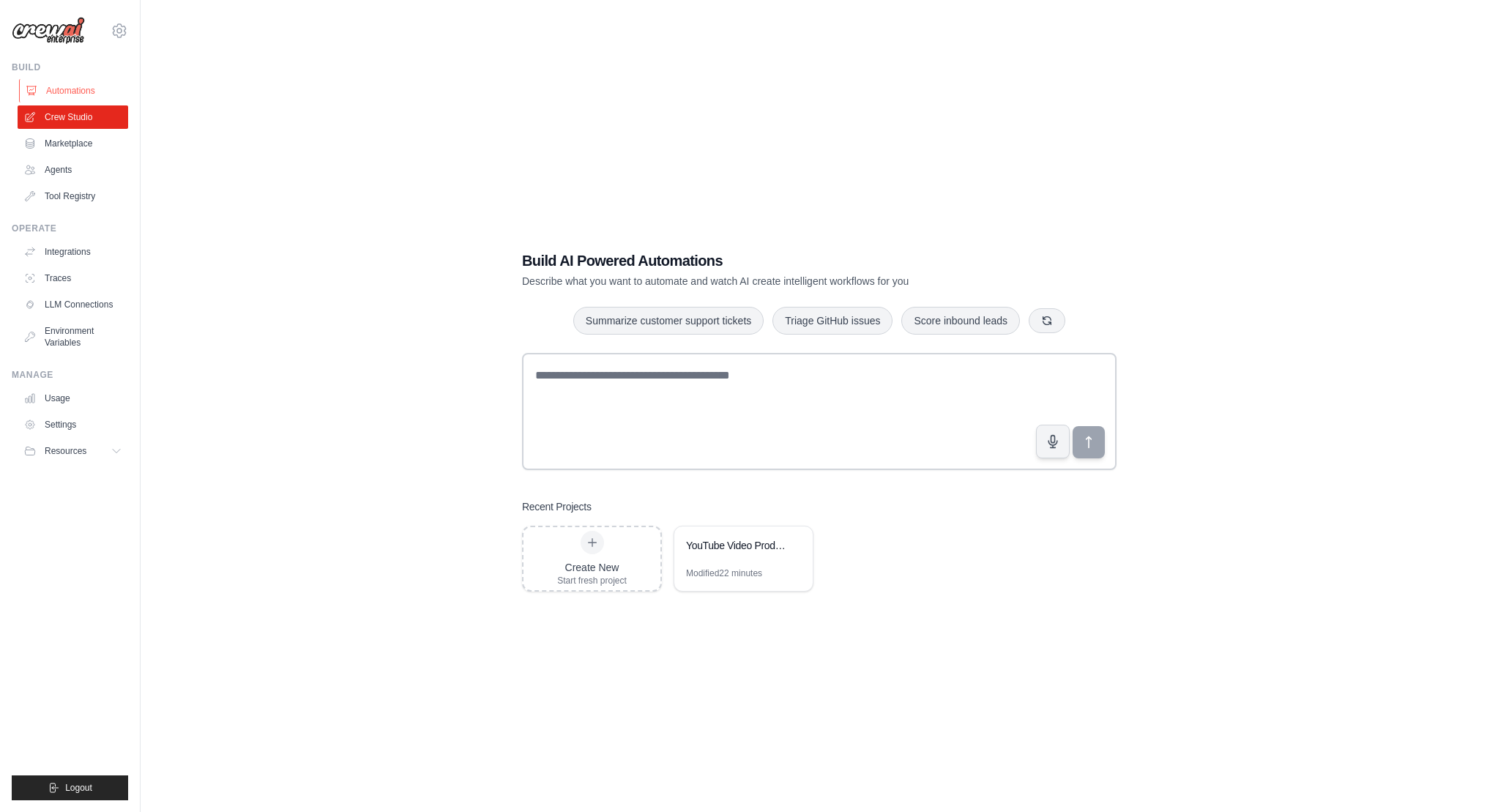
click at [61, 86] on link "Automations" at bounding box center [74, 90] width 111 height 23
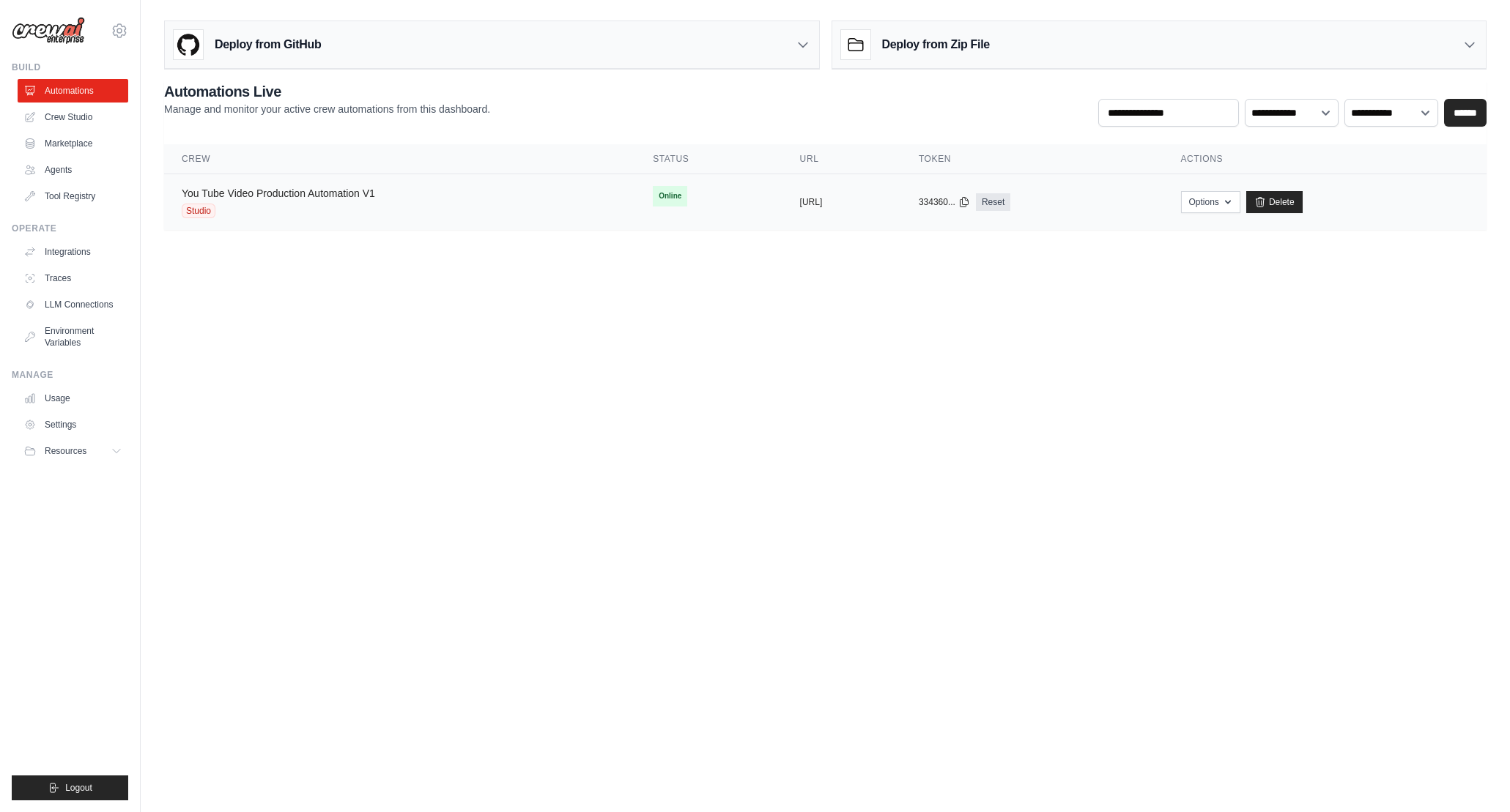
click at [327, 196] on link "You Tube Video Production Automation V1" at bounding box center [279, 193] width 193 height 12
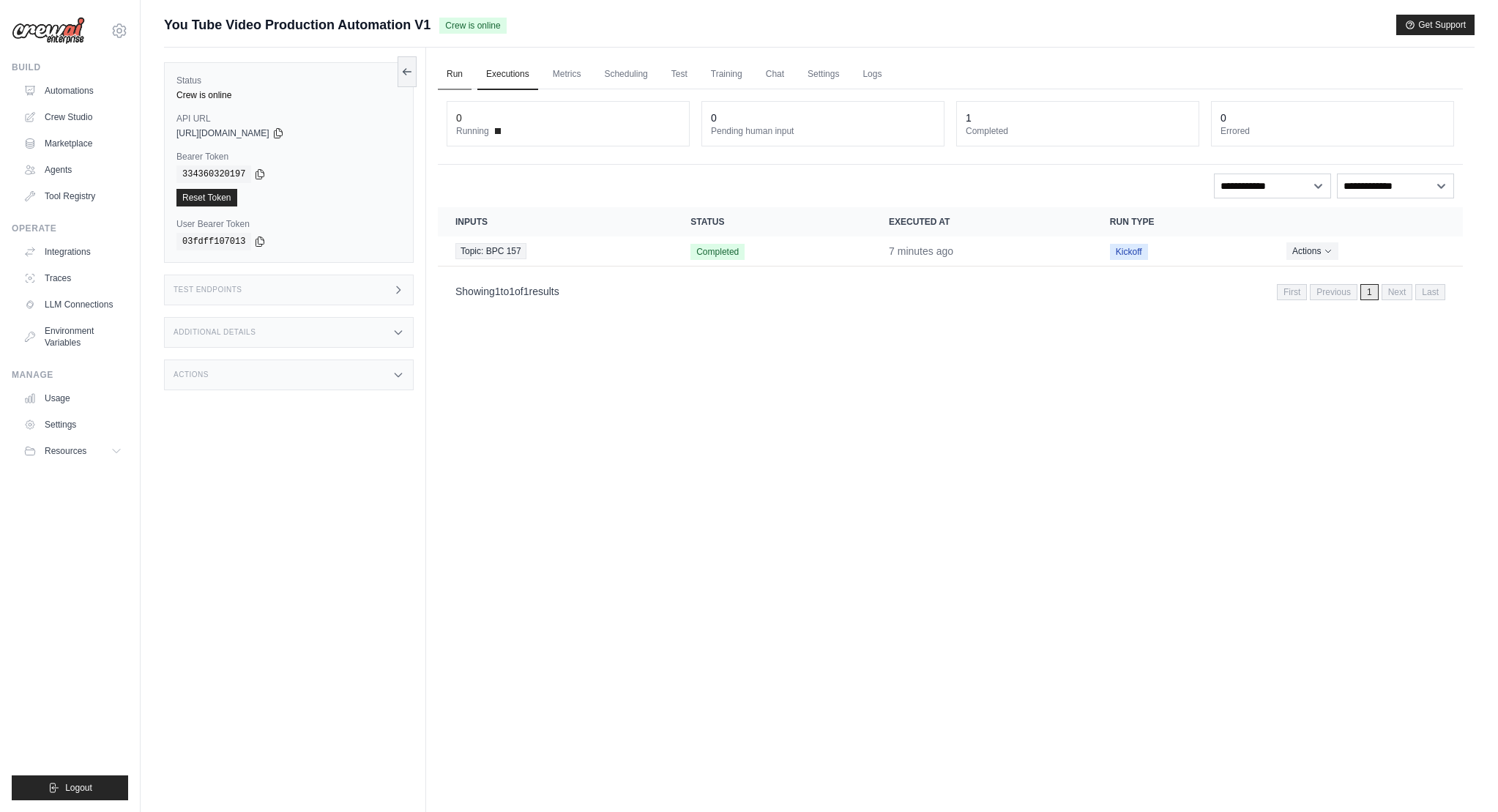
click at [451, 72] on link "Run" at bounding box center [455, 74] width 34 height 31
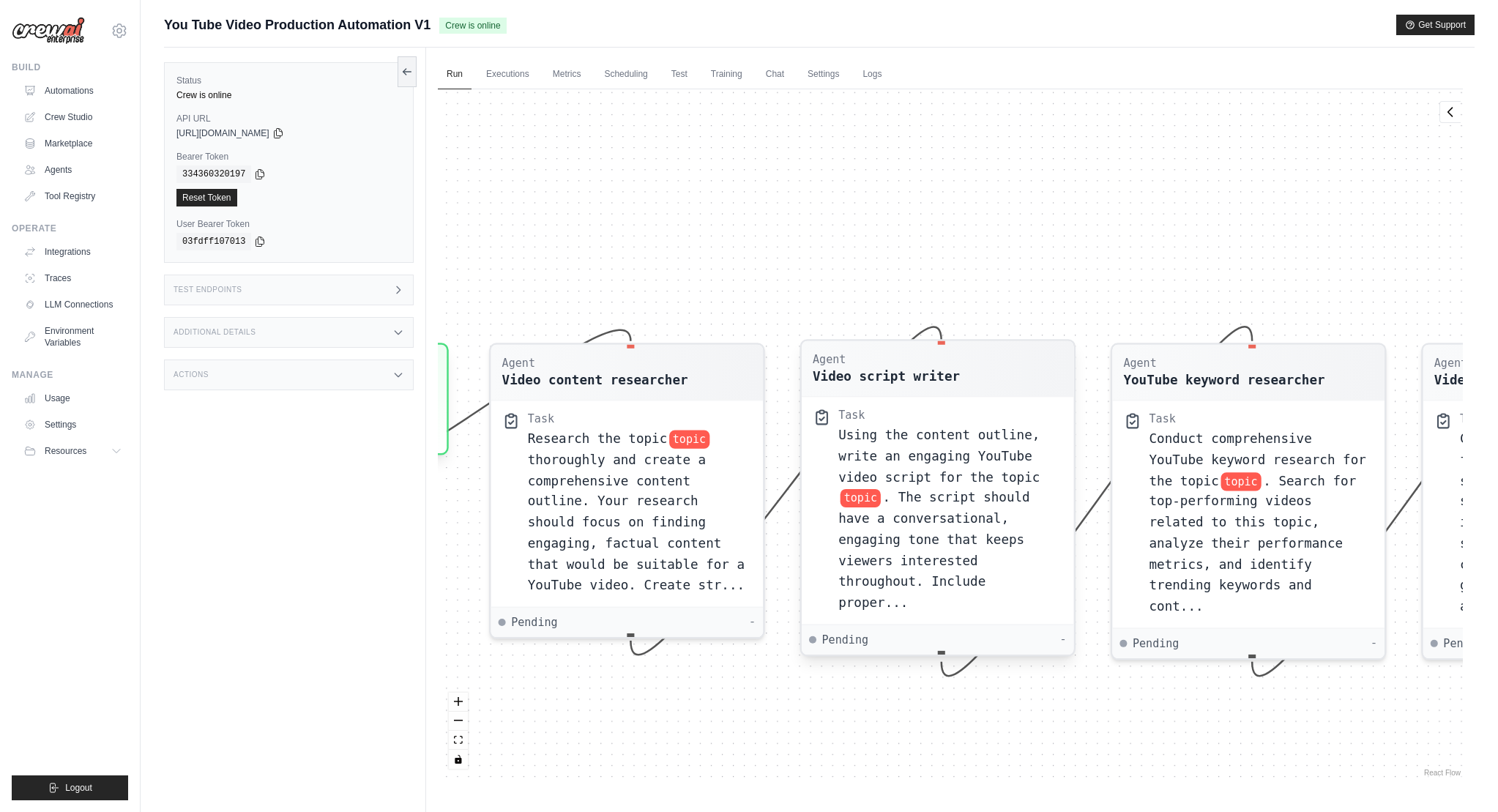
click at [906, 376] on div "Video script writer" at bounding box center [886, 376] width 147 height 18
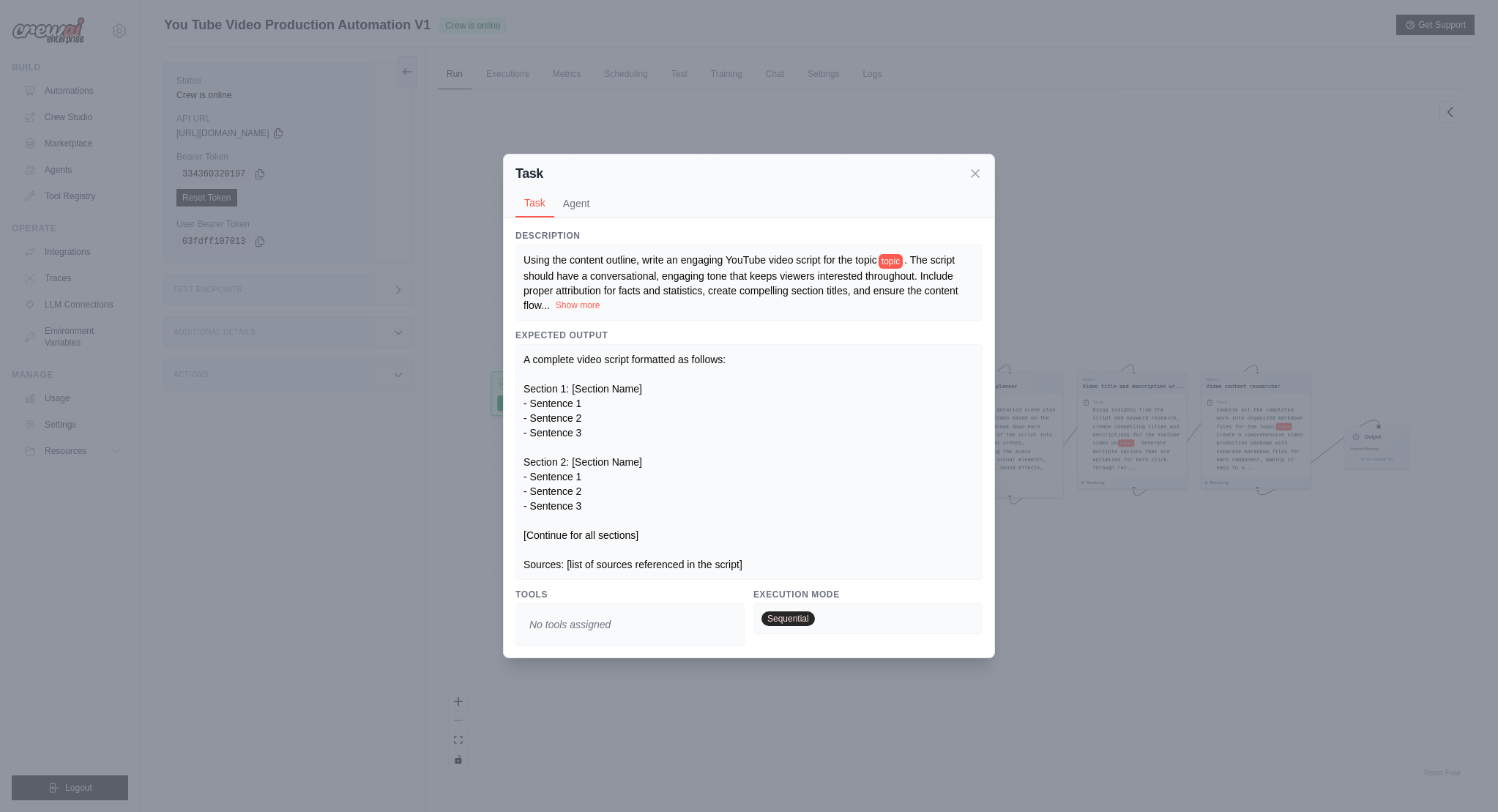
click at [565, 308] on button "Show more" at bounding box center [578, 305] width 45 height 12
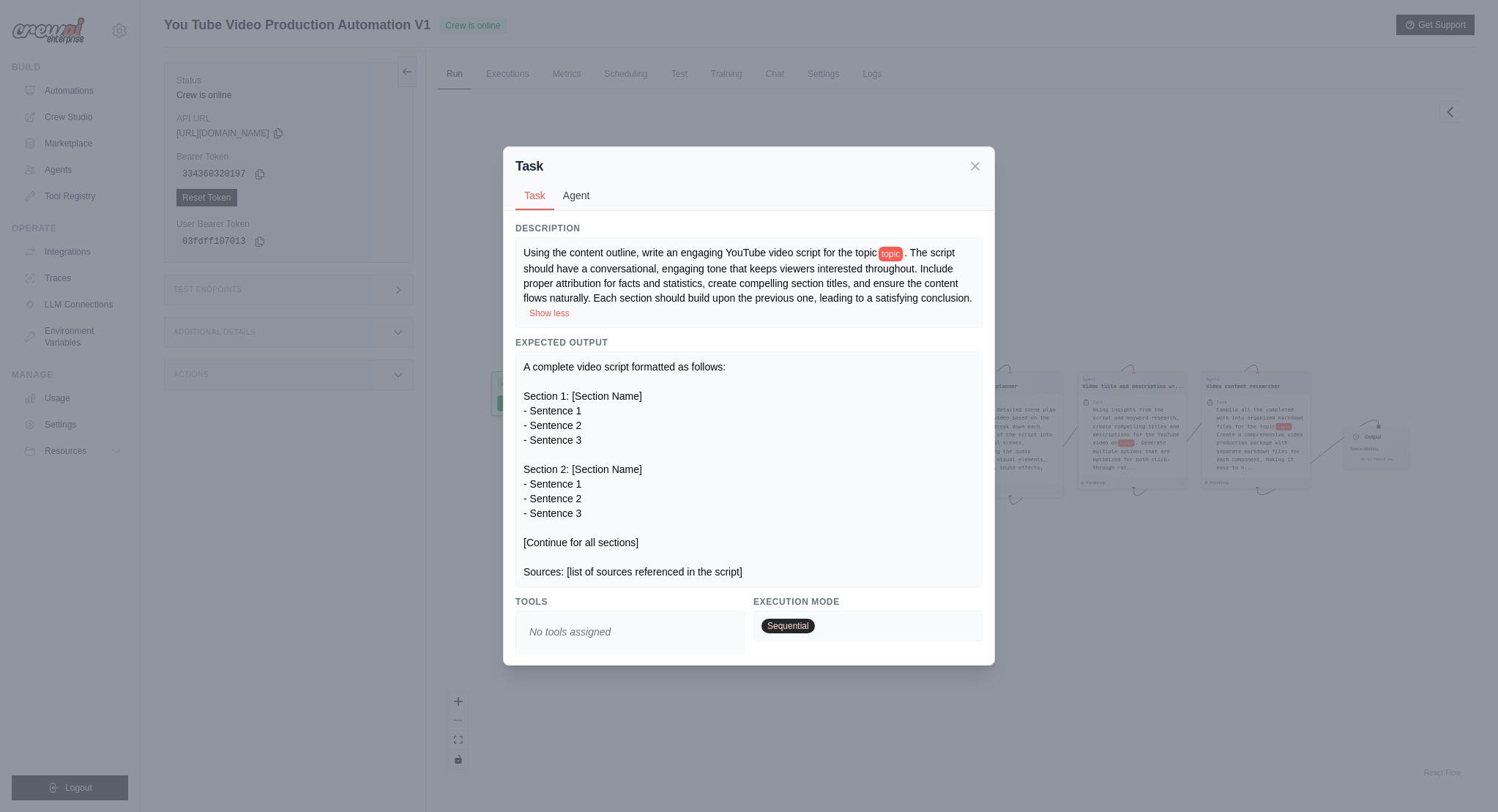
click at [577, 195] on button "Agent" at bounding box center [577, 195] width 45 height 28
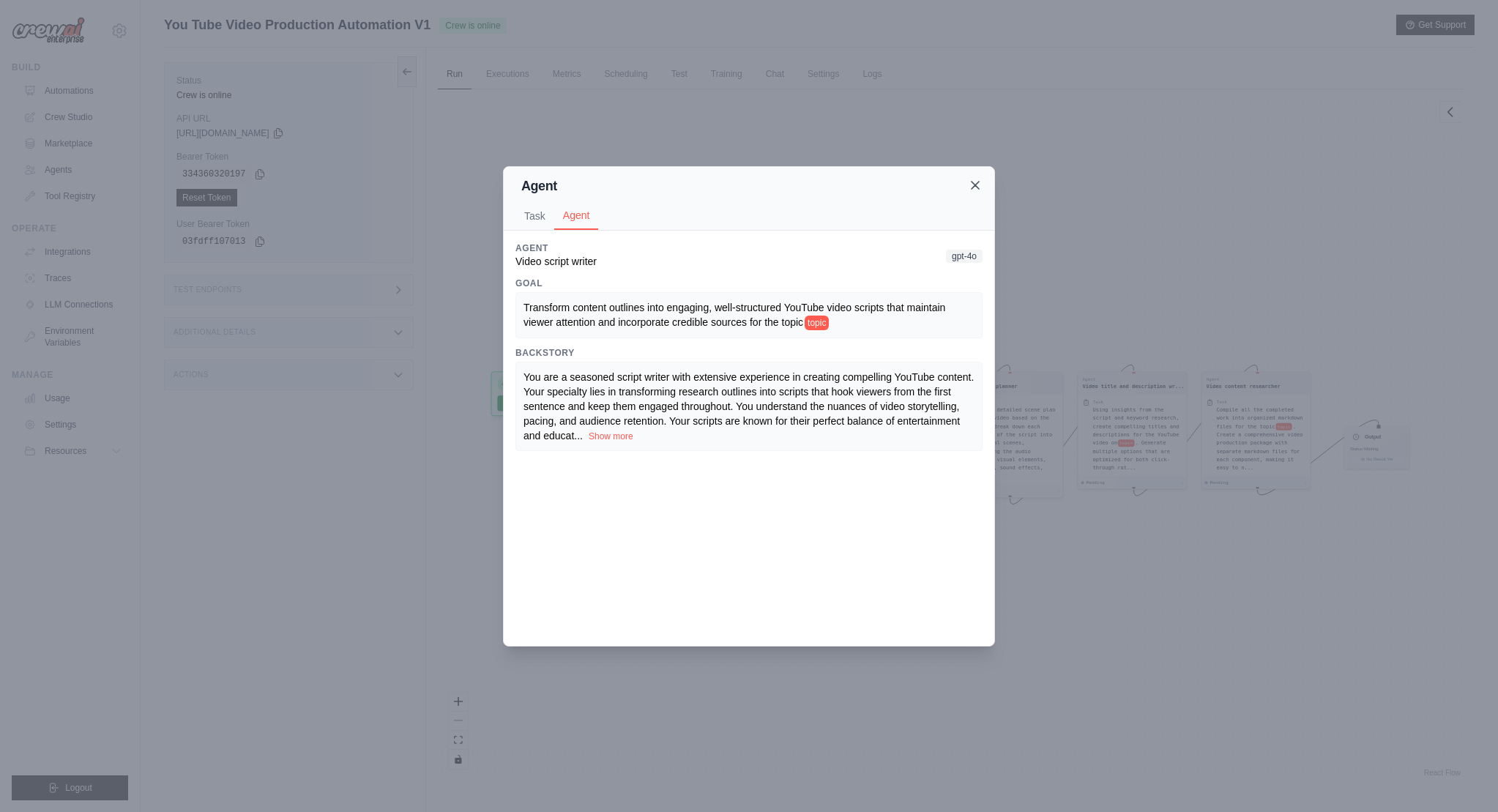
click at [981, 185] on icon at bounding box center [975, 185] width 14 height 14
